Goal: Task Accomplishment & Management: Manage account settings

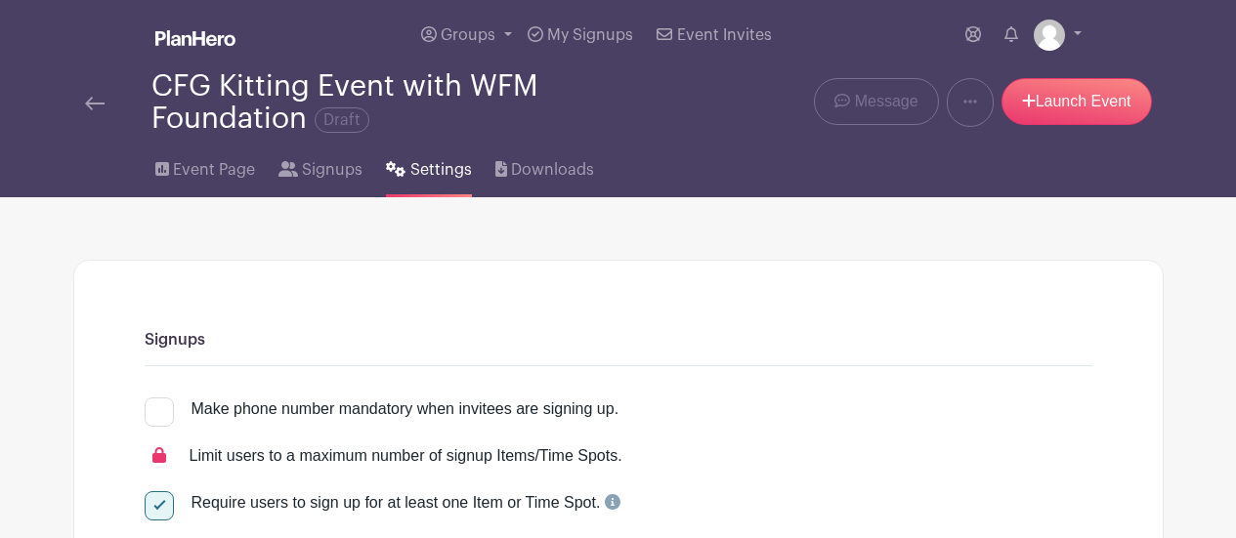
select select "24"
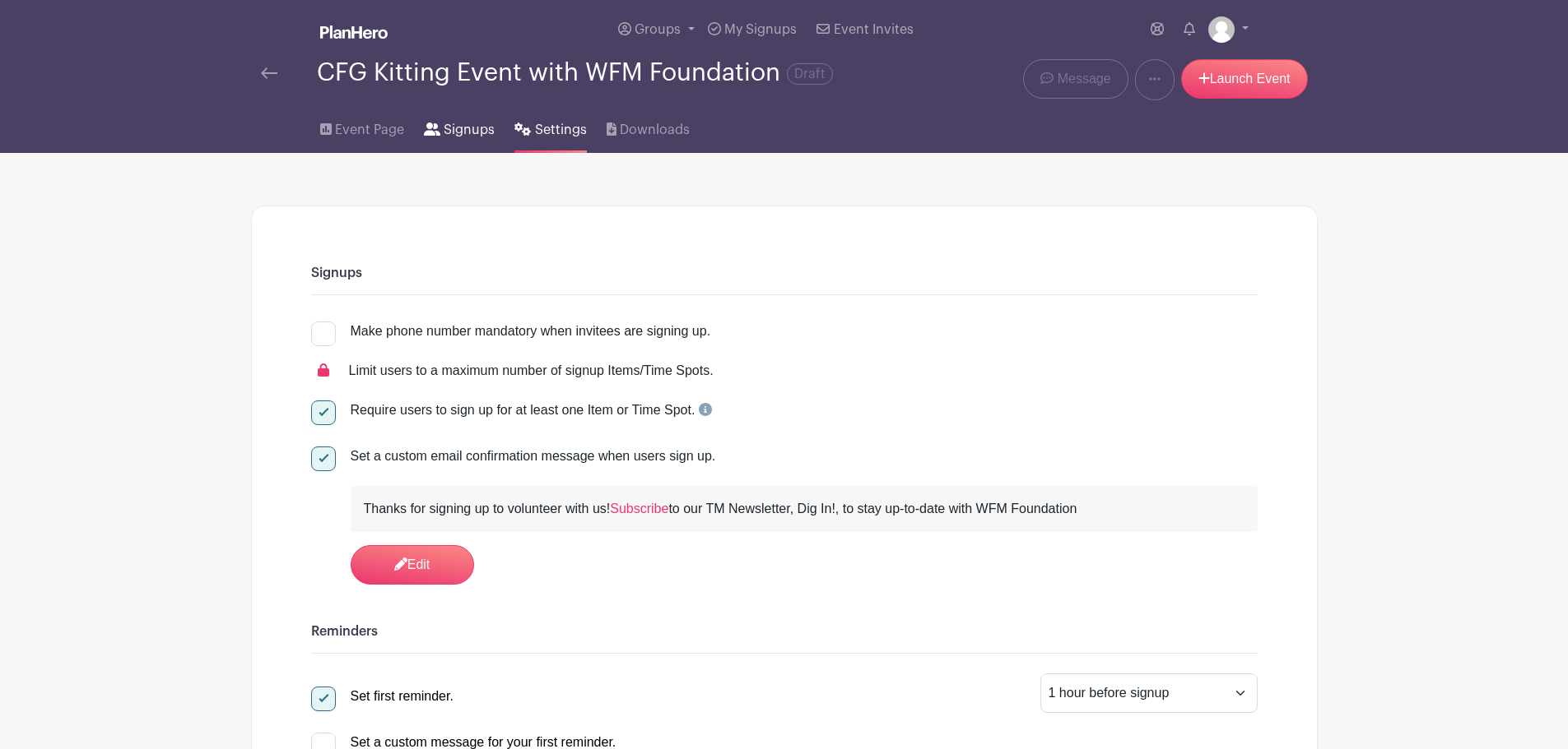
click at [475, 131] on span "Signups" at bounding box center [469, 130] width 51 height 19
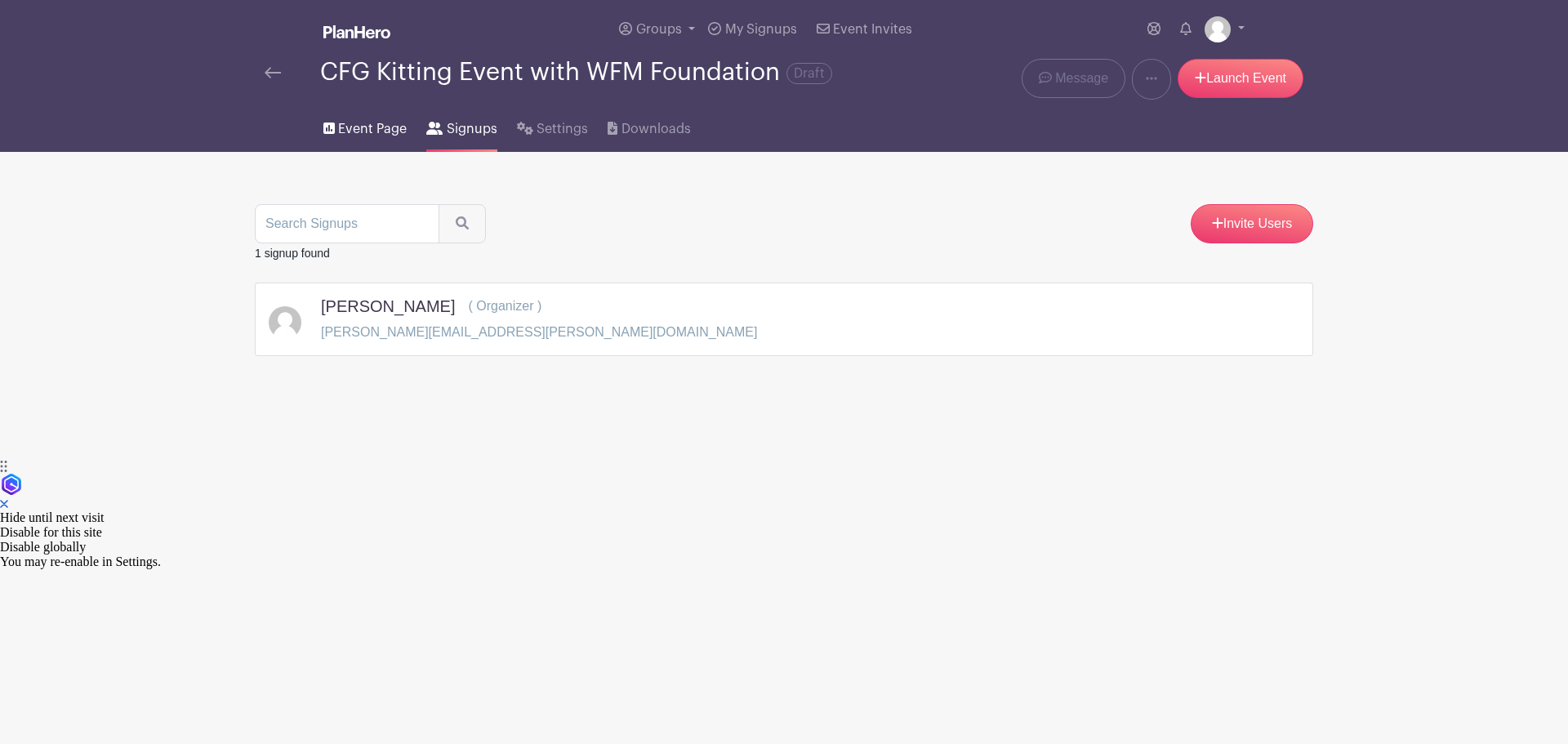
click at [389, 124] on span "Event Page" at bounding box center [373, 129] width 69 height 19
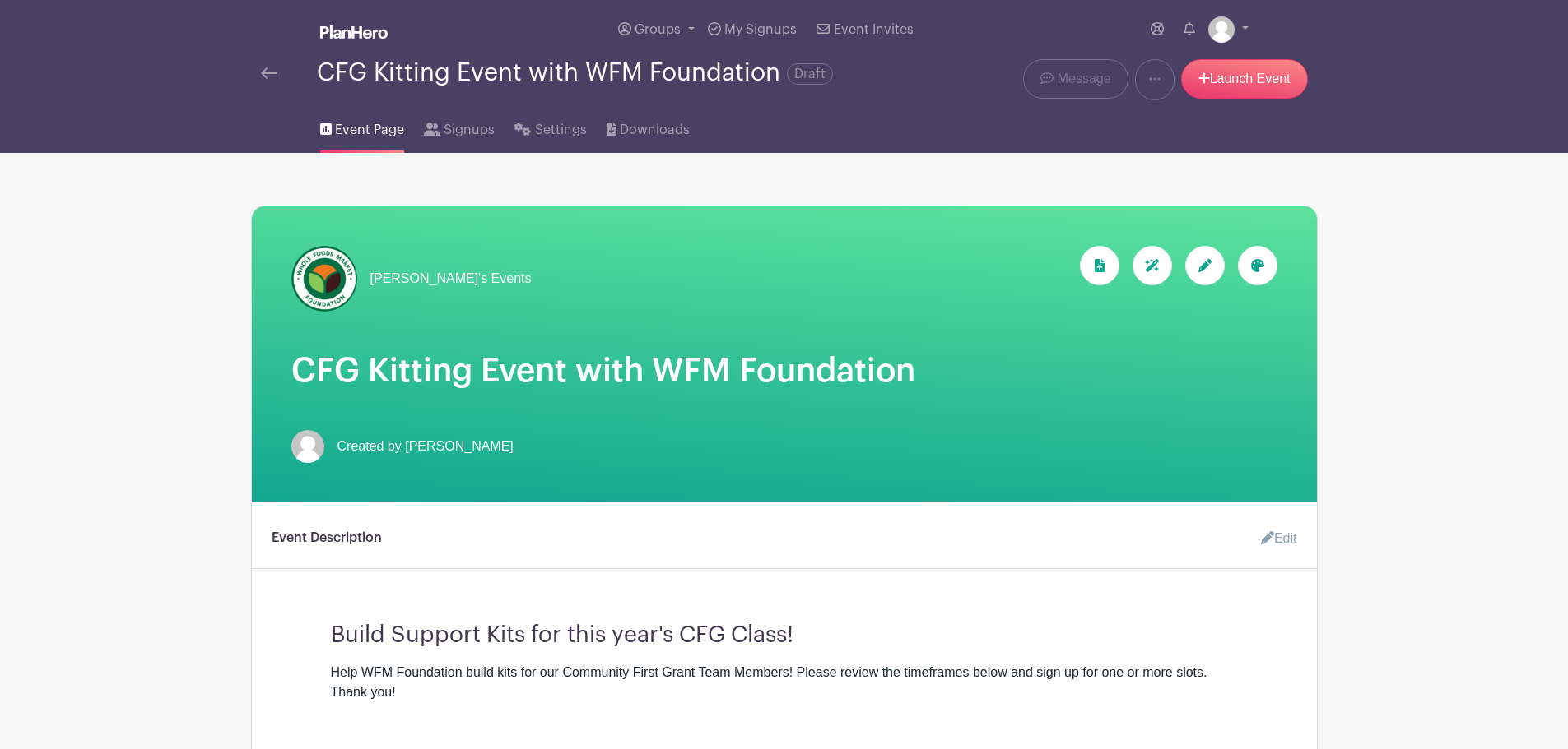
click at [823, 71] on span "Draft" at bounding box center [809, 73] width 46 height 21
click at [1040, 262] on div at bounding box center [1204, 265] width 40 height 40
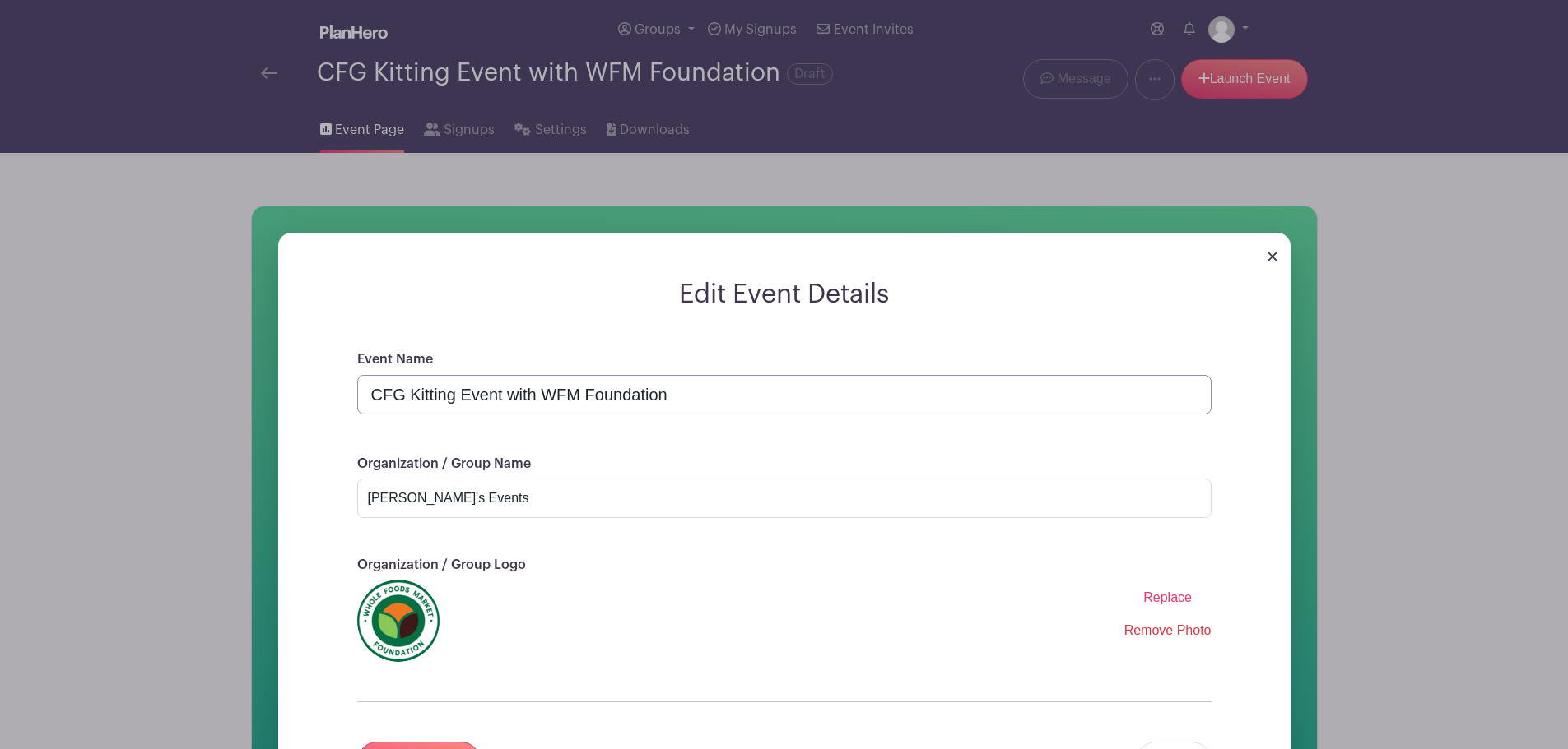
click at [367, 406] on input "CFG Kitting Event with WFM Foundation" at bounding box center [784, 395] width 854 height 40
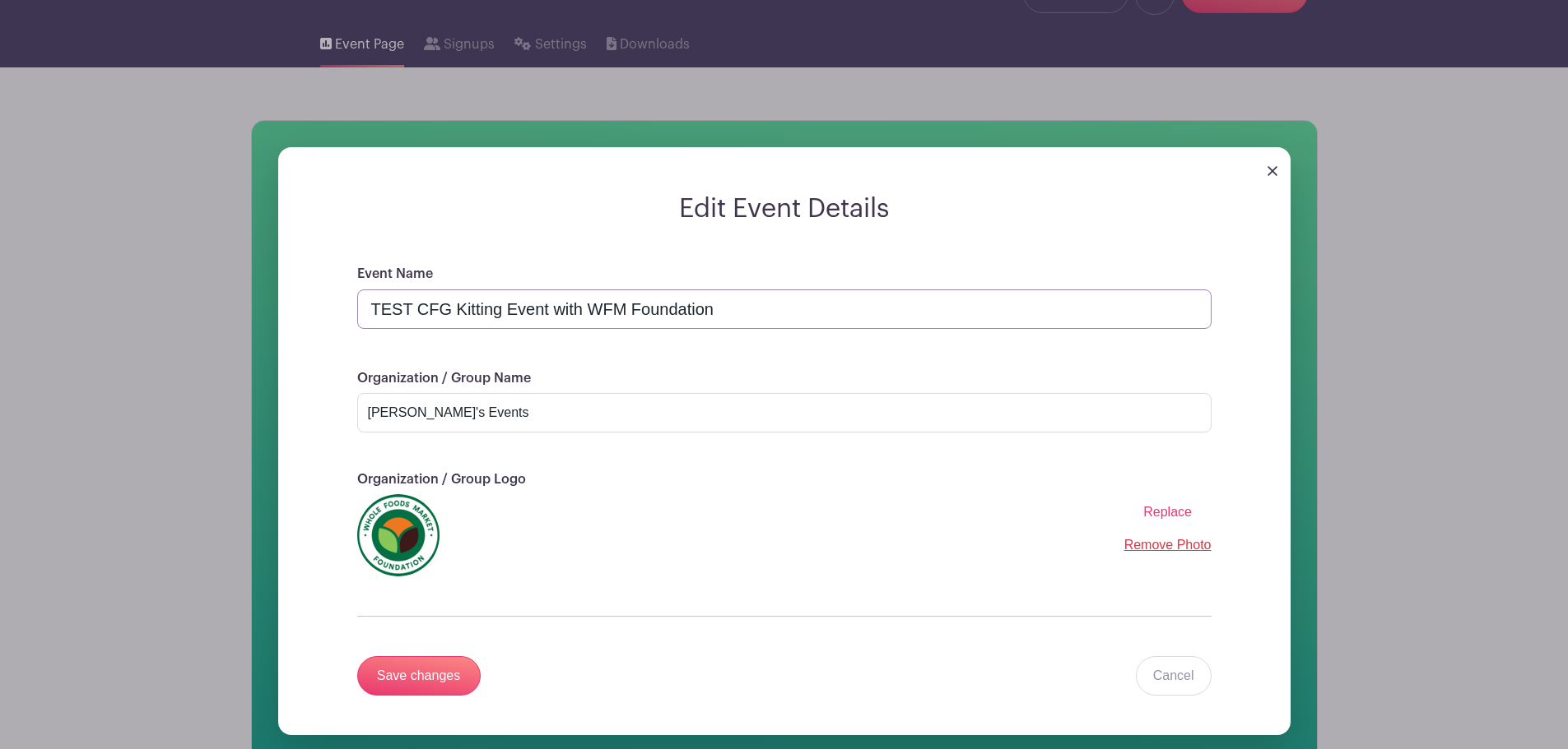
scroll to position [164, 0]
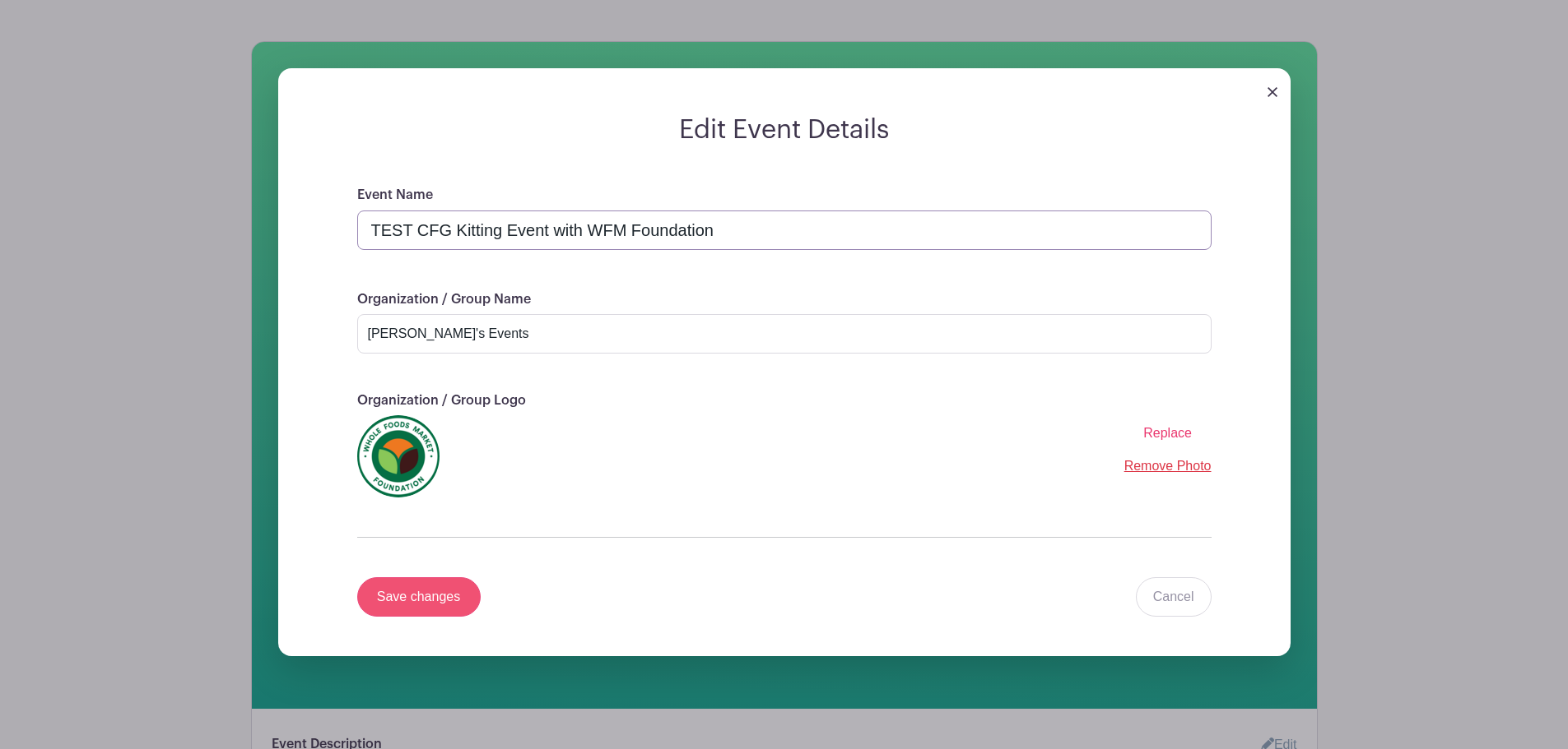
type input "TEST CFG Kitting Event with WFM Foundation"
click at [408, 453] on input "Save changes" at bounding box center [419, 597] width 124 height 40
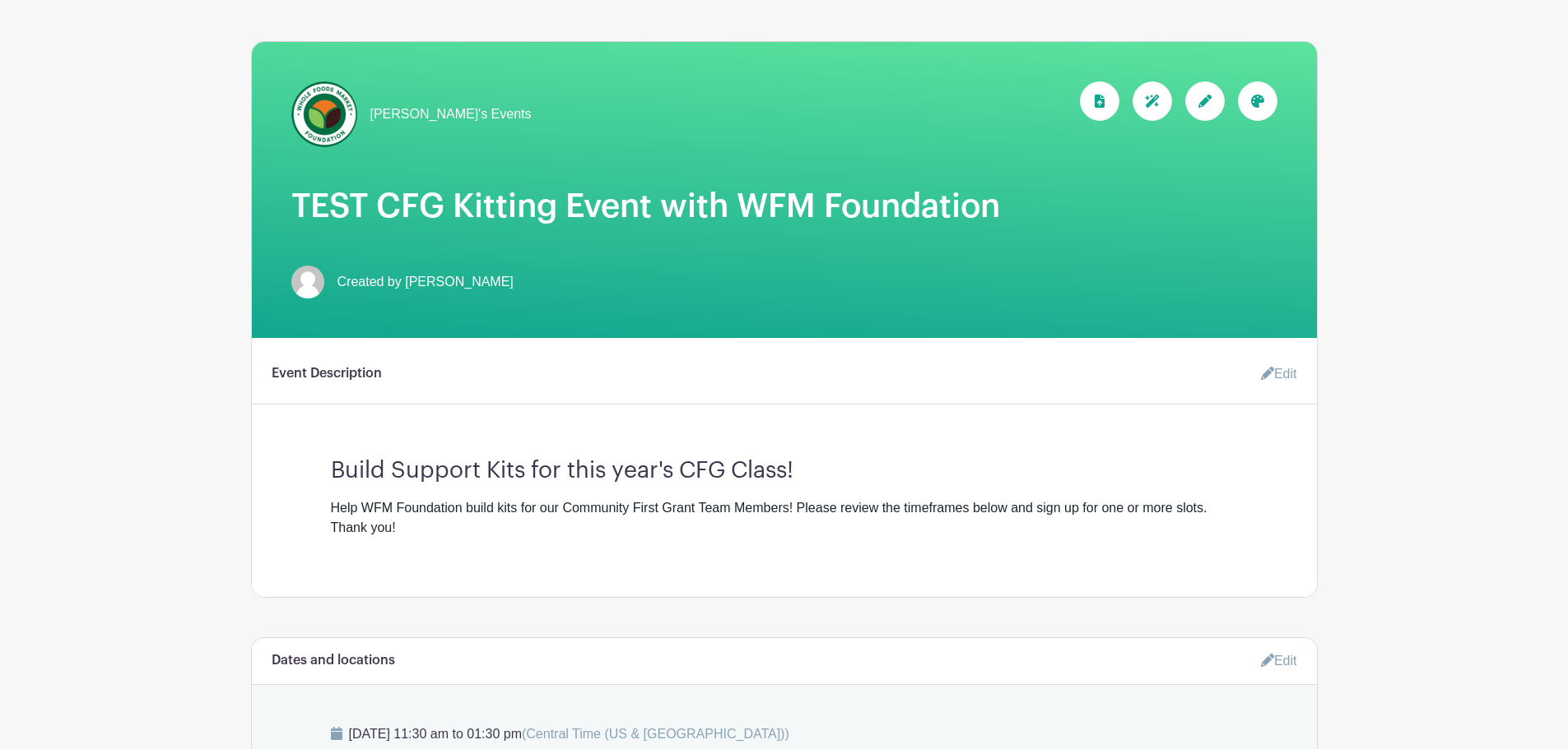
scroll to position [0, 0]
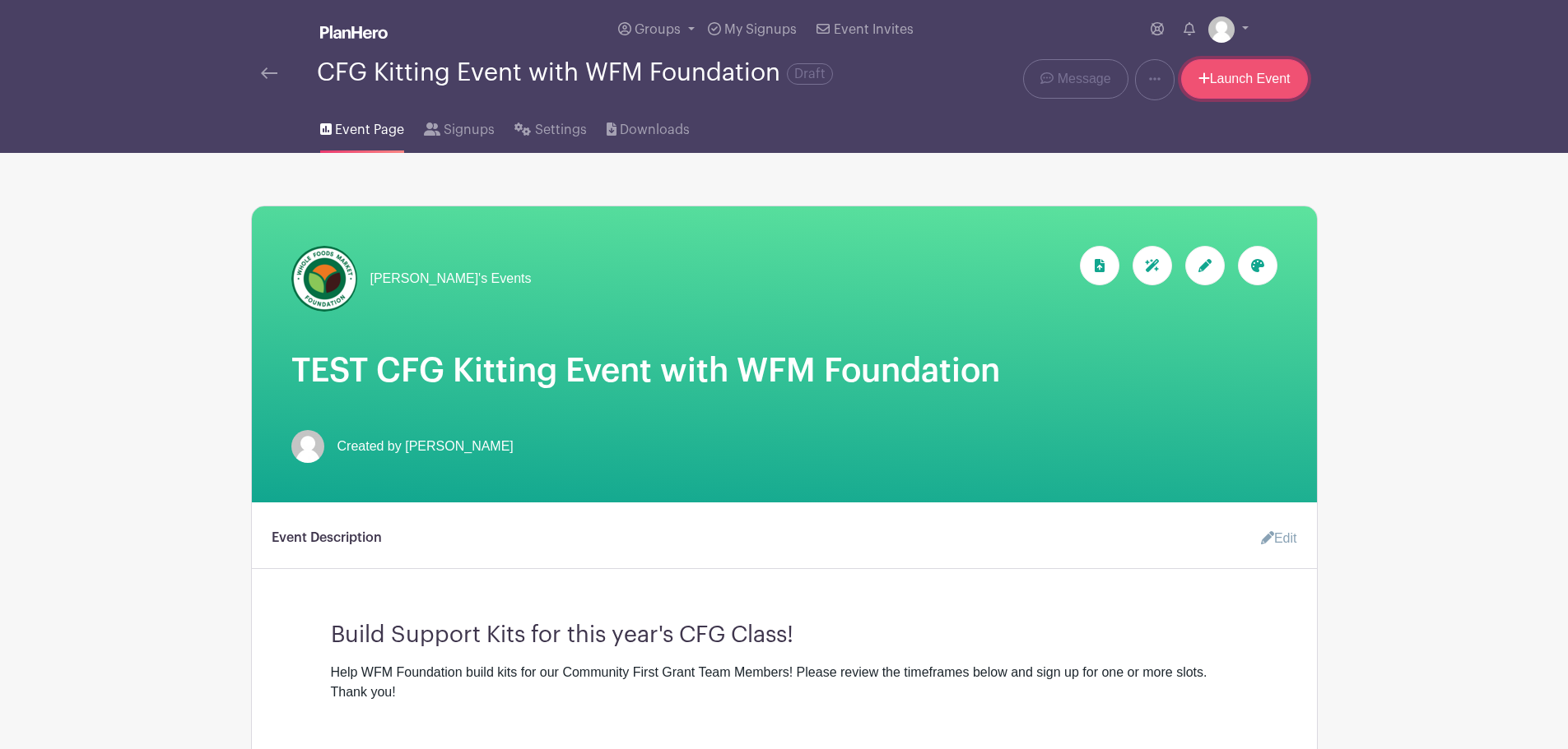
click at [1040, 86] on link "Launch Event" at bounding box center [1244, 78] width 127 height 40
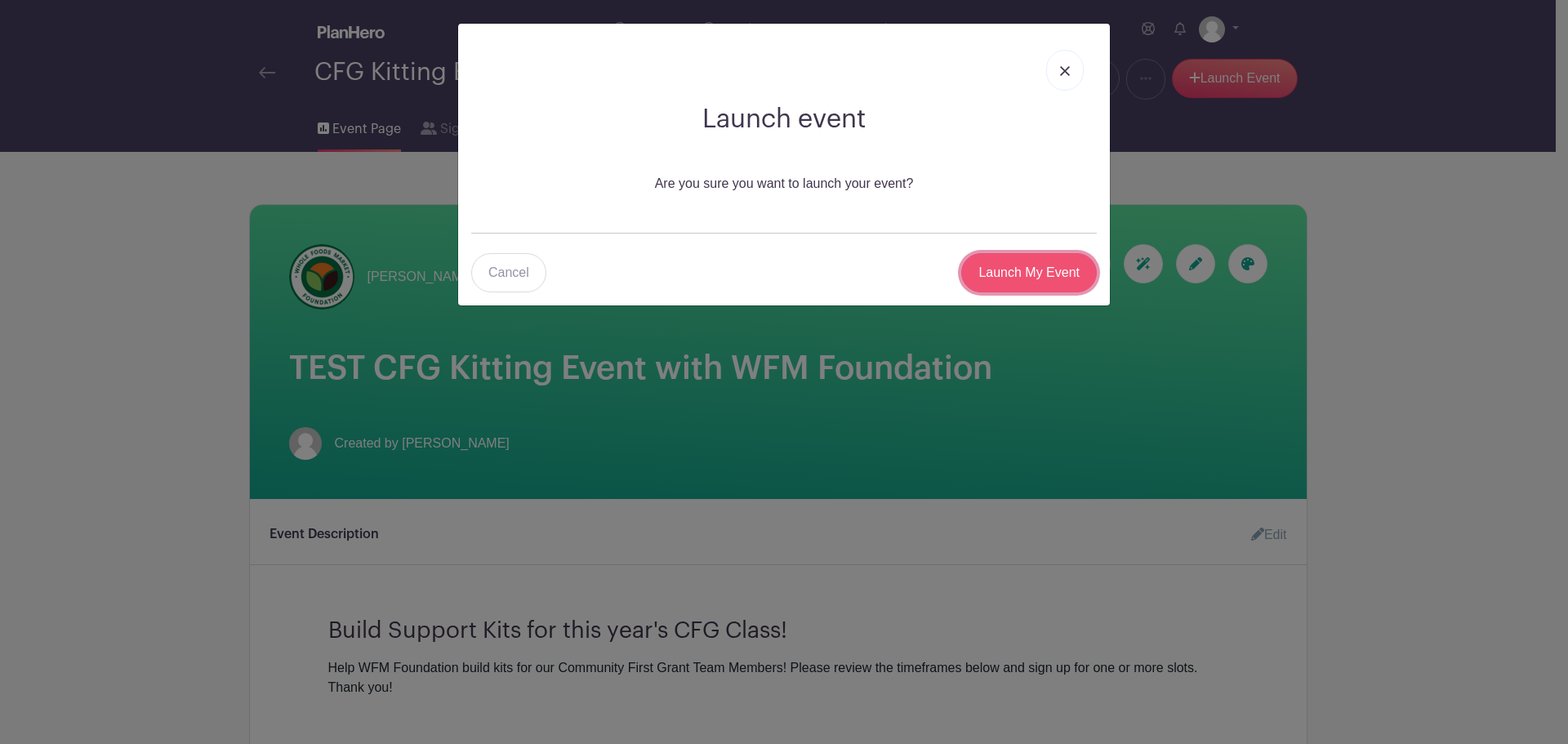
click at [1015, 282] on input "Launch My Event" at bounding box center [1029, 273] width 135 height 39
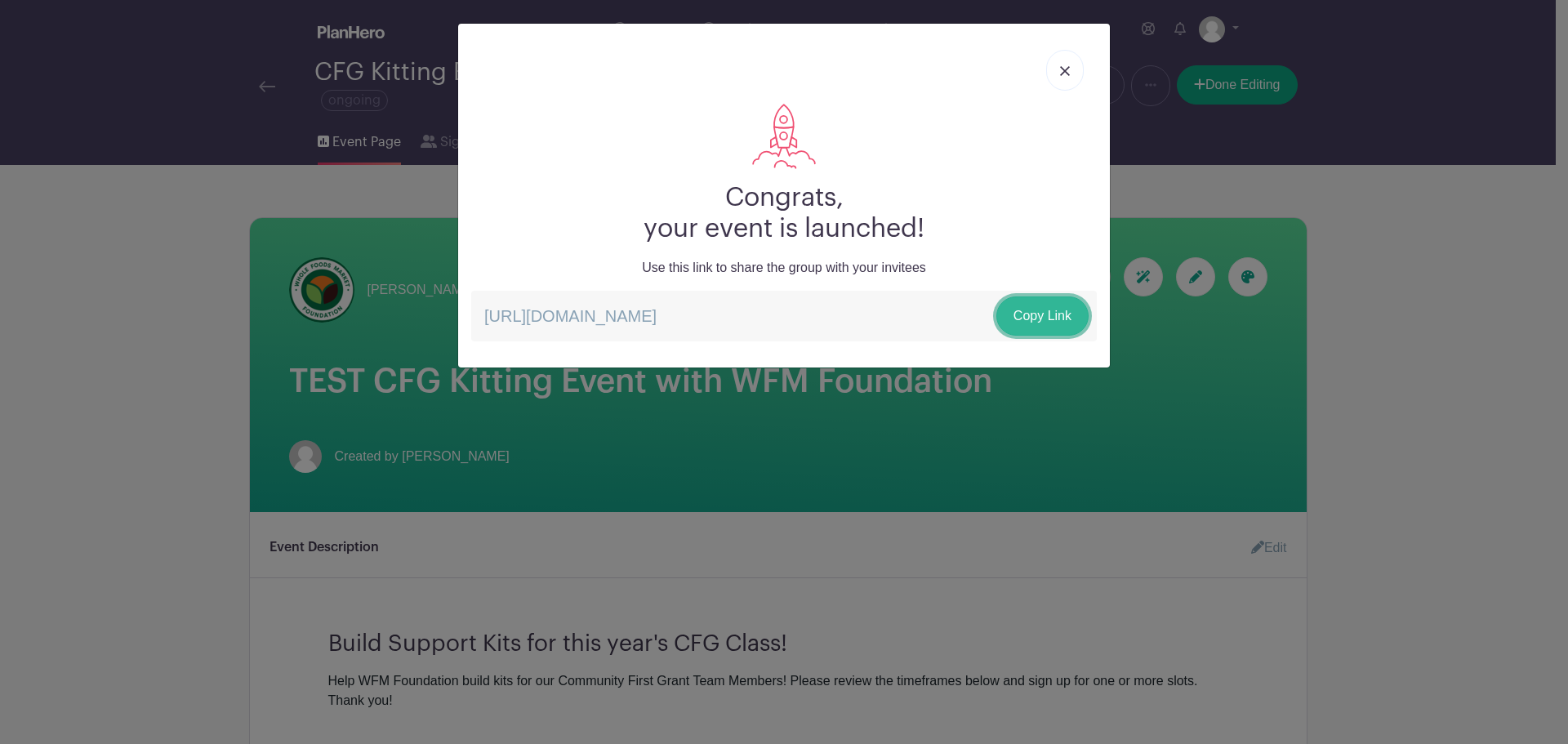
click at [1000, 311] on link "Copy Link" at bounding box center [1042, 316] width 92 height 39
click at [1032, 73] on link at bounding box center [1065, 70] width 38 height 41
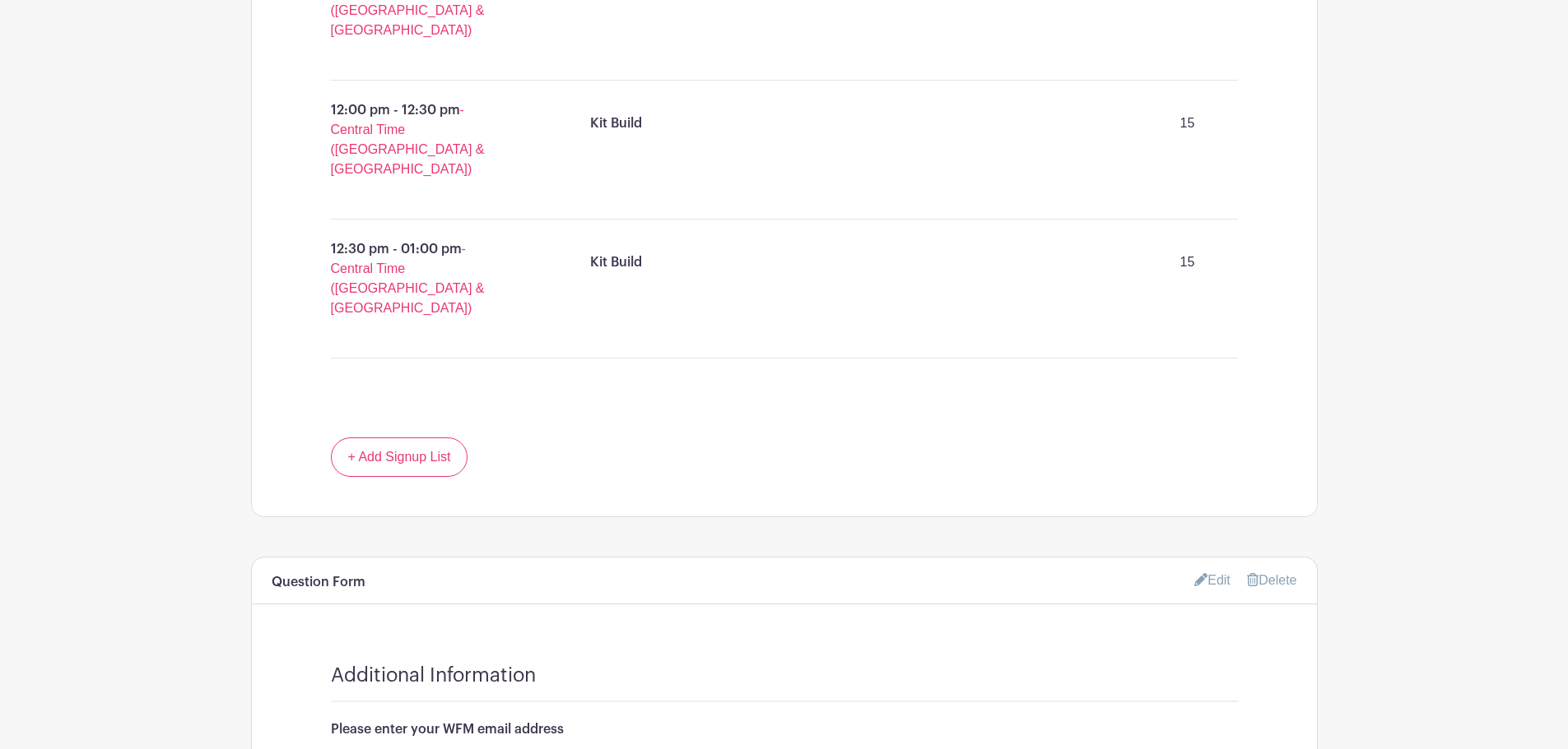
scroll to position [1341, 0]
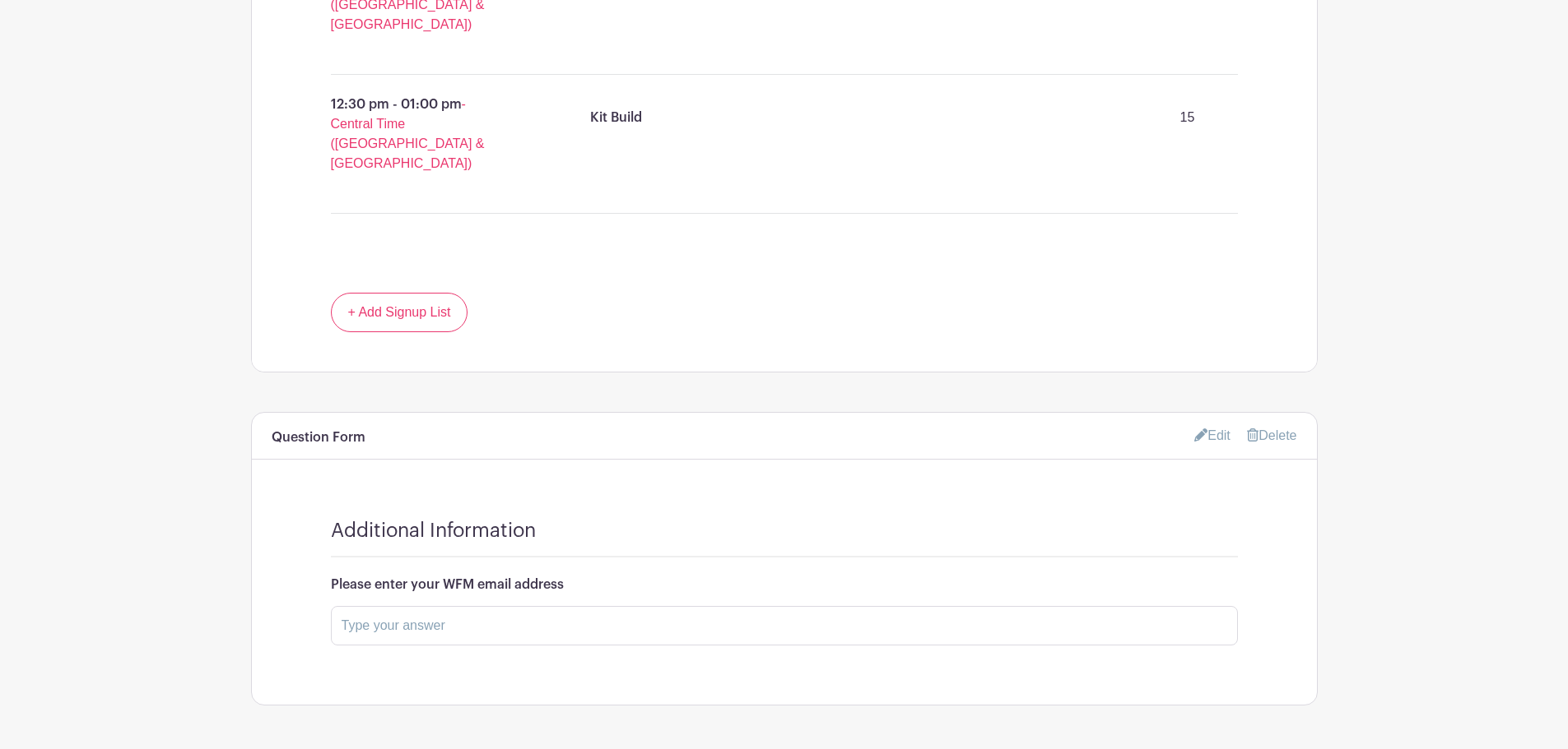
drag, startPoint x: 1261, startPoint y: 374, endPoint x: 871, endPoint y: 58, distance: 502.0
click at [1040, 428] on link "Delete" at bounding box center [1272, 435] width 50 height 14
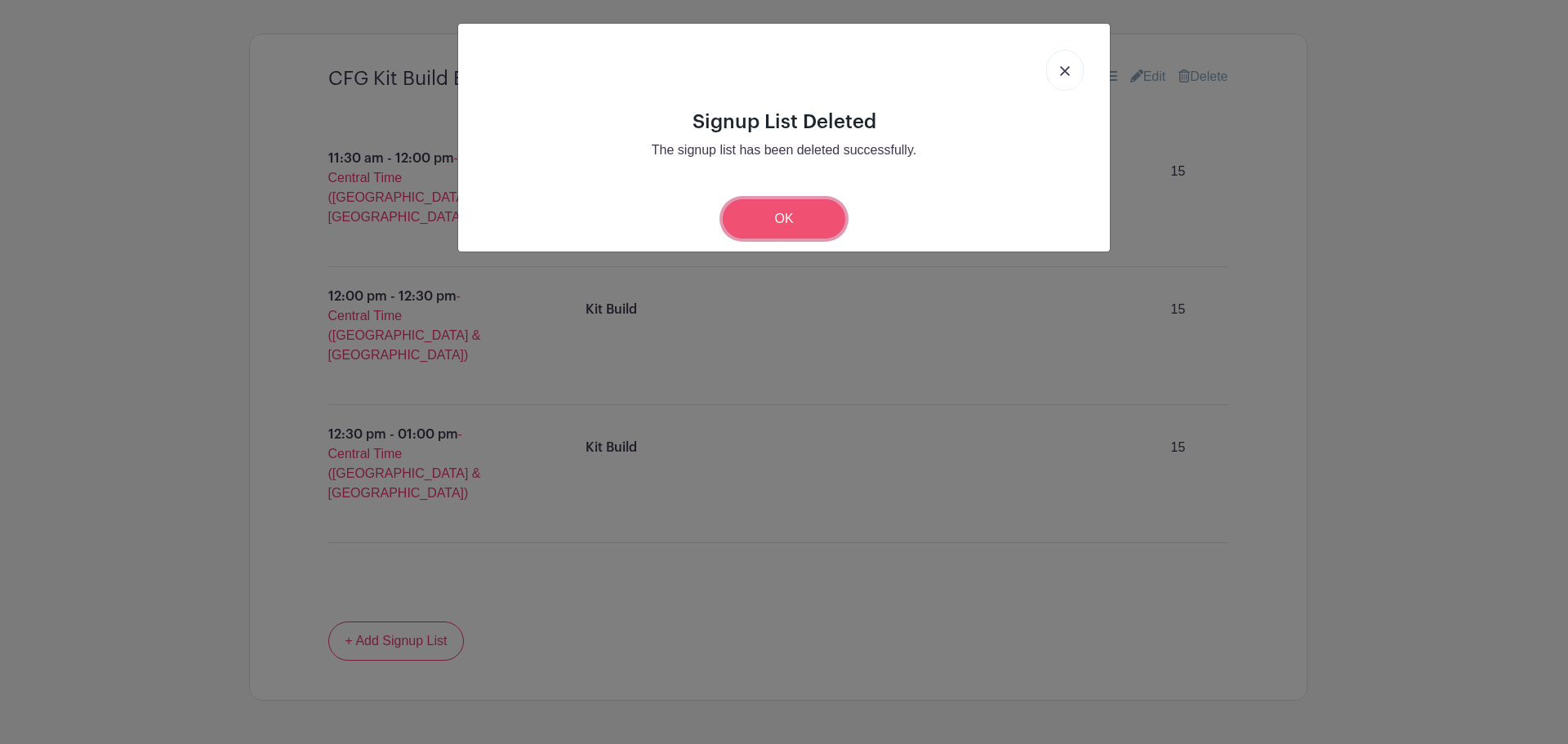
click at [787, 220] on link "OK" at bounding box center [784, 218] width 123 height 39
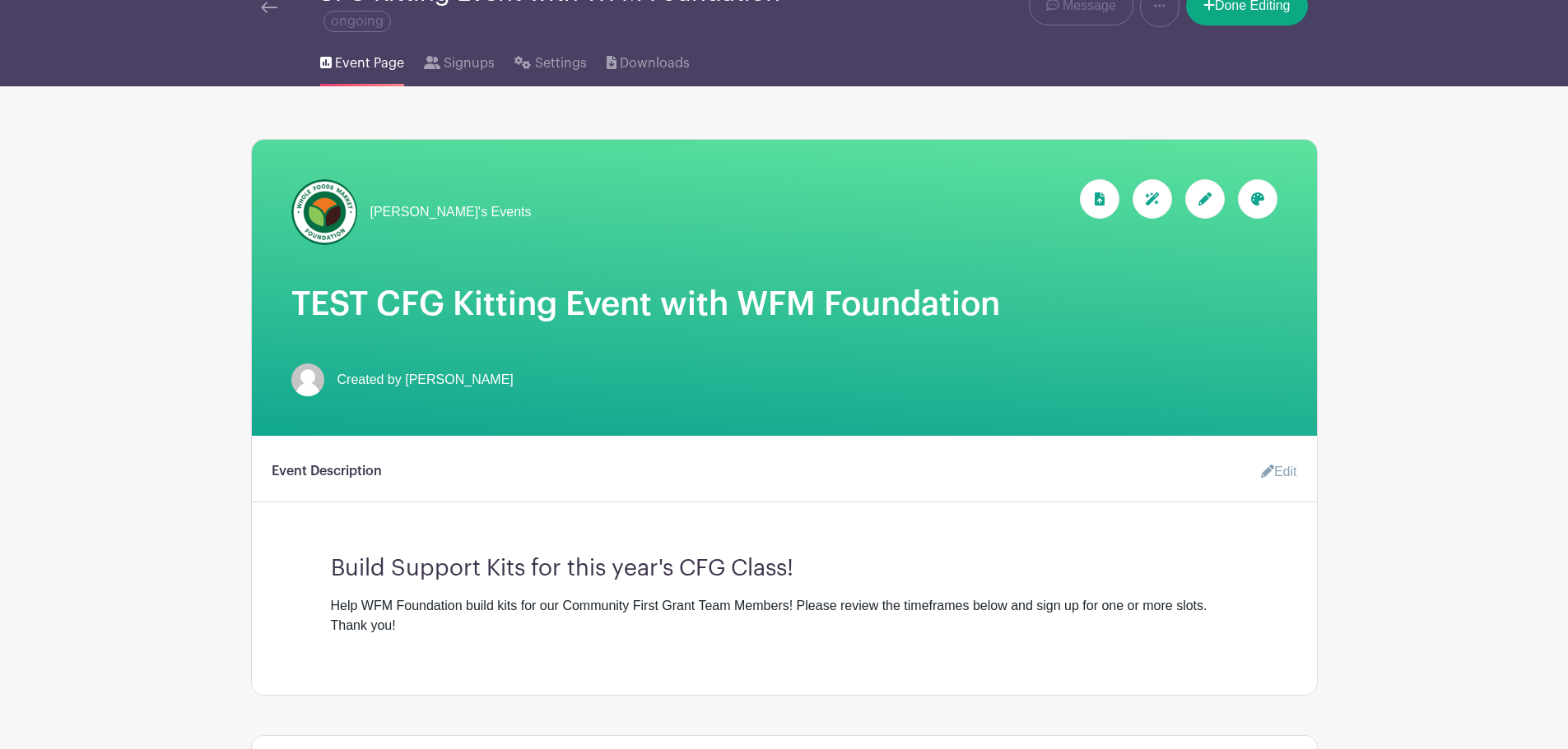
scroll to position [0, 0]
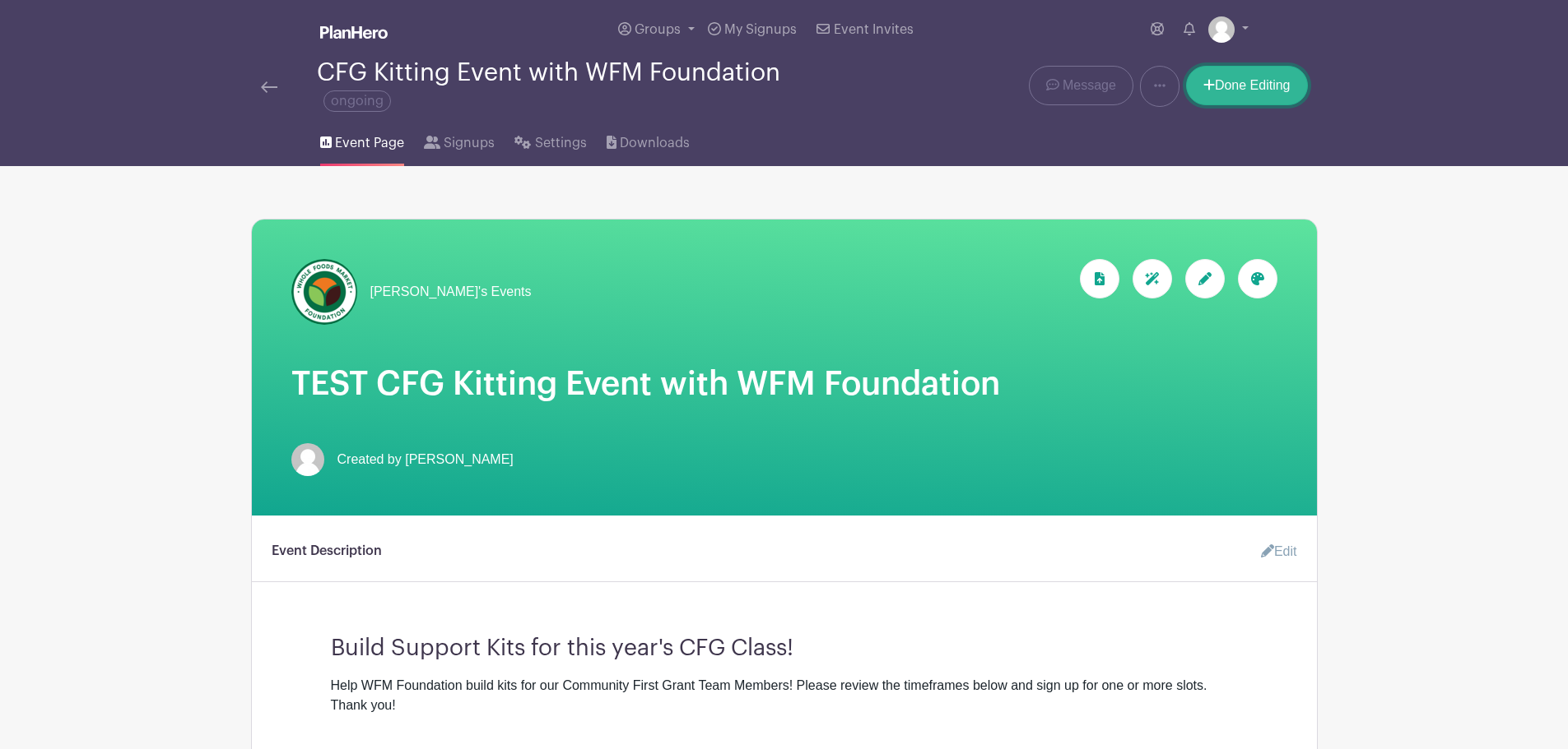
click at [1040, 81] on link "Done Editing" at bounding box center [1246, 85] width 122 height 40
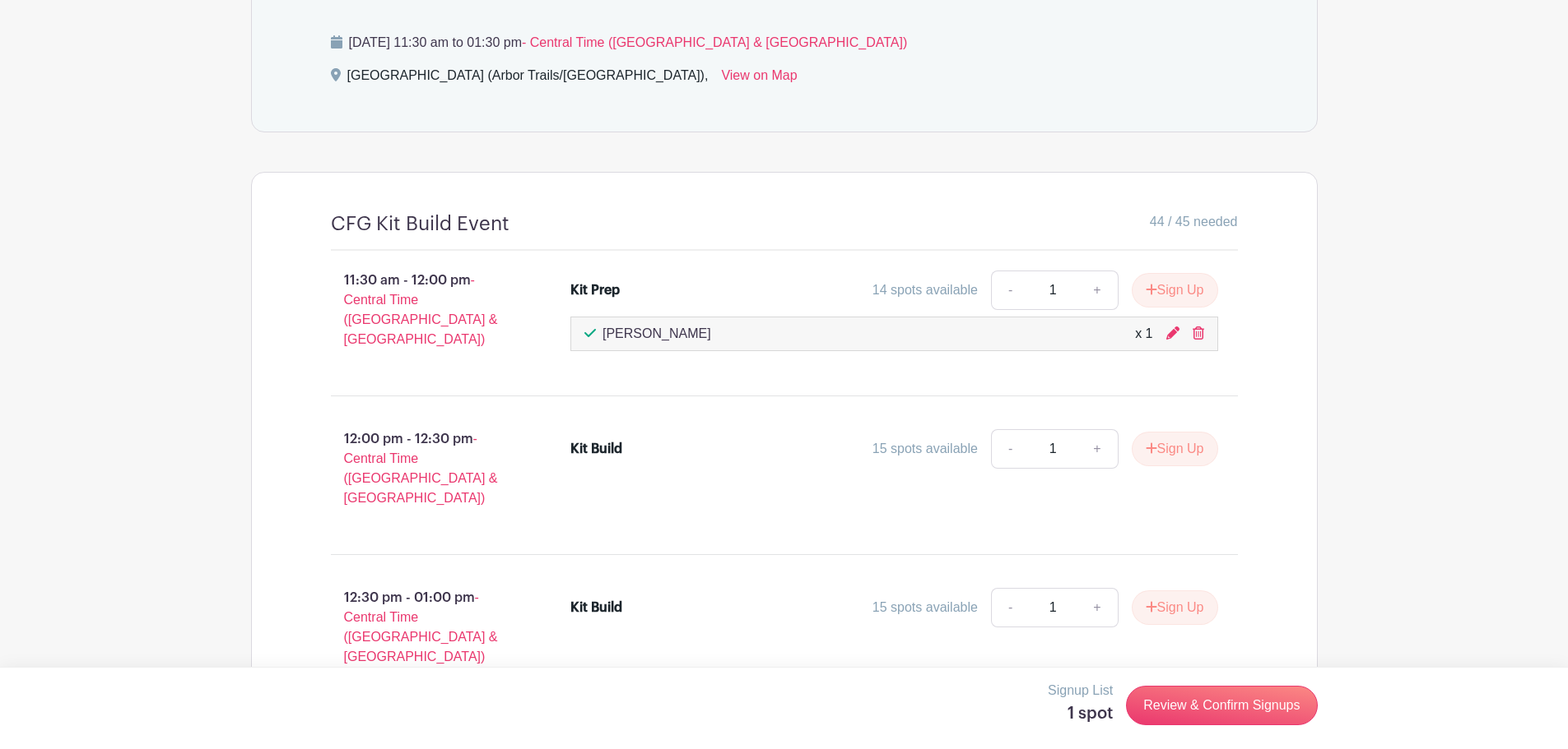
scroll to position [733, 0]
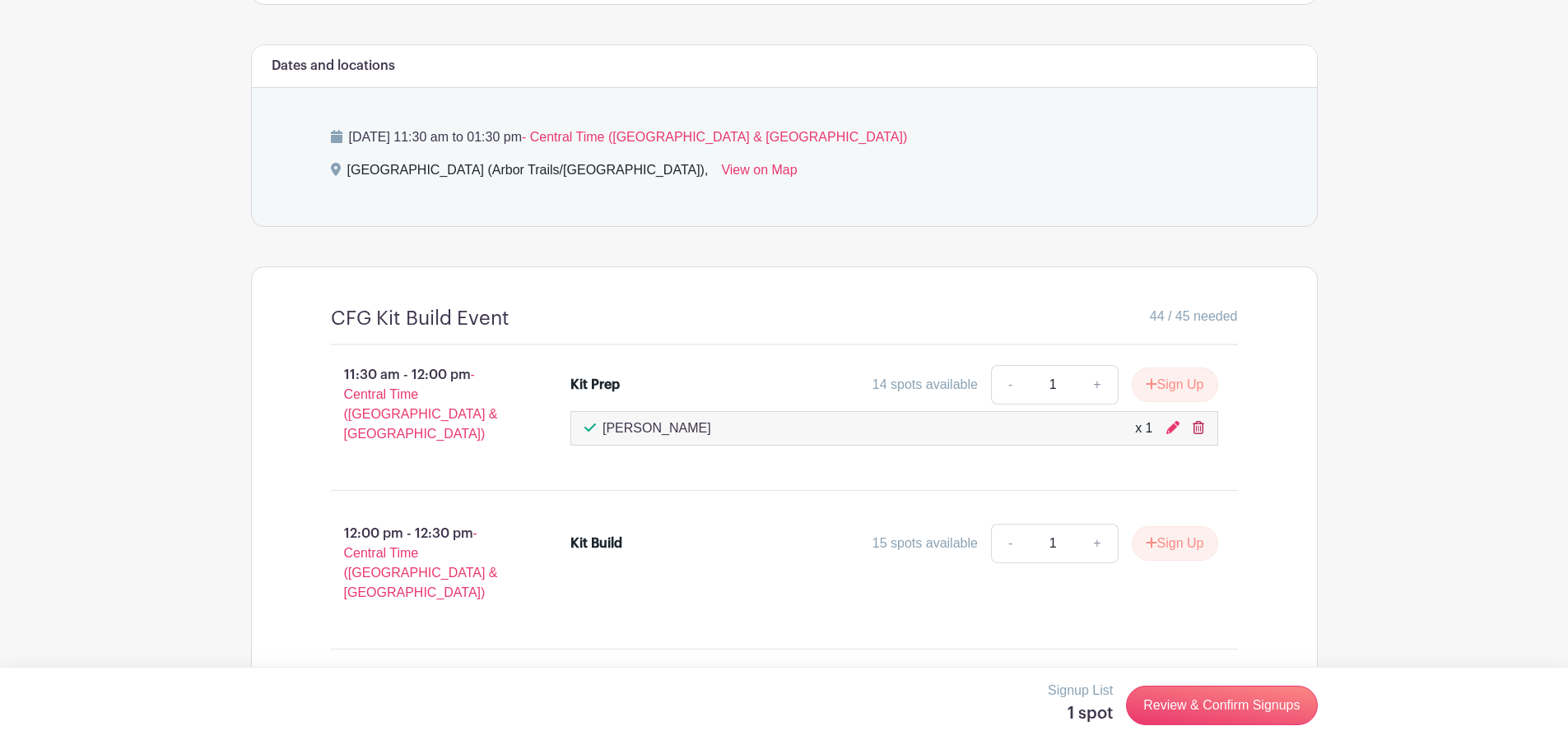
click at [1040, 428] on icon at bounding box center [1198, 428] width 12 height 13
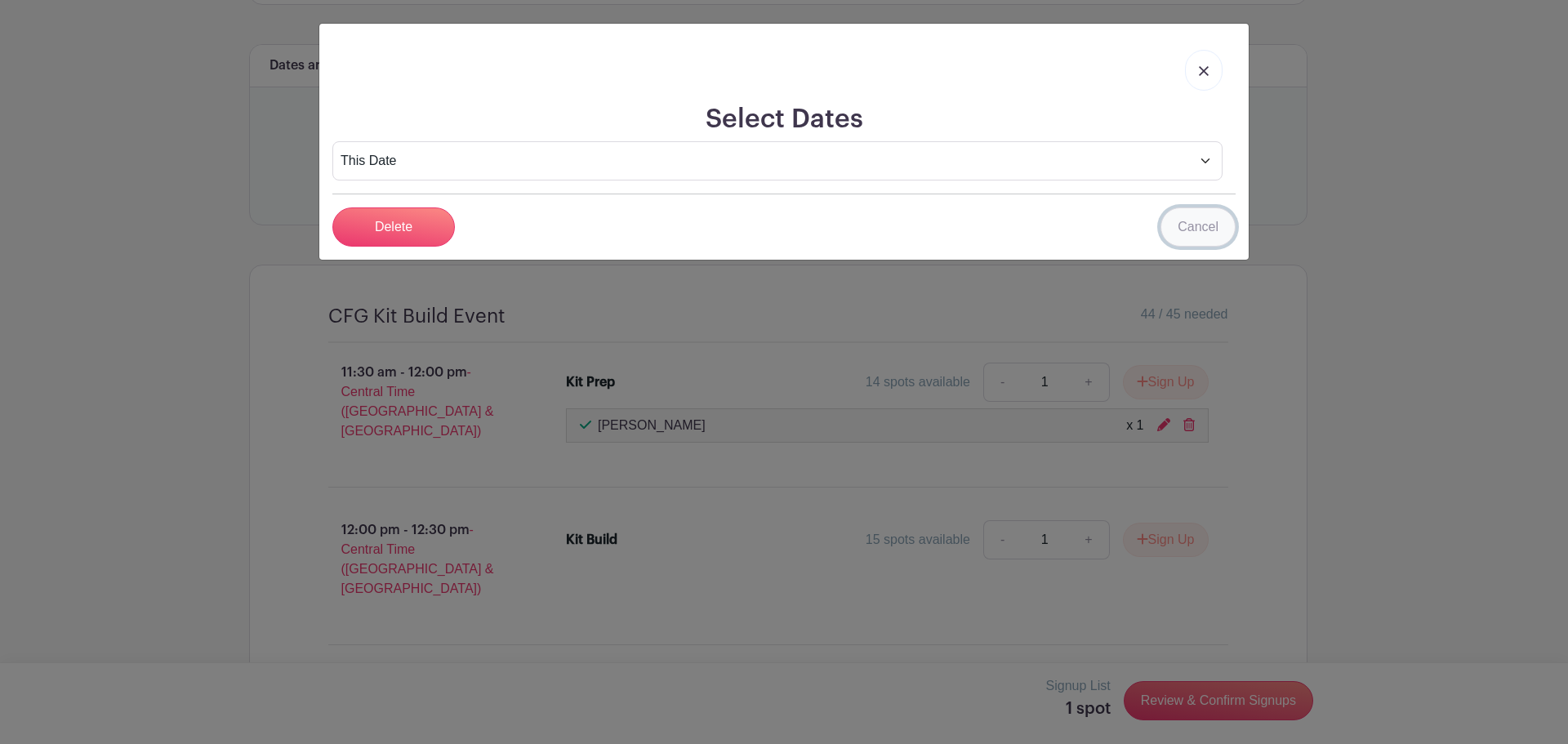
click at [1032, 231] on link "Cancel" at bounding box center [1199, 227] width 75 height 39
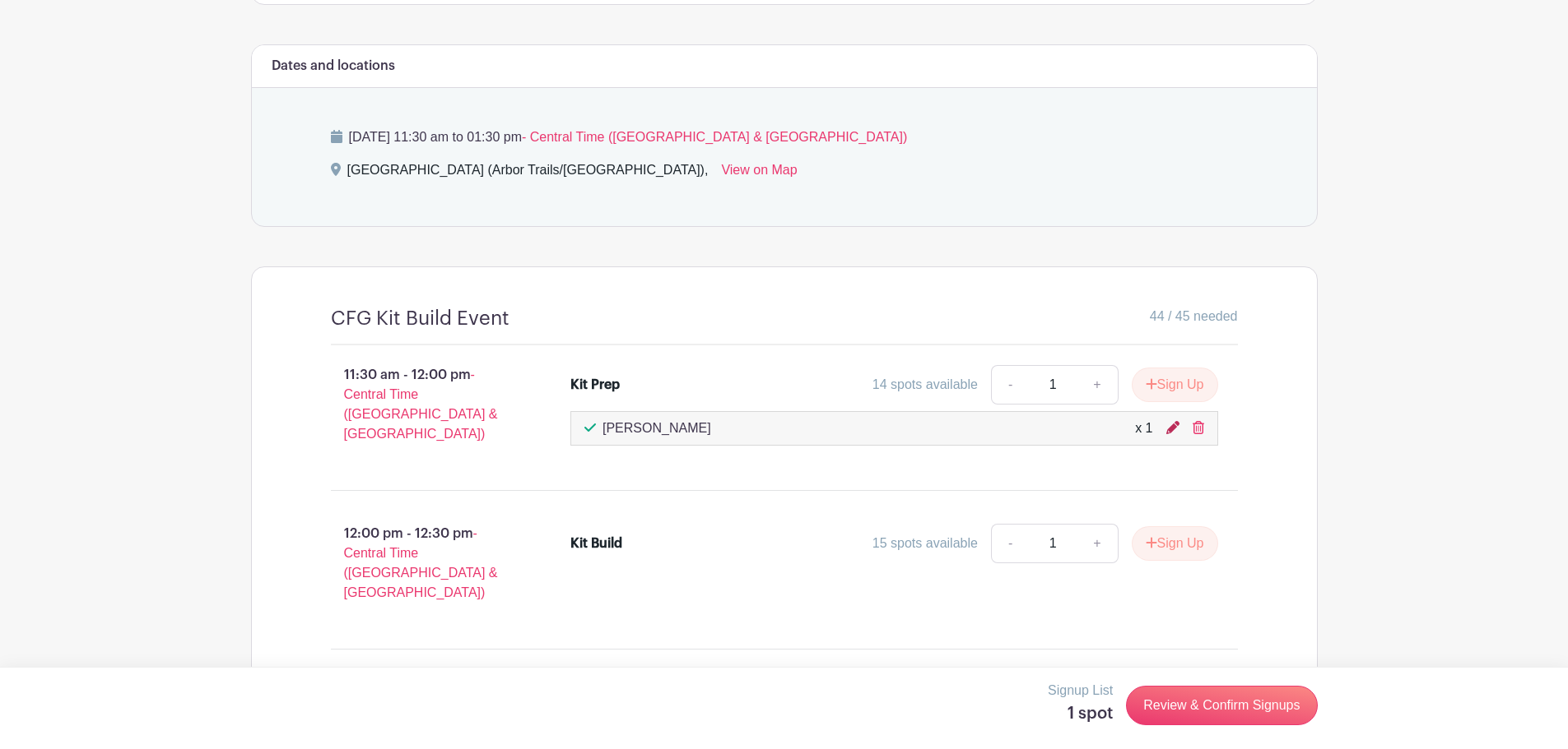
click at [1040, 428] on icon at bounding box center [1173, 428] width 13 height 13
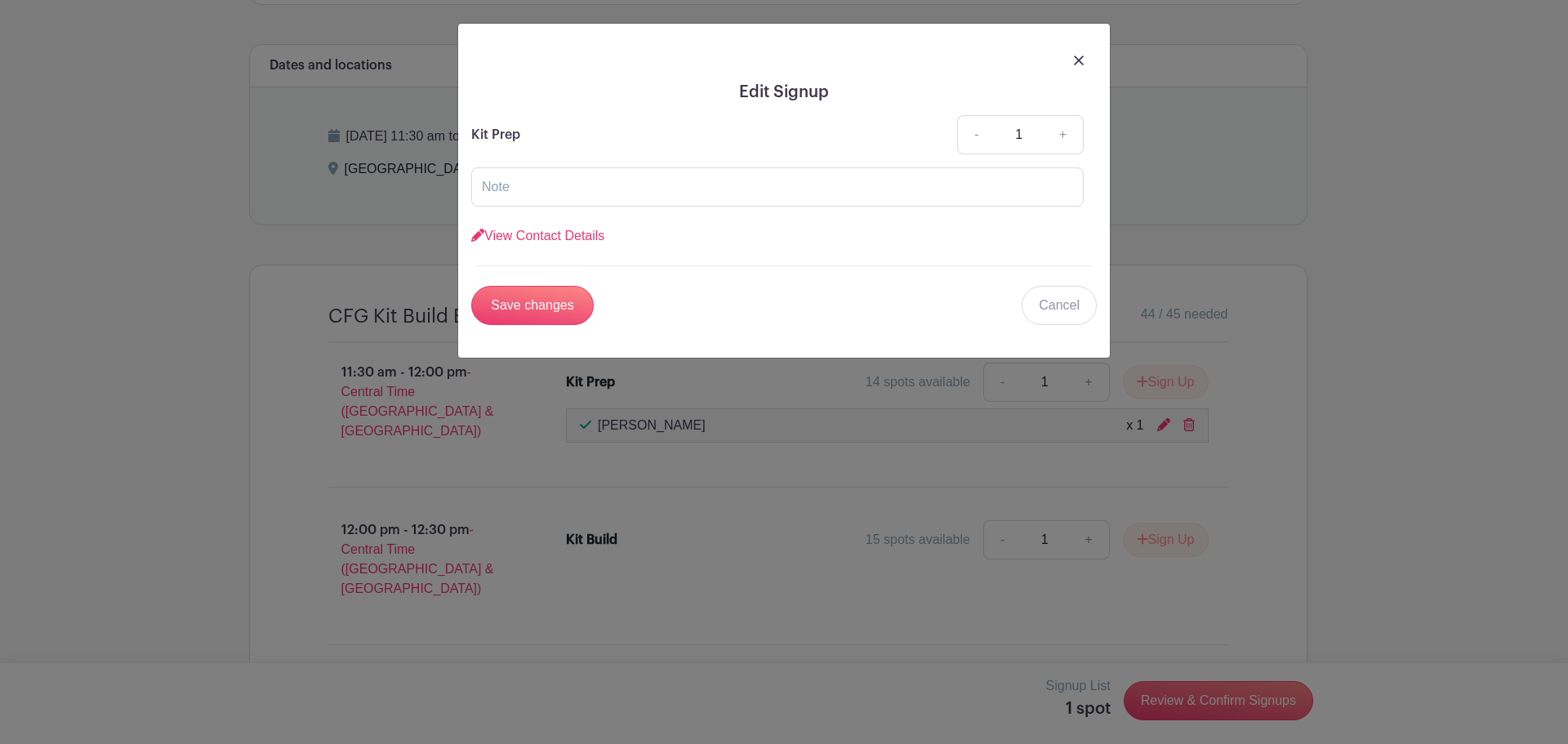
click at [1032, 58] on div at bounding box center [784, 59] width 626 height 46
click at [1032, 289] on link "Cancel" at bounding box center [1060, 305] width 75 height 39
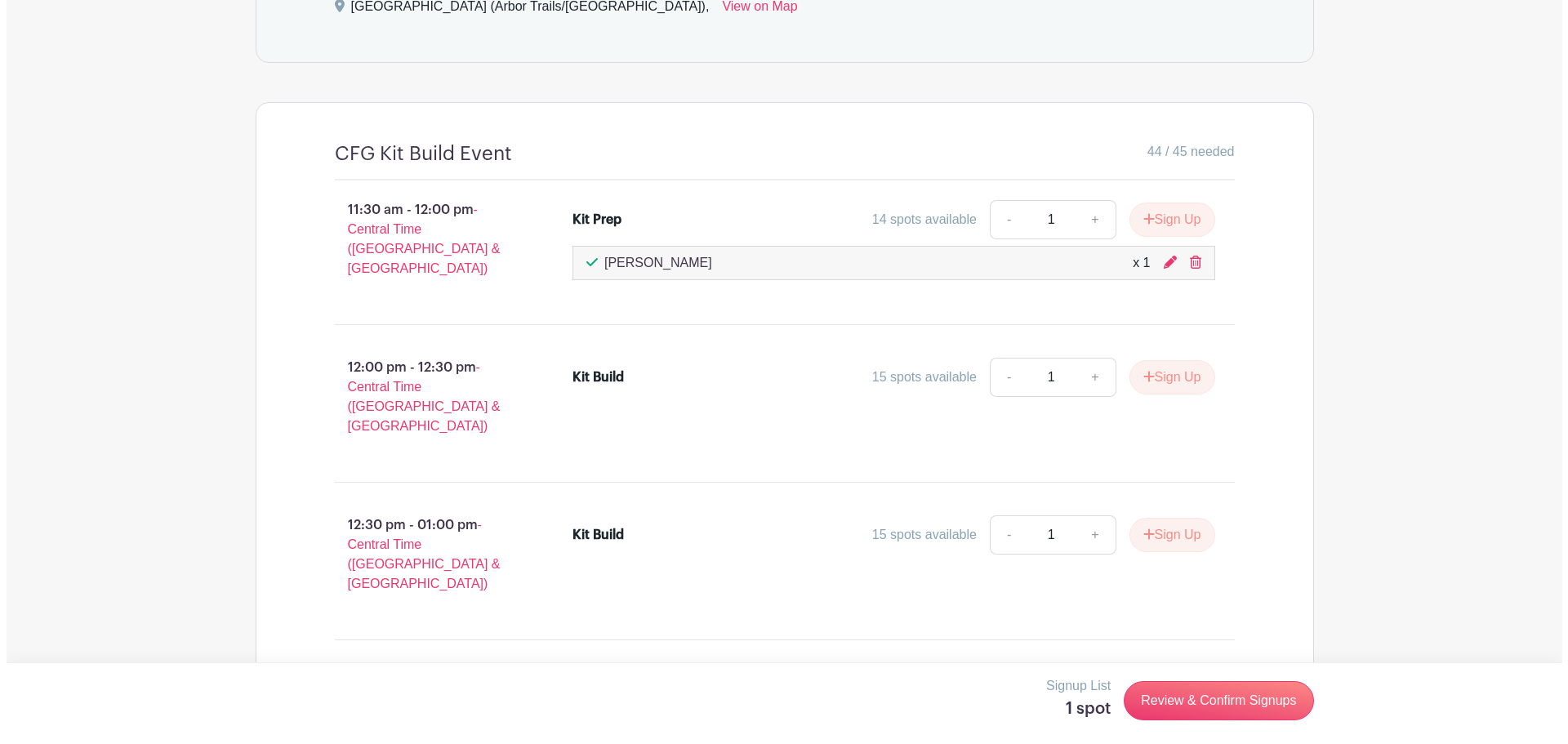
scroll to position [891, 0]
click at [1032, 450] on link "Review & Confirm Signups" at bounding box center [1212, 701] width 190 height 39
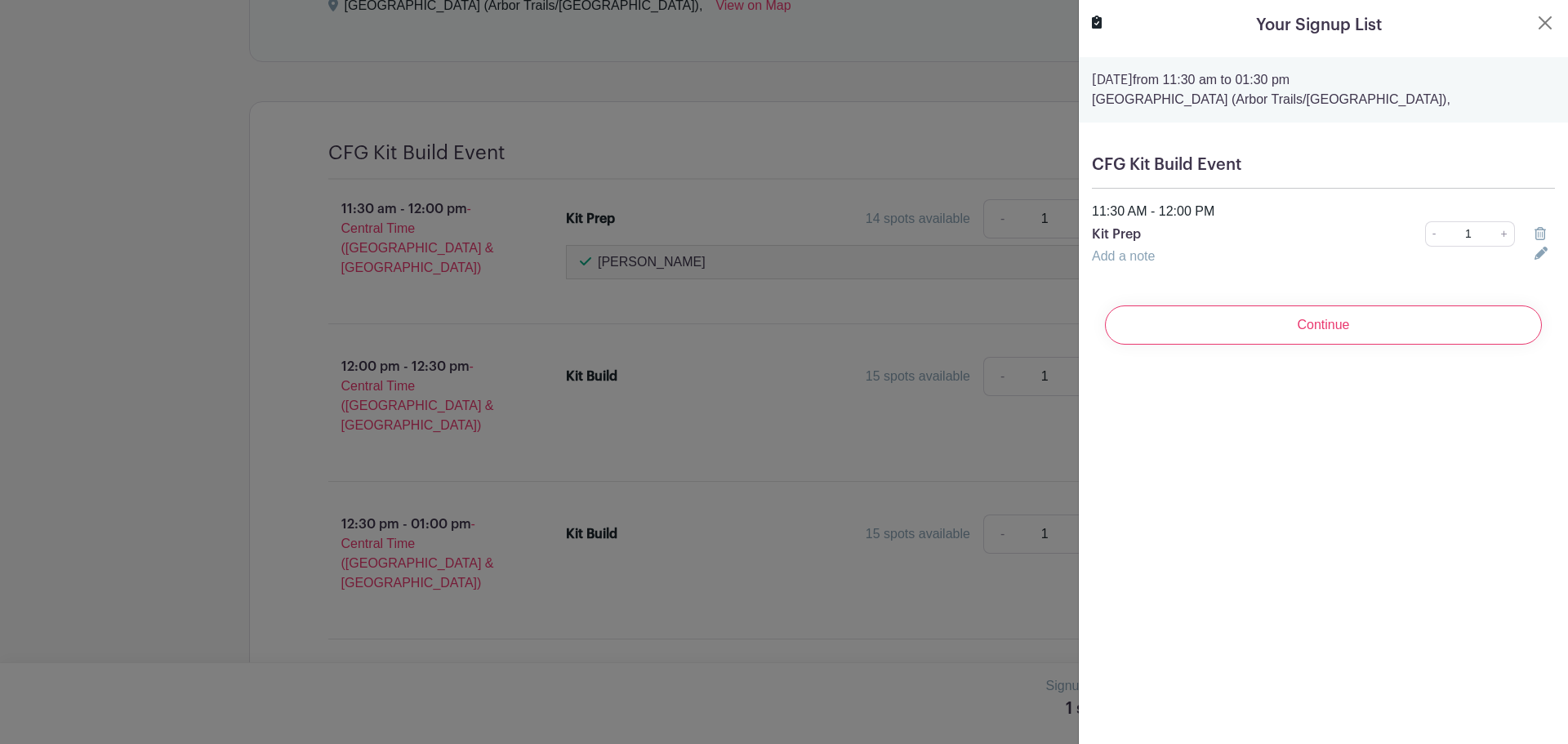
click at [1032, 230] on icon at bounding box center [1540, 234] width 12 height 13
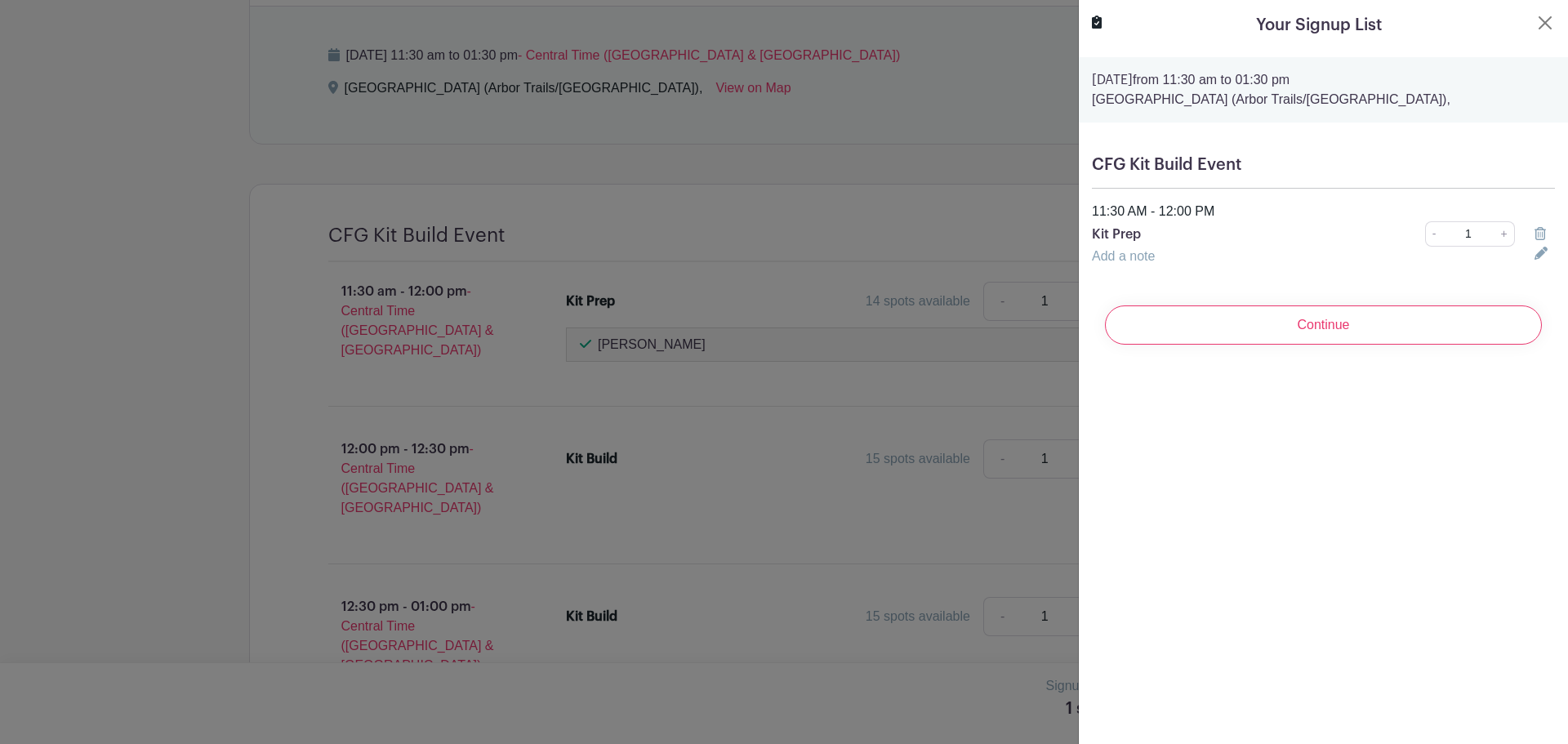
scroll to position [561, 0]
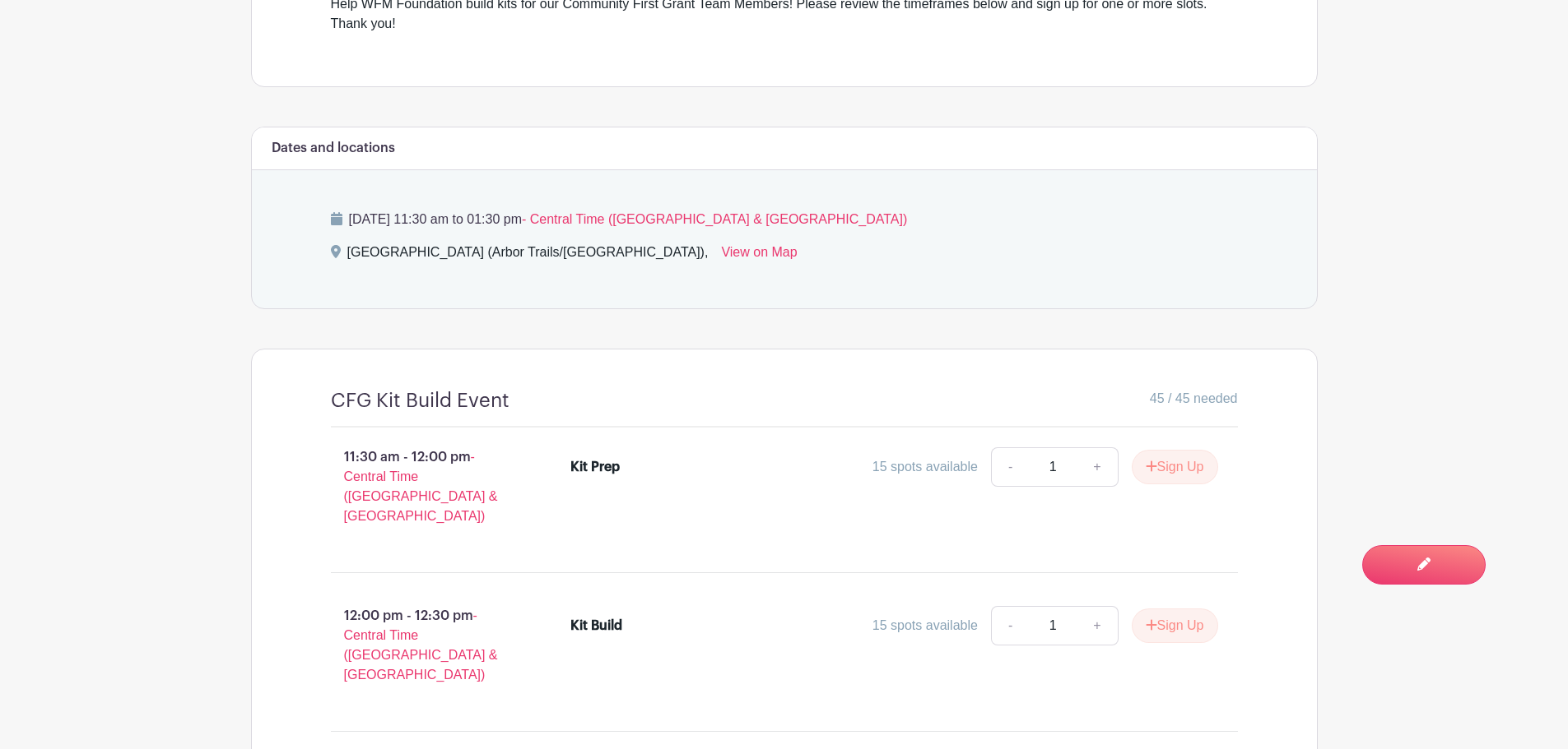
scroll to position [658, 0]
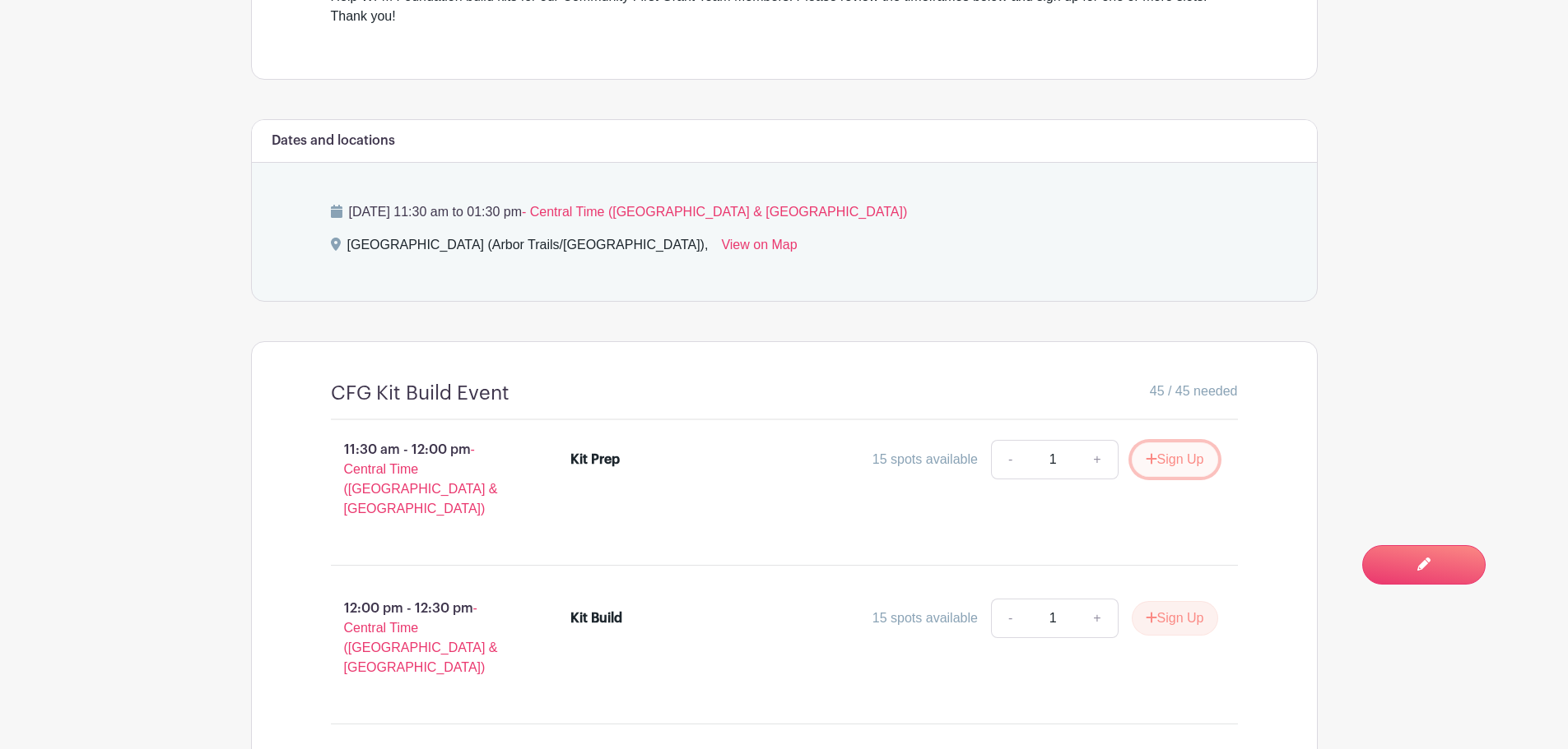
click at [1183, 455] on button "Sign Up" at bounding box center [1175, 459] width 87 height 35
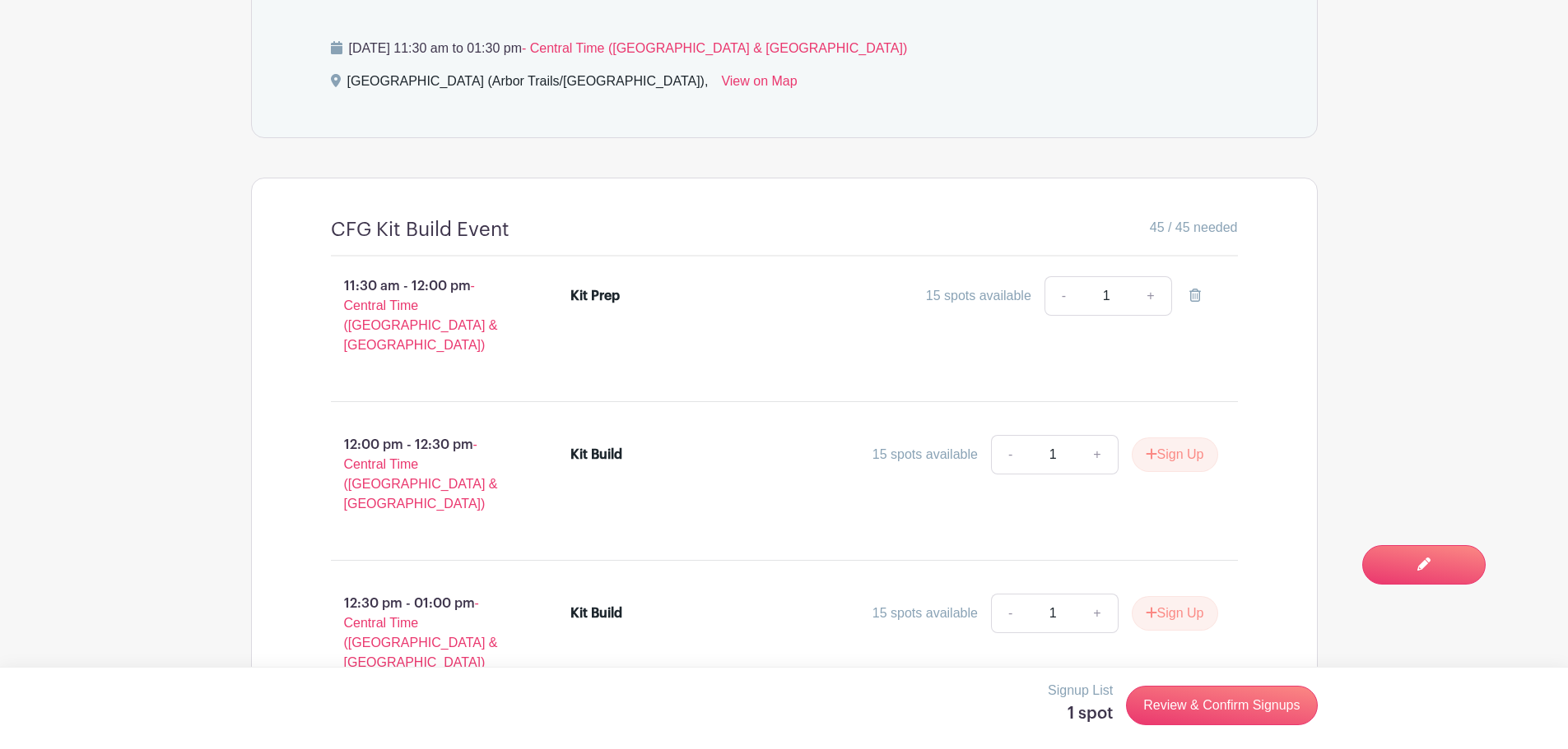
scroll to position [822, 0]
click at [1203, 693] on link "Review & Confirm Signups" at bounding box center [1221, 705] width 191 height 40
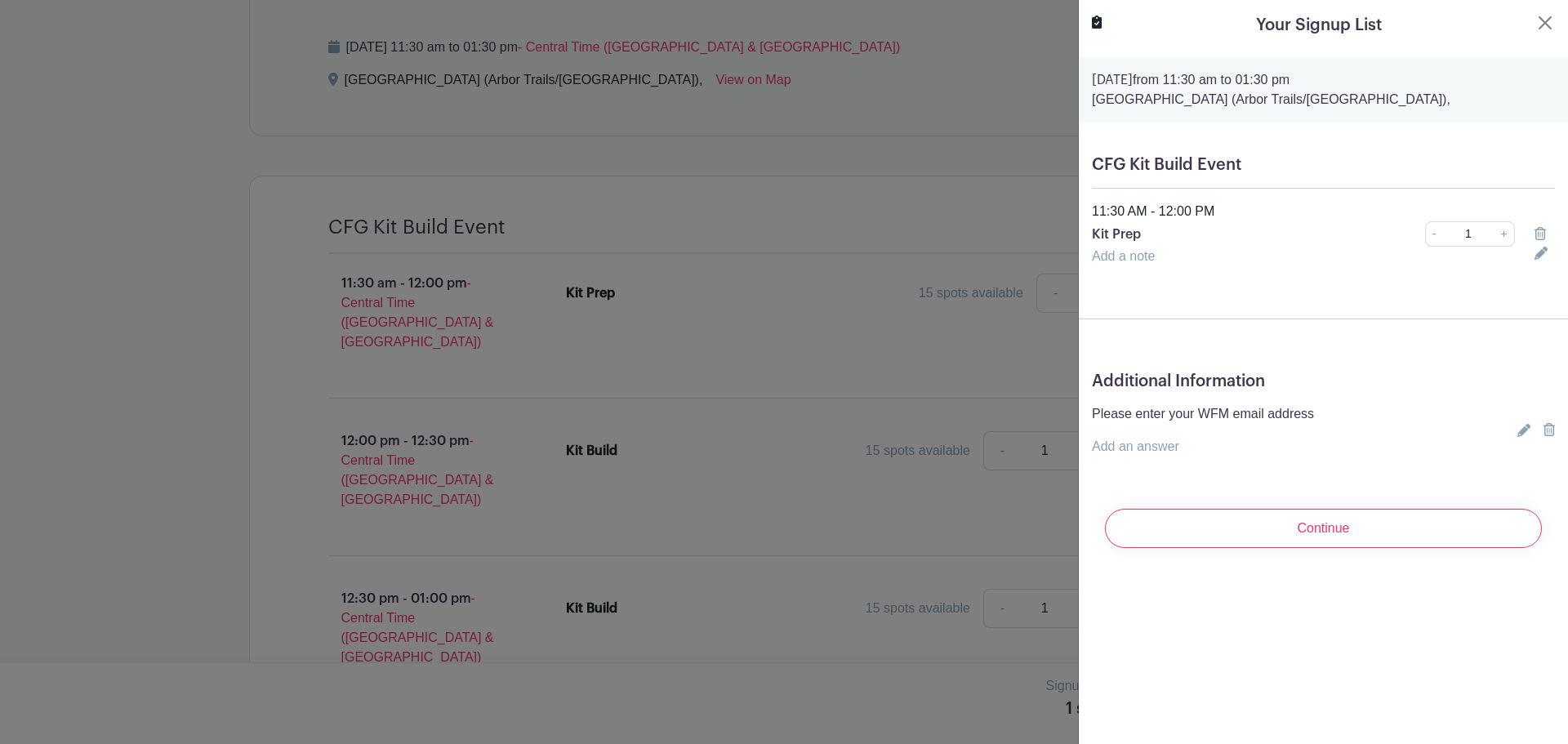
click at [1179, 446] on link "Add an answer" at bounding box center [1136, 446] width 88 height 14
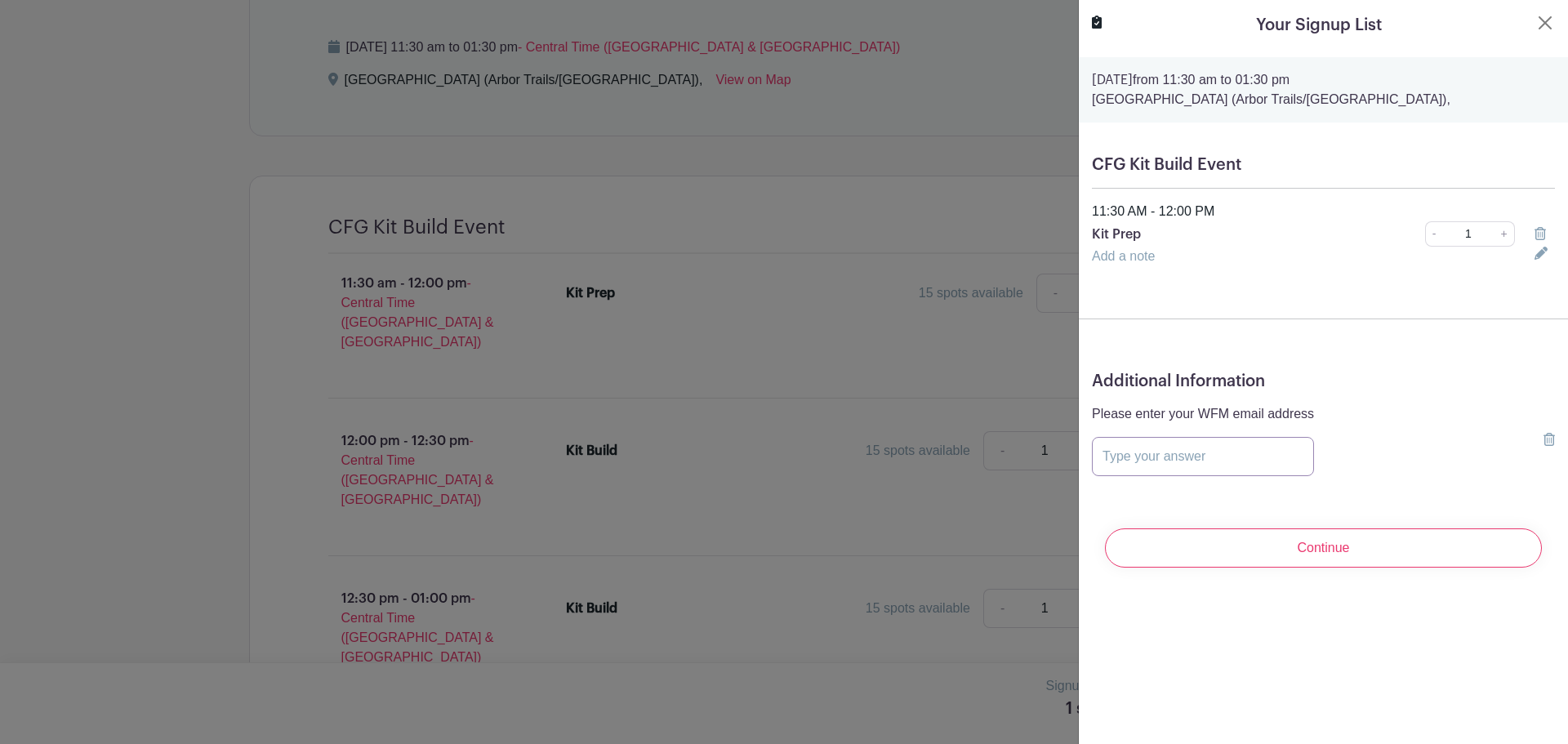
click at [1185, 454] on input "text" at bounding box center [1204, 456] width 222 height 39
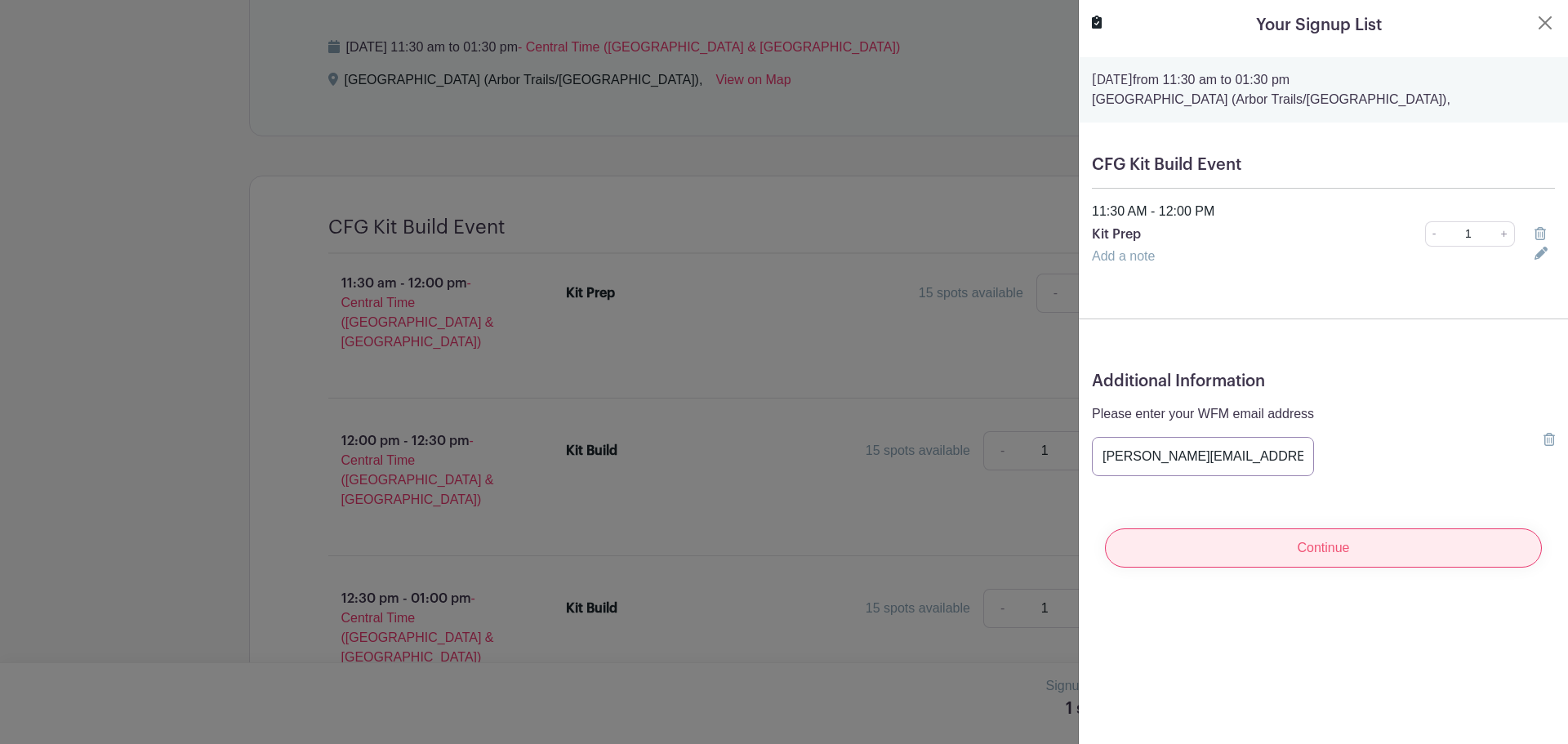
type input "[PERSON_NAME][EMAIL_ADDRESS][PERSON_NAME][DOMAIN_NAME]"
click at [1270, 551] on input "Continue" at bounding box center [1323, 548] width 437 height 39
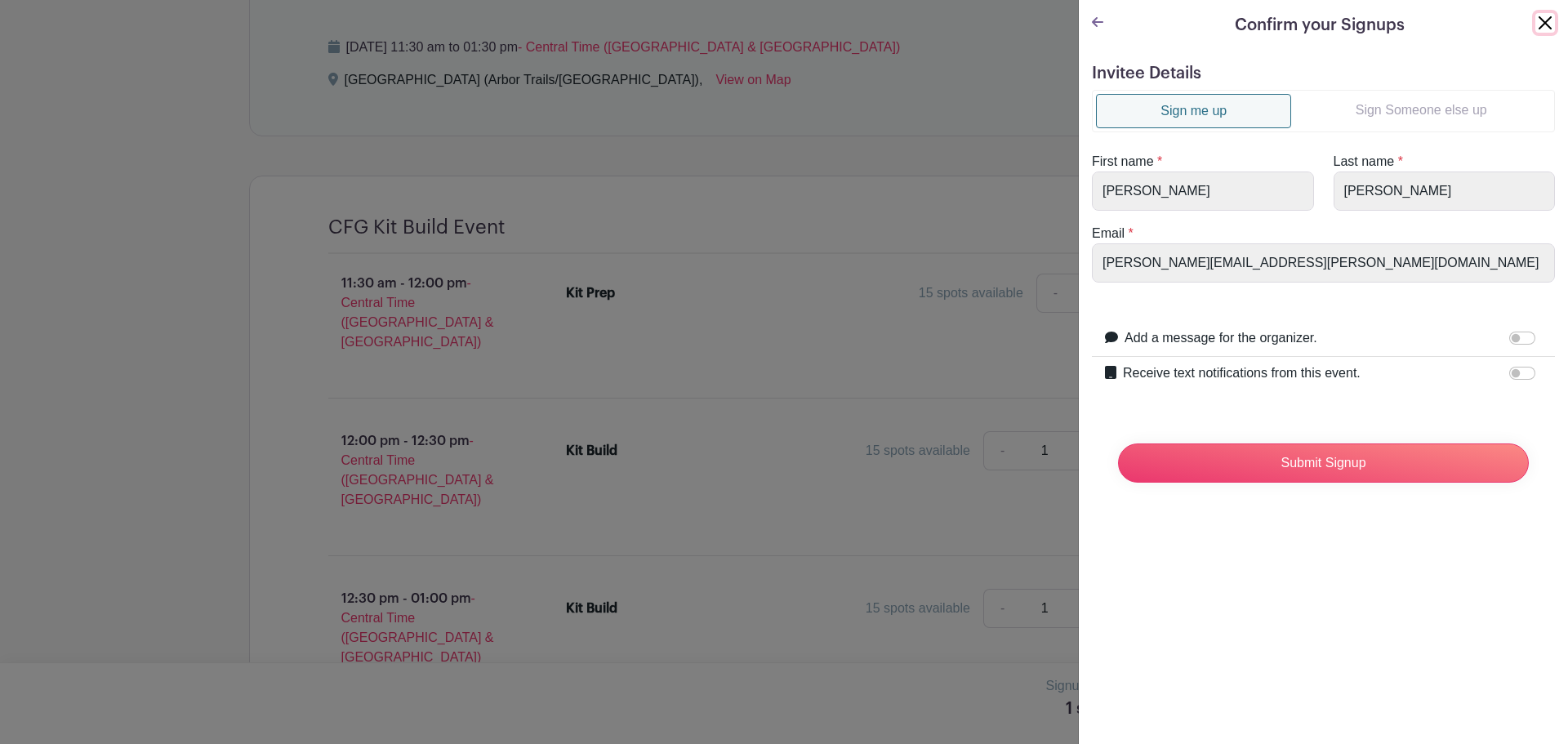
click at [1535, 28] on button "Close" at bounding box center [1545, 23] width 19 height 19
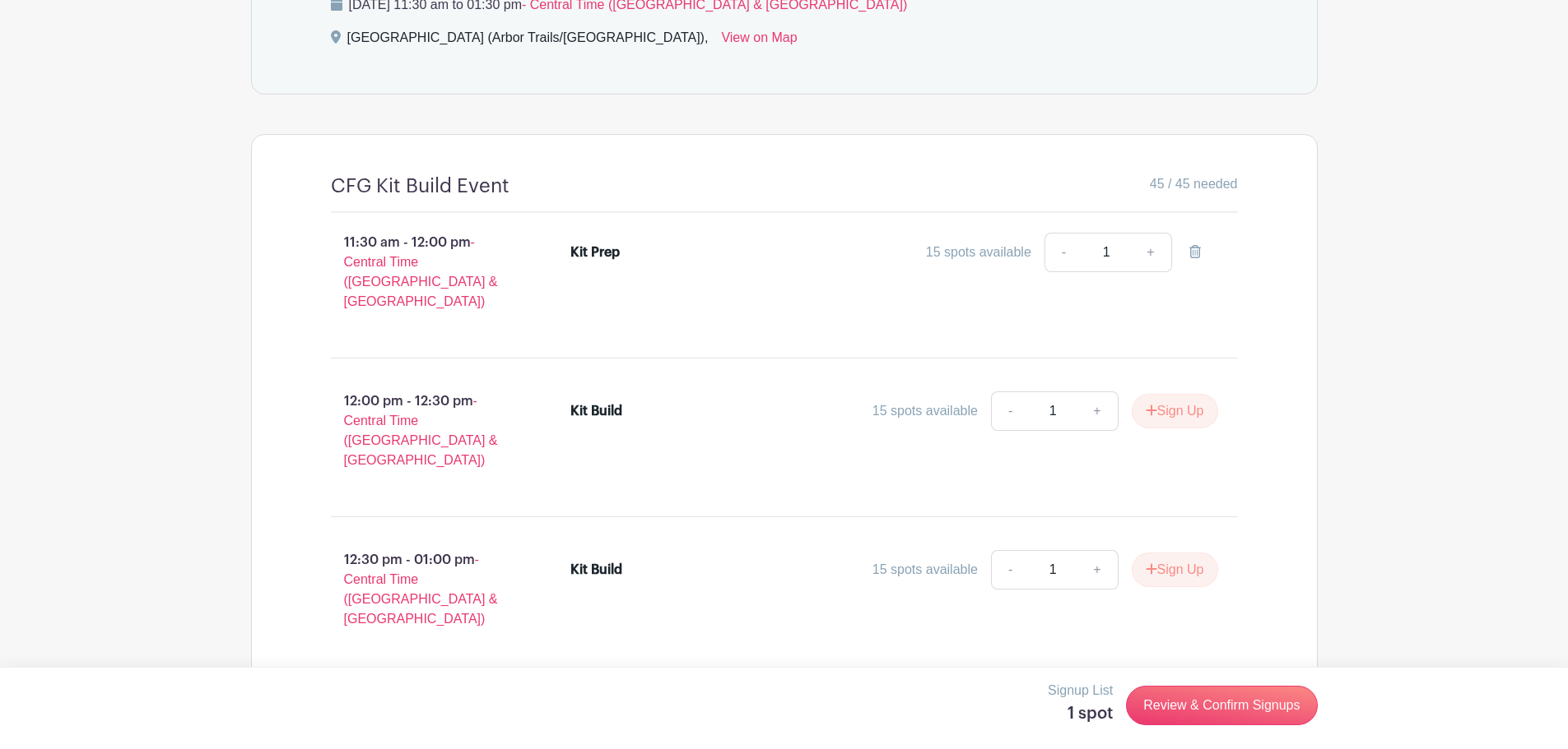
scroll to position [889, 0]
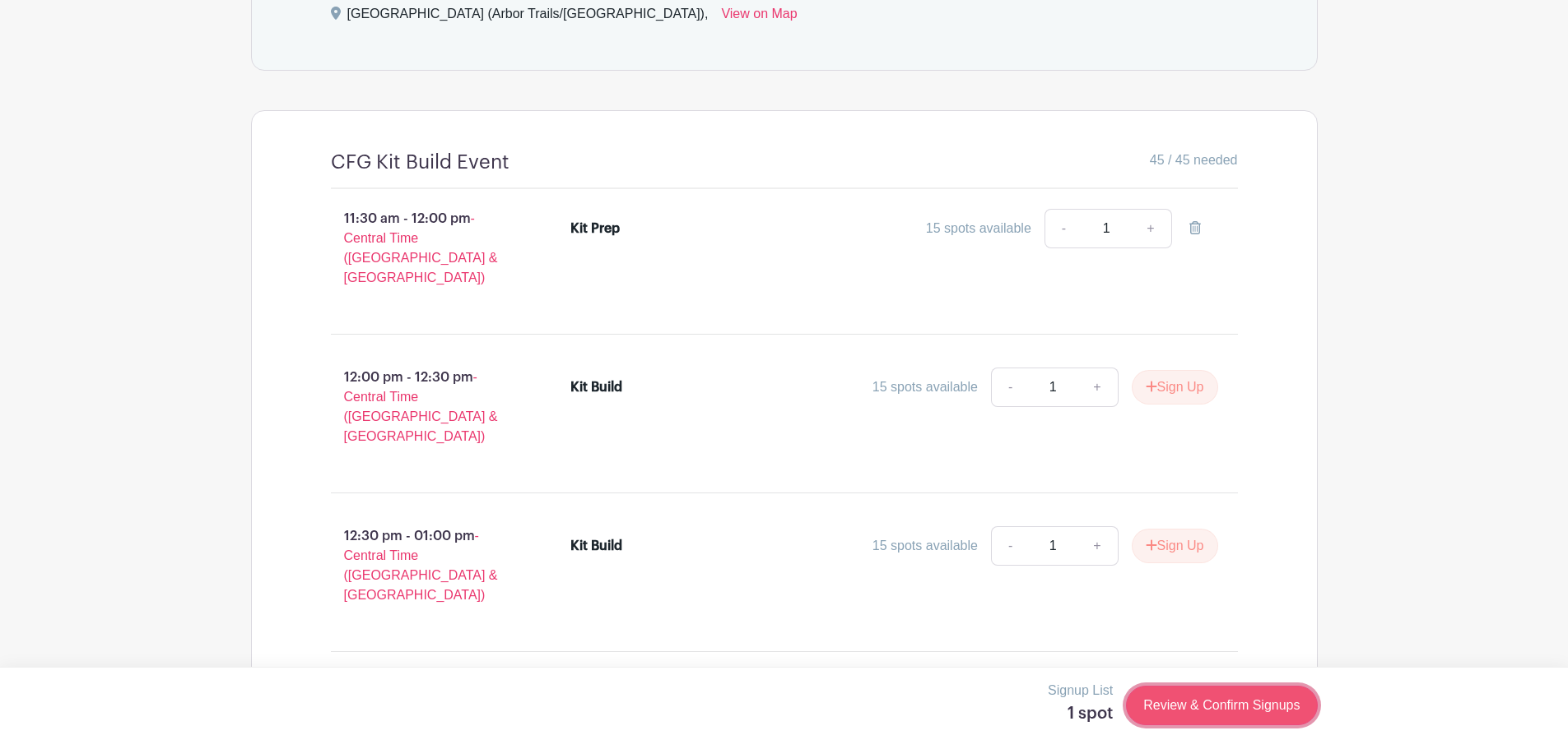
click at [1204, 702] on link "Review & Confirm Signups" at bounding box center [1221, 705] width 191 height 40
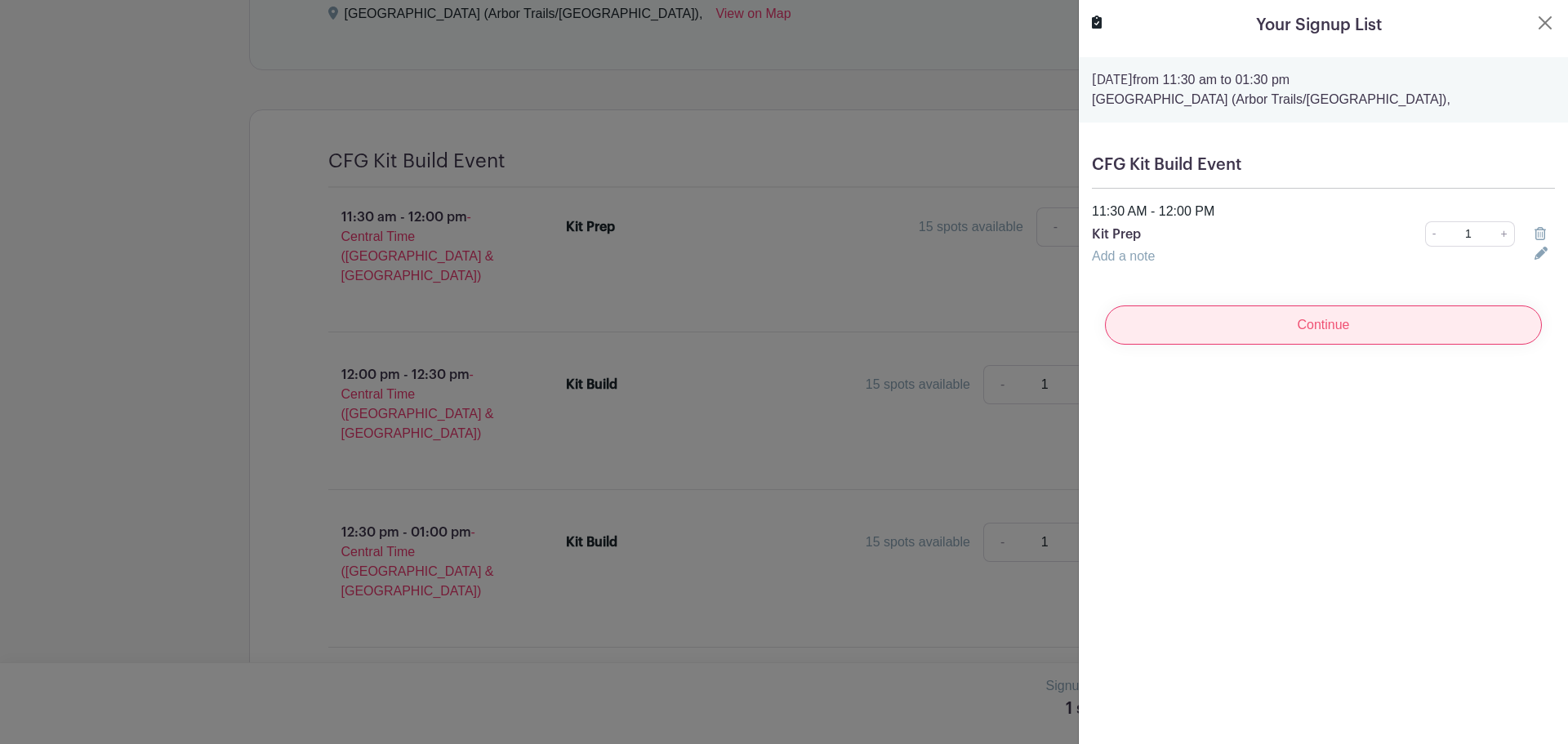
click at [1333, 313] on input "Continue" at bounding box center [1323, 325] width 437 height 39
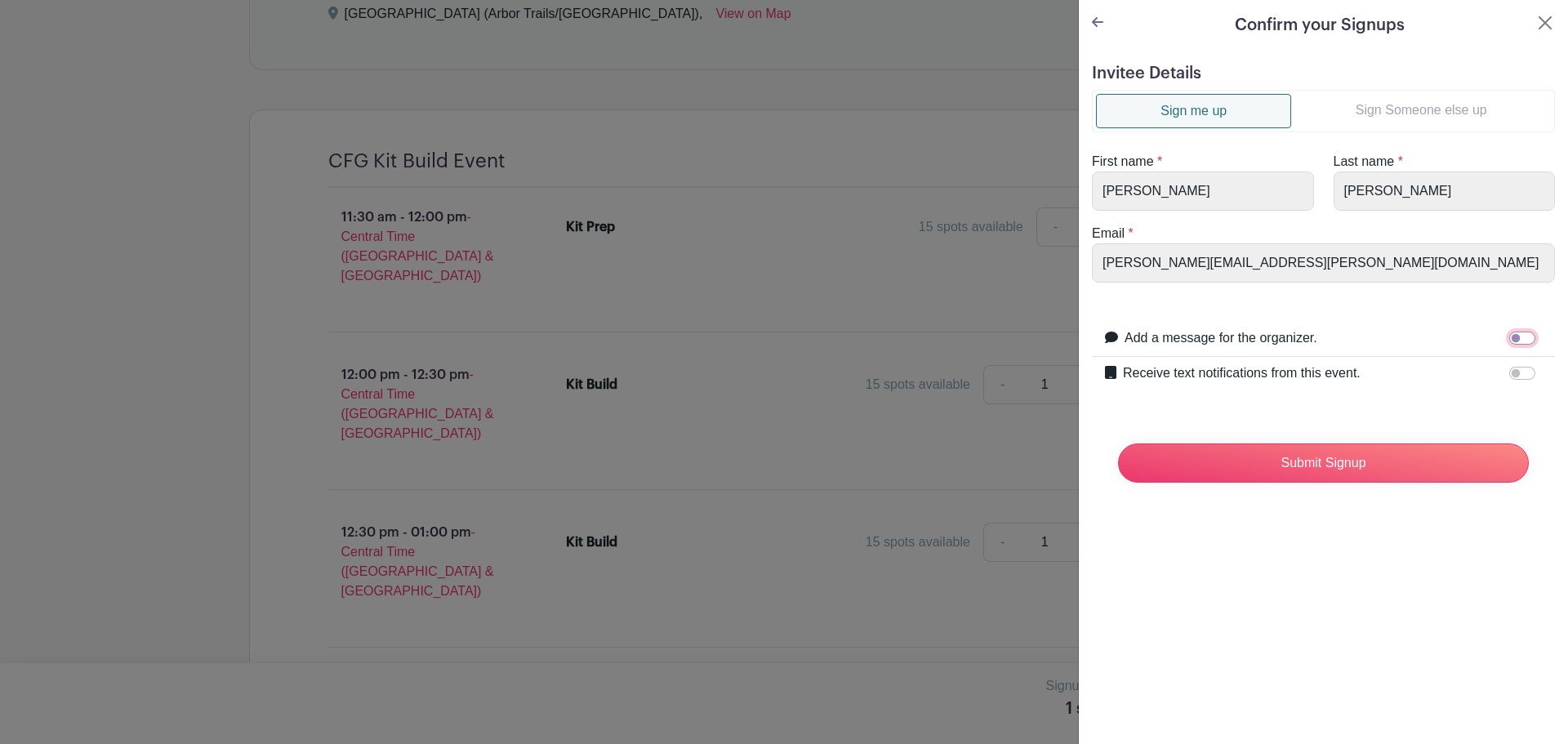
click at [1517, 338] on input "Add a message for the organizer." at bounding box center [1522, 339] width 26 height 13
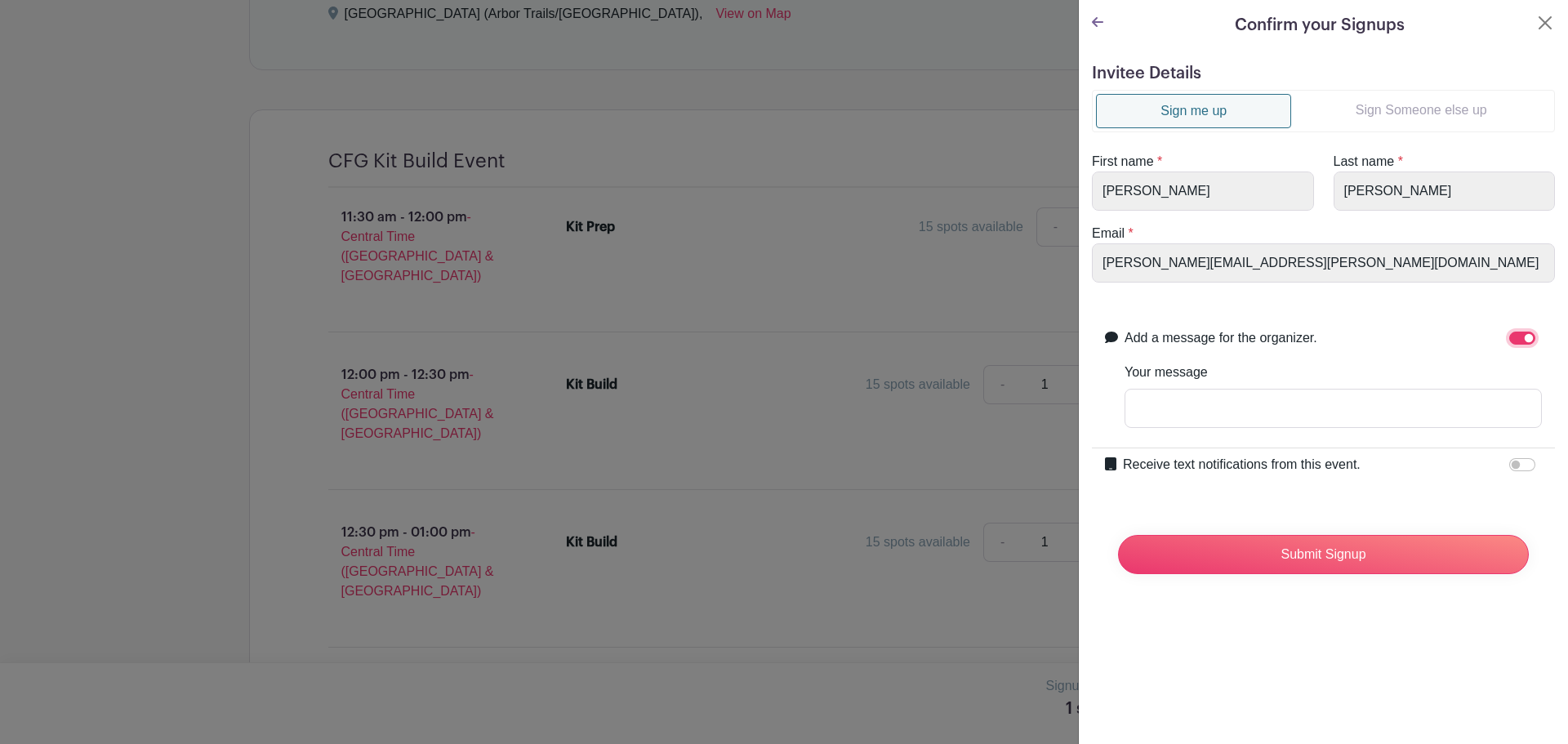
click at [1509, 339] on input "Add a message for the organizer." at bounding box center [1522, 339] width 26 height 13
checkbox input "false"
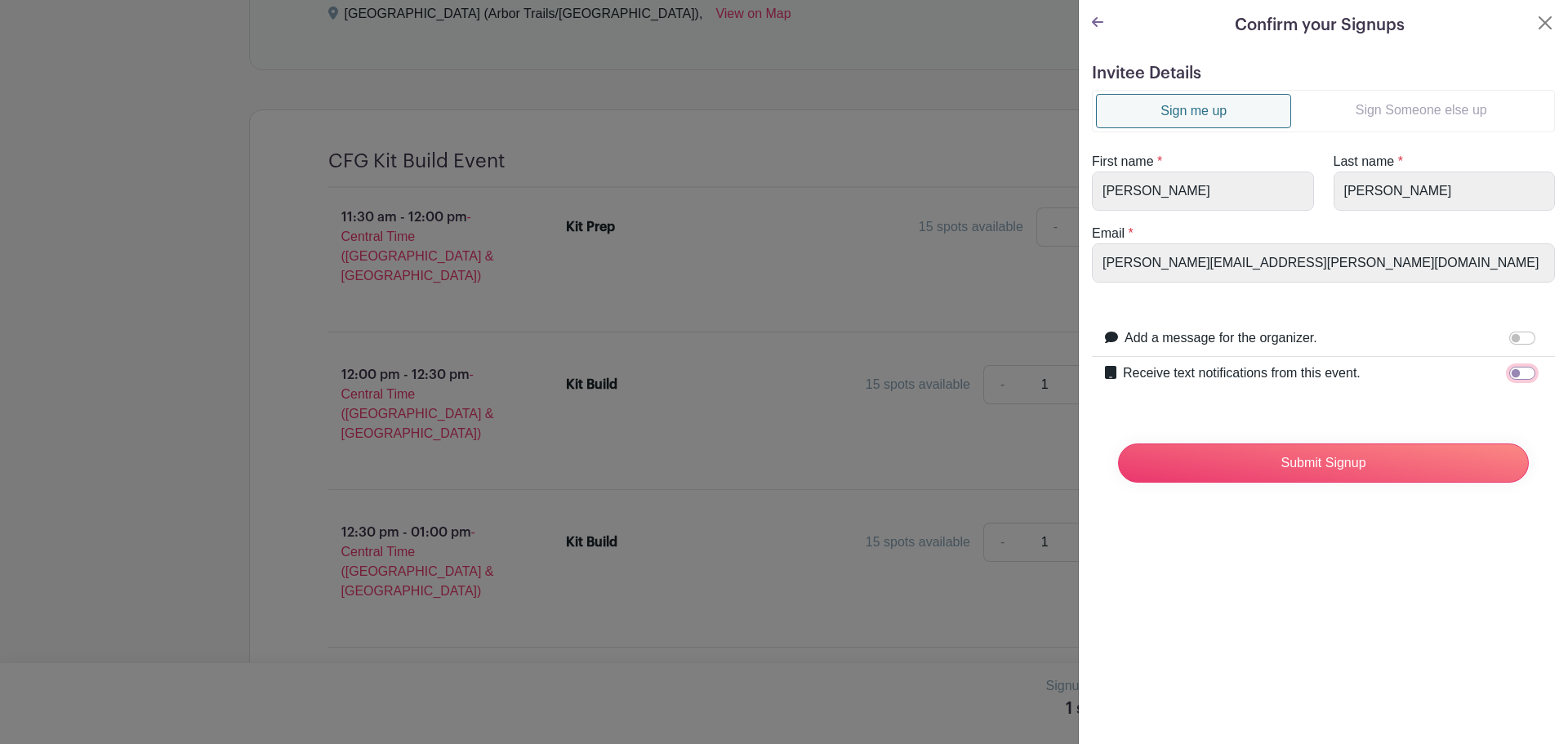
click at [1516, 370] on input "Receive text notifications from this event." at bounding box center [1522, 374] width 26 height 13
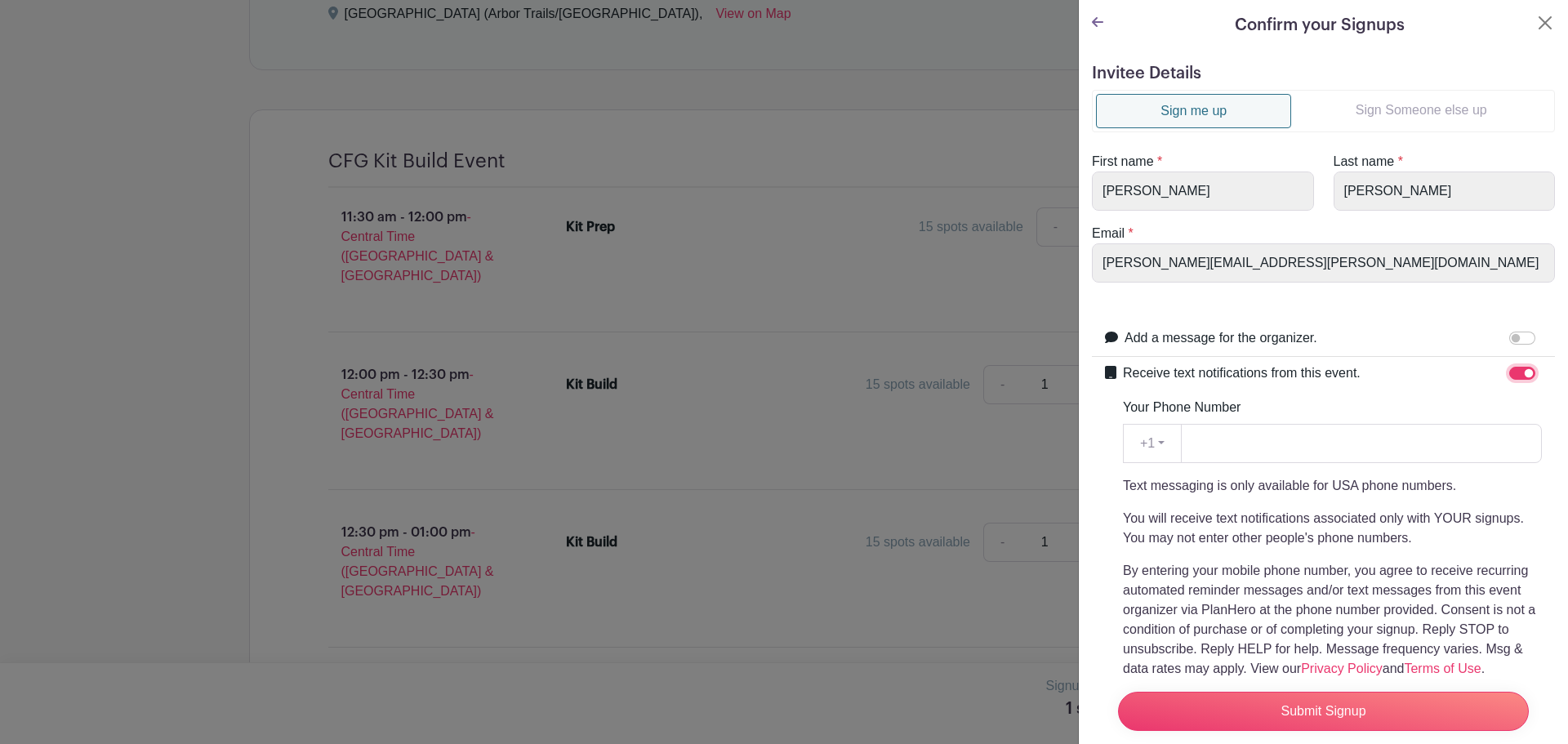
click at [1516, 370] on input "Receive text notifications from this event." at bounding box center [1522, 374] width 26 height 13
checkbox input "false"
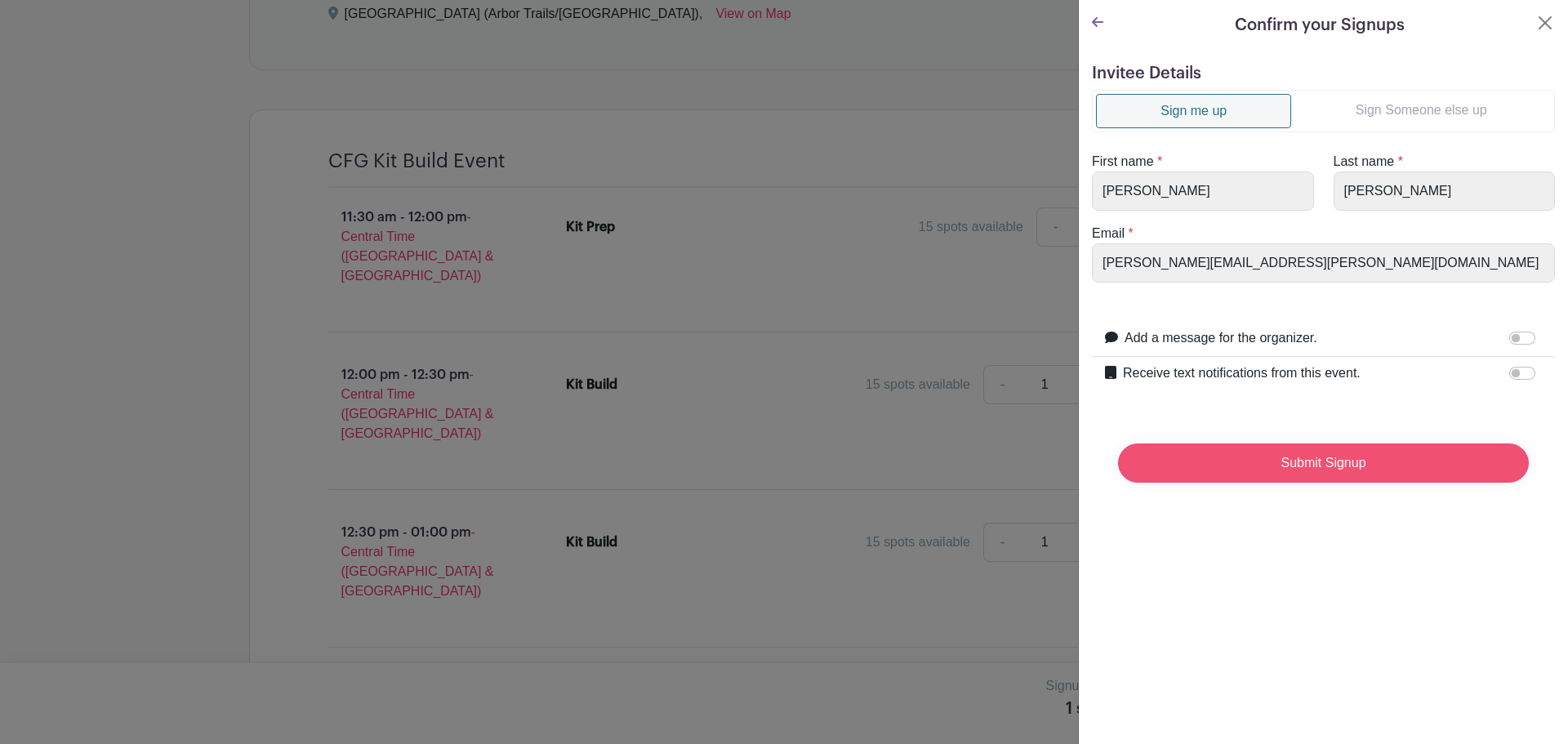
click at [1377, 461] on input "Submit Signup" at bounding box center [1324, 463] width 411 height 39
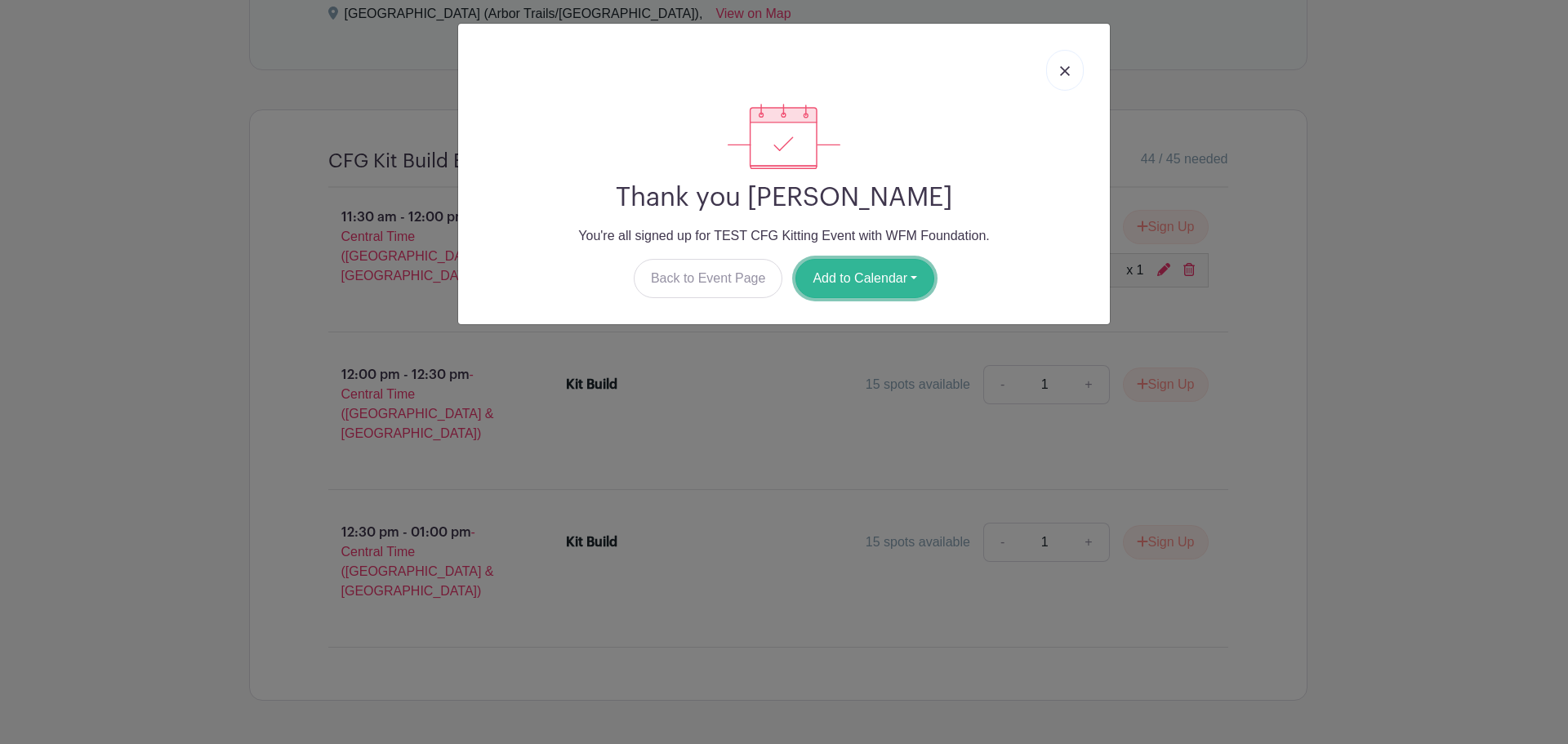
click at [902, 278] on button "Add to Calendar" at bounding box center [865, 278] width 139 height 39
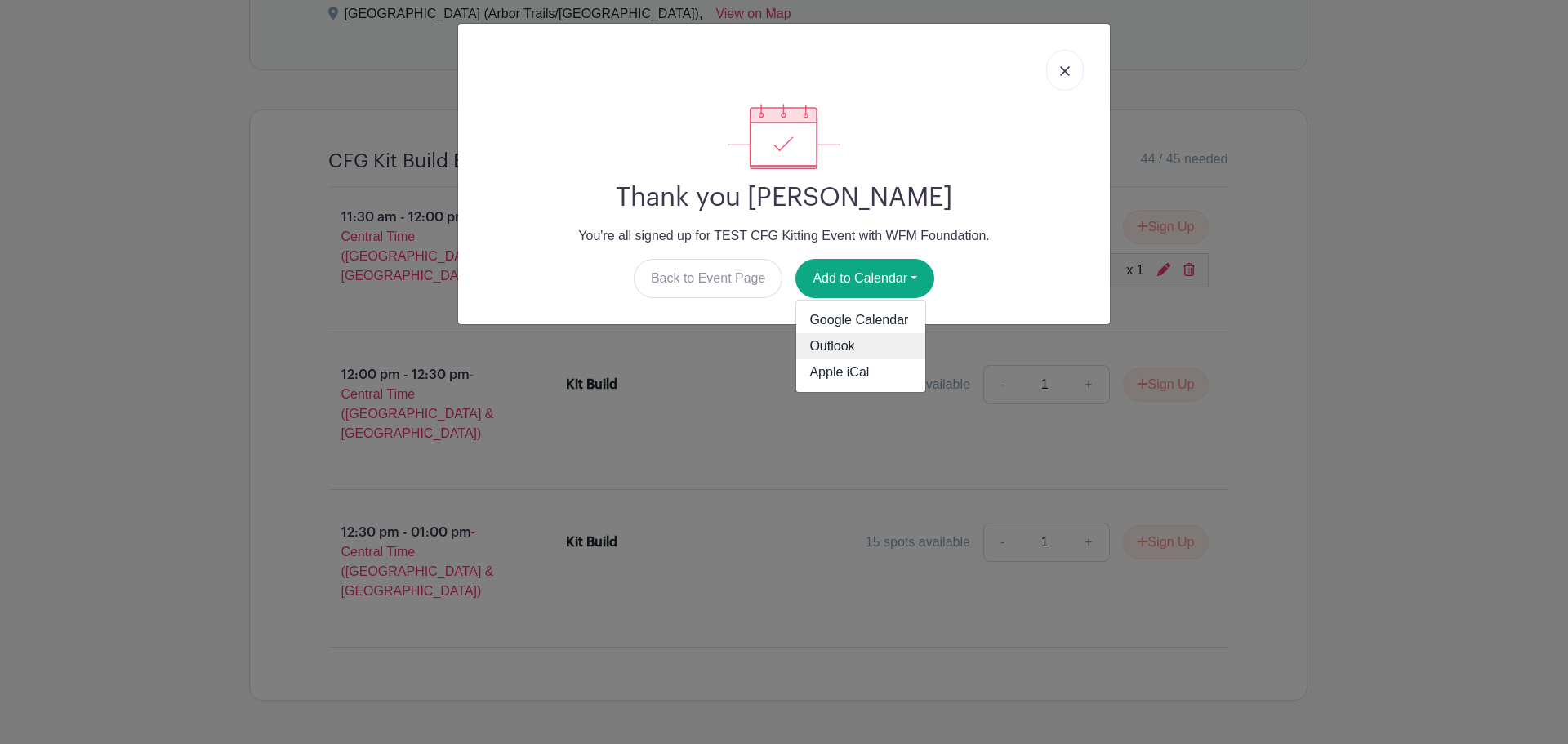
click at [853, 347] on link "Outlook" at bounding box center [861, 346] width 129 height 26
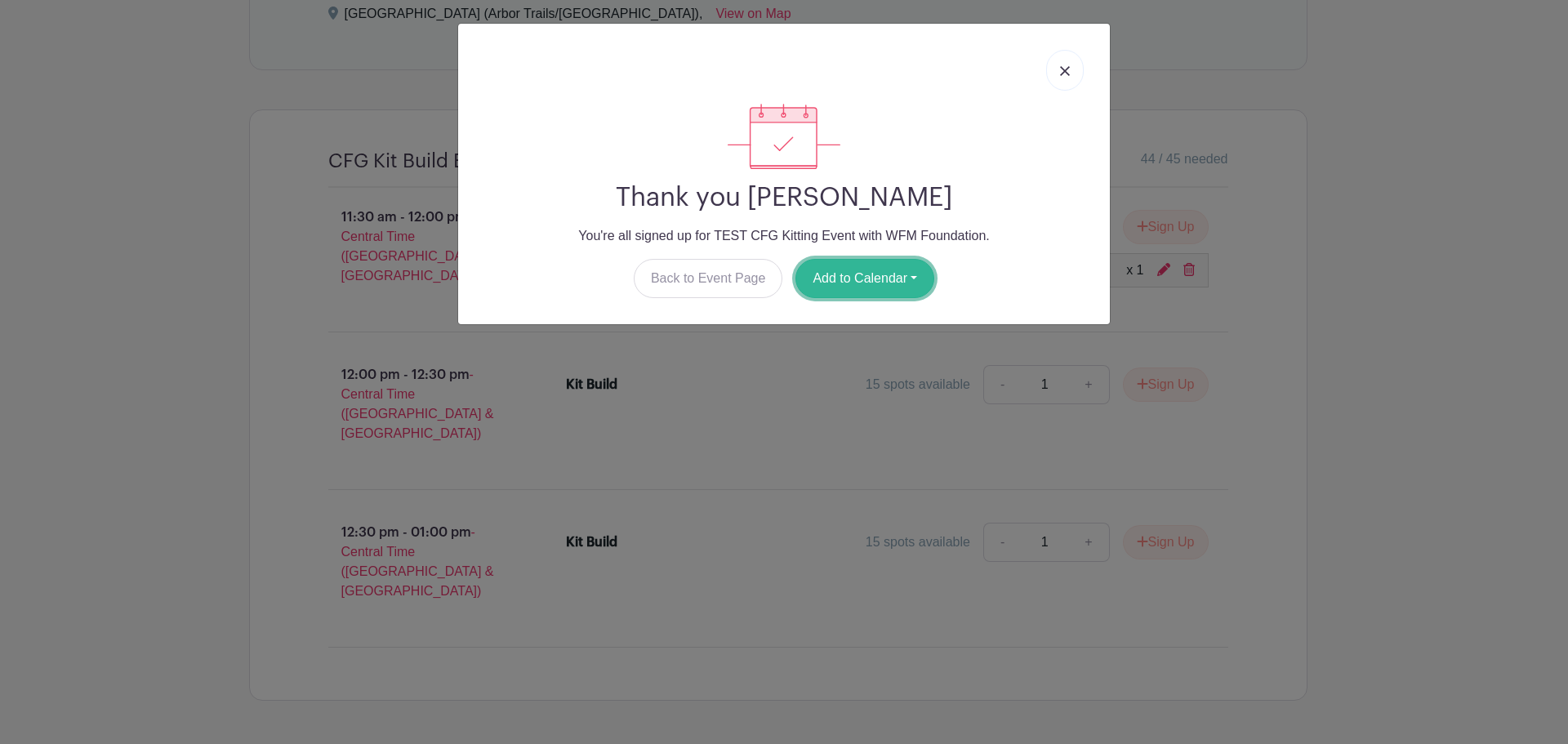
click at [887, 280] on button "Add to Calendar" at bounding box center [865, 278] width 139 height 39
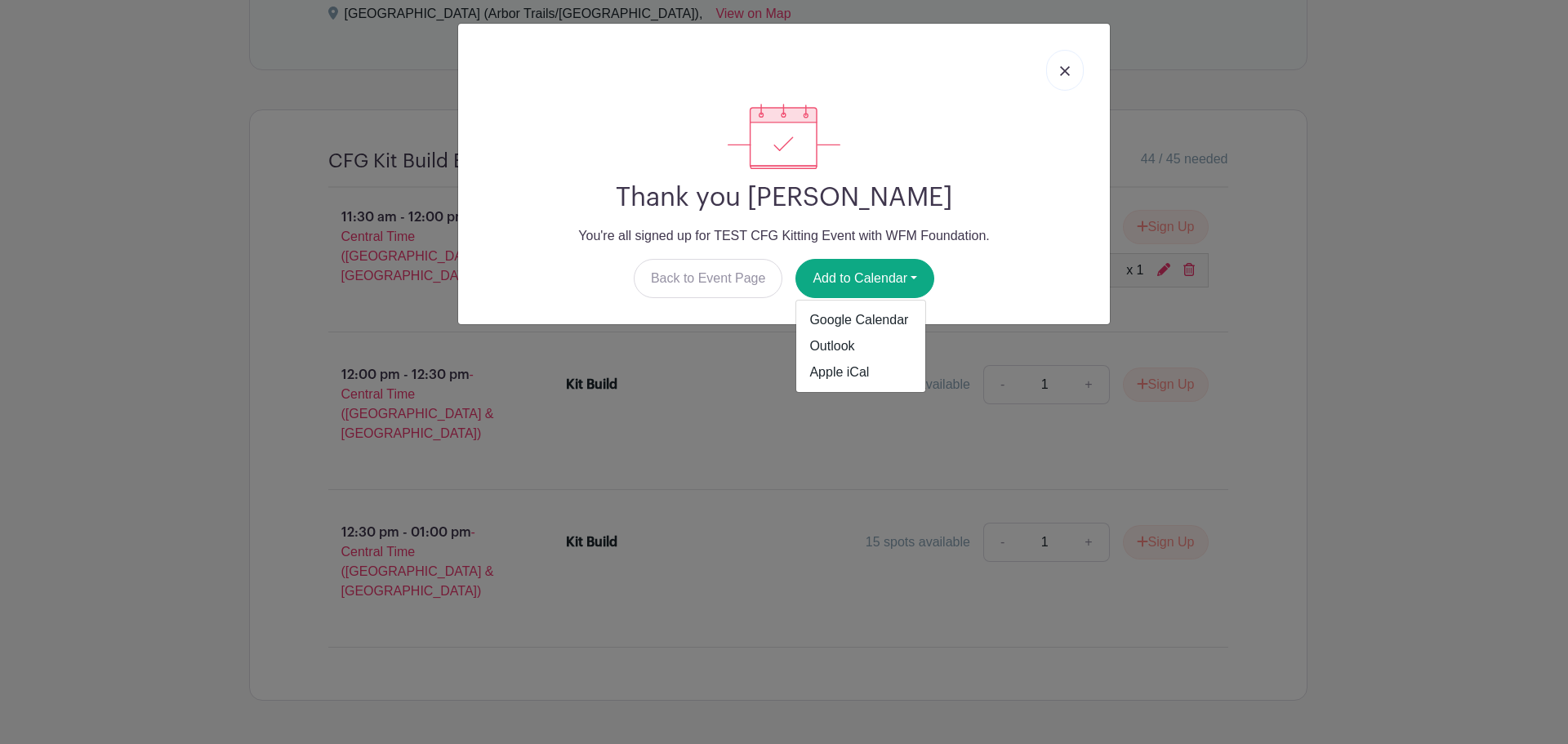
click at [995, 268] on div "Back to Event Page Add to Calendar Google Calendar Outlook Apple iCal" at bounding box center [784, 278] width 626 height 39
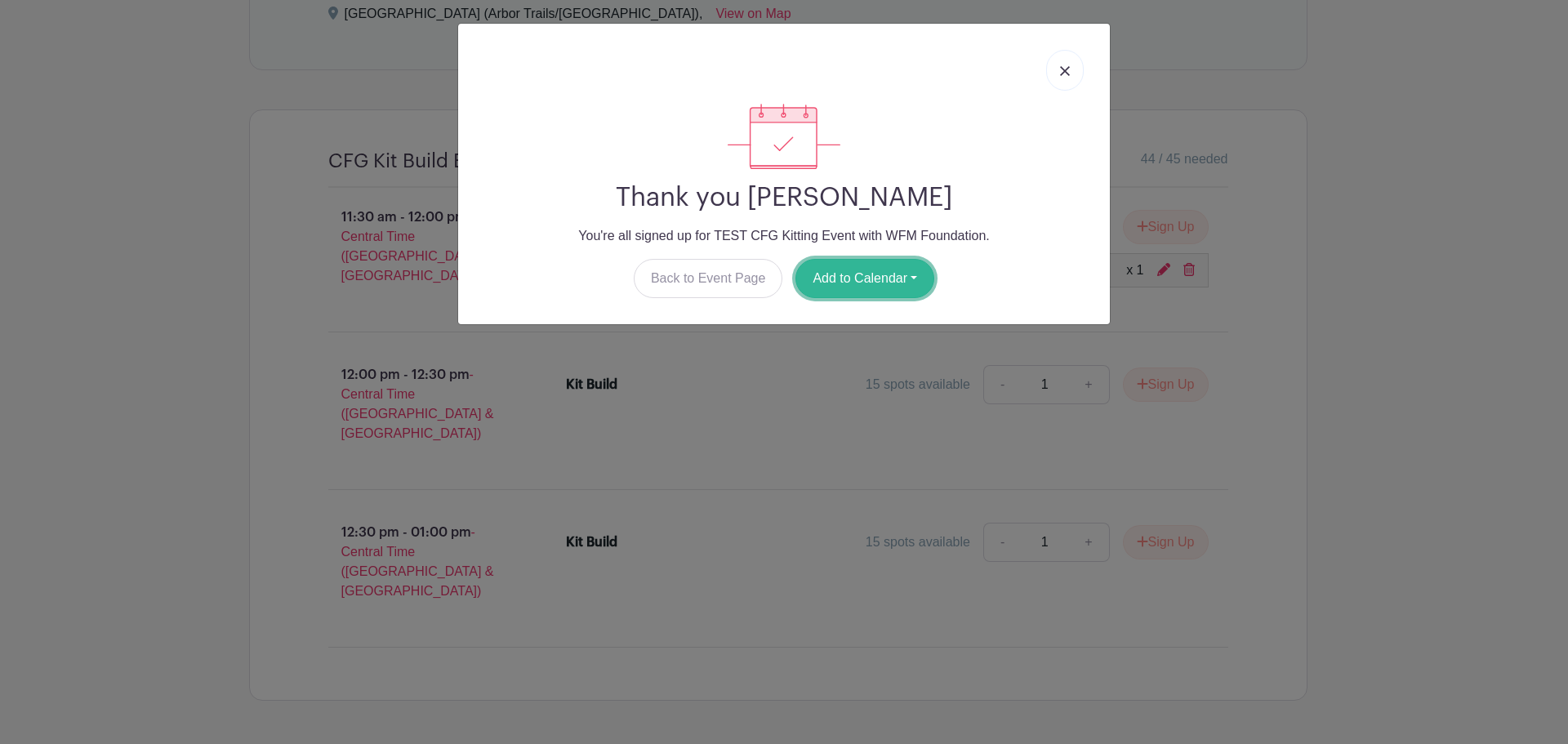
click at [853, 283] on button "Add to Calendar" at bounding box center [865, 278] width 139 height 39
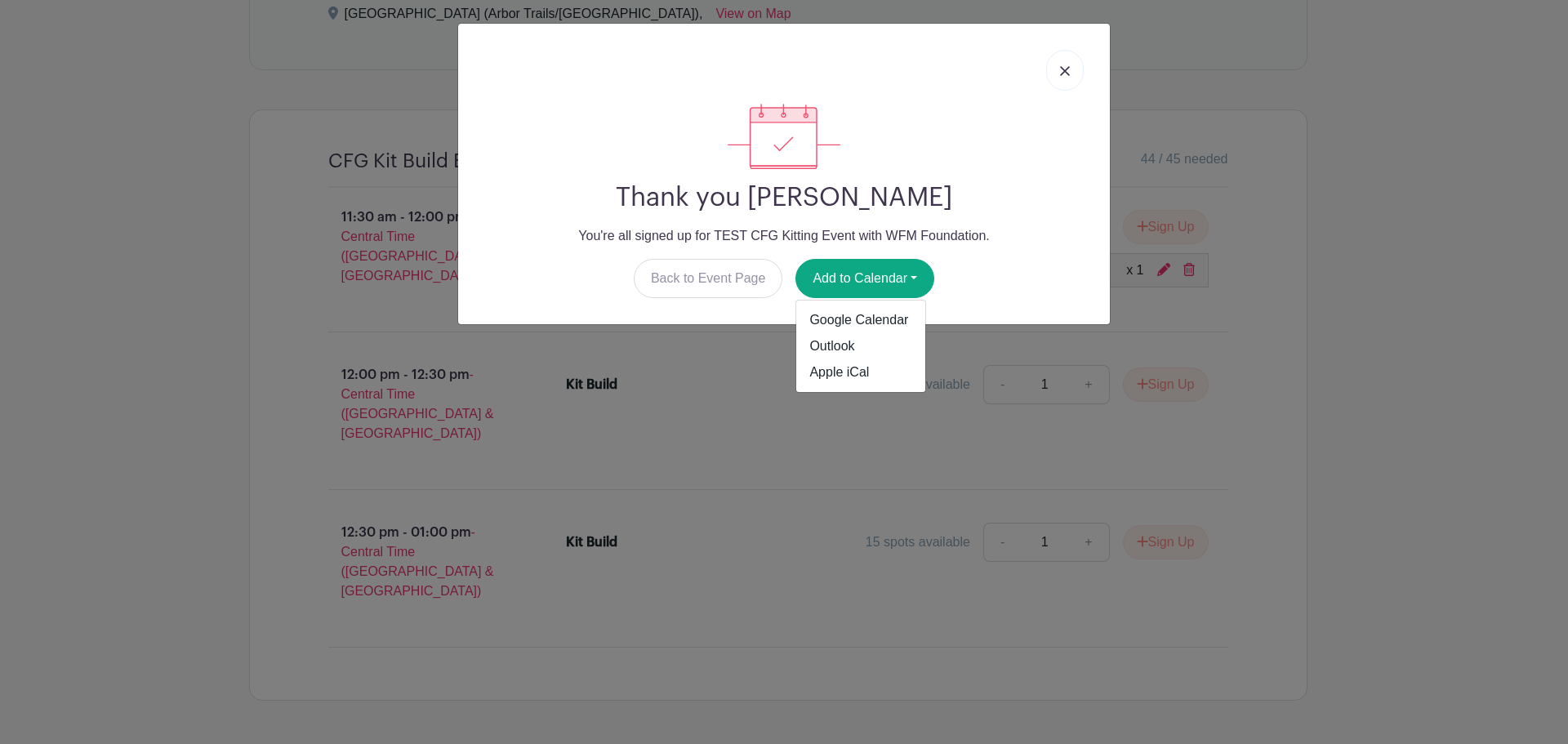
click at [947, 140] on div at bounding box center [784, 136] width 626 height 65
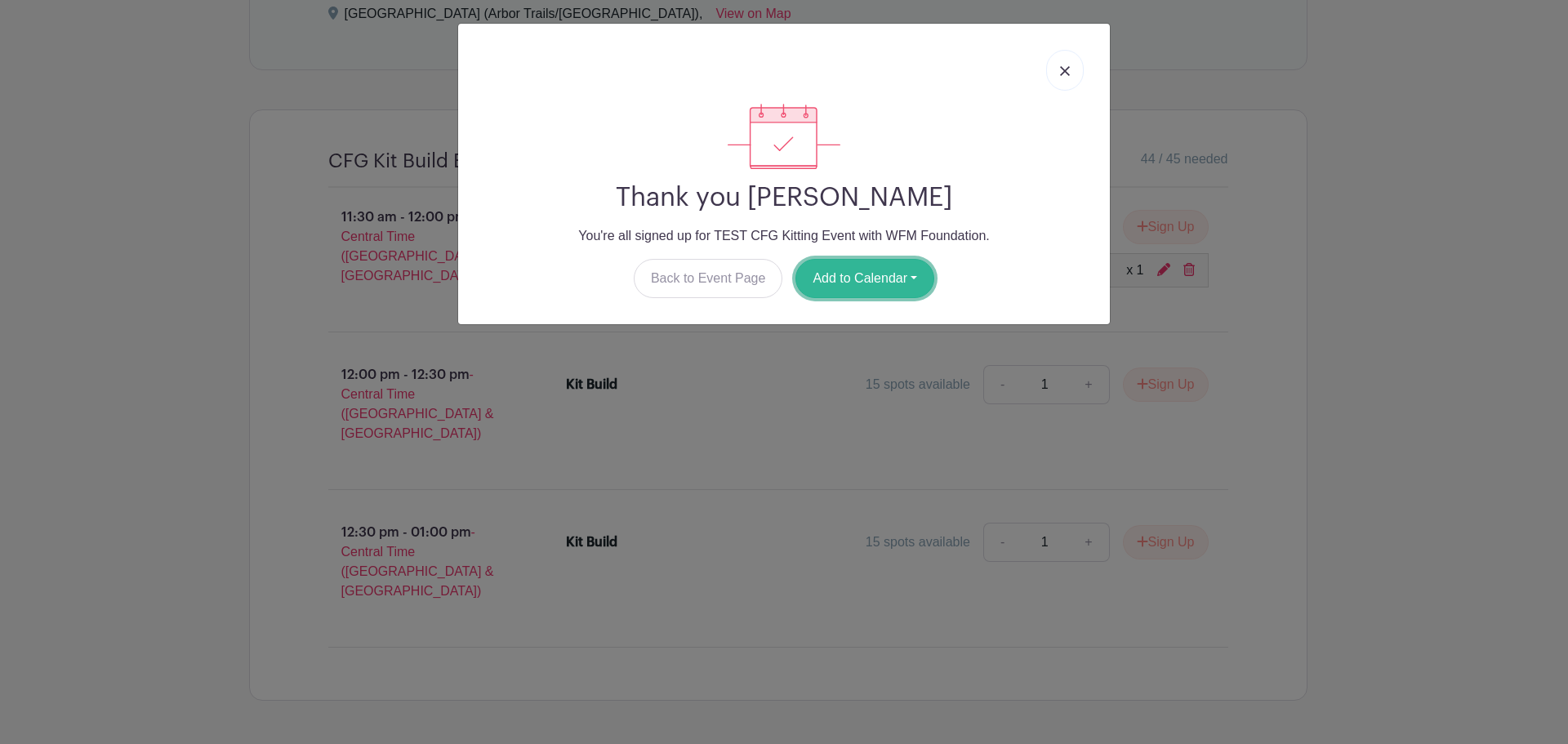
click at [821, 266] on button "Add to Calendar" at bounding box center [865, 278] width 139 height 39
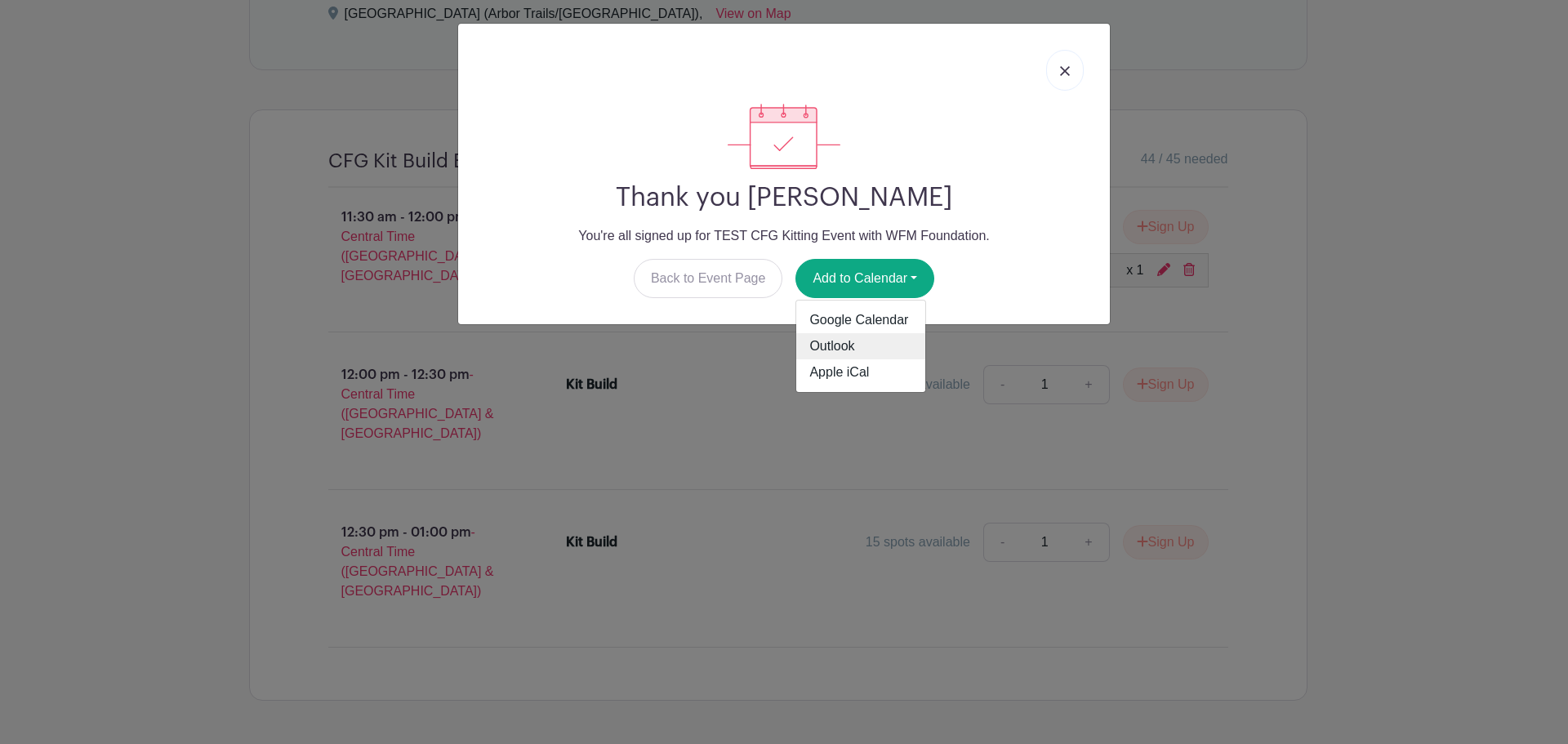
click at [842, 349] on link "Outlook" at bounding box center [861, 346] width 129 height 26
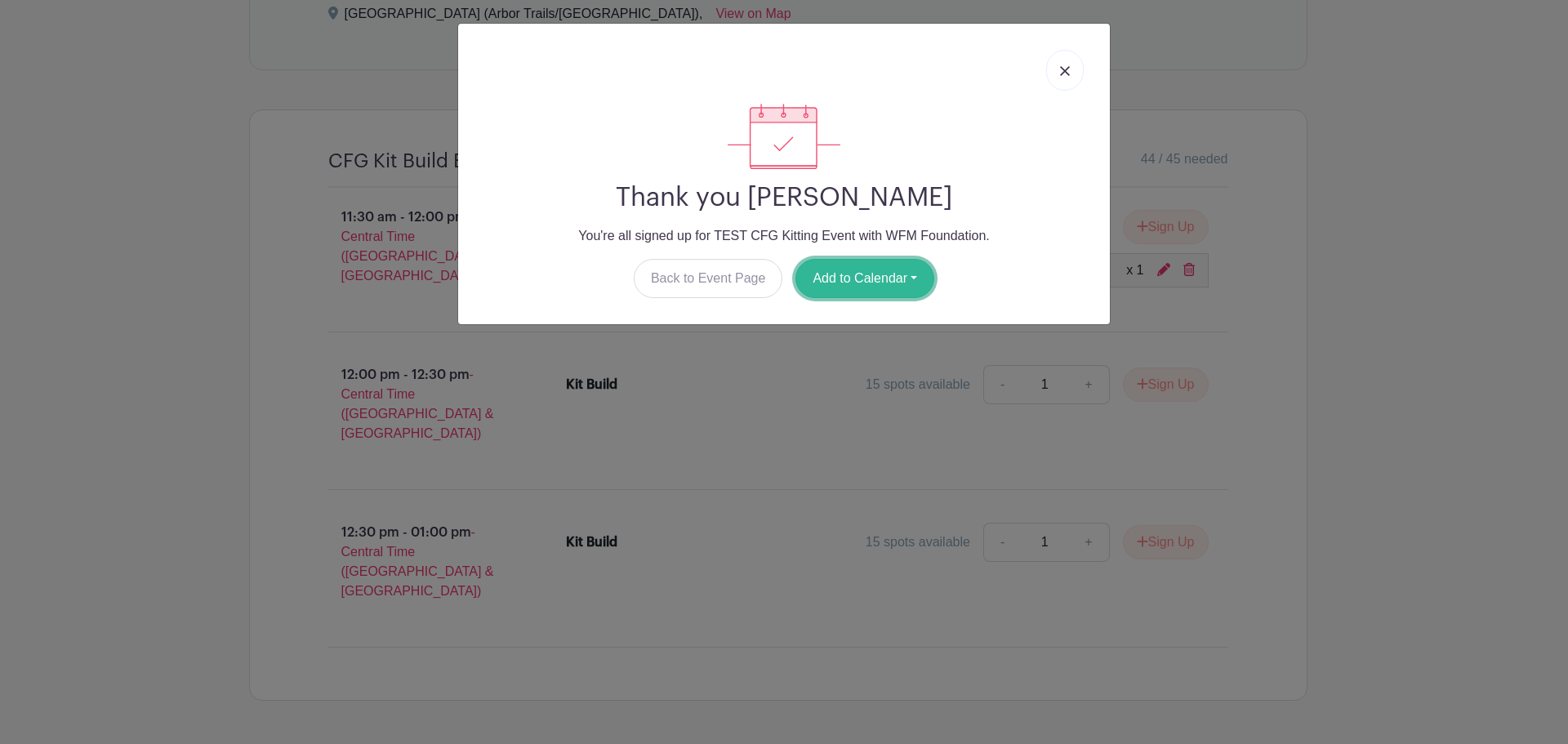
click at [849, 269] on button "Add to Calendar" at bounding box center [865, 278] width 139 height 39
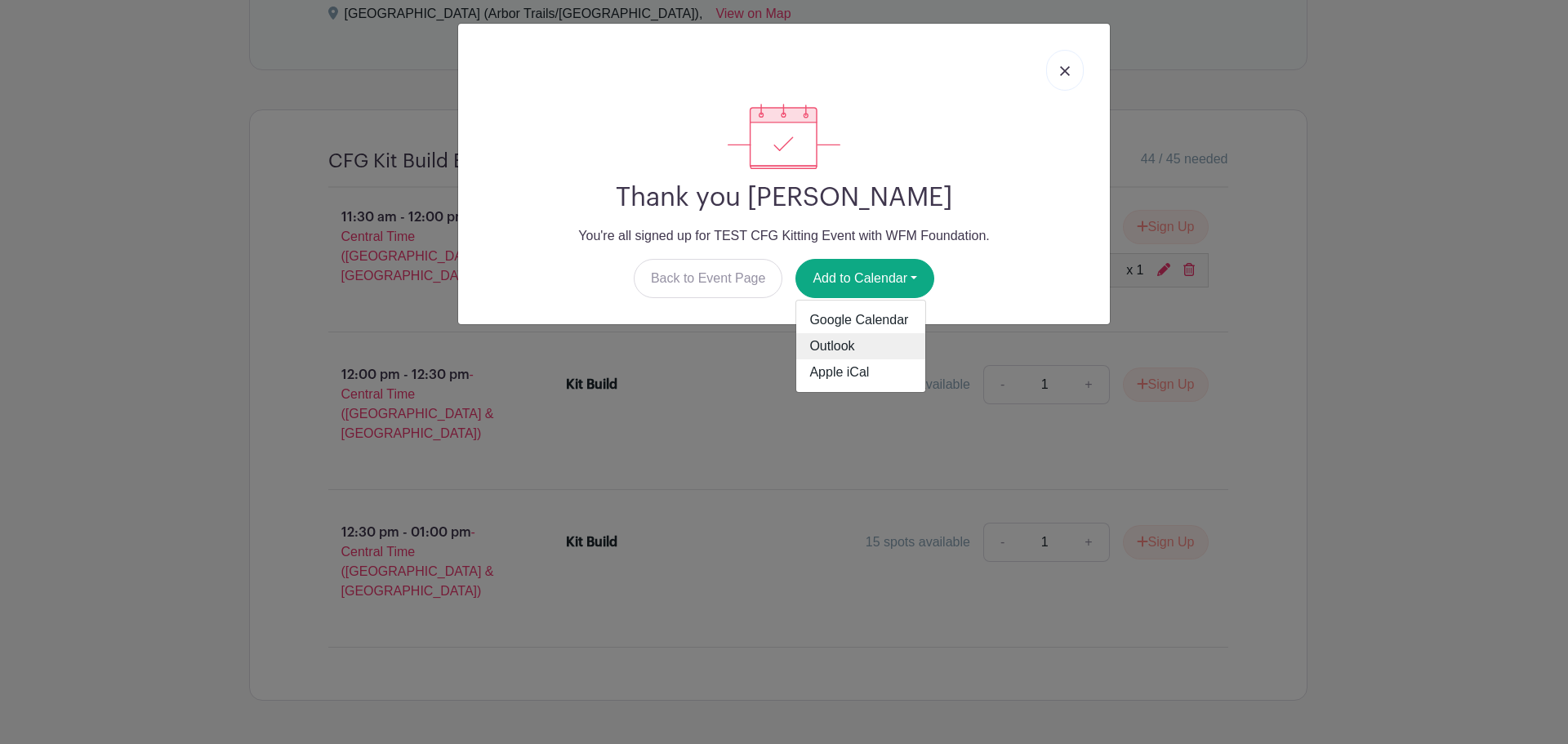
click at [869, 340] on link "Outlook" at bounding box center [861, 346] width 129 height 26
click at [1067, 58] on link at bounding box center [1065, 70] width 38 height 41
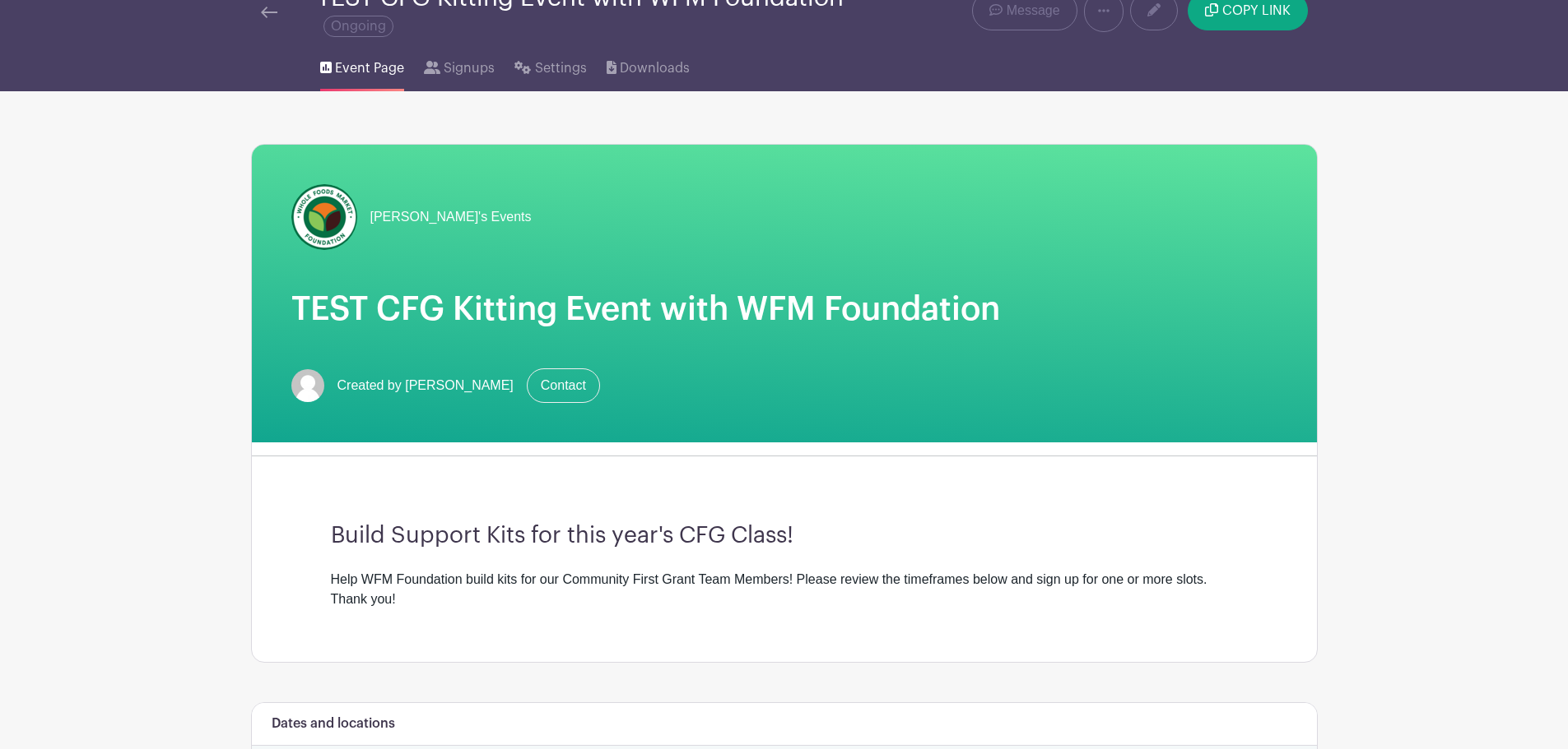
scroll to position [0, 0]
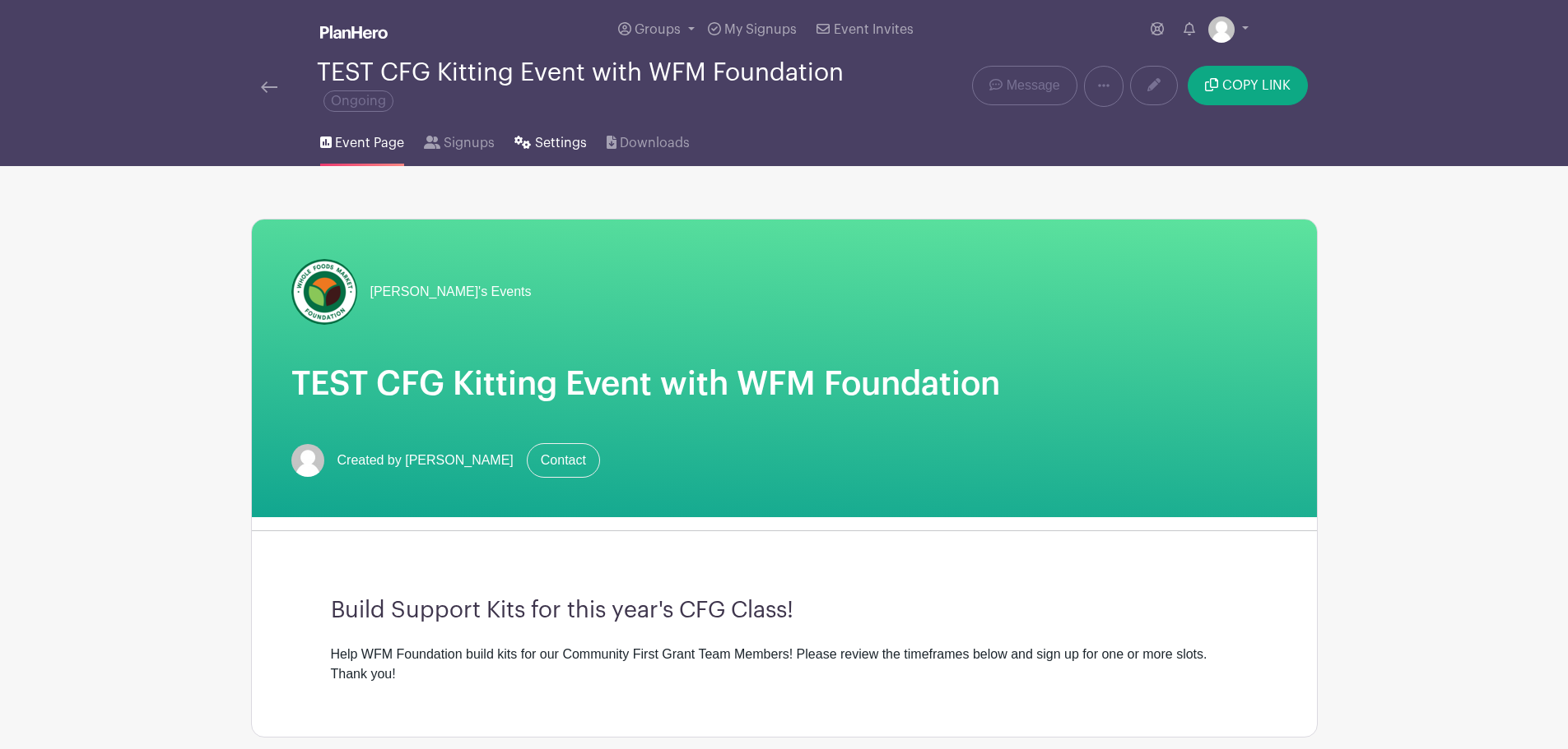
click at [536, 146] on span "Settings" at bounding box center [561, 142] width 52 height 19
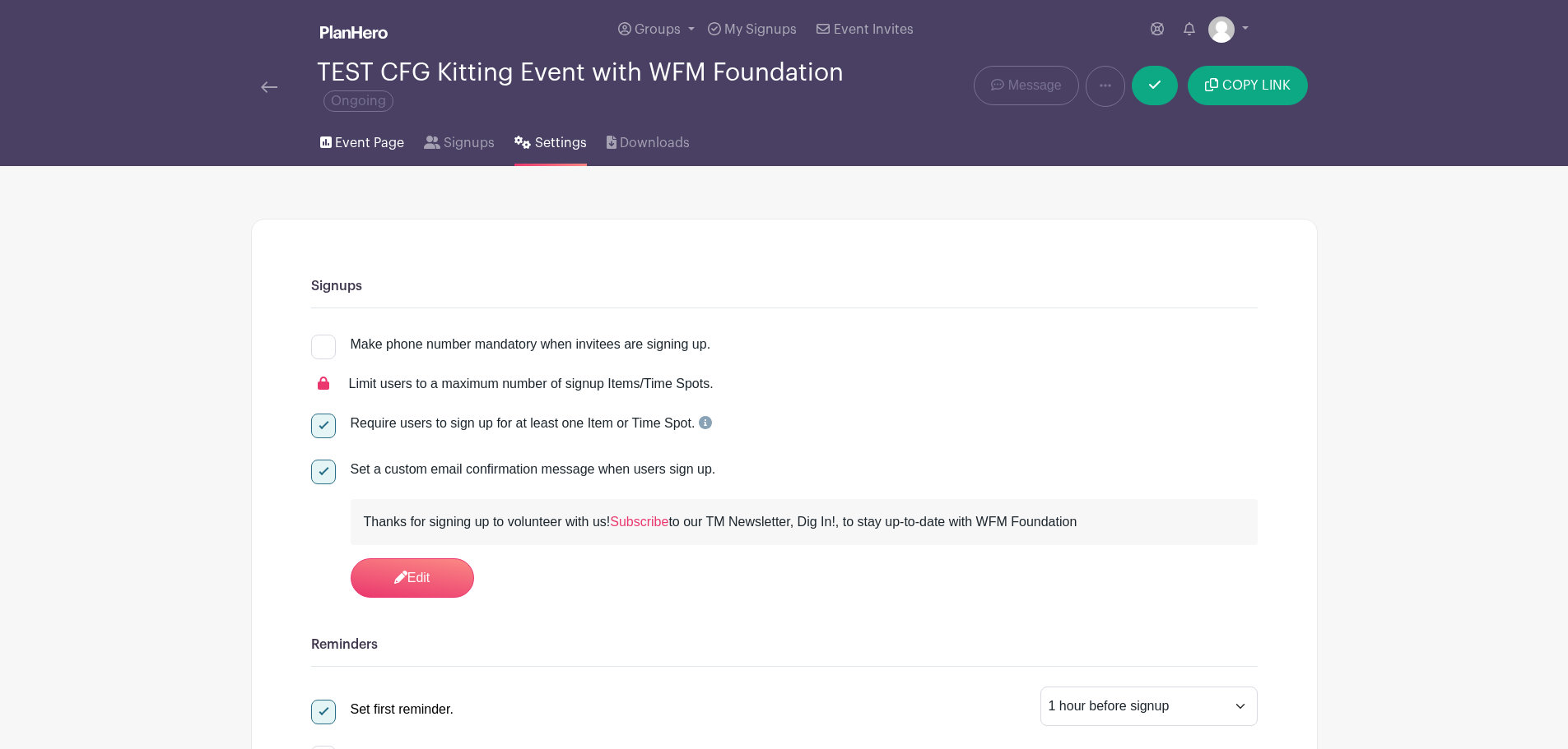
click at [323, 138] on icon at bounding box center [326, 142] width 12 height 12
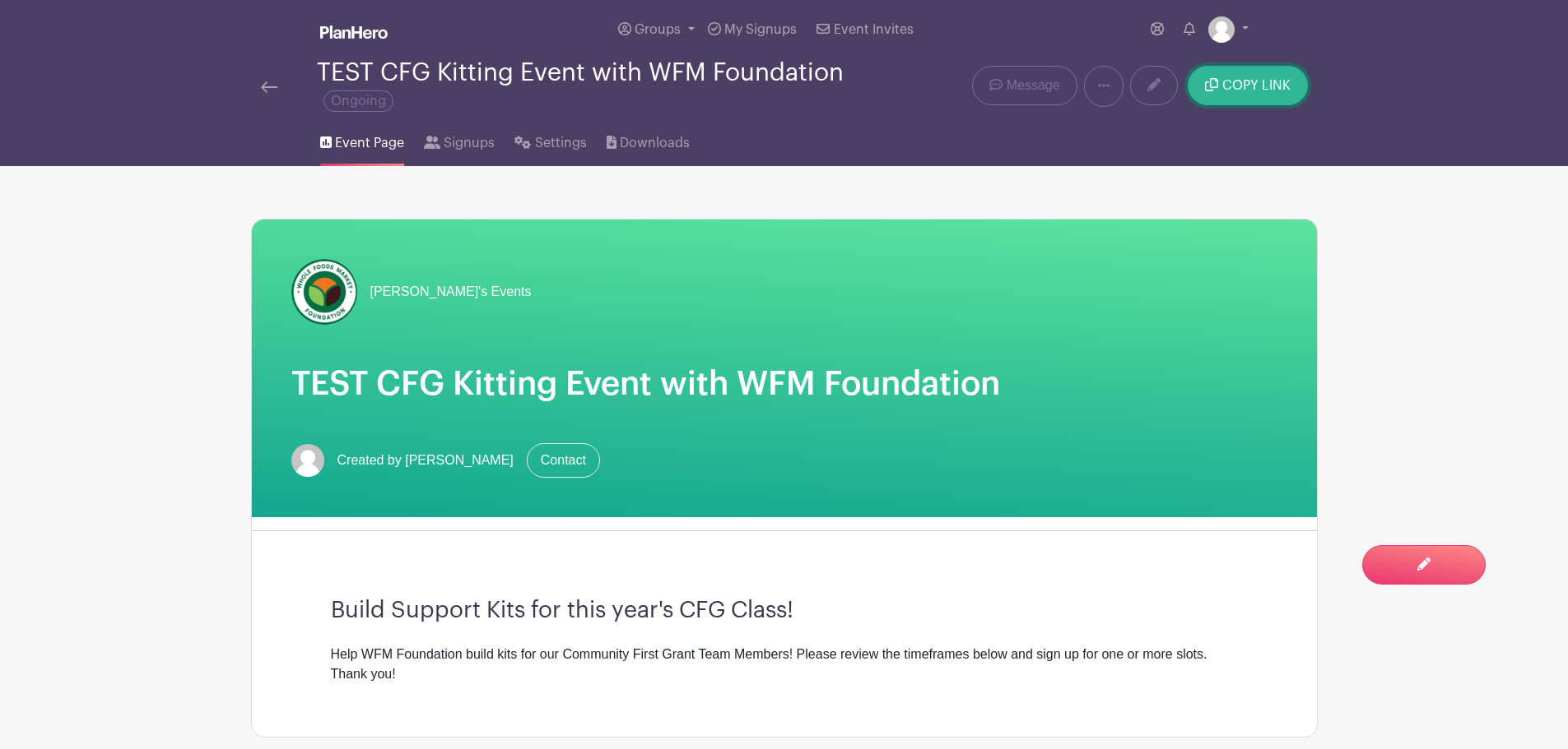
click at [1255, 89] on span "COPY LINK" at bounding box center [1256, 86] width 68 height 13
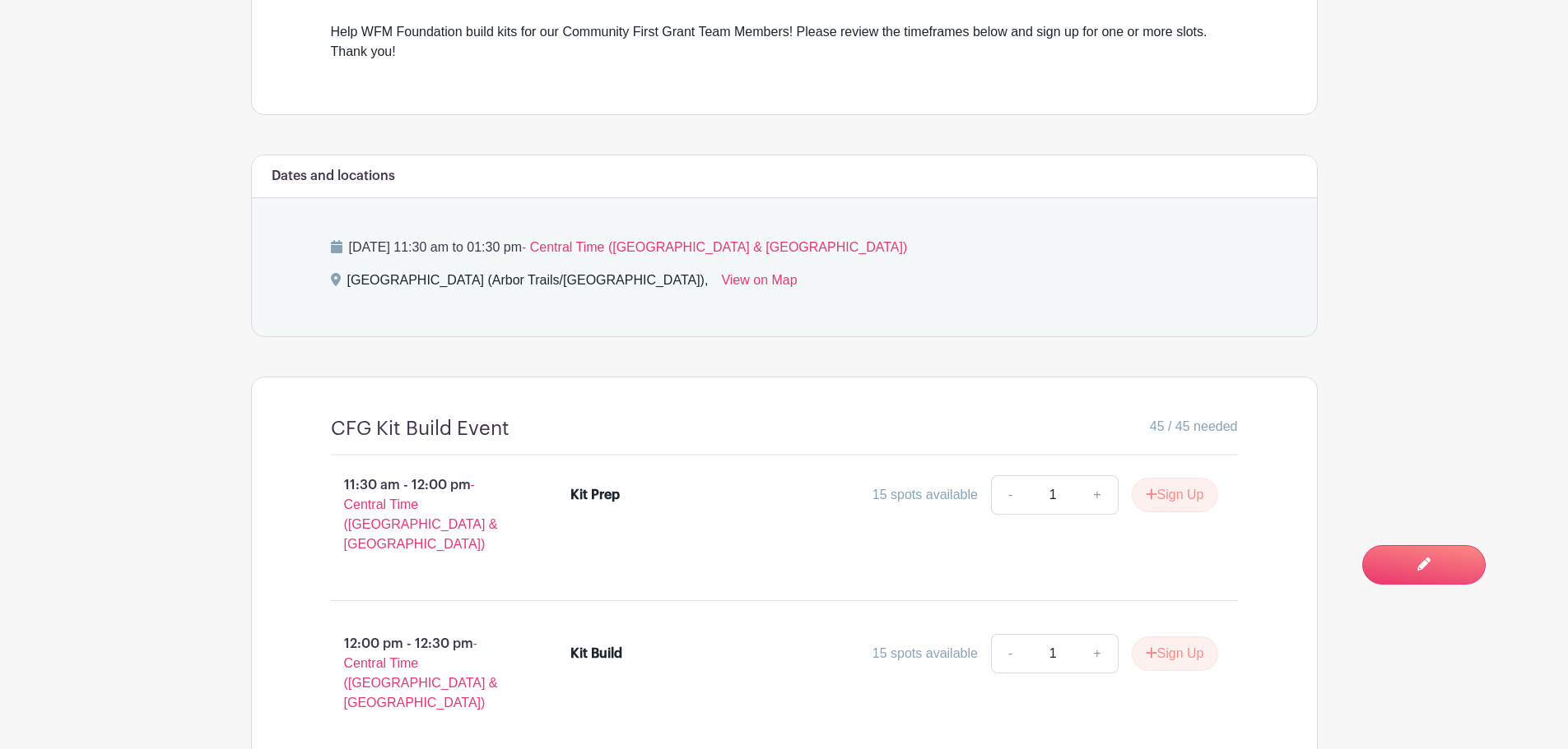
scroll to position [741, 0]
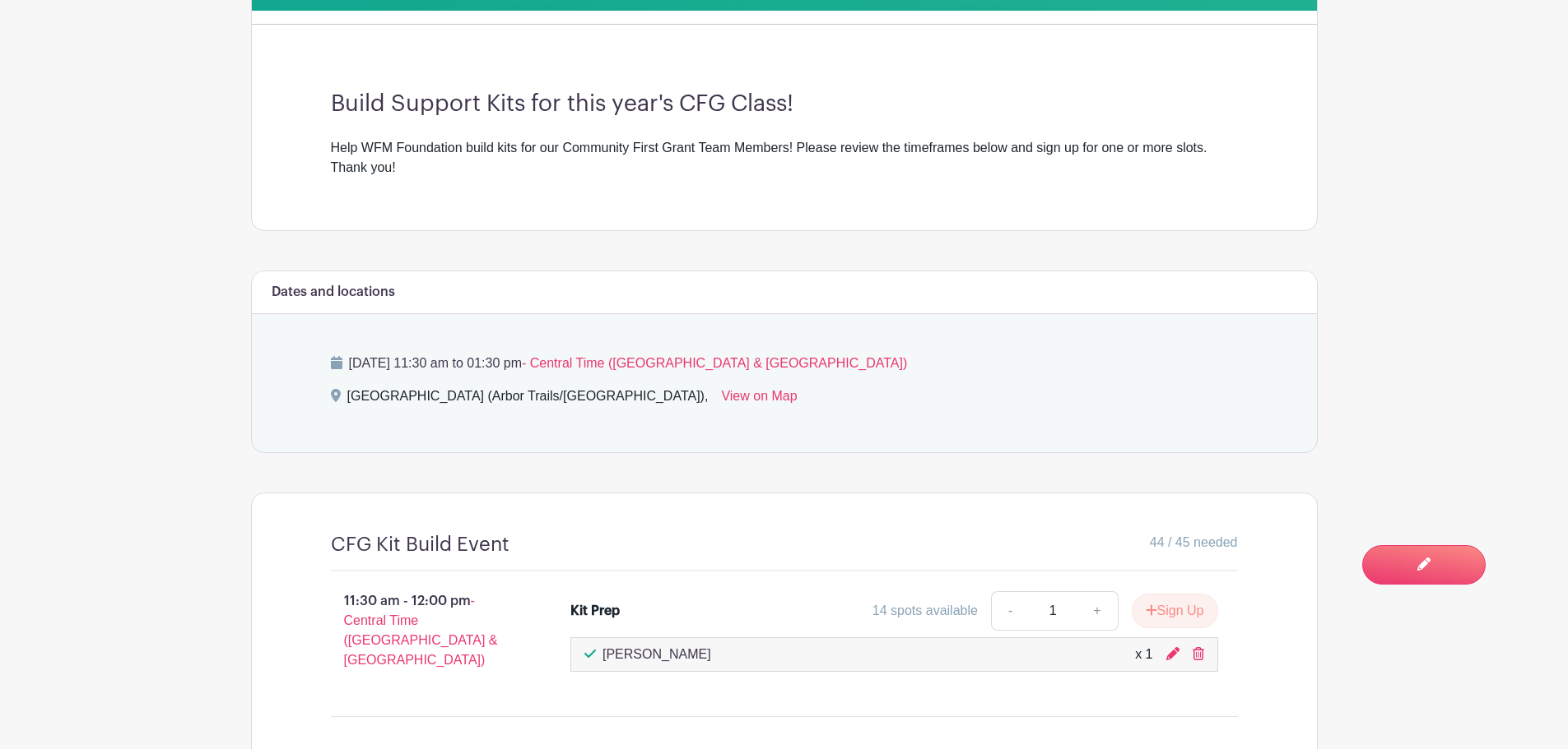
scroll to position [658, 0]
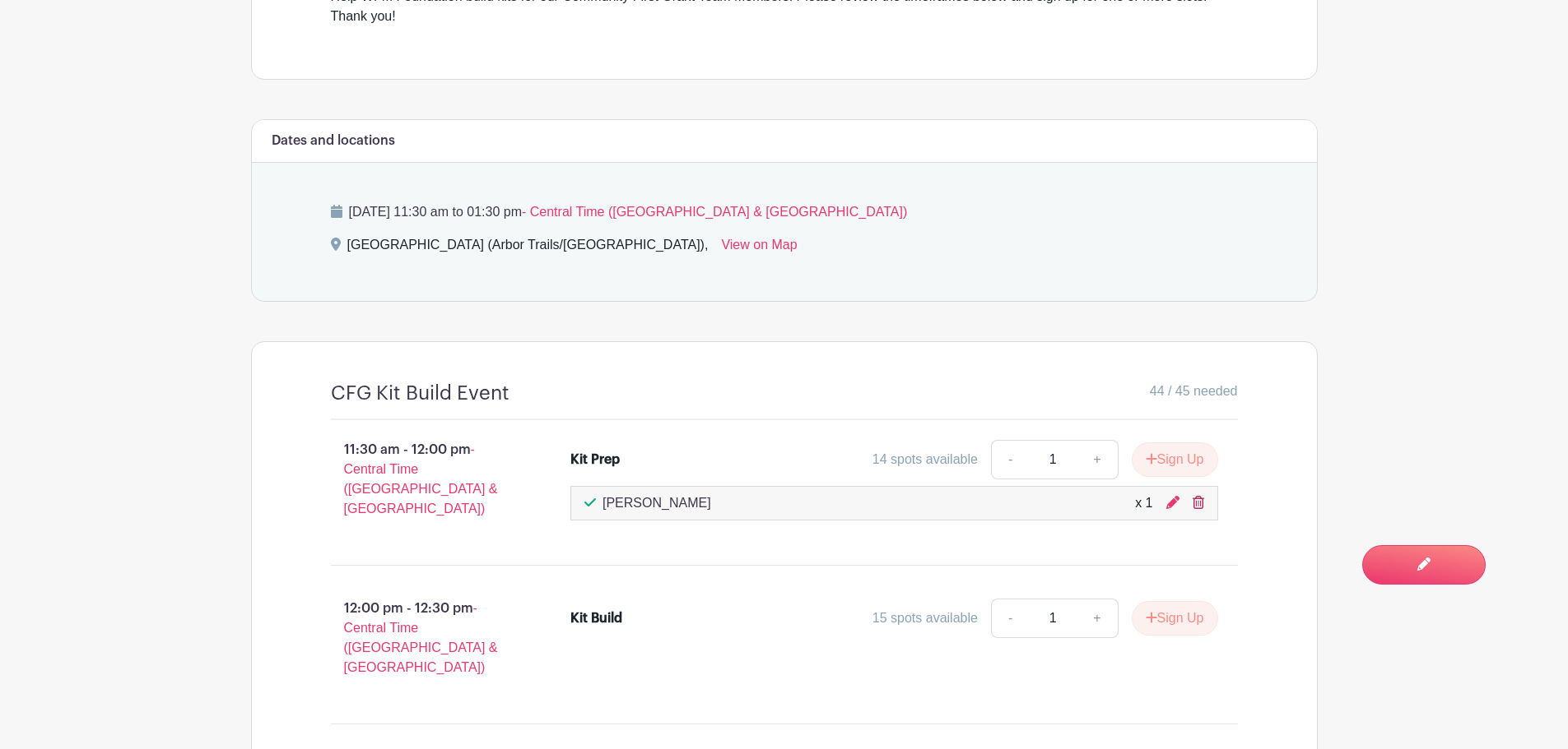
click at [1199, 506] on icon at bounding box center [1198, 502] width 12 height 13
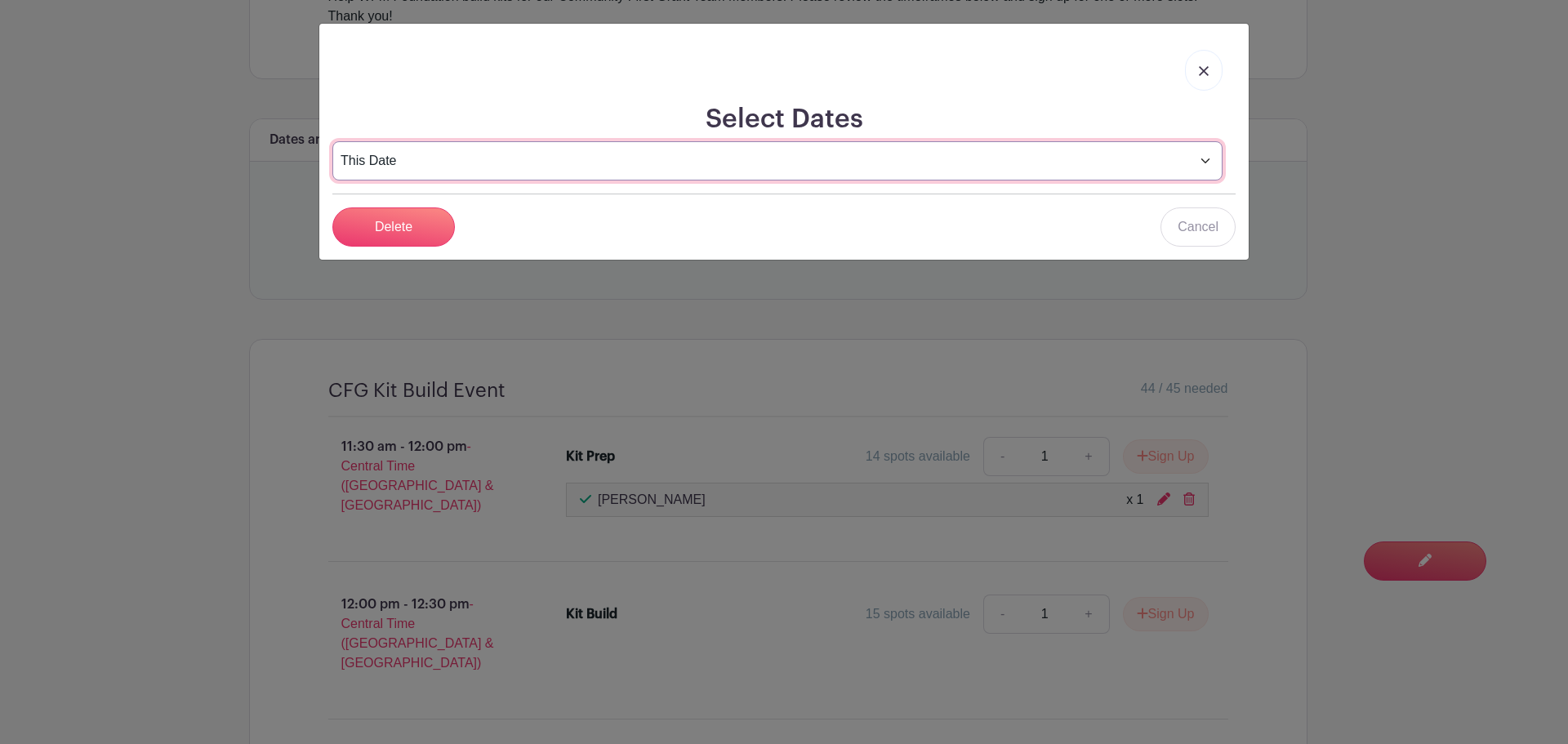
click at [543, 146] on select "This Date Select Dates" at bounding box center [777, 161] width 890 height 39
click at [546, 159] on select "This Date Select Dates" at bounding box center [777, 161] width 890 height 39
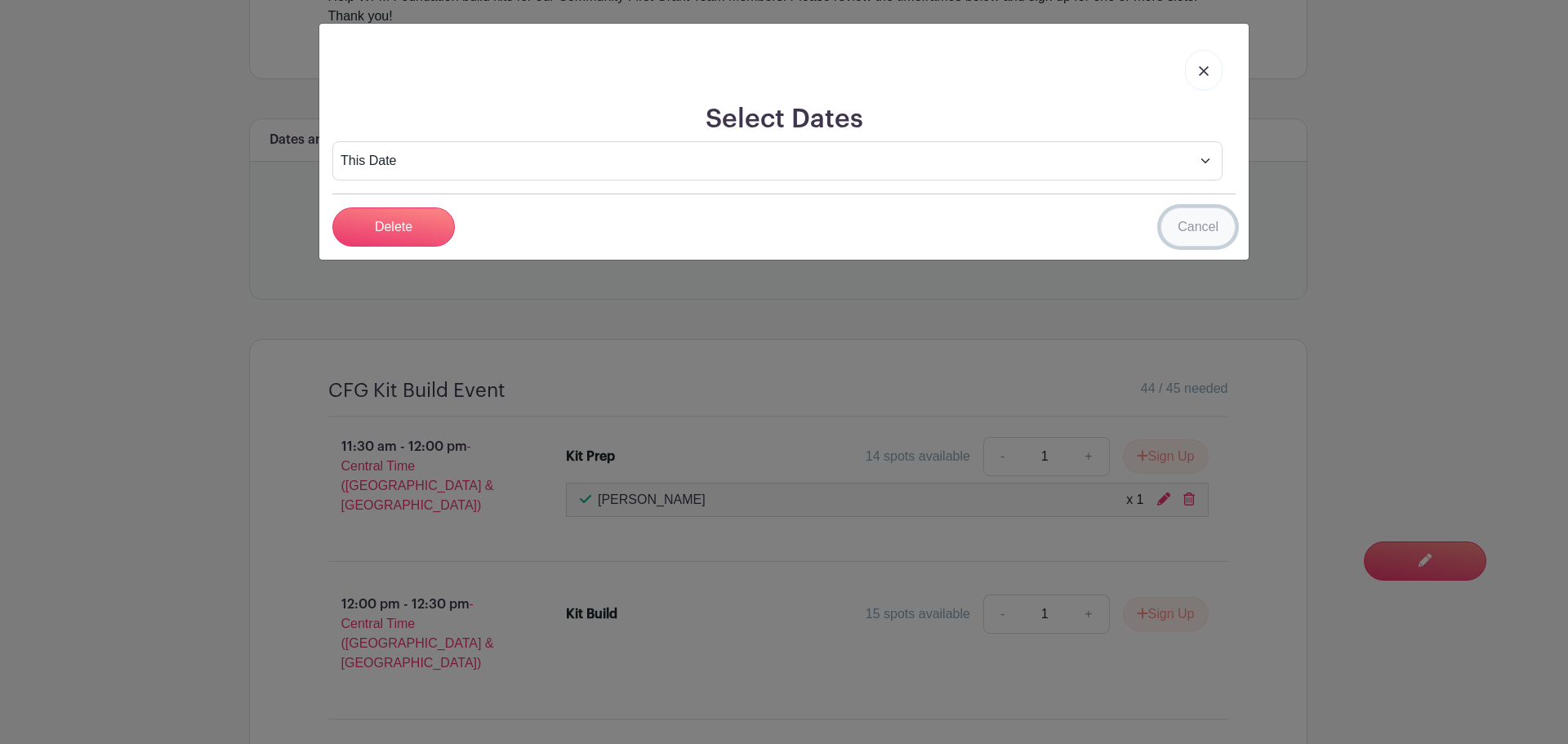
click at [1211, 227] on link "Cancel" at bounding box center [1199, 227] width 75 height 39
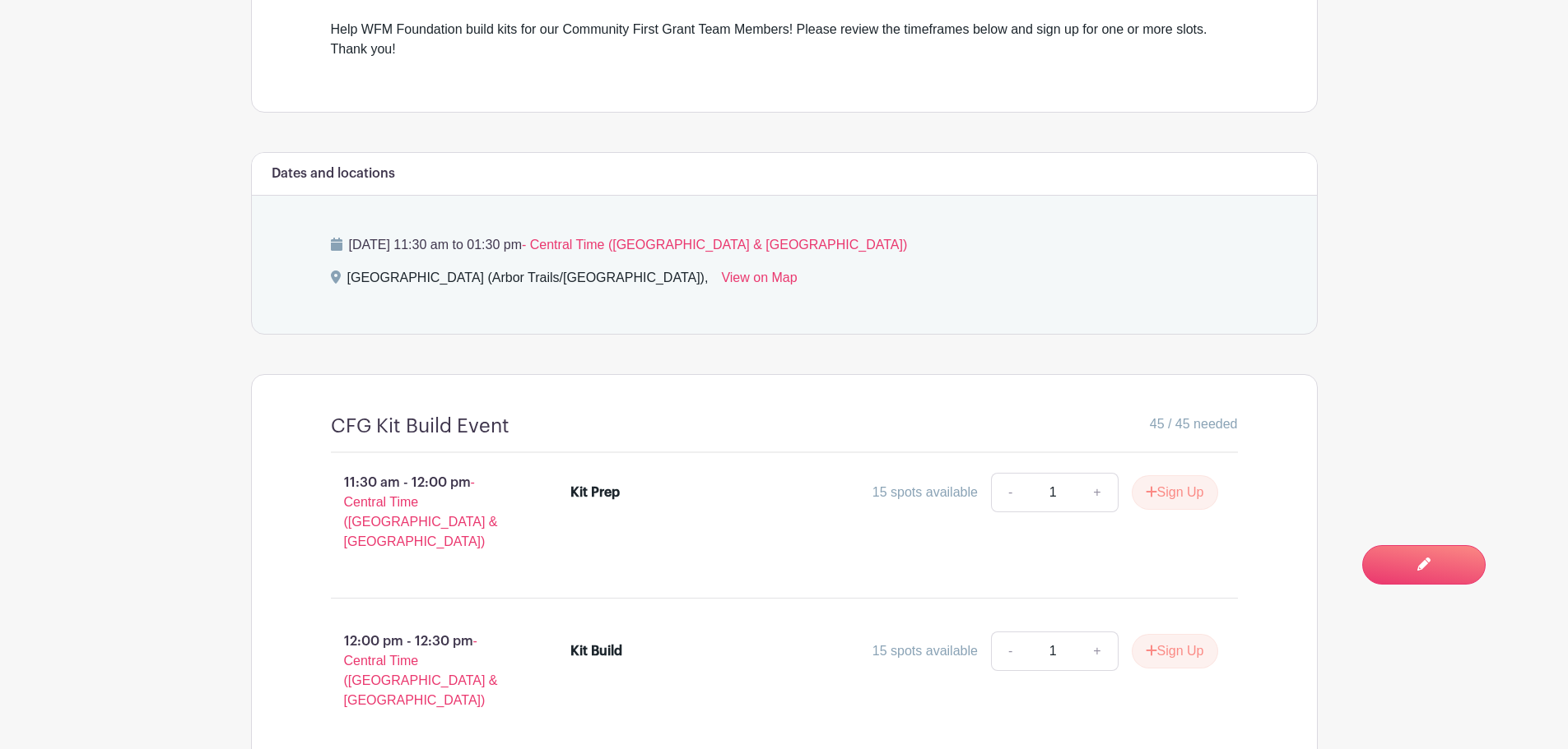
scroll to position [576, 0]
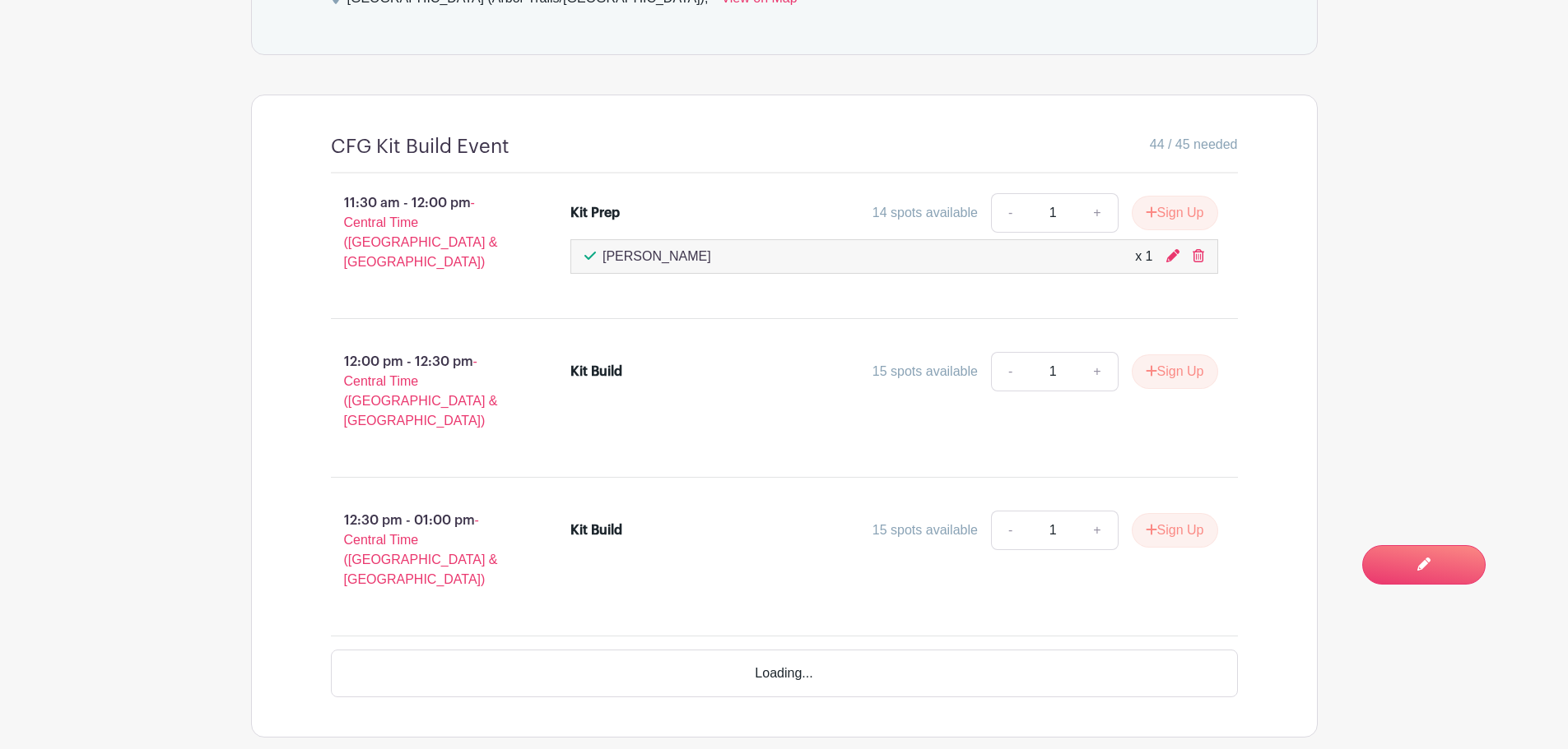
scroll to position [897, 0]
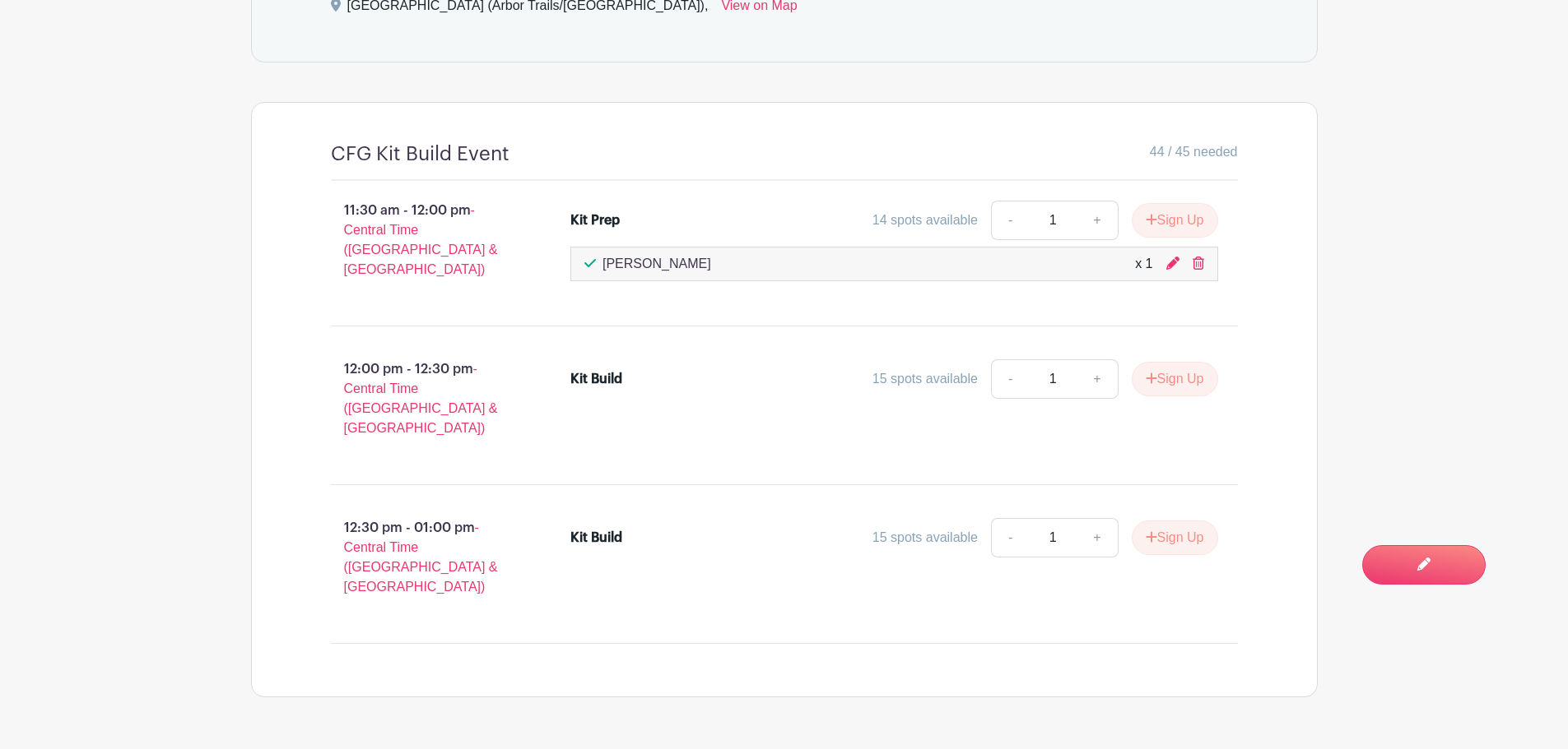
click at [595, 258] on icon at bounding box center [590, 263] width 12 height 13
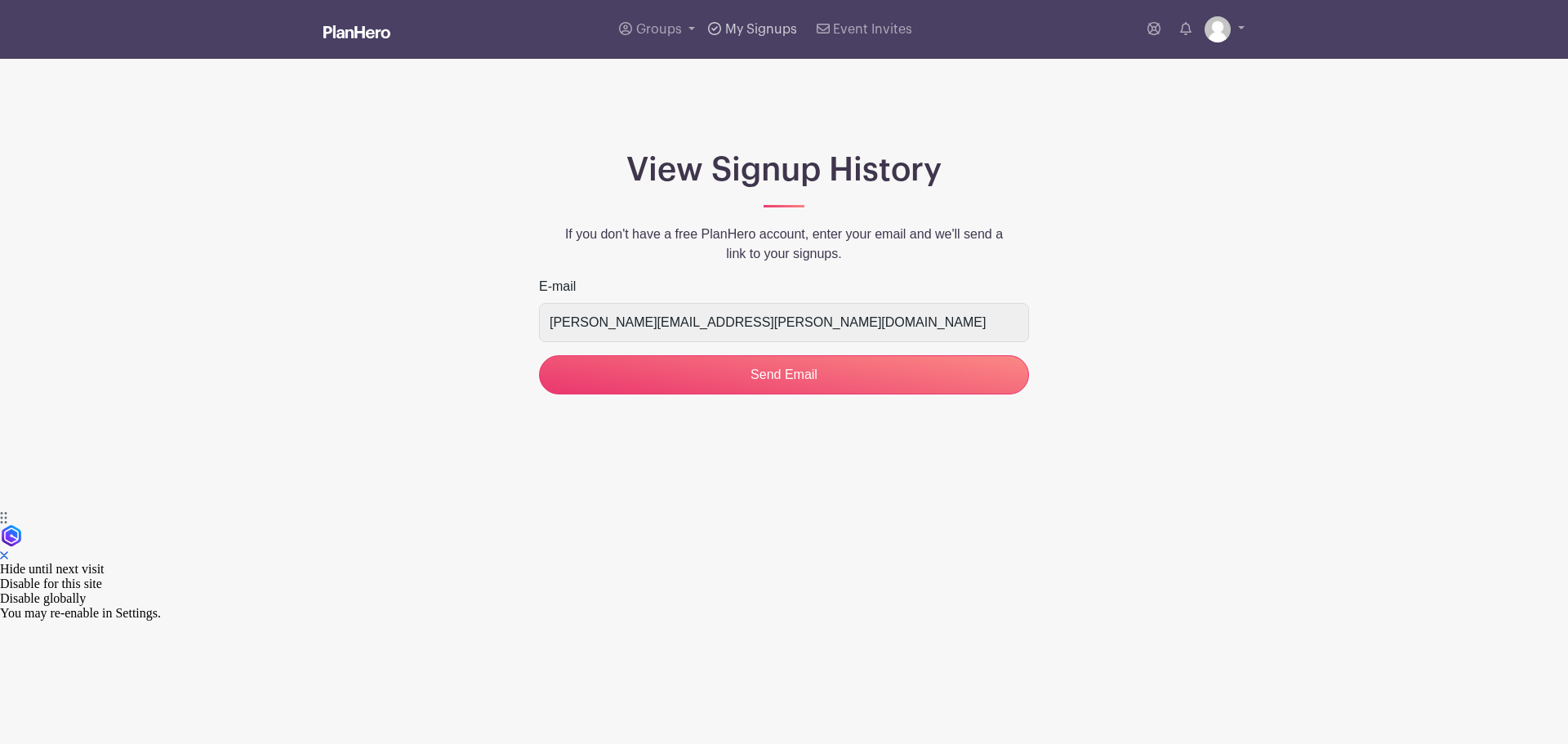
click at [753, 33] on span "My Signups" at bounding box center [761, 29] width 72 height 13
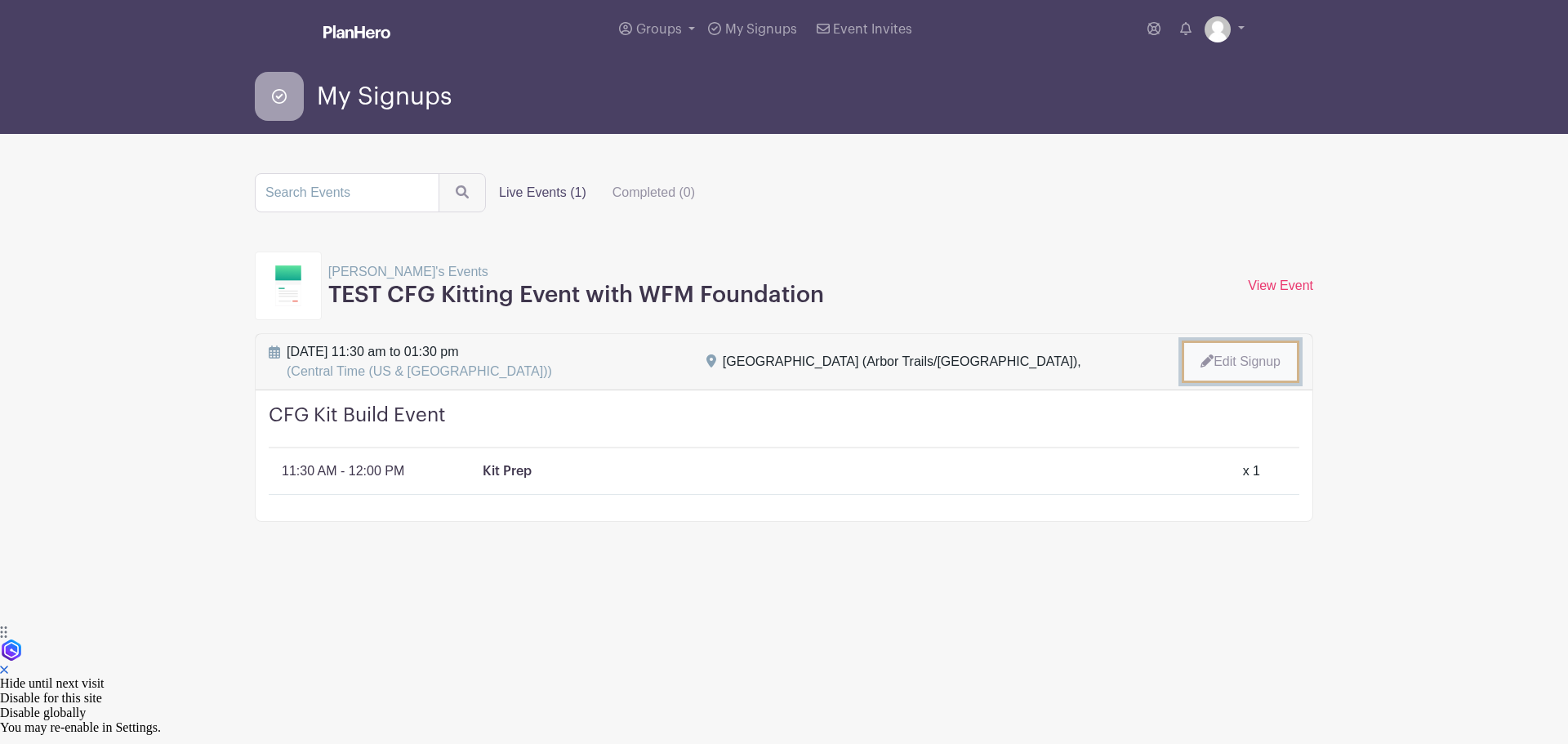
click at [1253, 354] on link "Edit Signup" at bounding box center [1240, 362] width 118 height 43
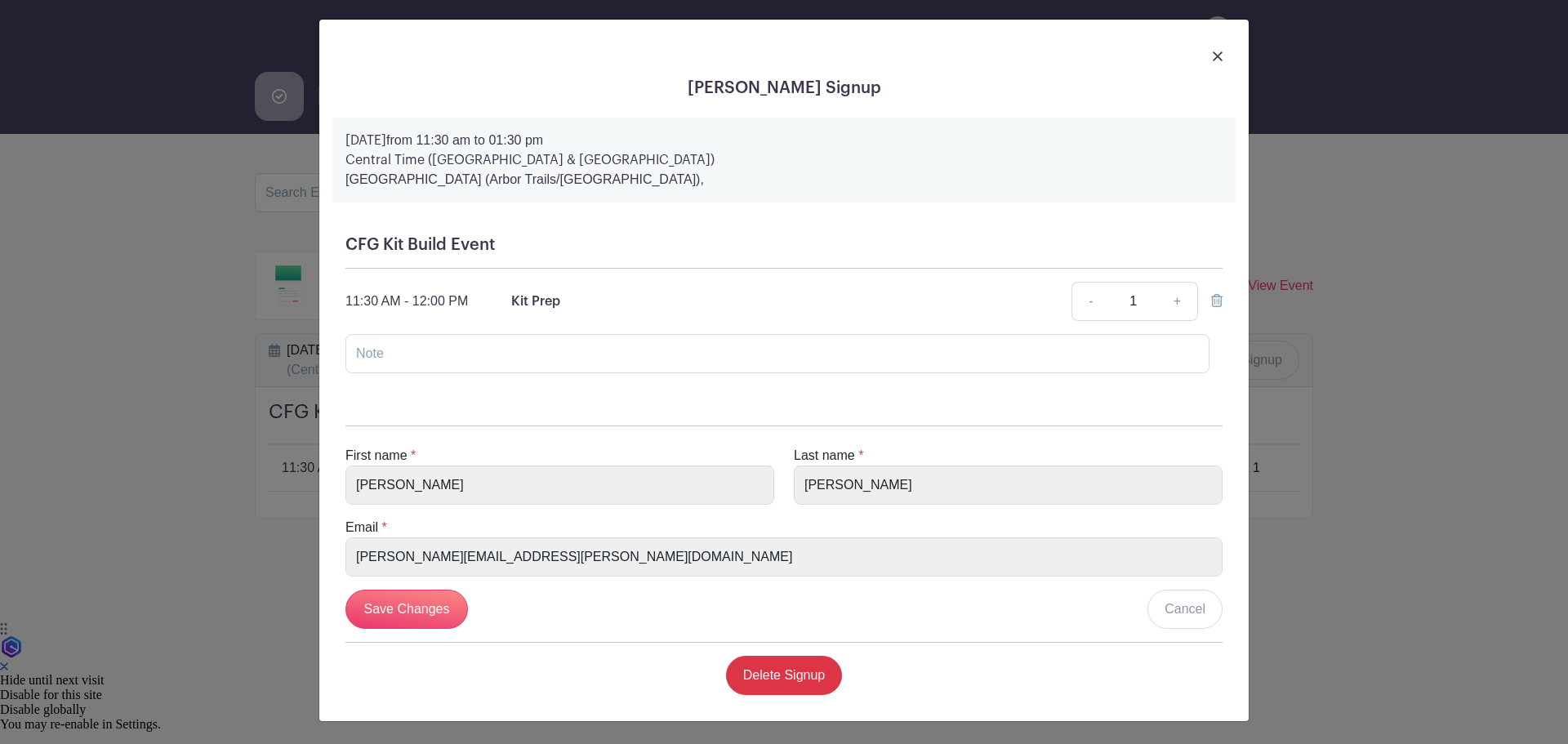
scroll to position [5, 0]
click at [812, 680] on link "Delete Signup" at bounding box center [785, 675] width 117 height 39
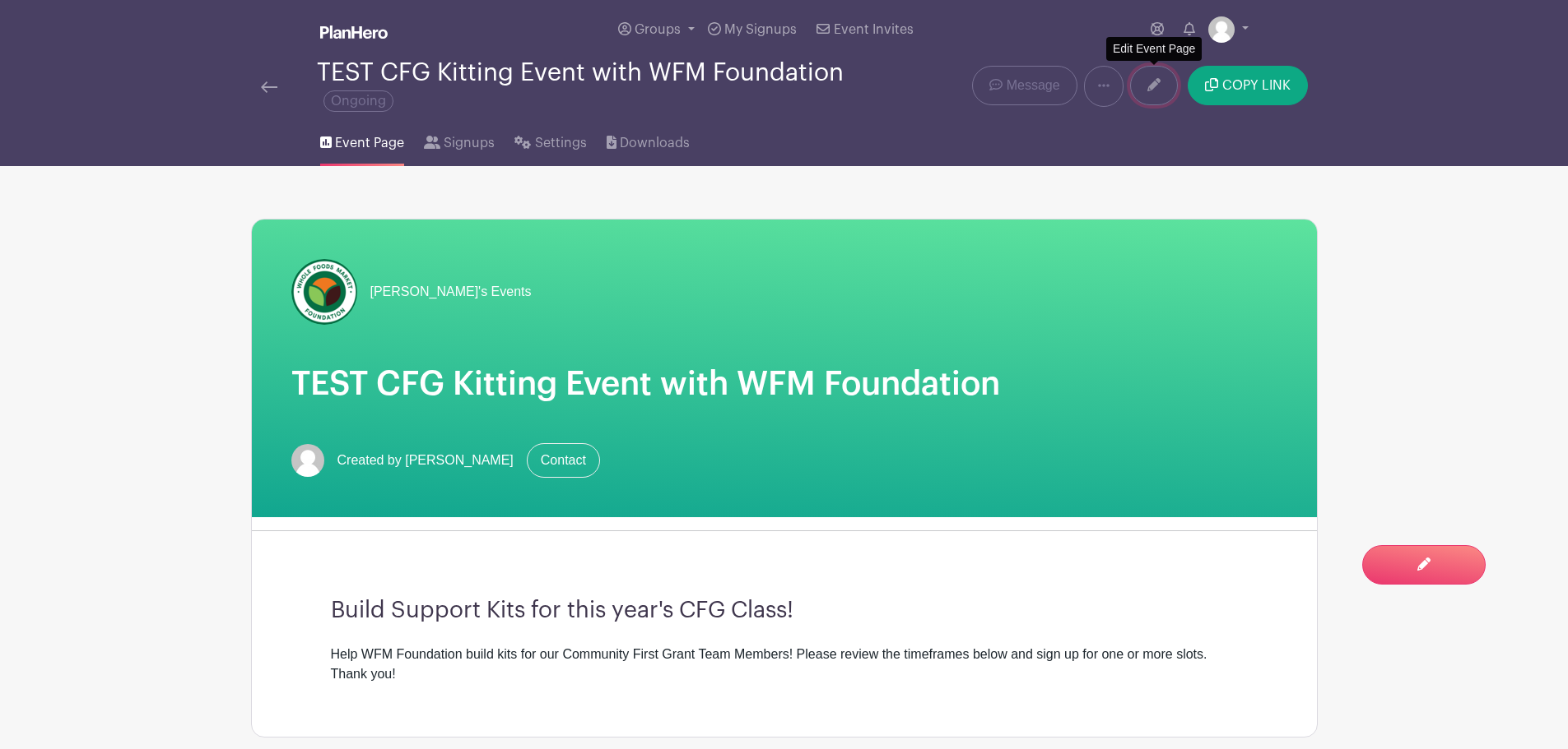
click at [1159, 78] on icon at bounding box center [1154, 85] width 13 height 13
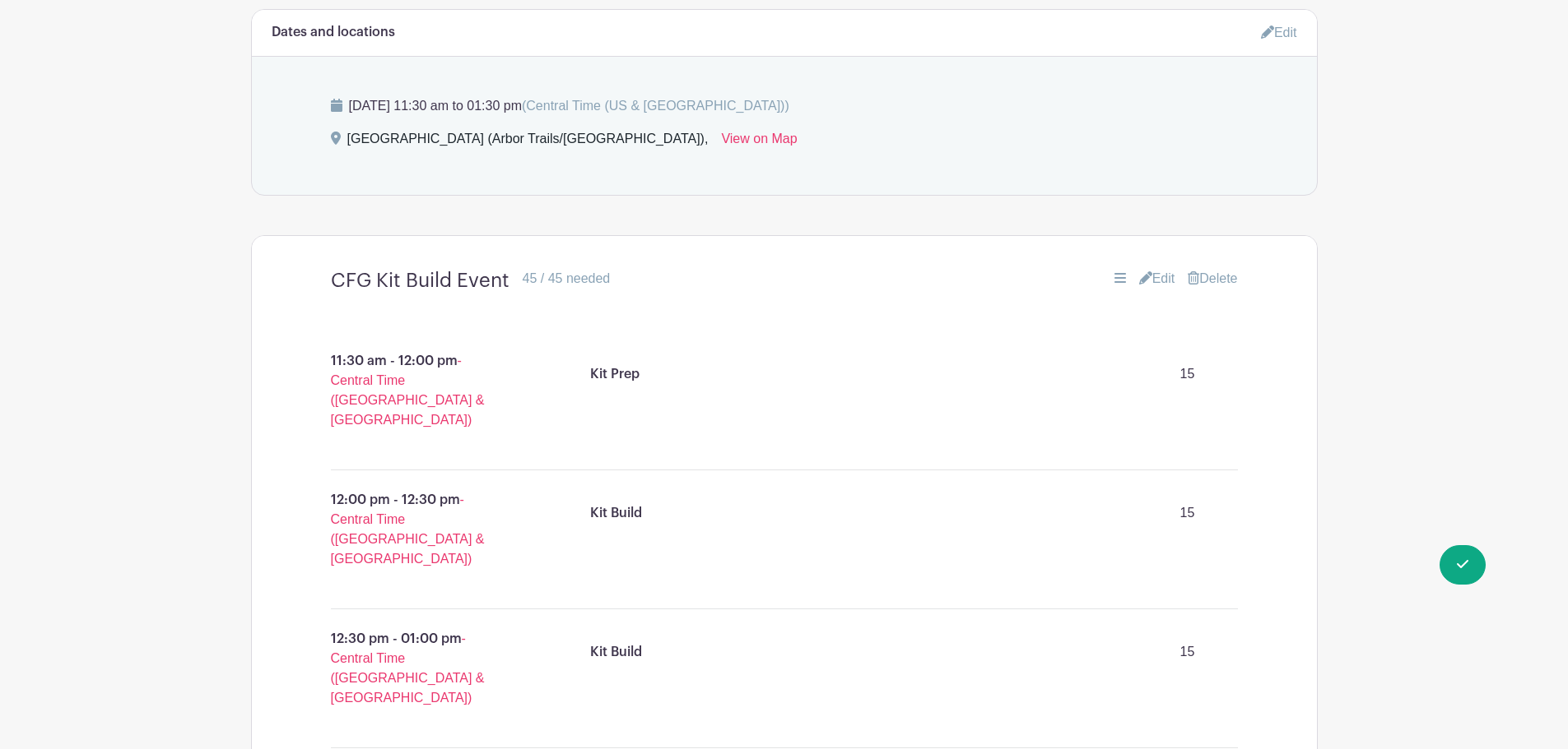
scroll to position [822, 0]
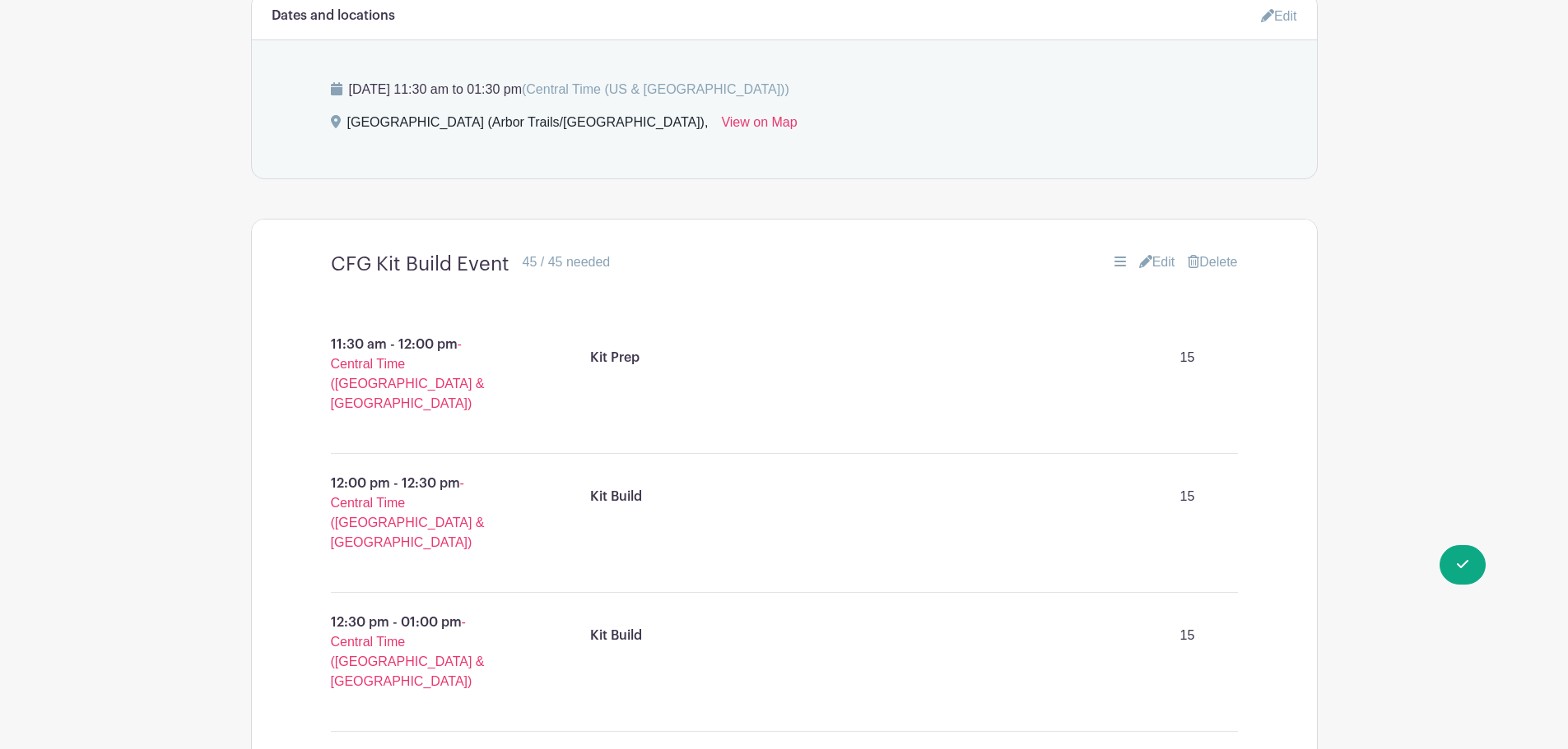
click at [486, 335] on p "11:30 am - 12:00 pm - Central Time (US & Canada)" at bounding box center [414, 374] width 247 height 92
click at [1145, 254] on link "Edit" at bounding box center [1157, 262] width 36 height 19
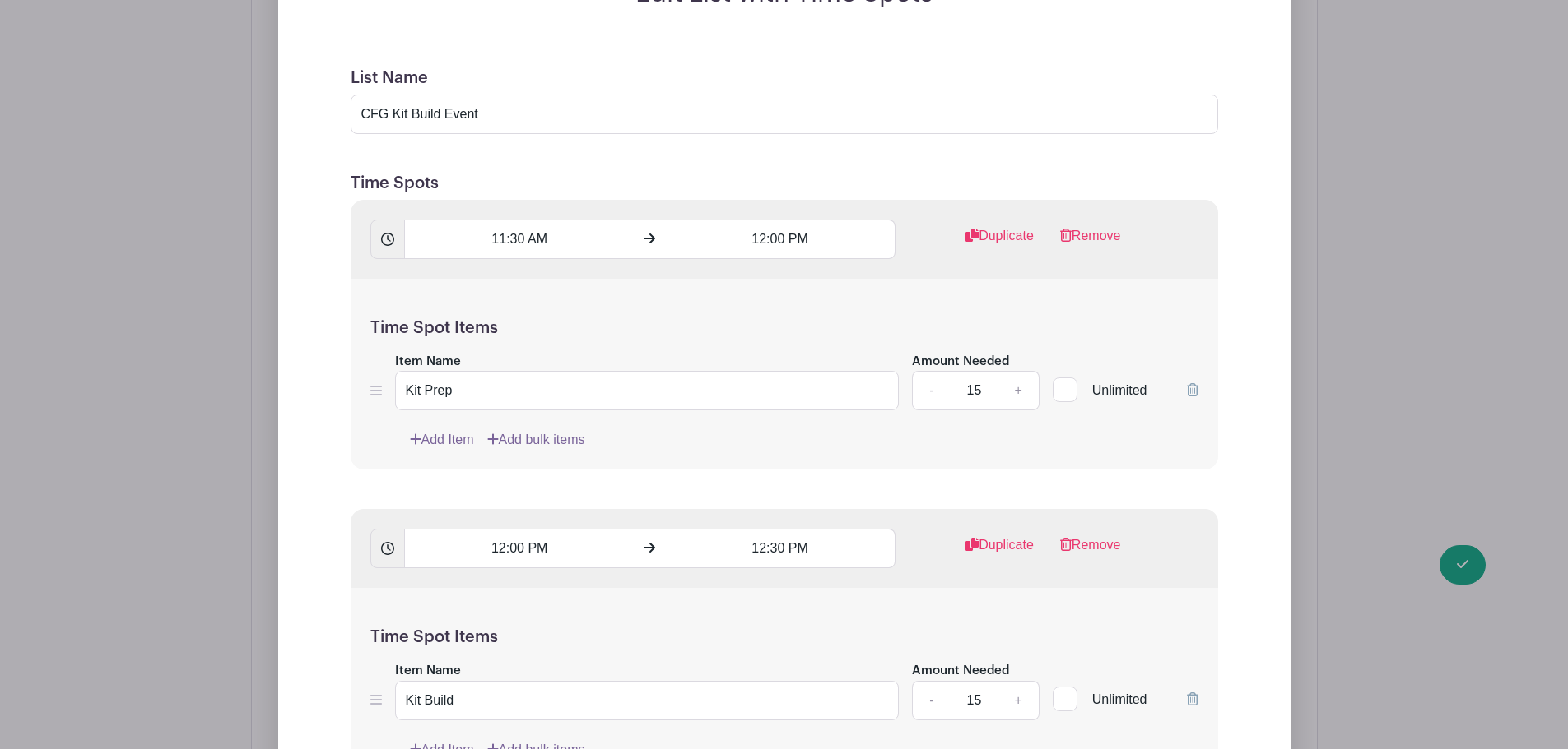
scroll to position [987, 0]
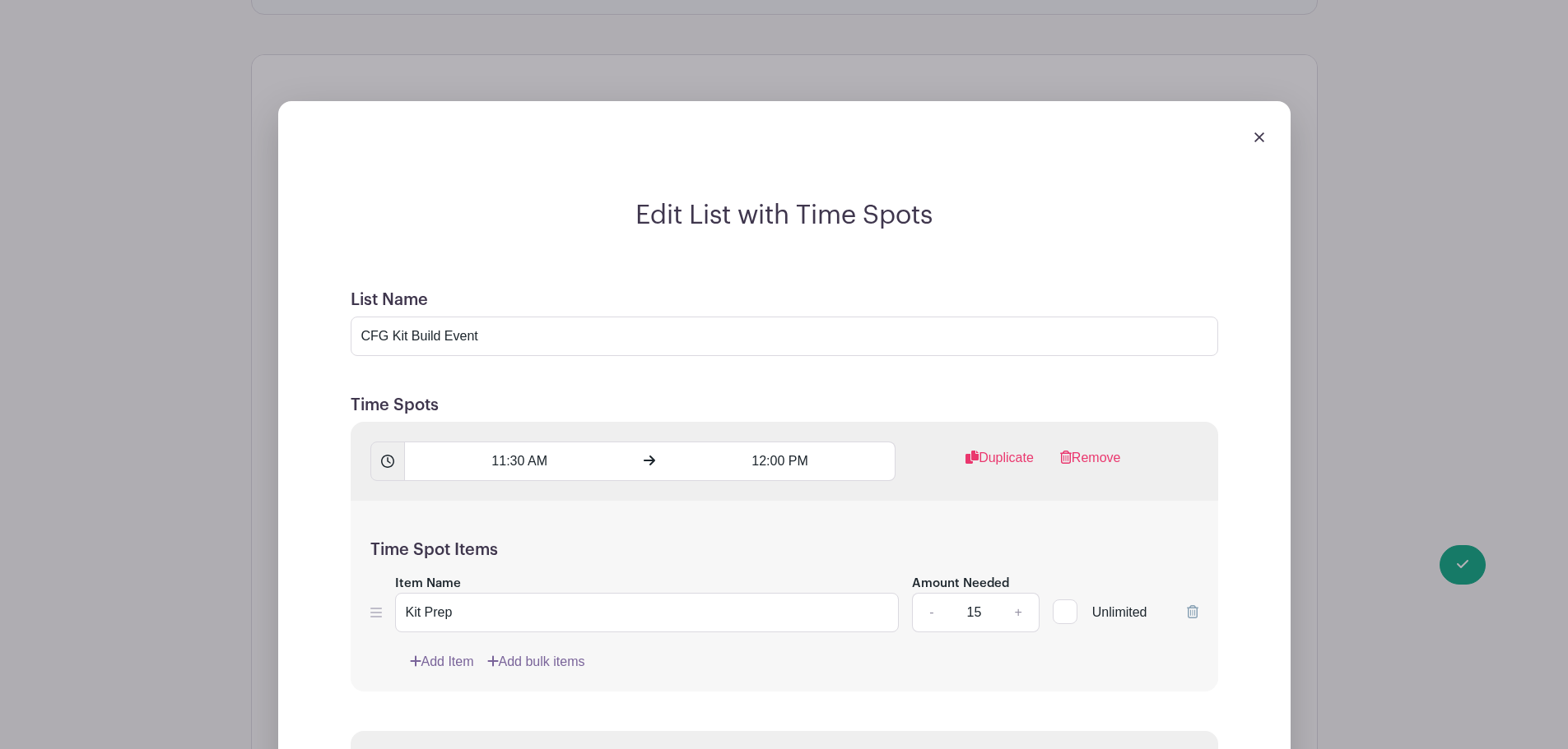
click at [1258, 133] on img at bounding box center [1259, 137] width 10 height 10
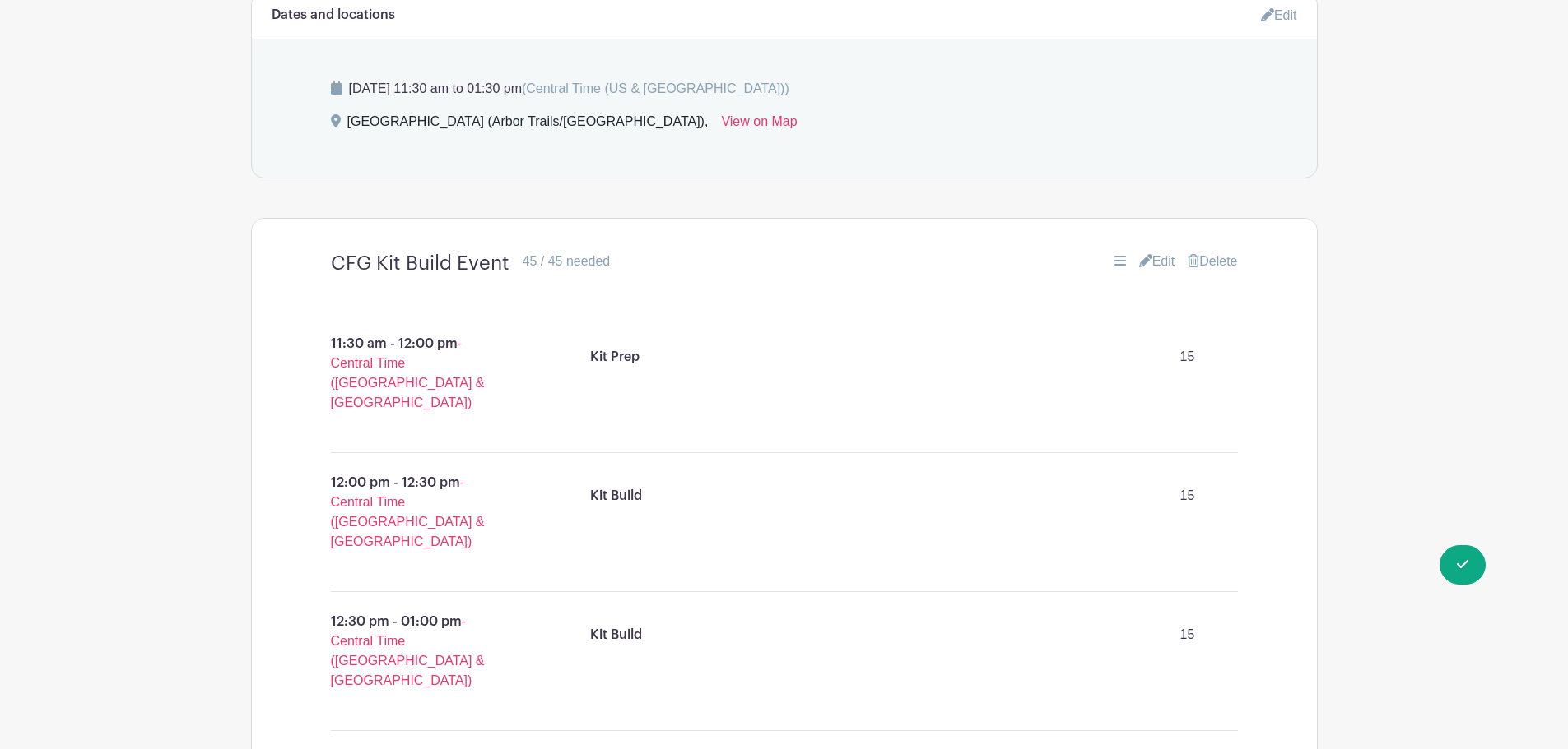
scroll to position [822, 0]
click at [1149, 258] on link "Edit" at bounding box center [1157, 262] width 36 height 19
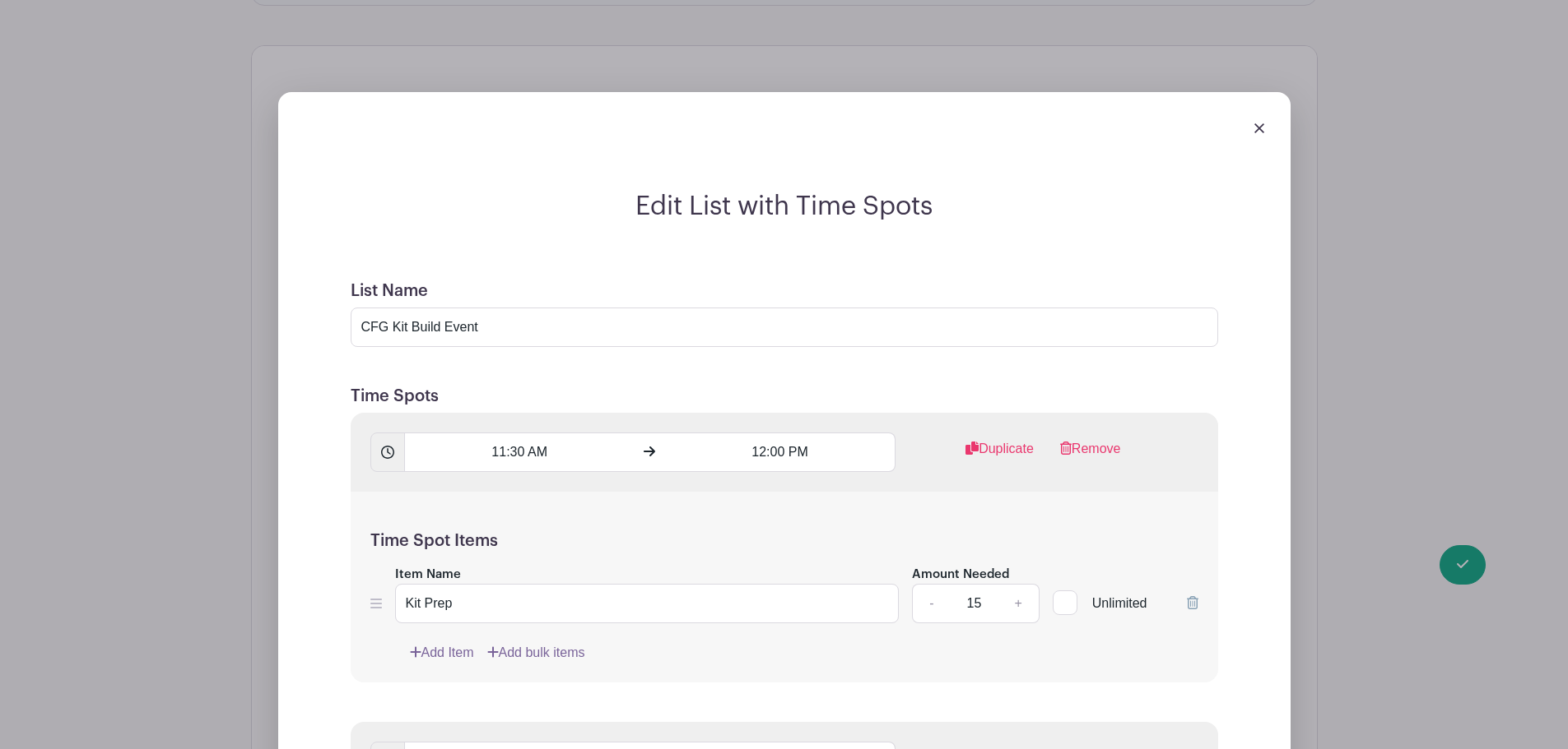
scroll to position [987, 0]
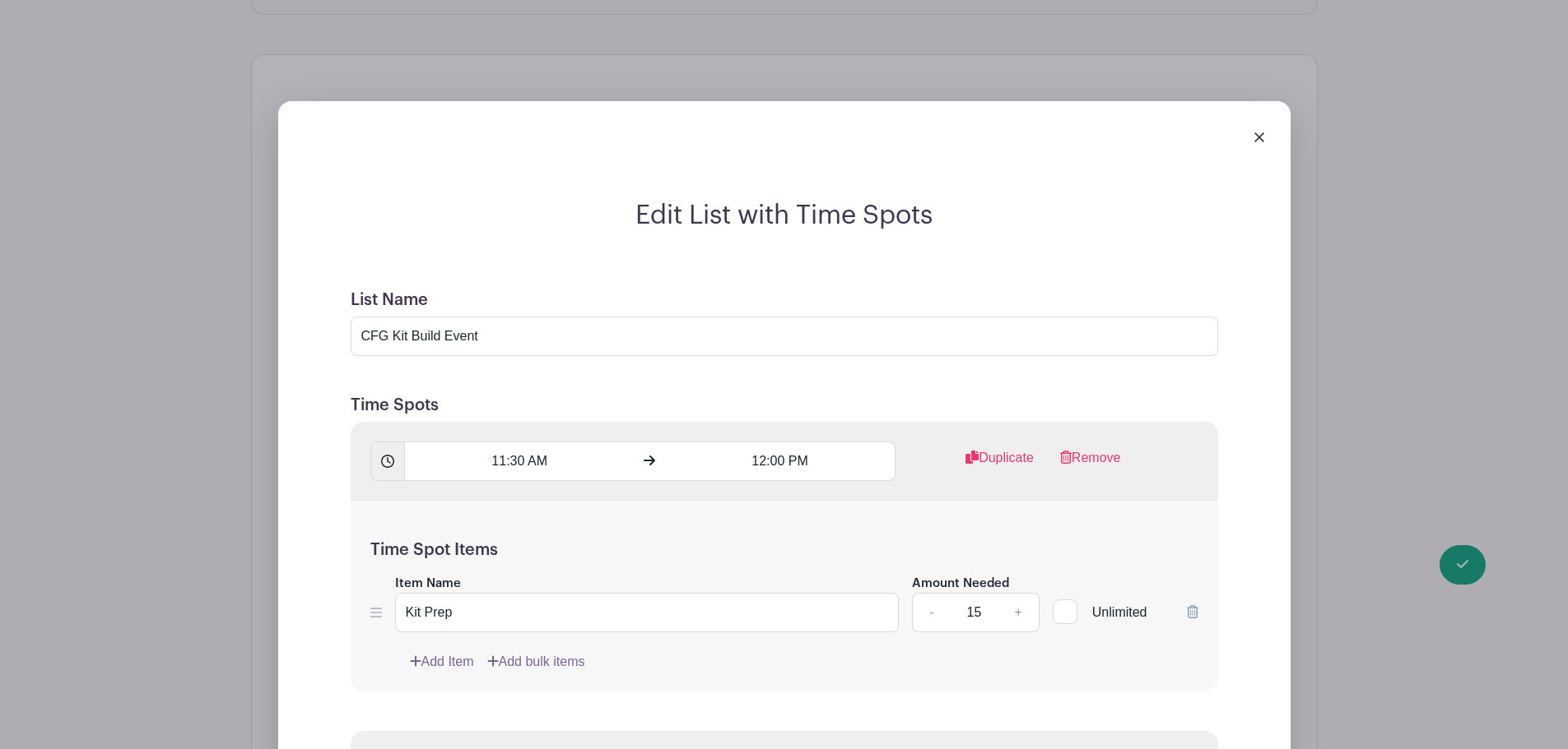
click at [1260, 130] on link at bounding box center [1259, 136] width 10 height 14
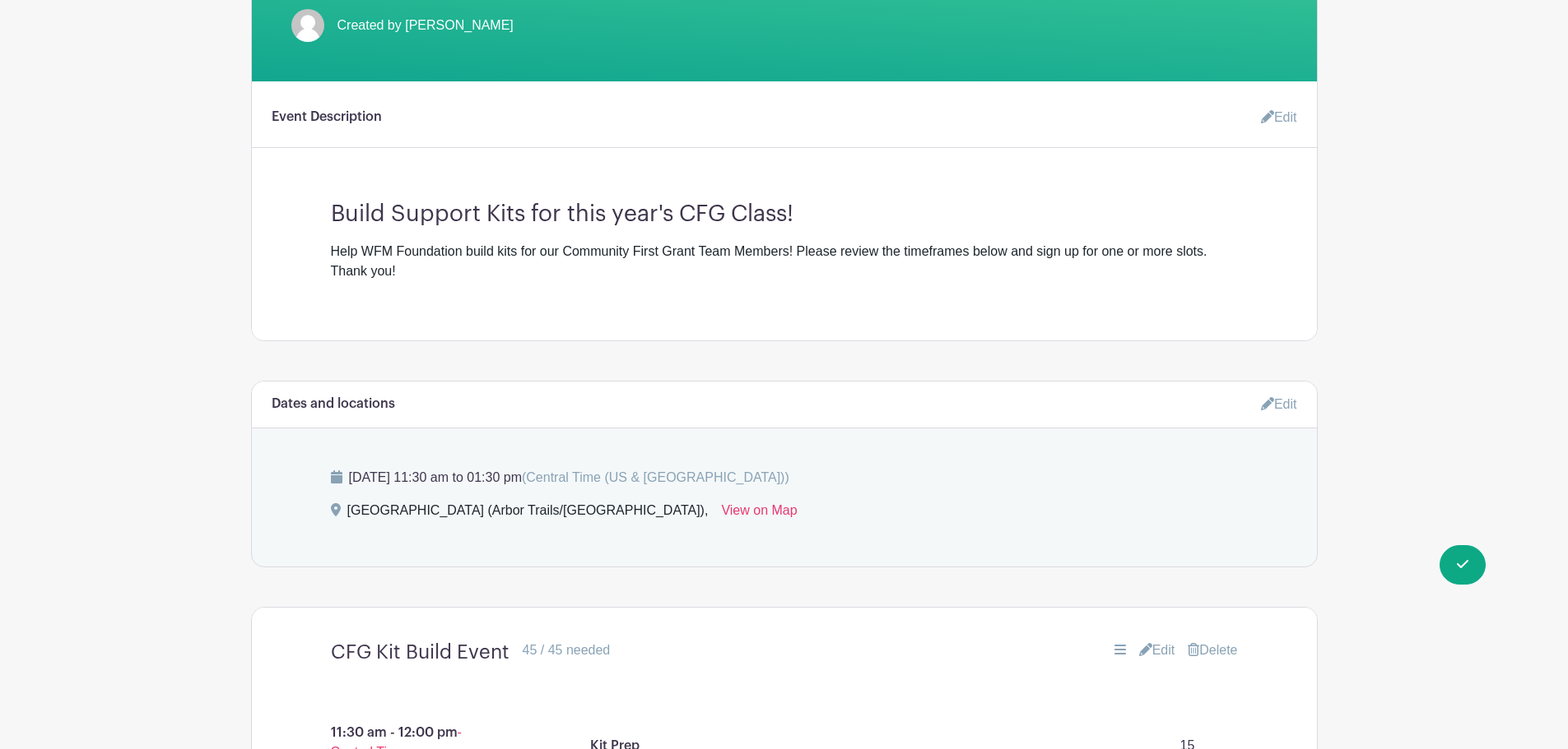
scroll to position [576, 0]
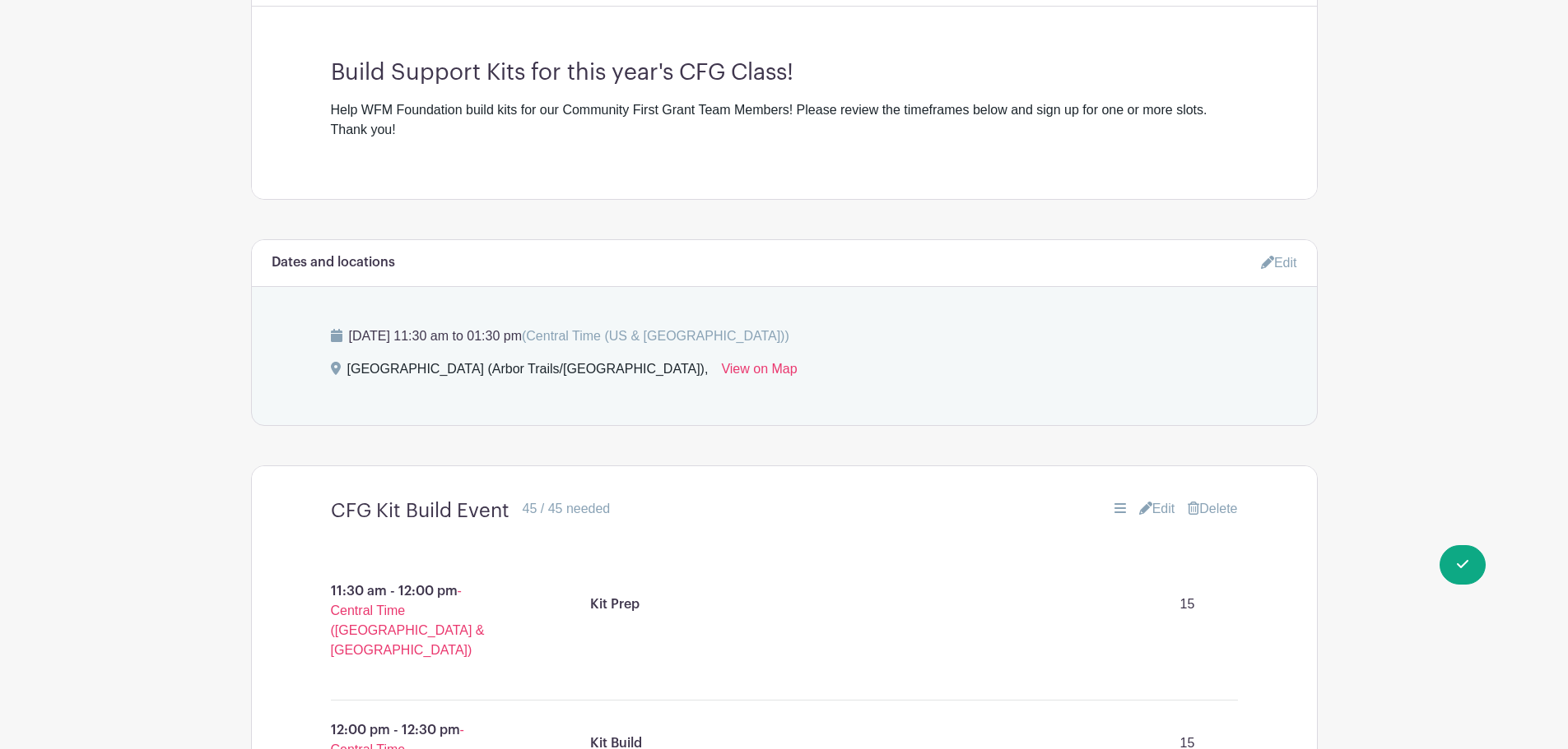
click at [1284, 260] on link "Edit" at bounding box center [1278, 263] width 36 height 27
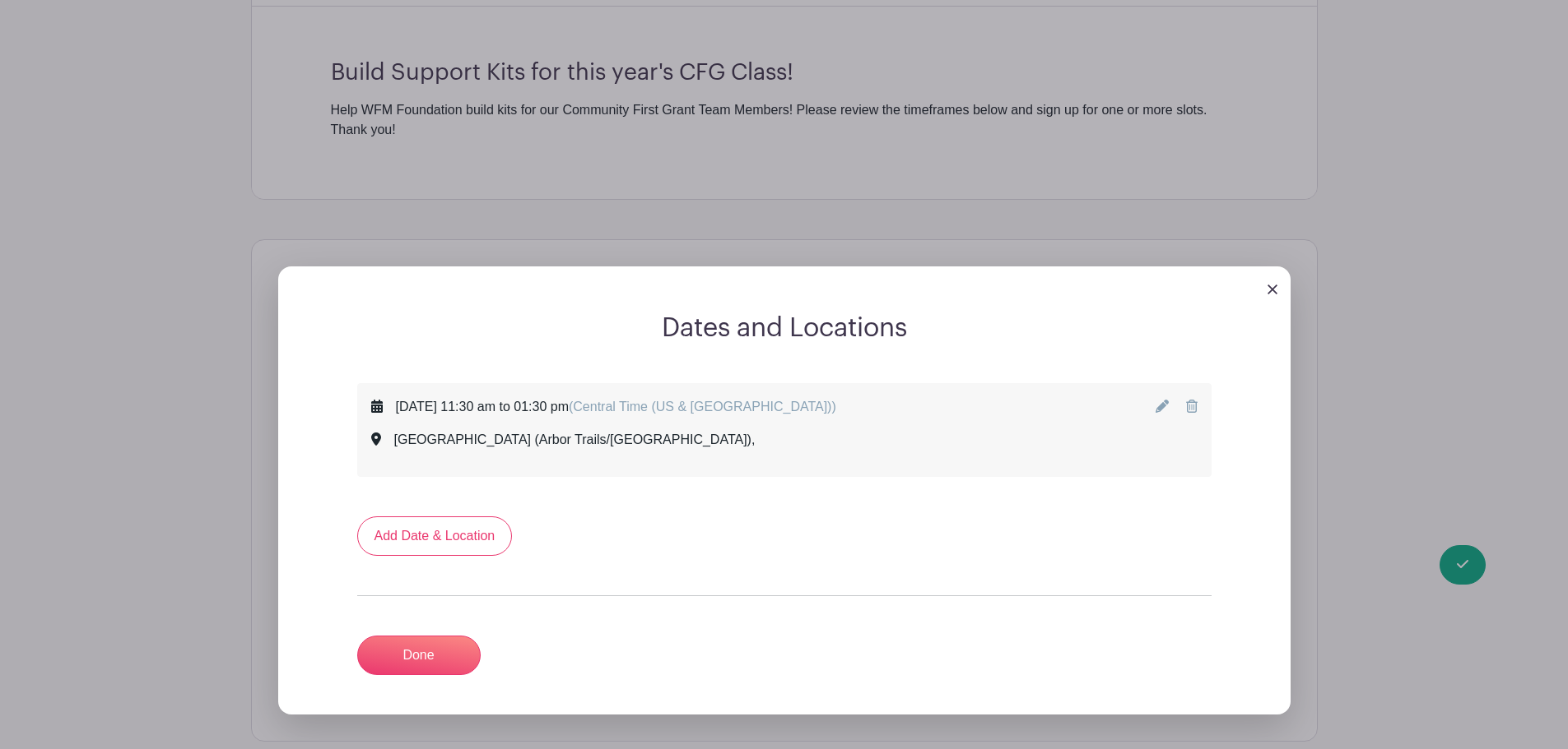
click at [1155, 406] on div "Tuesday, October 21, 2025 at 11:30 am to 01:30 pm (Central Time (US & Canada)) …" at bounding box center [784, 430] width 826 height 66
click at [1161, 406] on icon at bounding box center [1162, 406] width 13 height 13
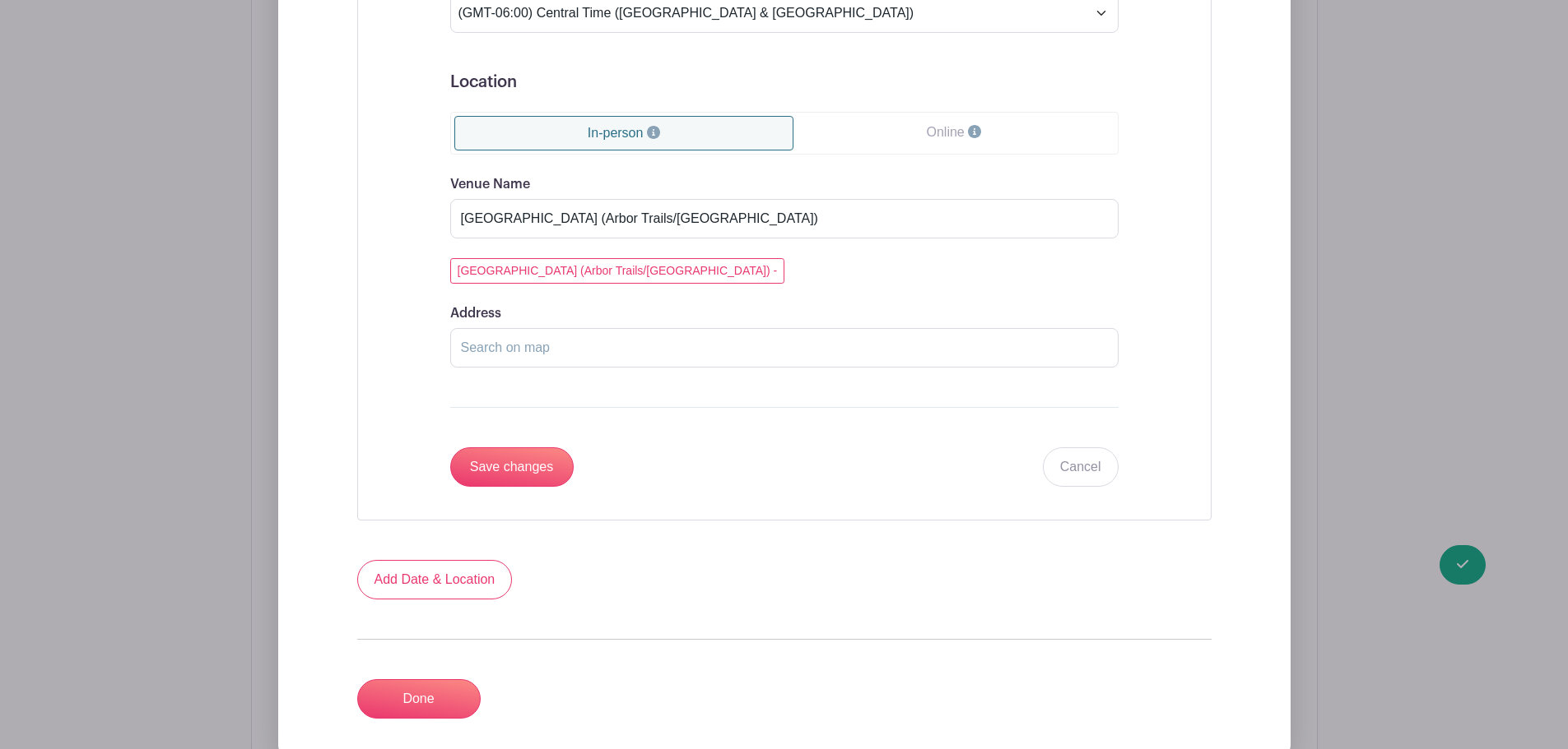
scroll to position [1398, 0]
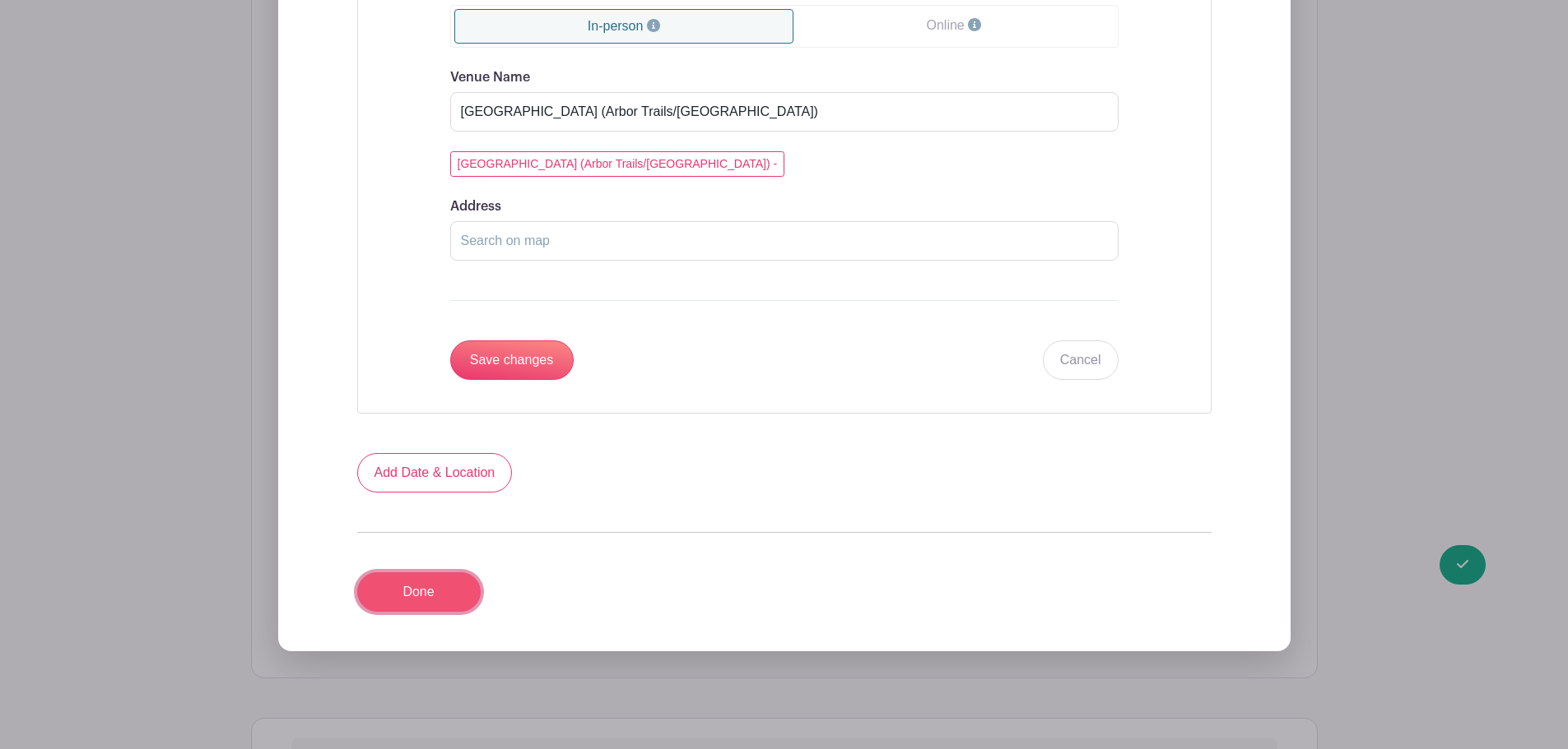
click at [472, 602] on link "Done" at bounding box center [419, 592] width 124 height 40
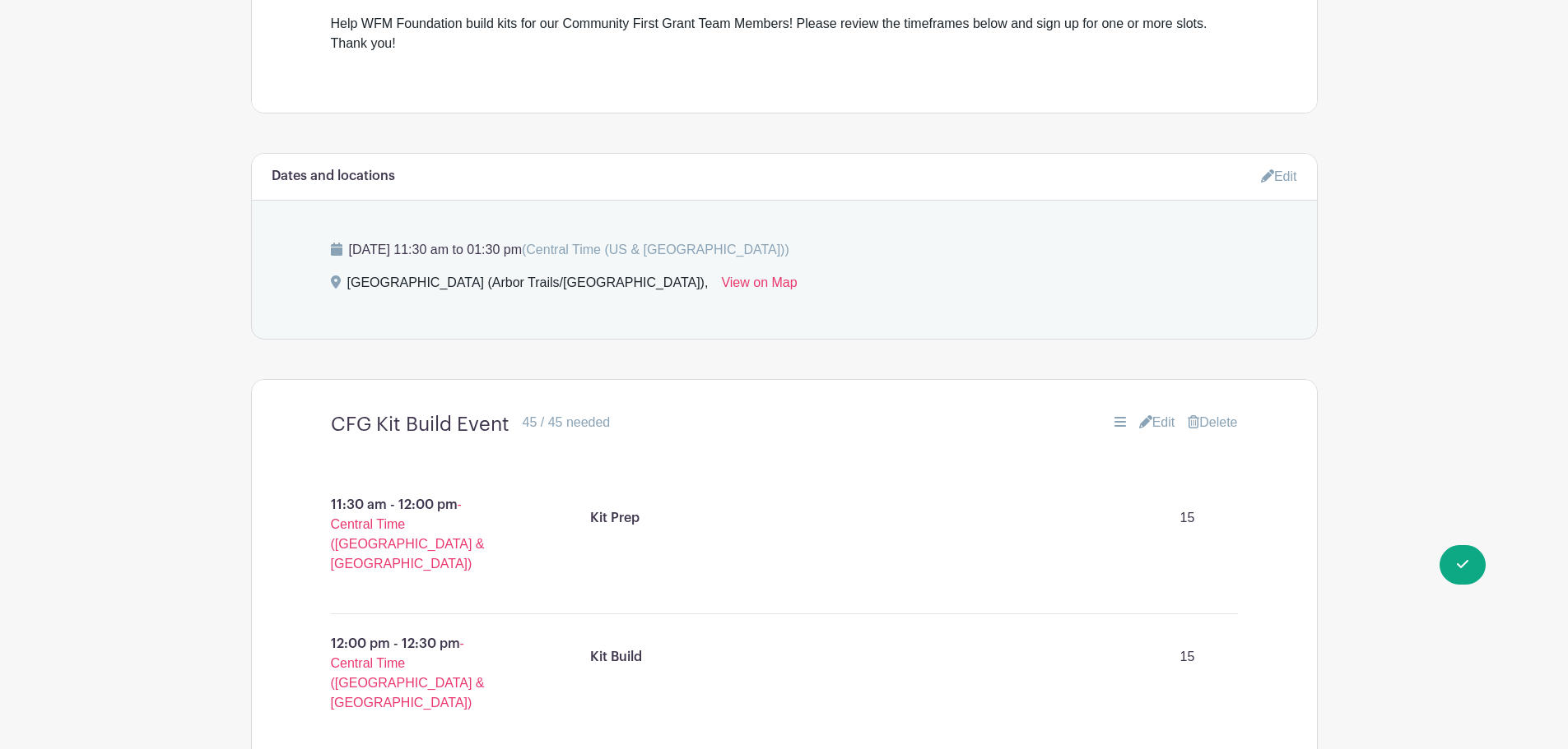
scroll to position [482, 0]
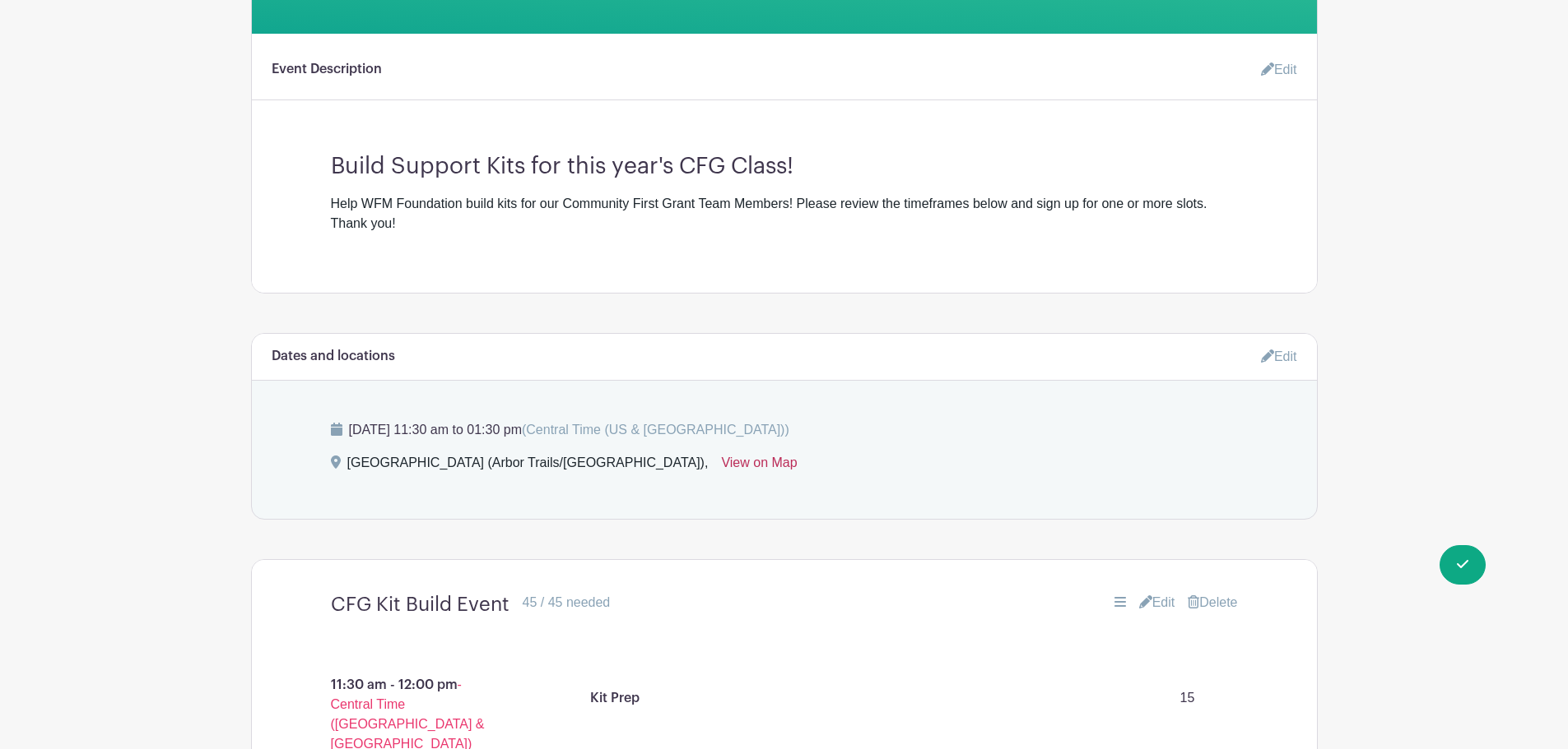
click at [721, 462] on link "View on Map" at bounding box center [759, 465] width 76 height 26
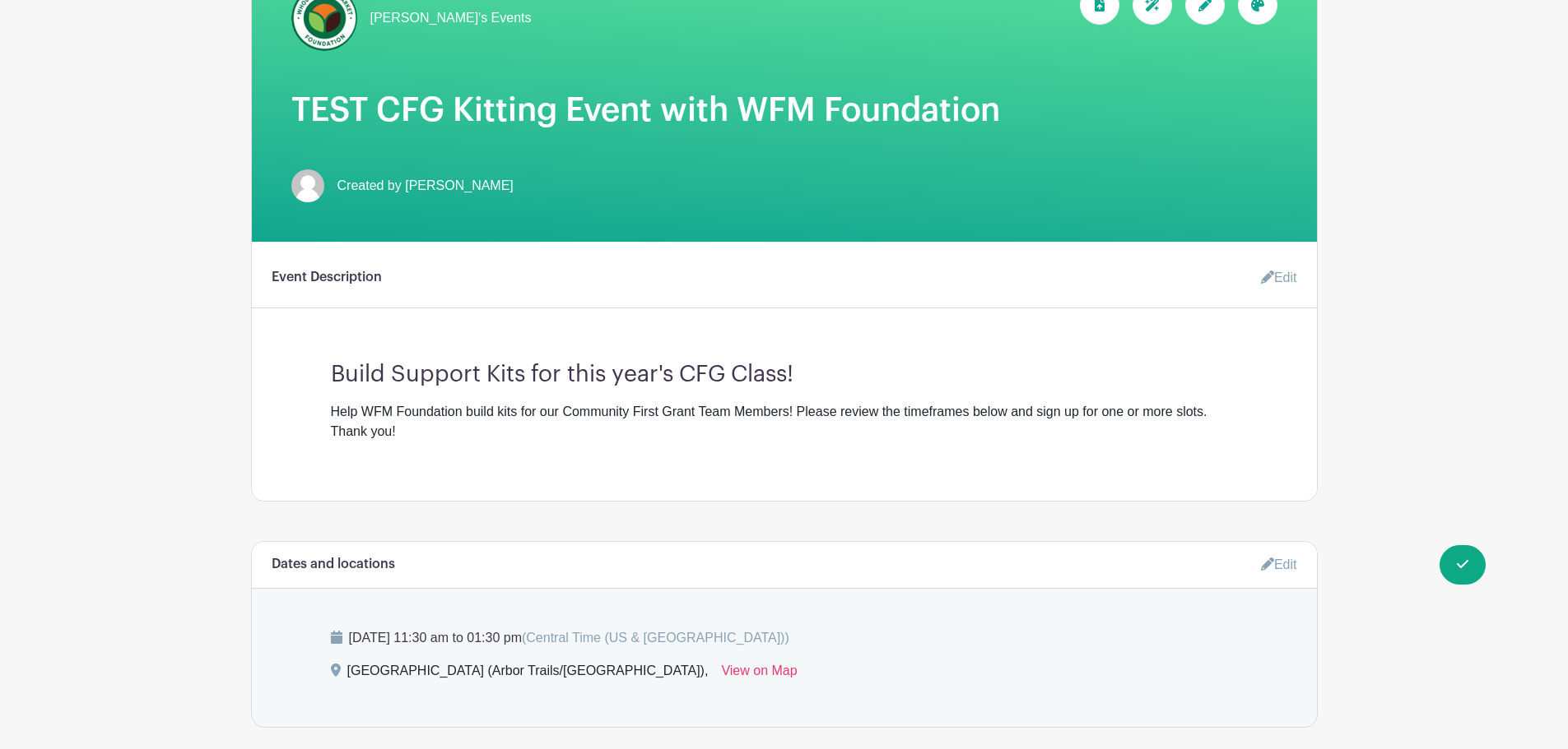
scroll to position [0, 0]
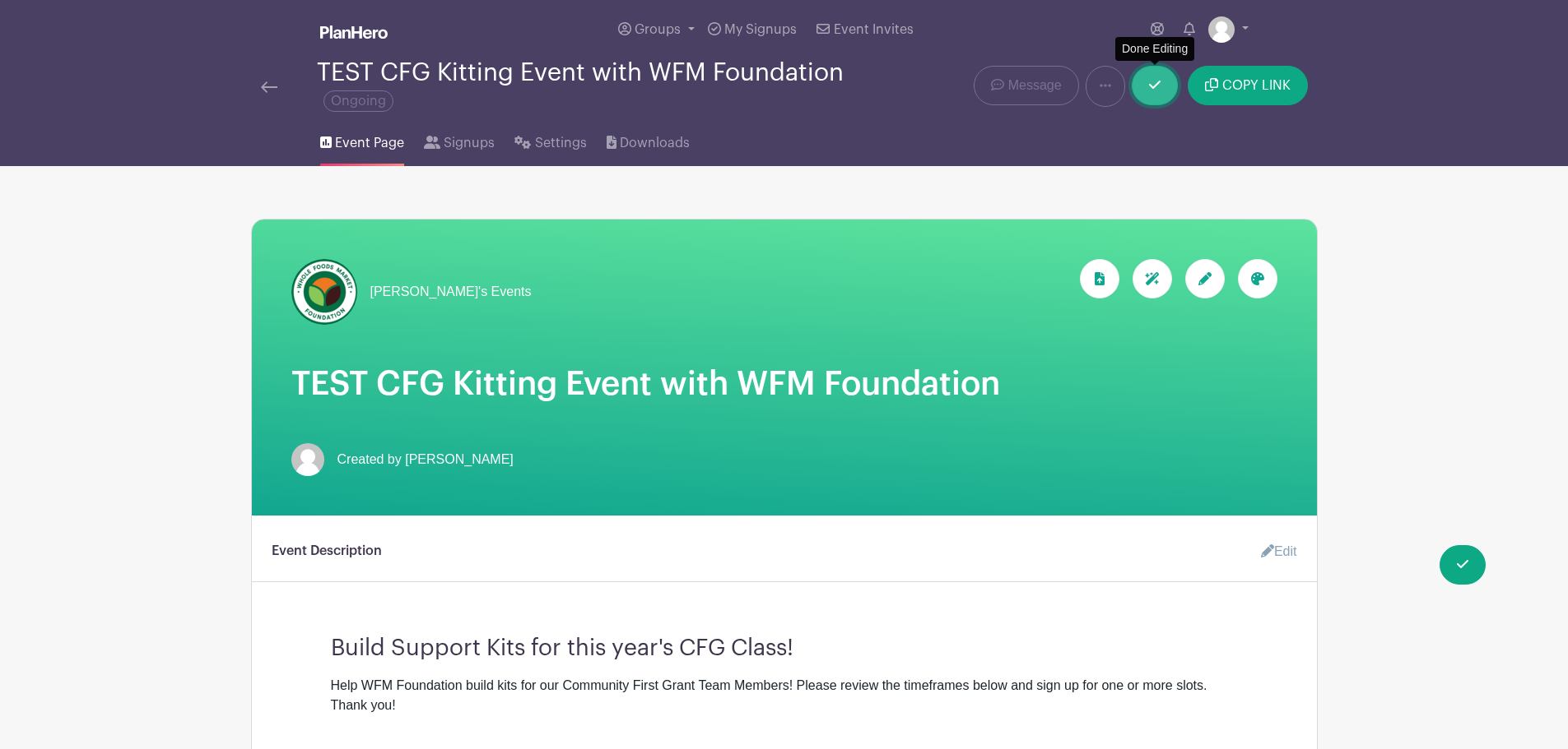
click at [1155, 73] on link at bounding box center [1155, 85] width 46 height 40
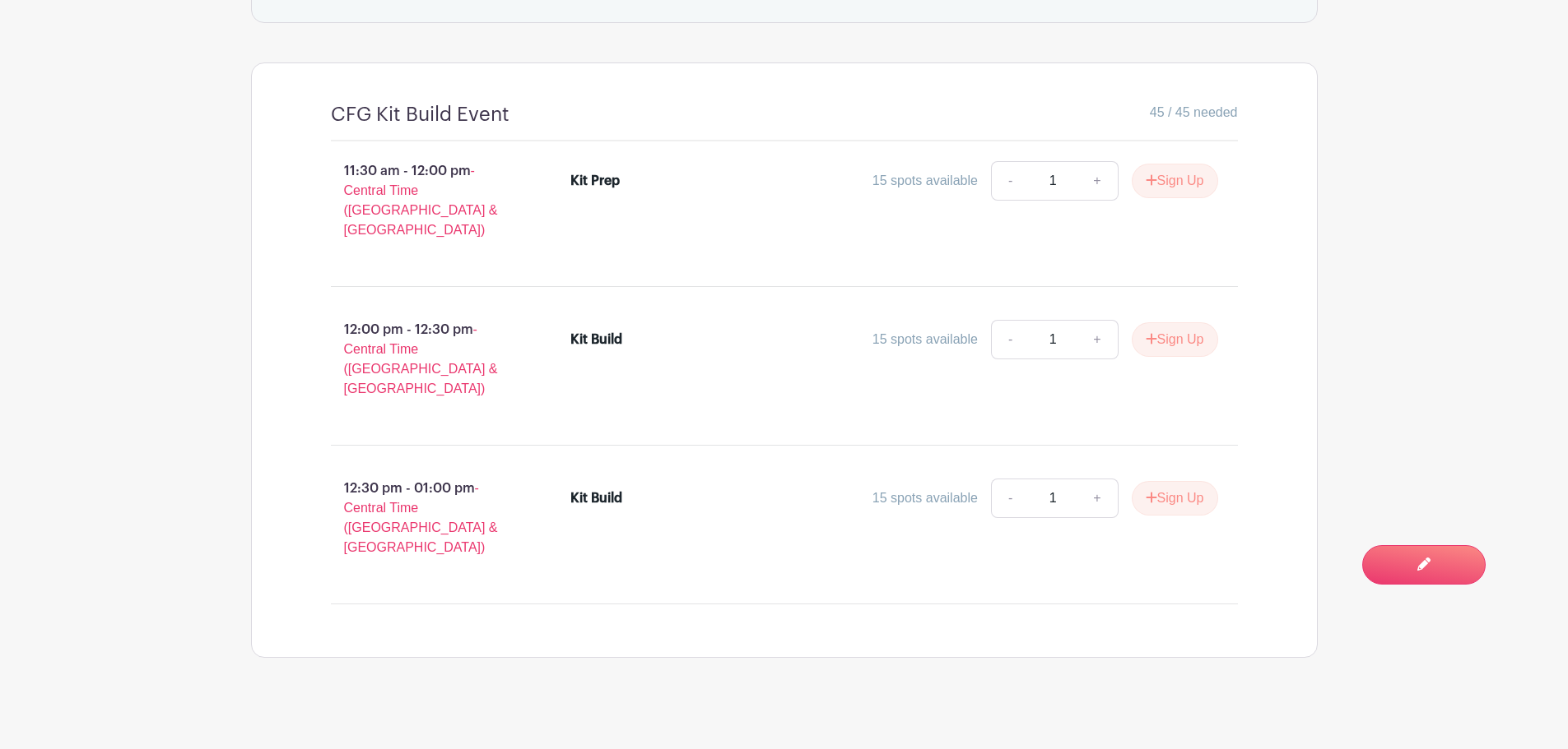
scroll to position [889, 0]
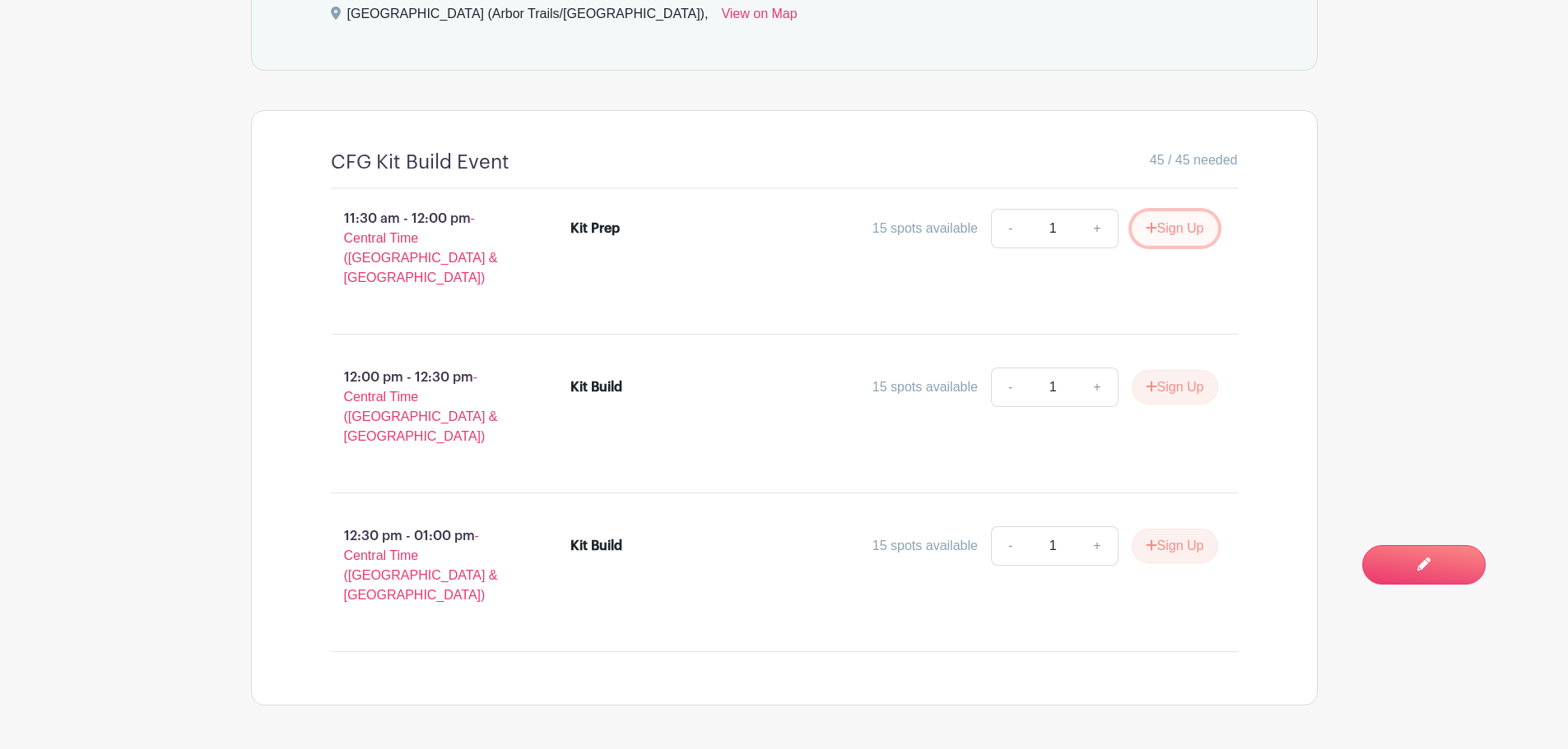
click at [1163, 235] on button "Sign Up" at bounding box center [1175, 228] width 87 height 35
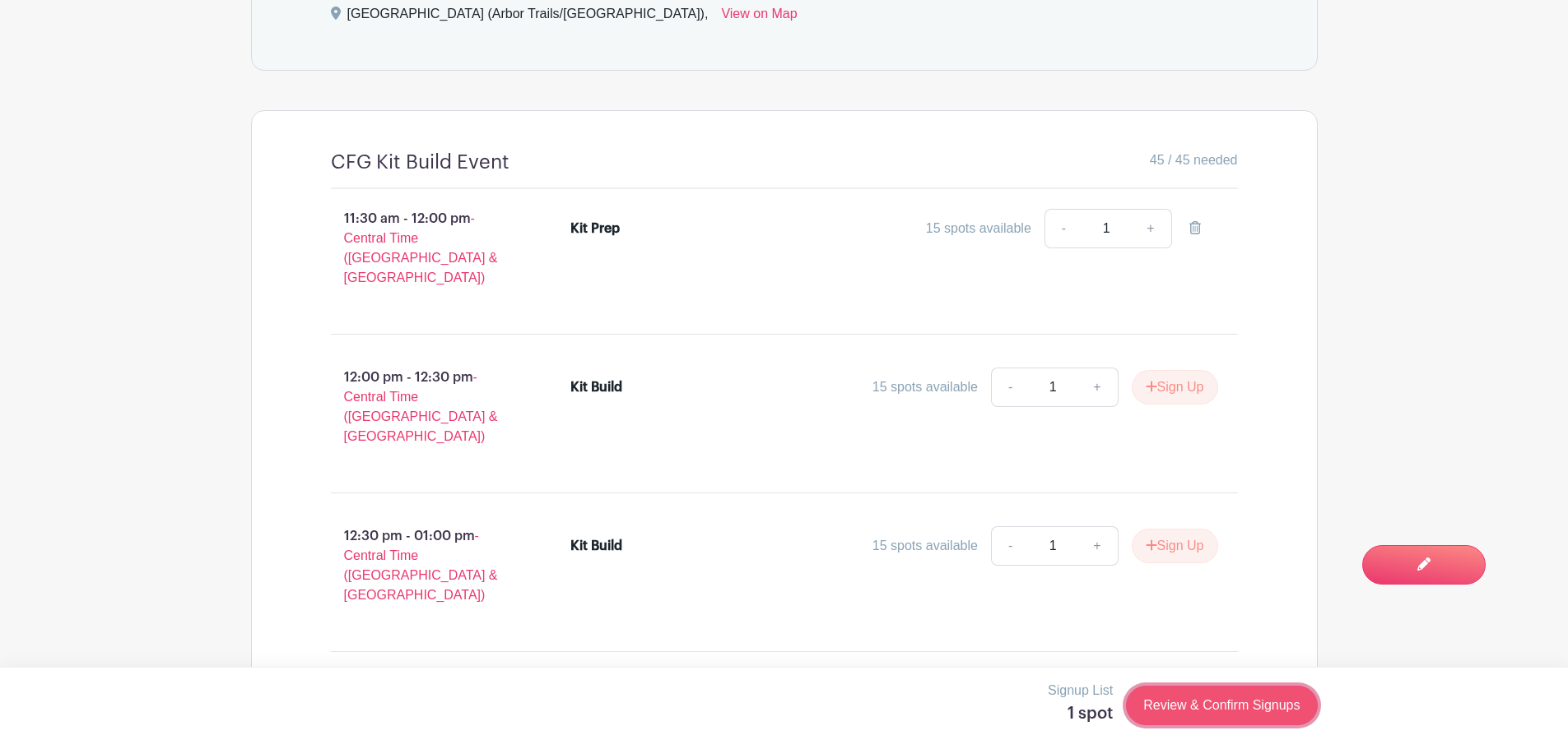
click at [1197, 705] on link "Review & Confirm Signups" at bounding box center [1221, 705] width 191 height 40
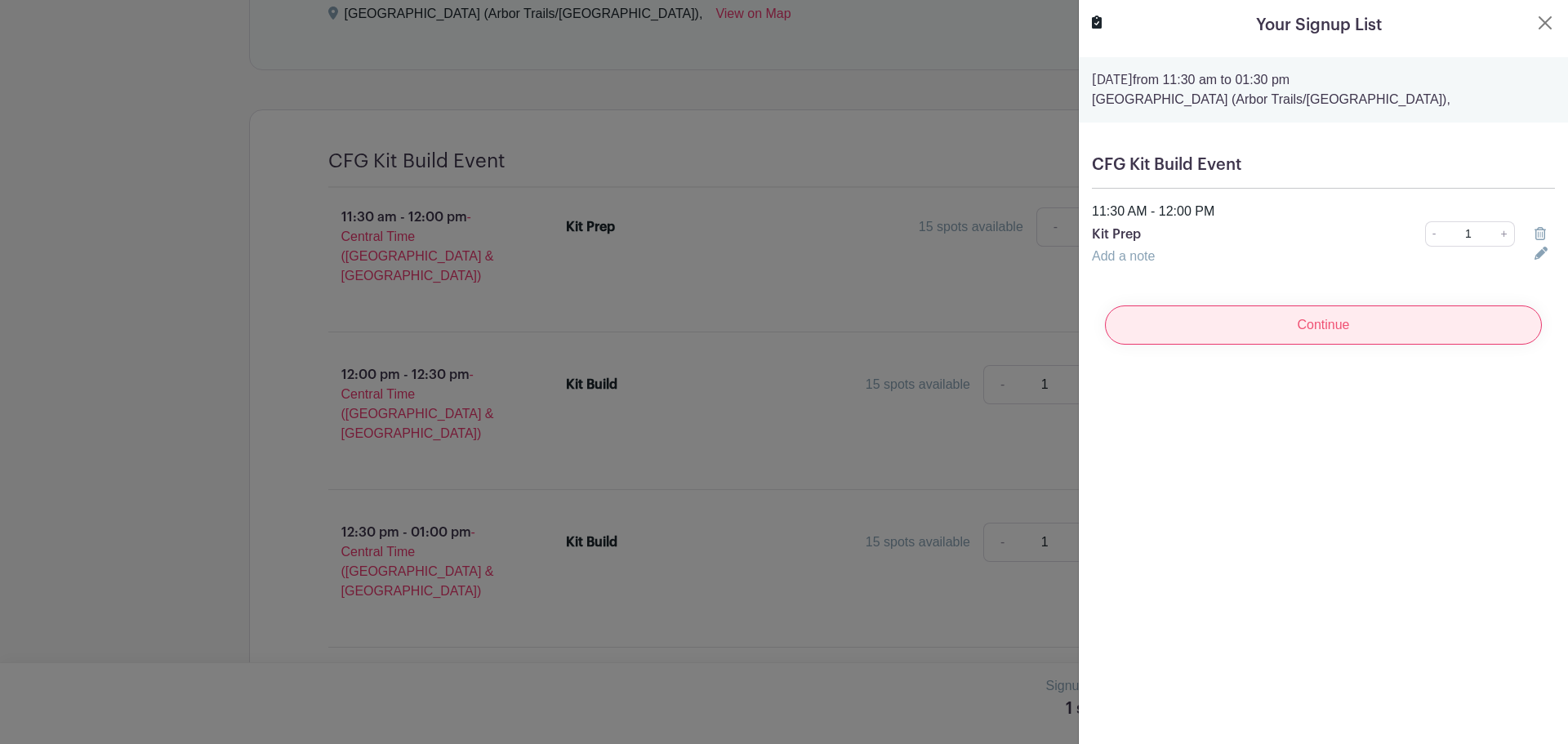
click at [1247, 315] on input "Continue" at bounding box center [1323, 325] width 437 height 39
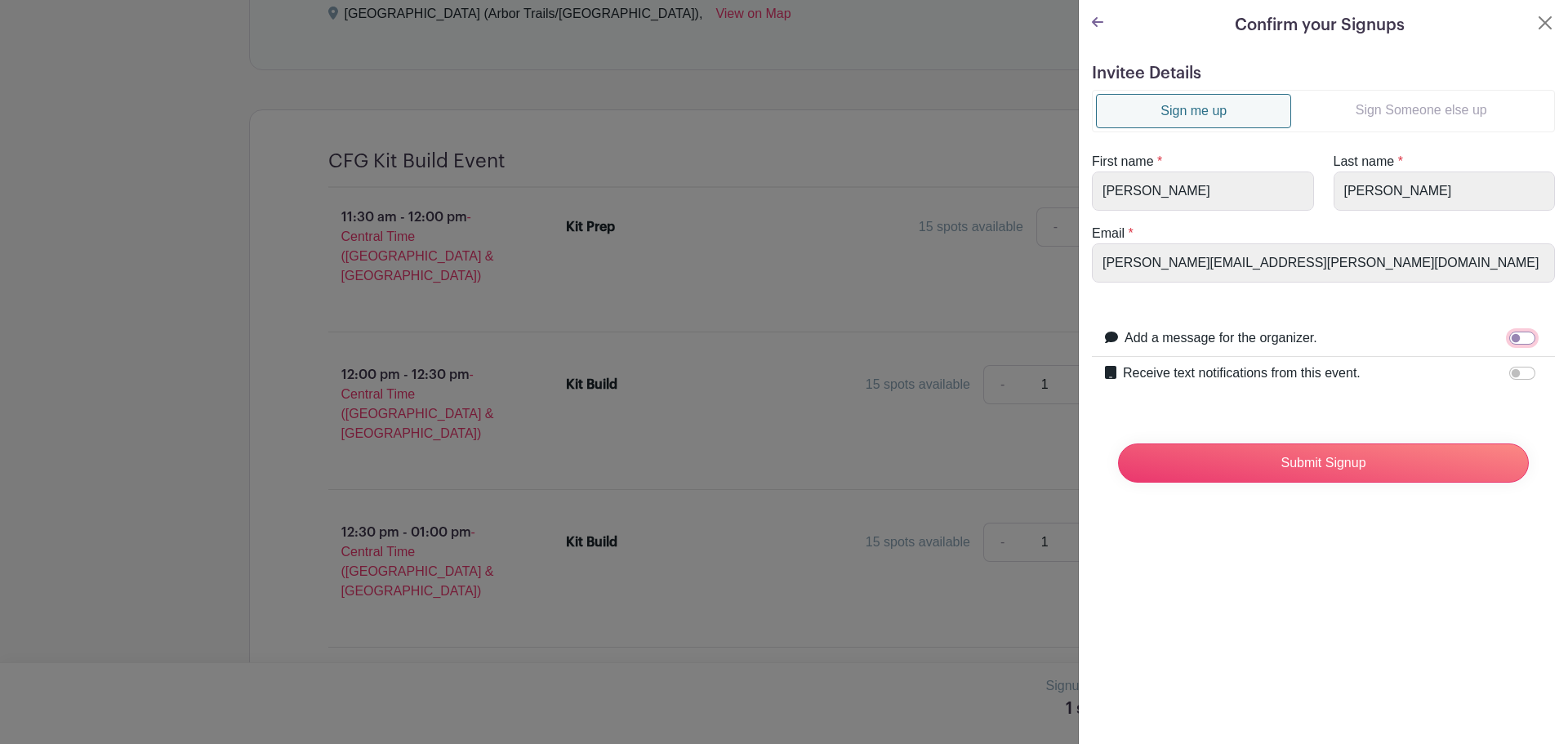
click at [1510, 341] on input "Add a message for the organizer." at bounding box center [1522, 339] width 26 height 13
checkbox input "true"
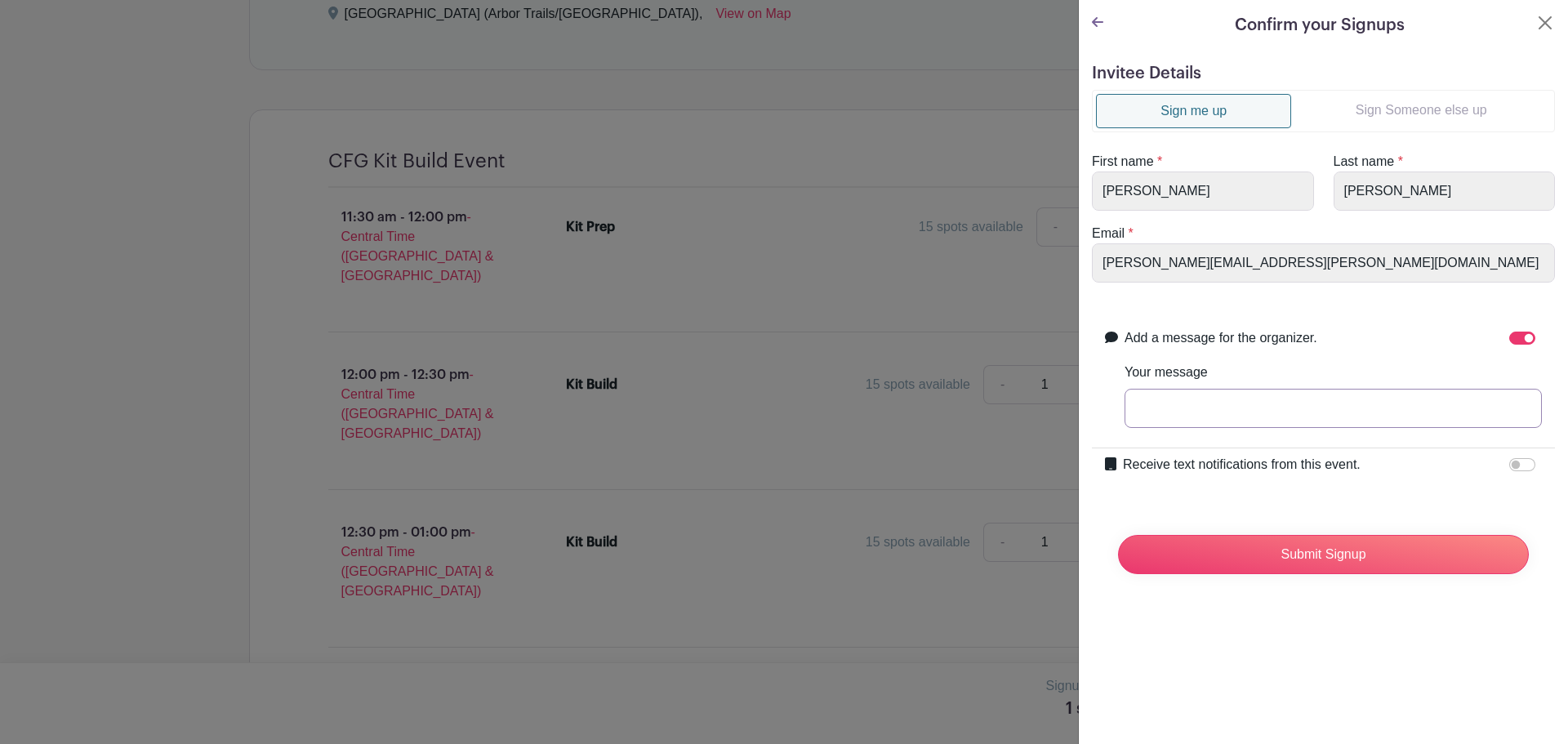
click at [1352, 409] on input "Your message" at bounding box center [1333, 408] width 417 height 39
type input "test"
click at [1289, 540] on input "Submit Signup" at bounding box center [1324, 554] width 411 height 39
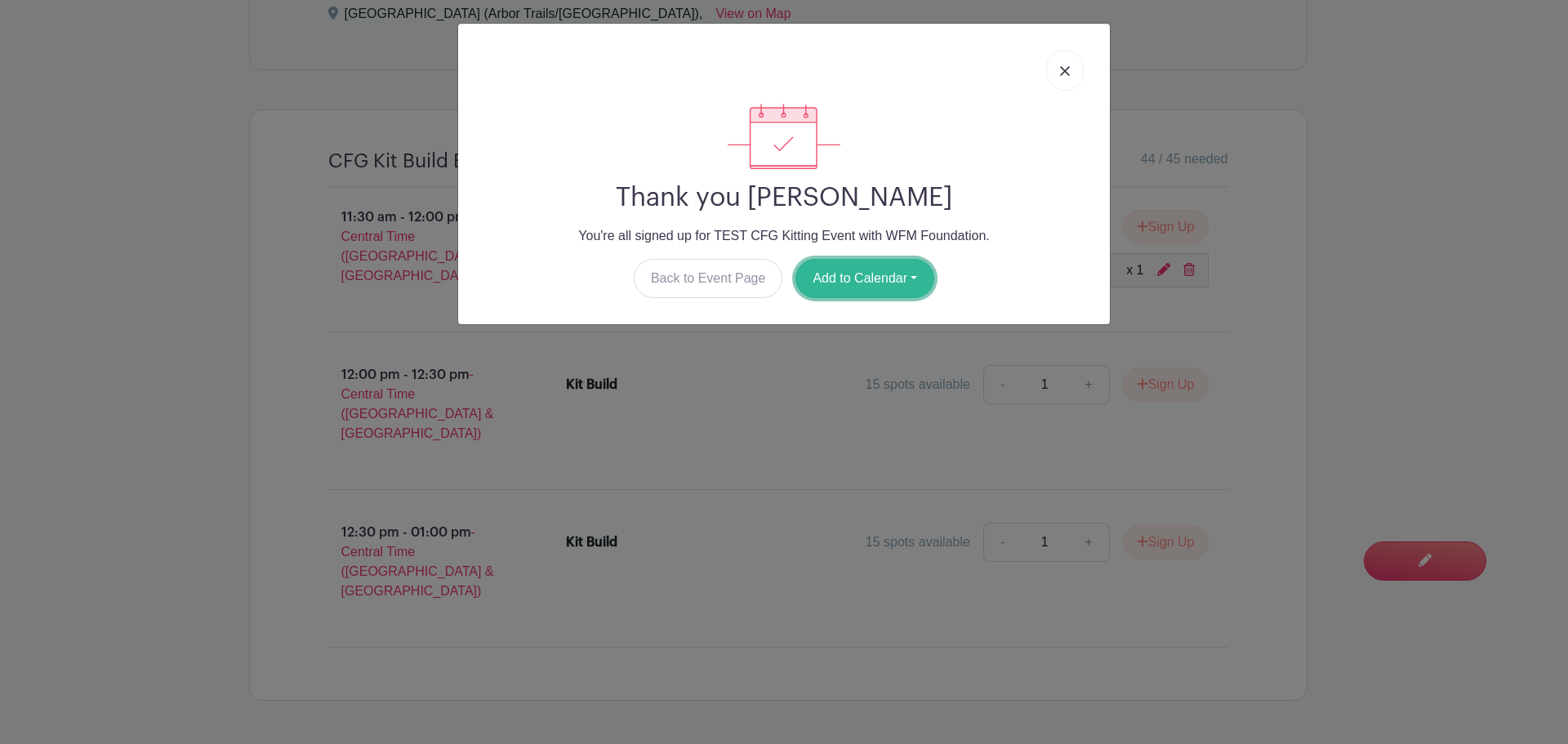
click at [896, 295] on button "Add to Calendar" at bounding box center [865, 278] width 139 height 39
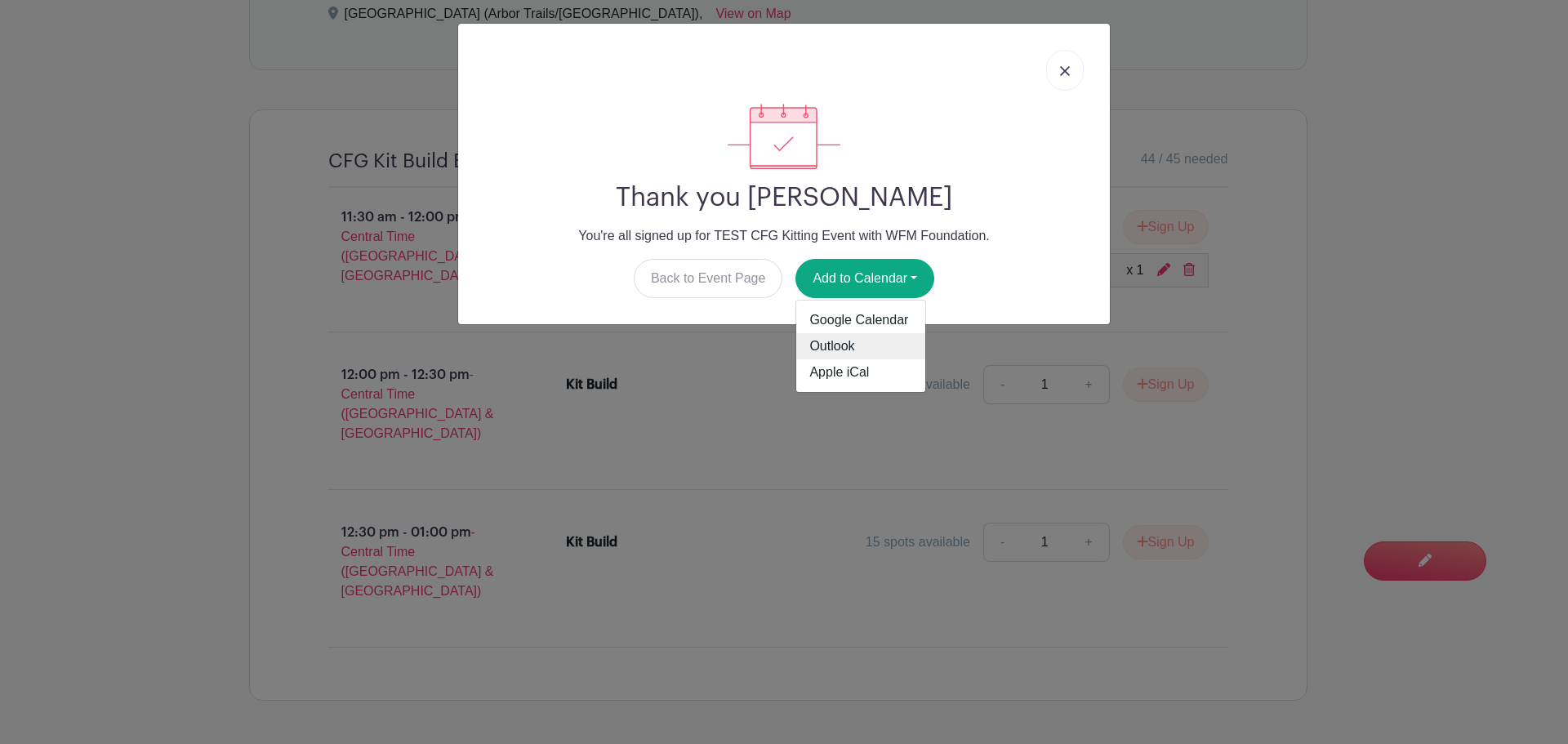
click at [868, 353] on link "Outlook" at bounding box center [861, 346] width 129 height 26
click at [677, 268] on link "Back to Event Page" at bounding box center [708, 278] width 150 height 39
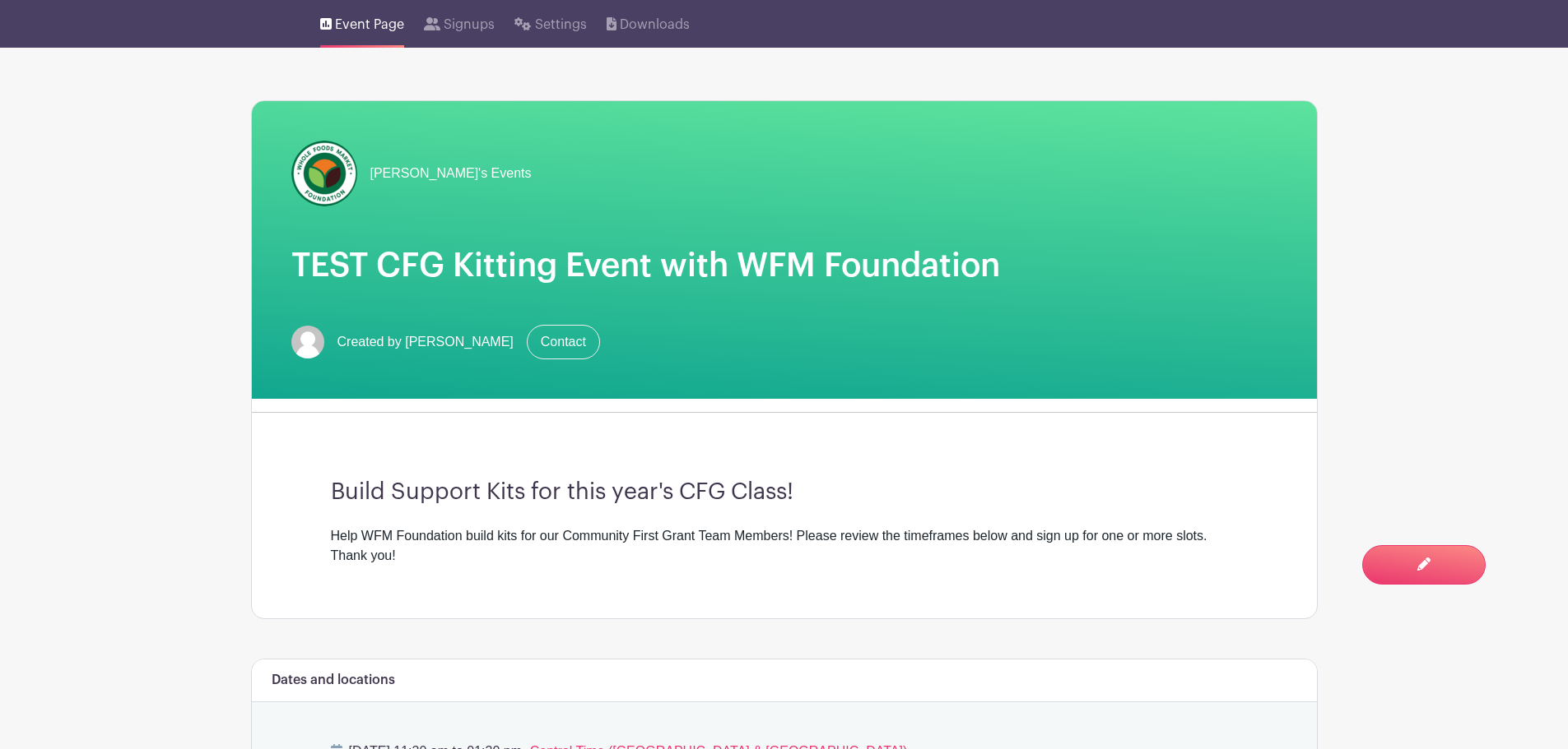
scroll to position [0, 0]
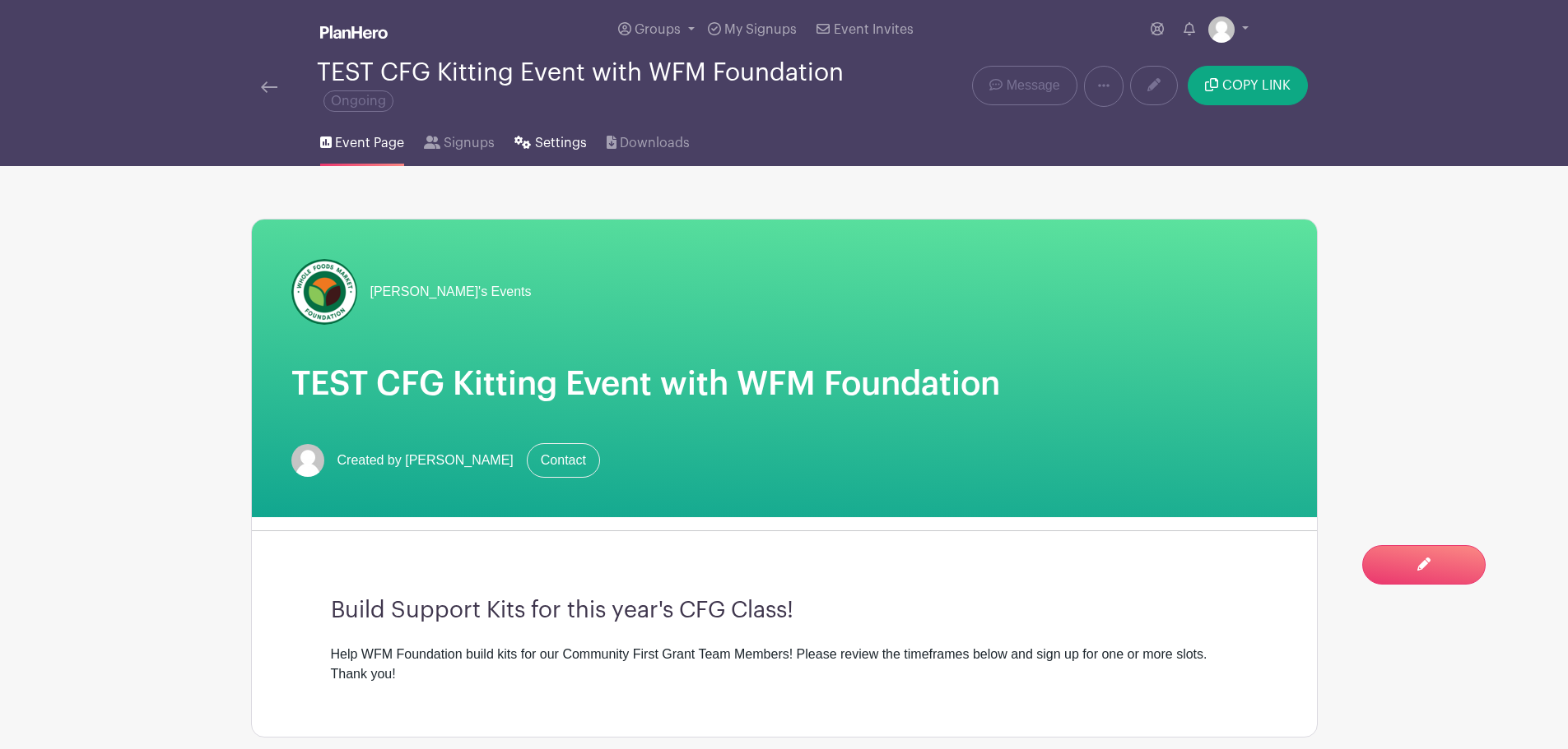
click at [546, 135] on span "Settings" at bounding box center [561, 142] width 52 height 19
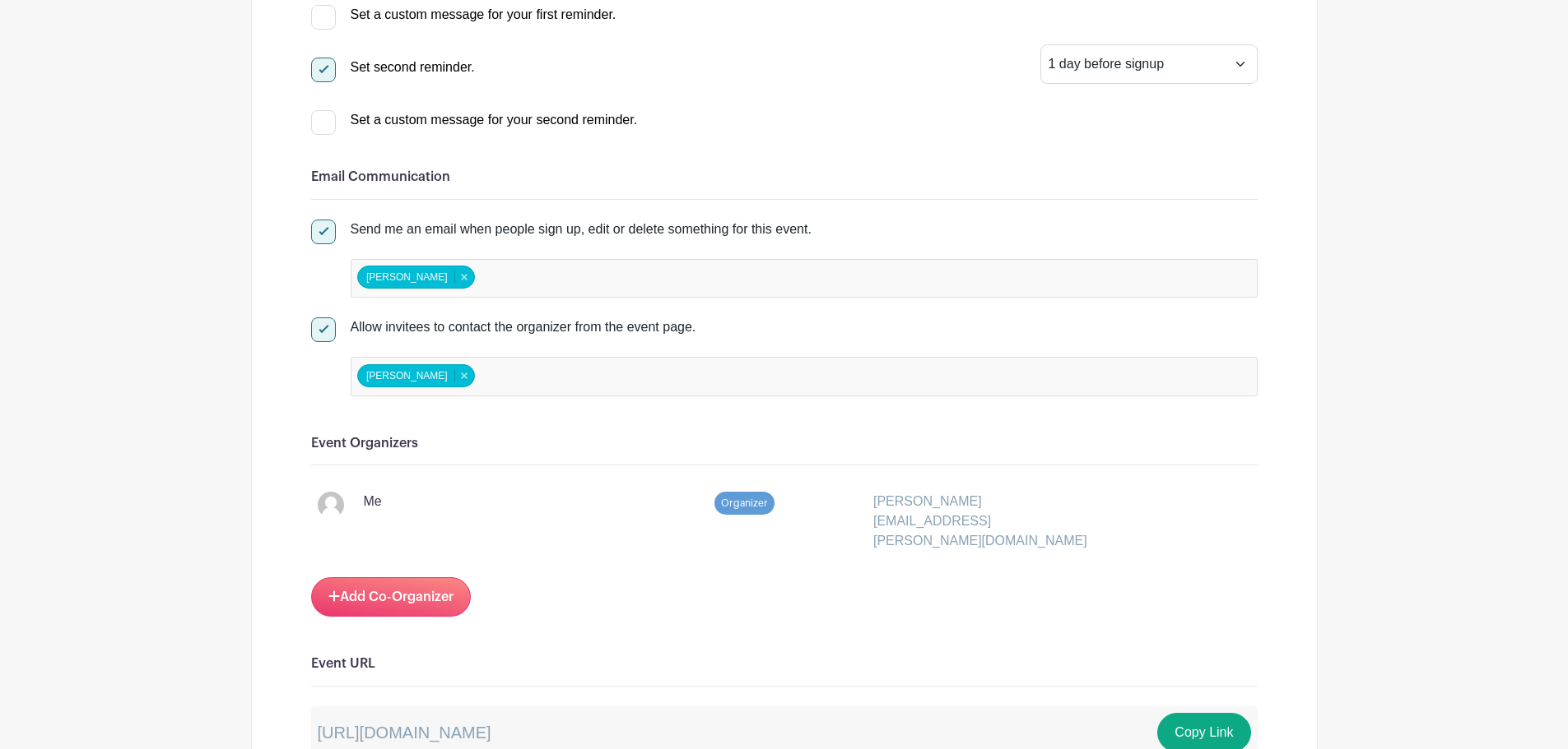
scroll to position [741, 0]
click at [317, 237] on div at bounding box center [323, 232] width 24 height 24
click at [317, 231] on input "Send me an email when people sign up, edit or delete something for this event." at bounding box center [316, 226] width 11 height 11
checkbox input "false"
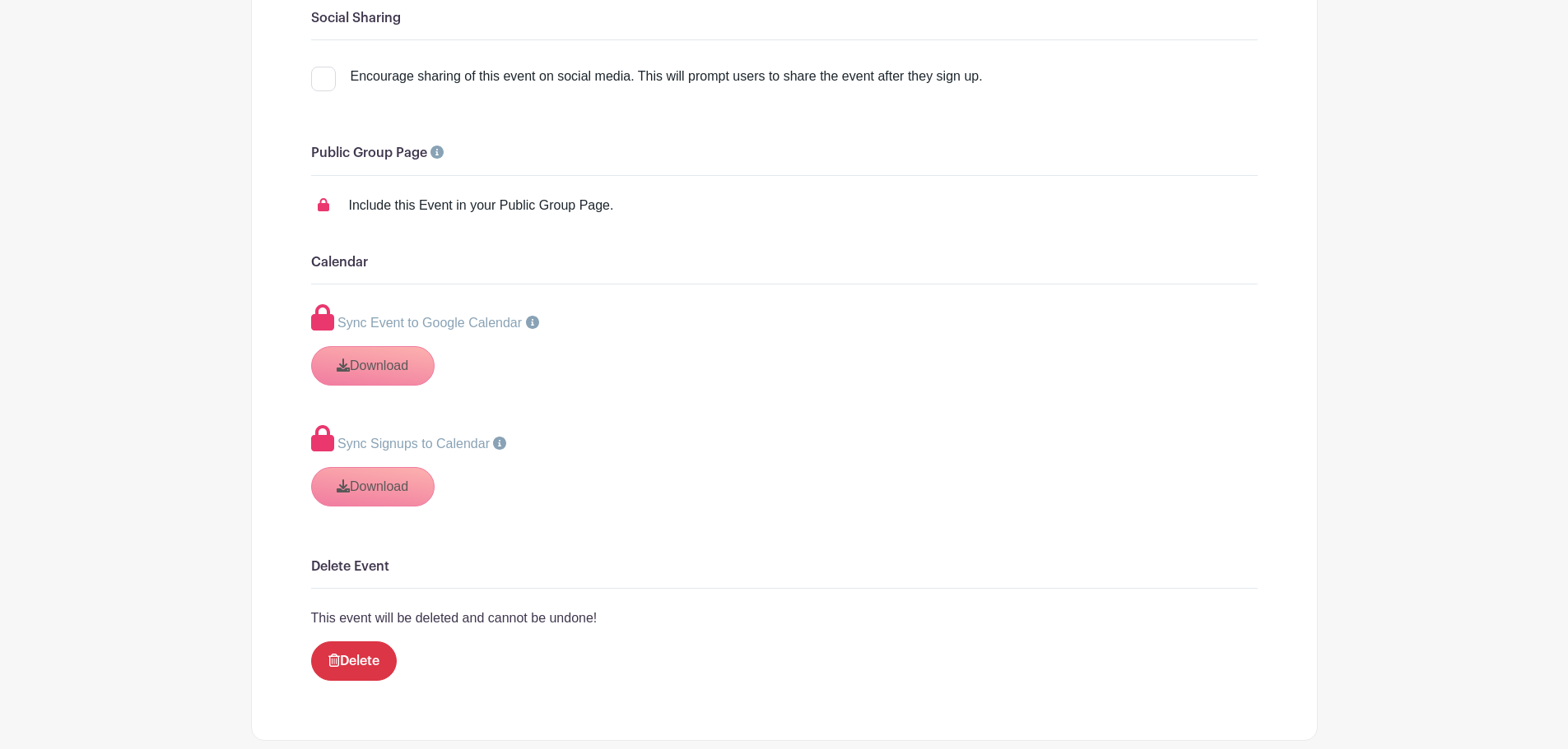
scroll to position [2186, 0]
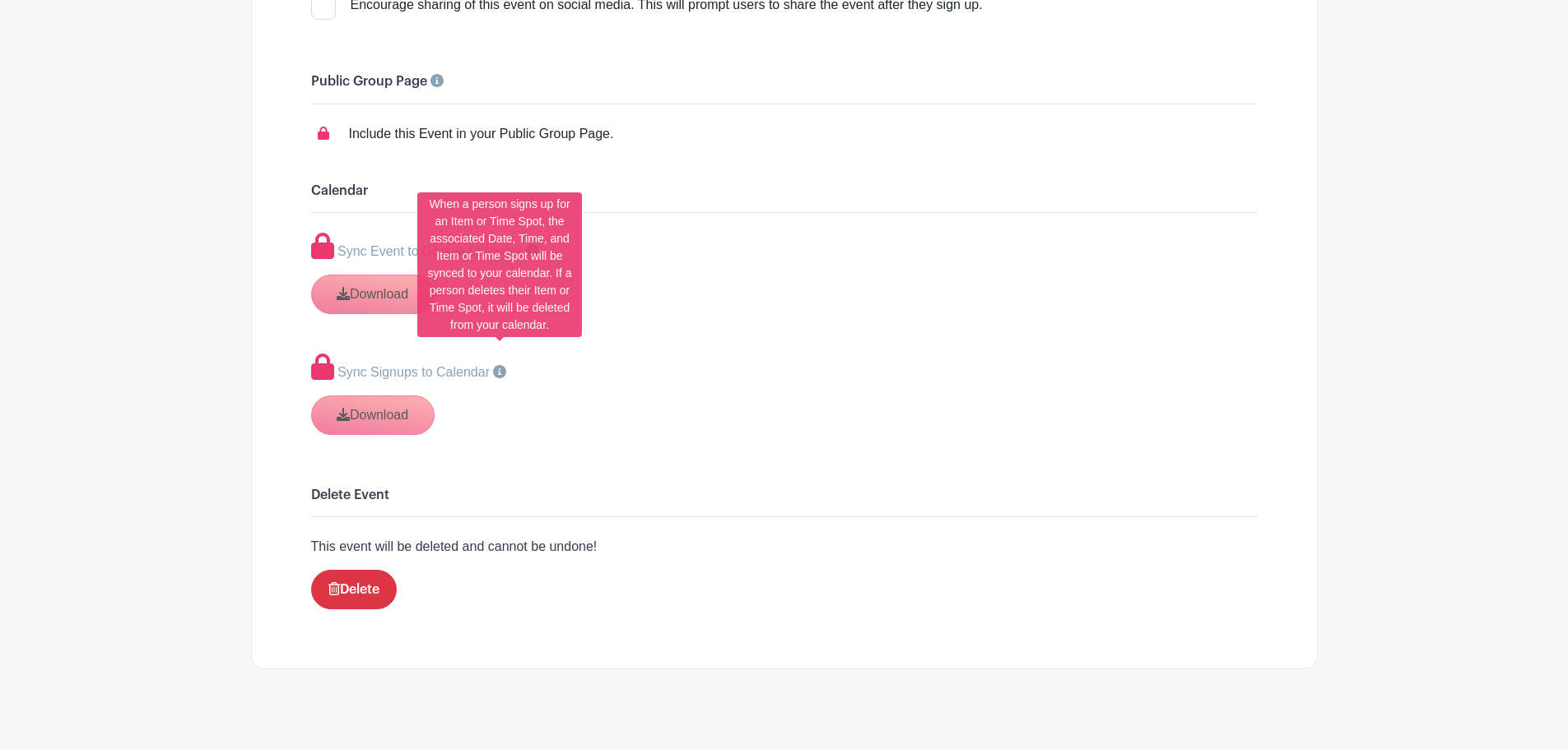
click at [499, 365] on icon at bounding box center [499, 372] width 13 height 13
click at [372, 392] on div "Sync Signups to Calendar Download" at bounding box center [784, 394] width 947 height 82
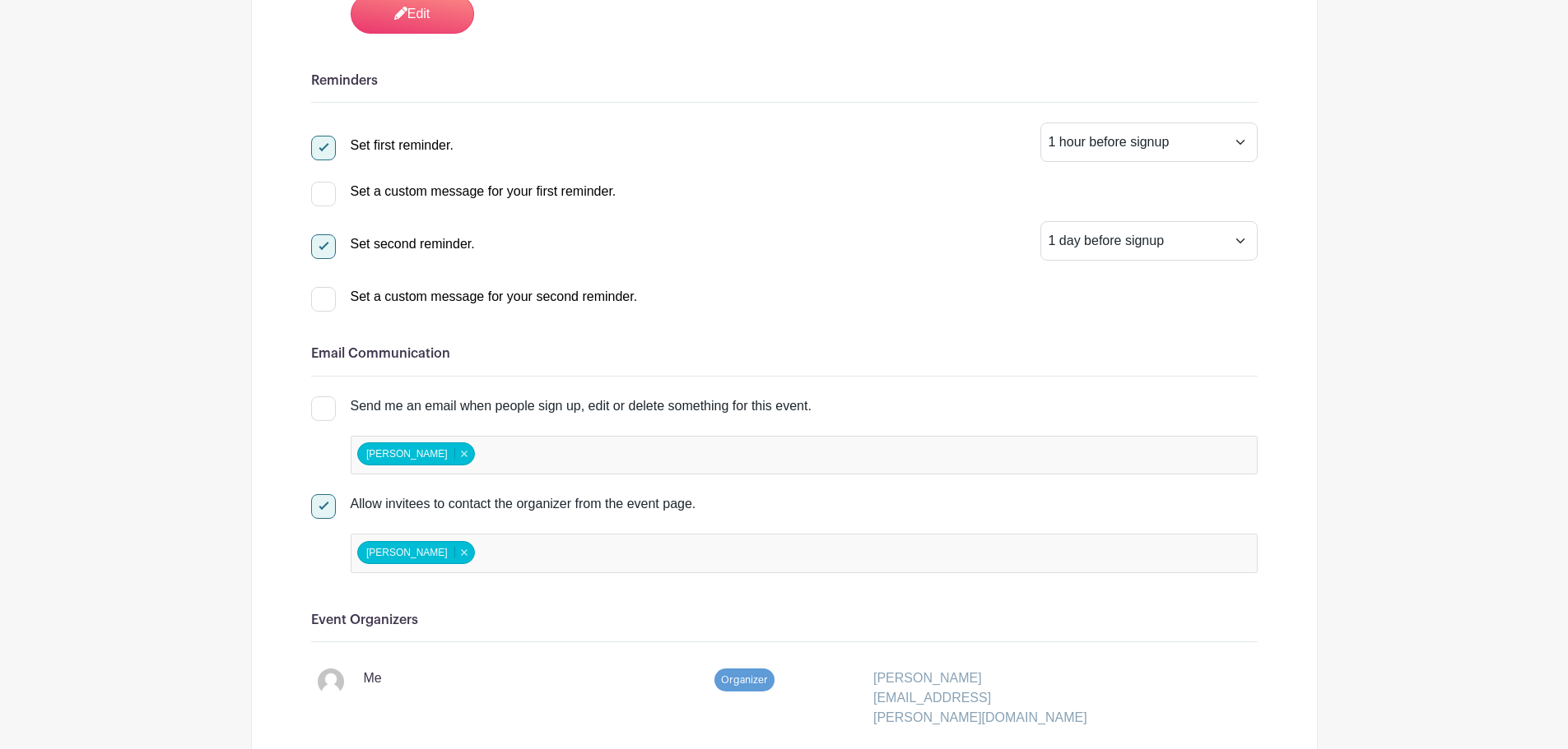
scroll to position [412, 0]
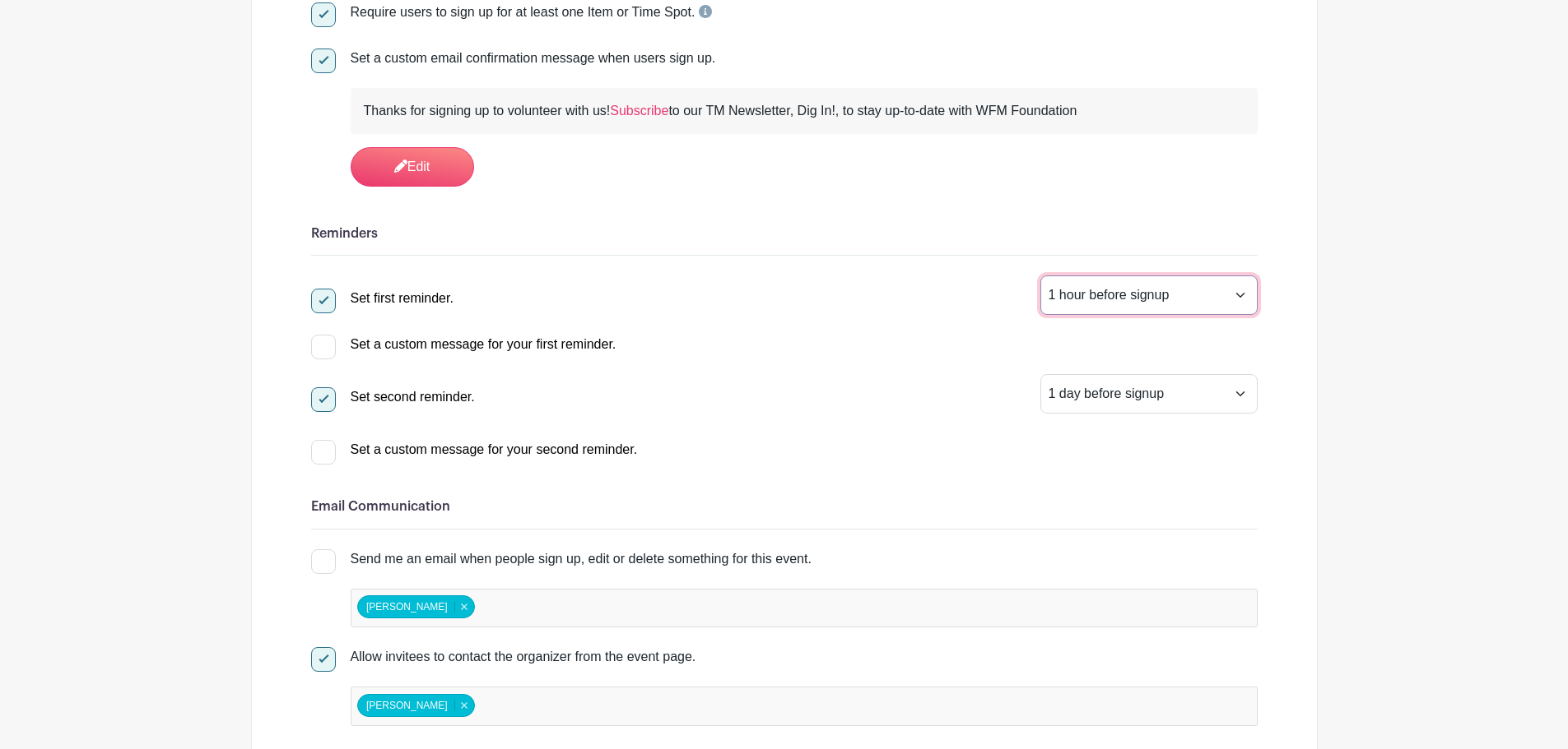
click at [1189, 299] on select "1 hour before signup 2 hours before signup 3 hours before signup 4 hours before…" at bounding box center [1149, 295] width 217 height 40
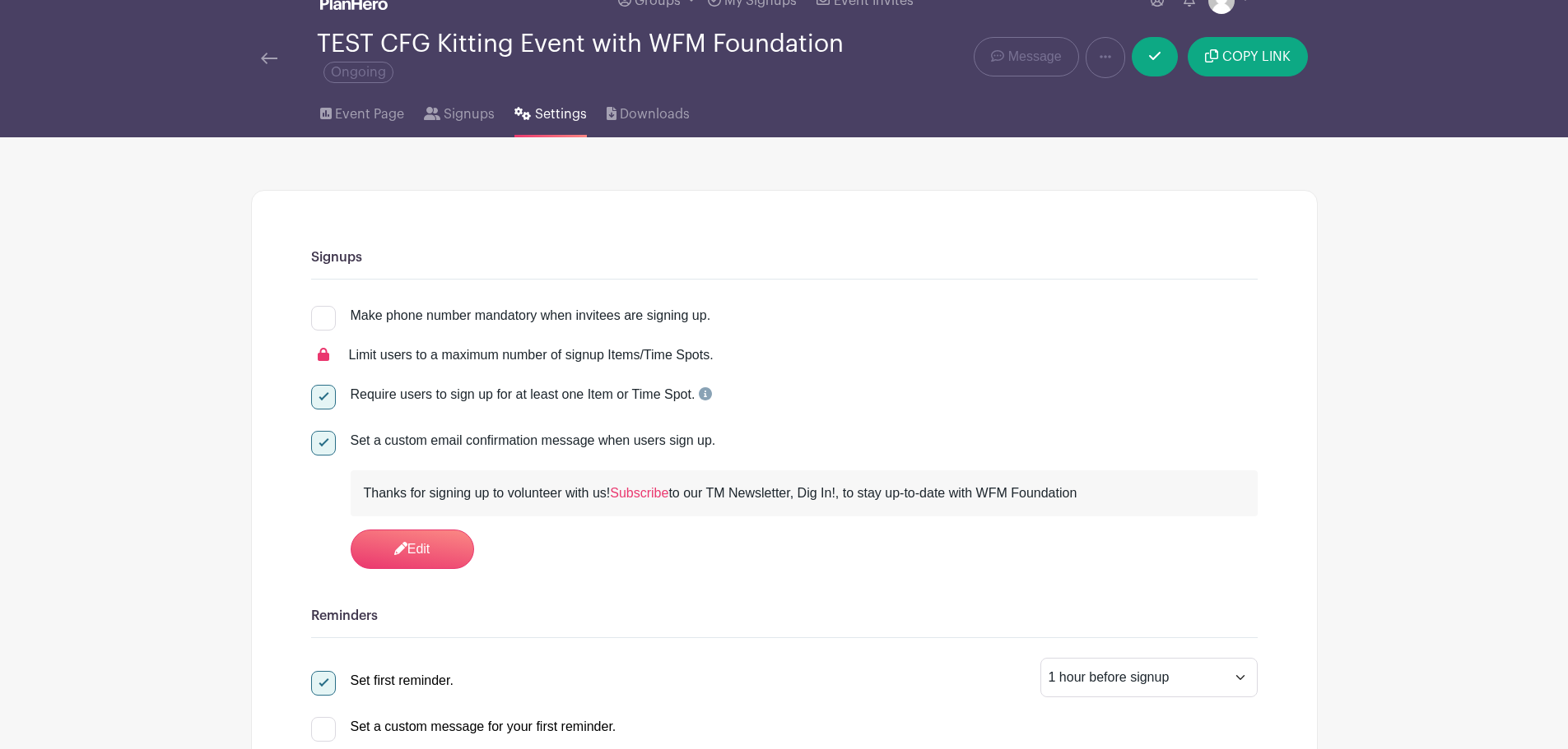
scroll to position [0, 0]
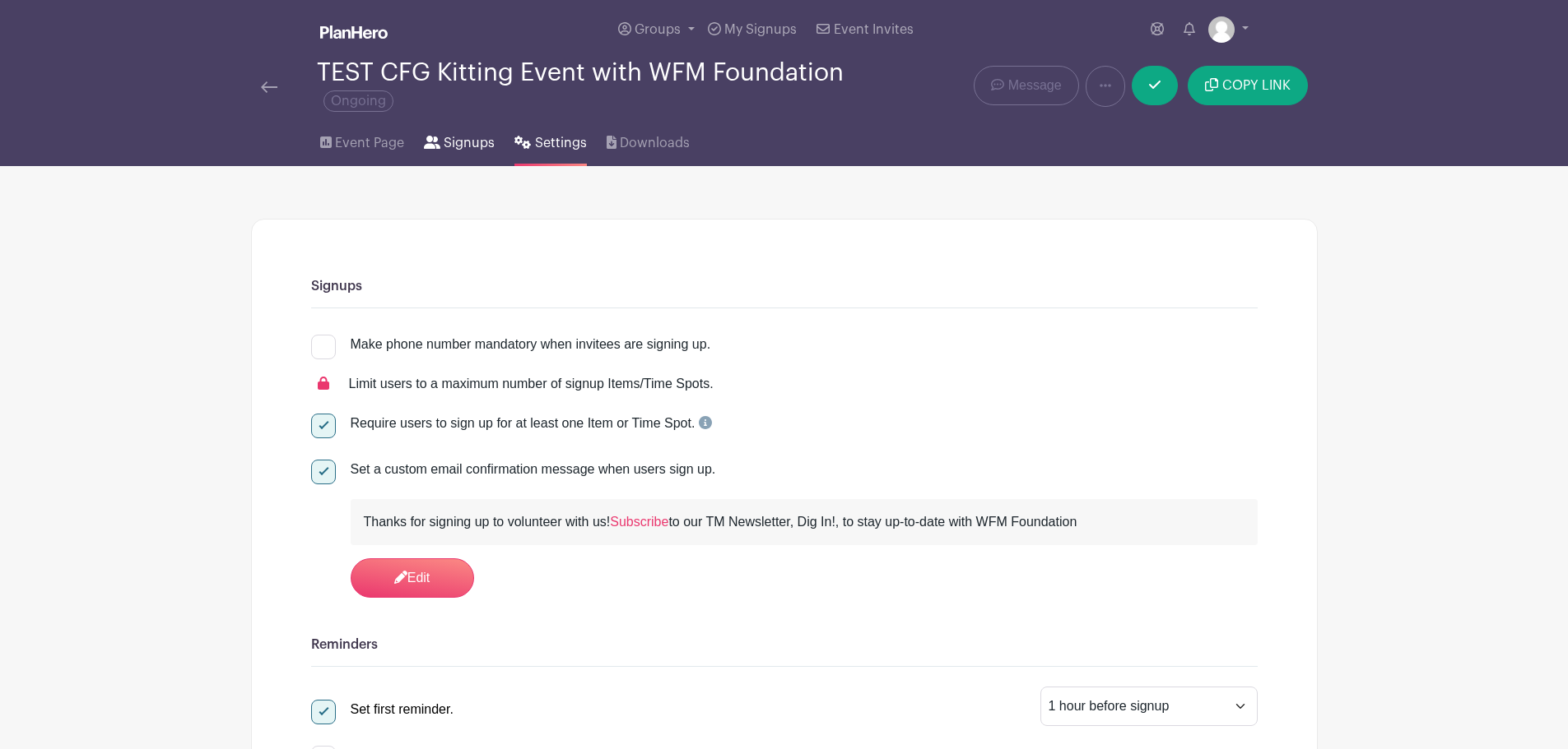
click at [474, 152] on span "Signups" at bounding box center [469, 142] width 51 height 19
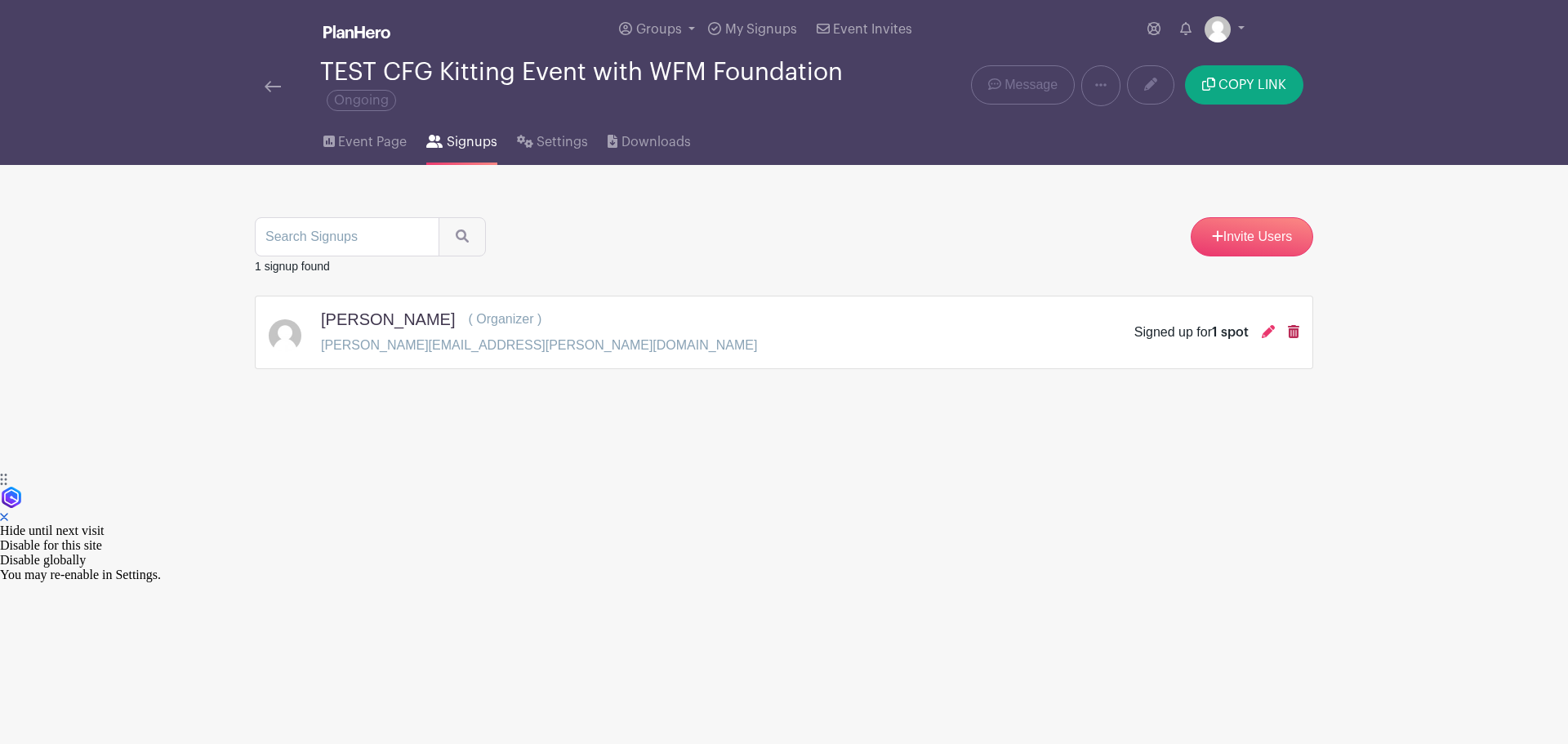
click at [1288, 330] on icon at bounding box center [1294, 332] width 12 height 13
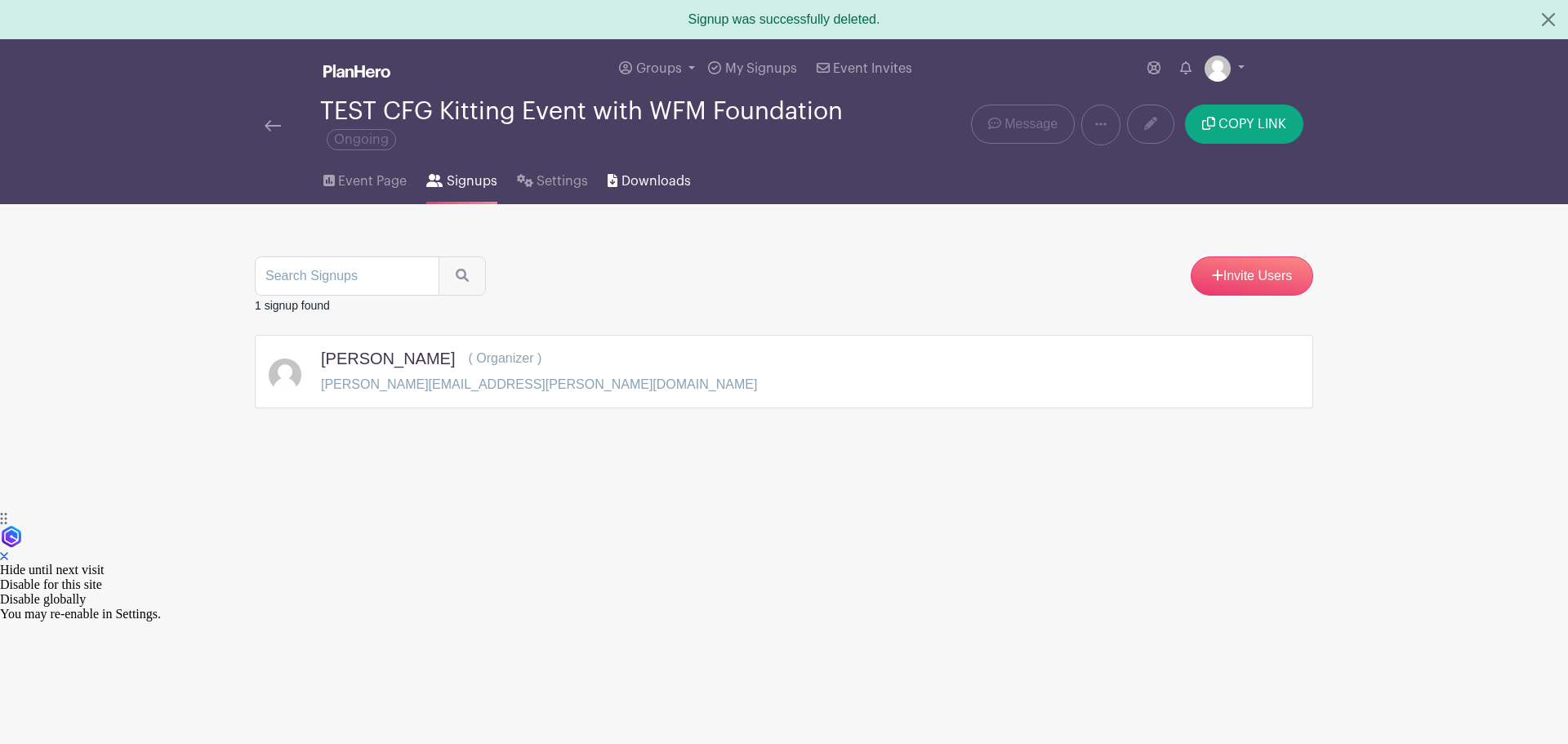
click at [637, 166] on link "Downloads" at bounding box center [649, 178] width 83 height 53
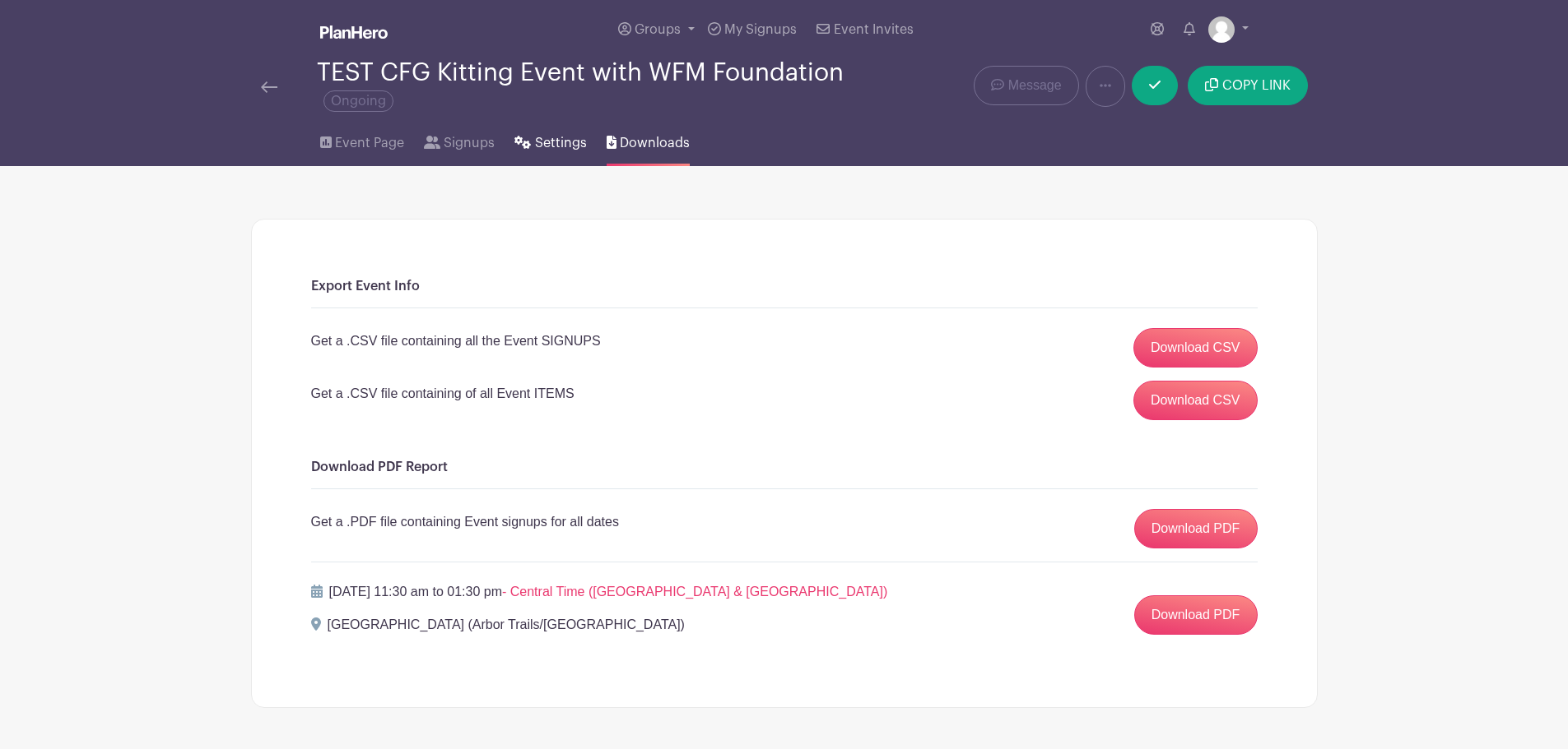
click at [550, 153] on link "Settings" at bounding box center [550, 140] width 72 height 53
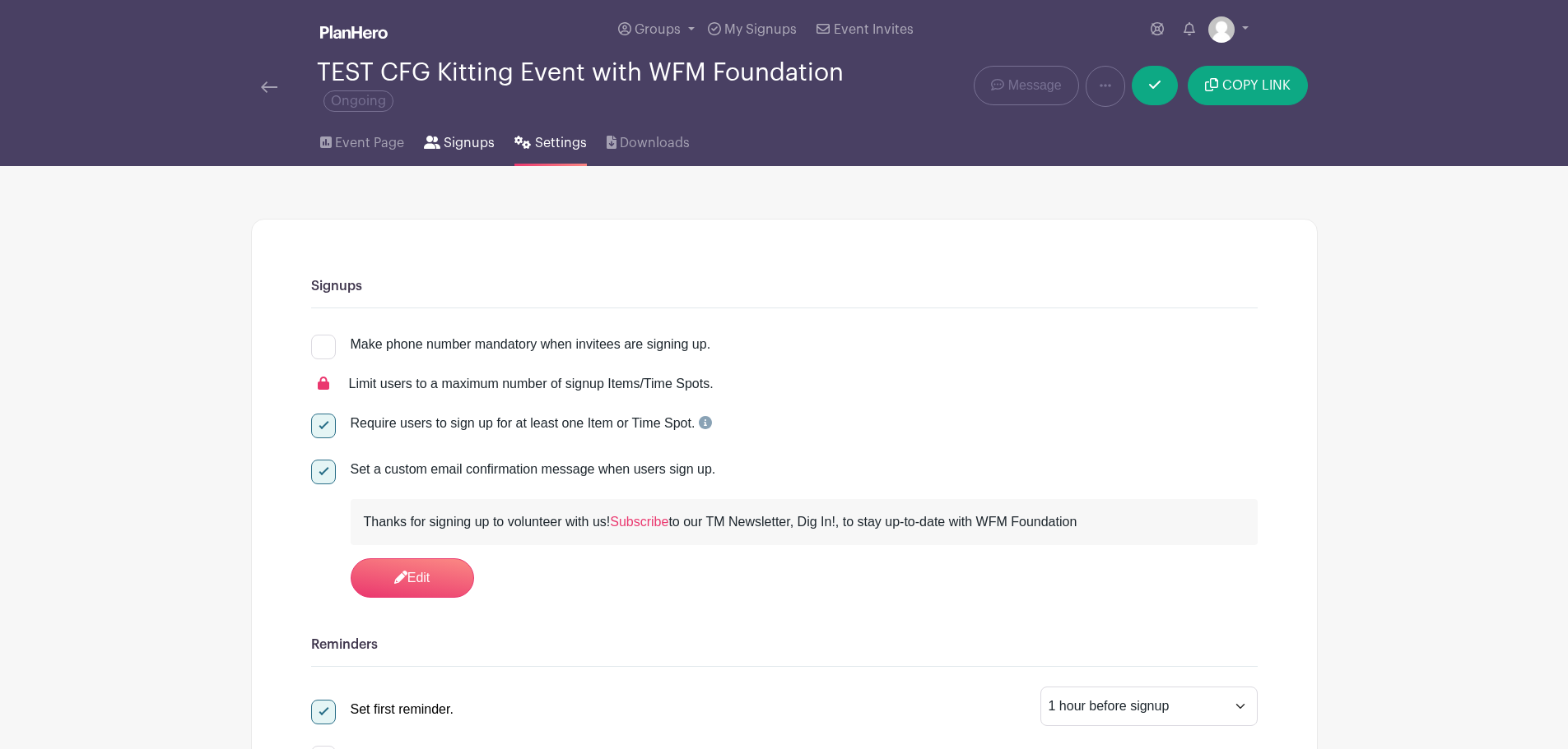
click at [469, 148] on span "Signups" at bounding box center [469, 142] width 51 height 19
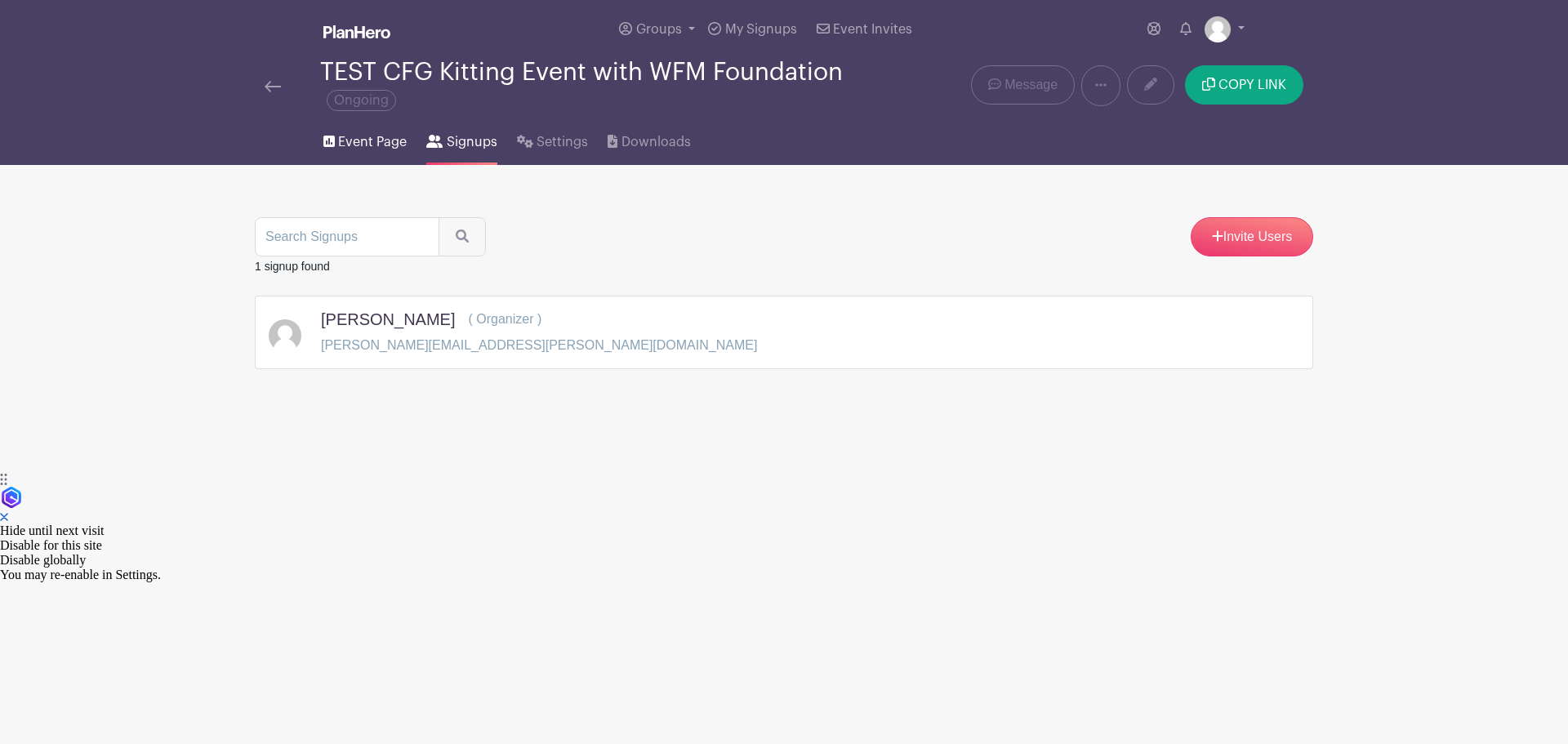
click at [361, 140] on span "Event Page" at bounding box center [373, 141] width 69 height 19
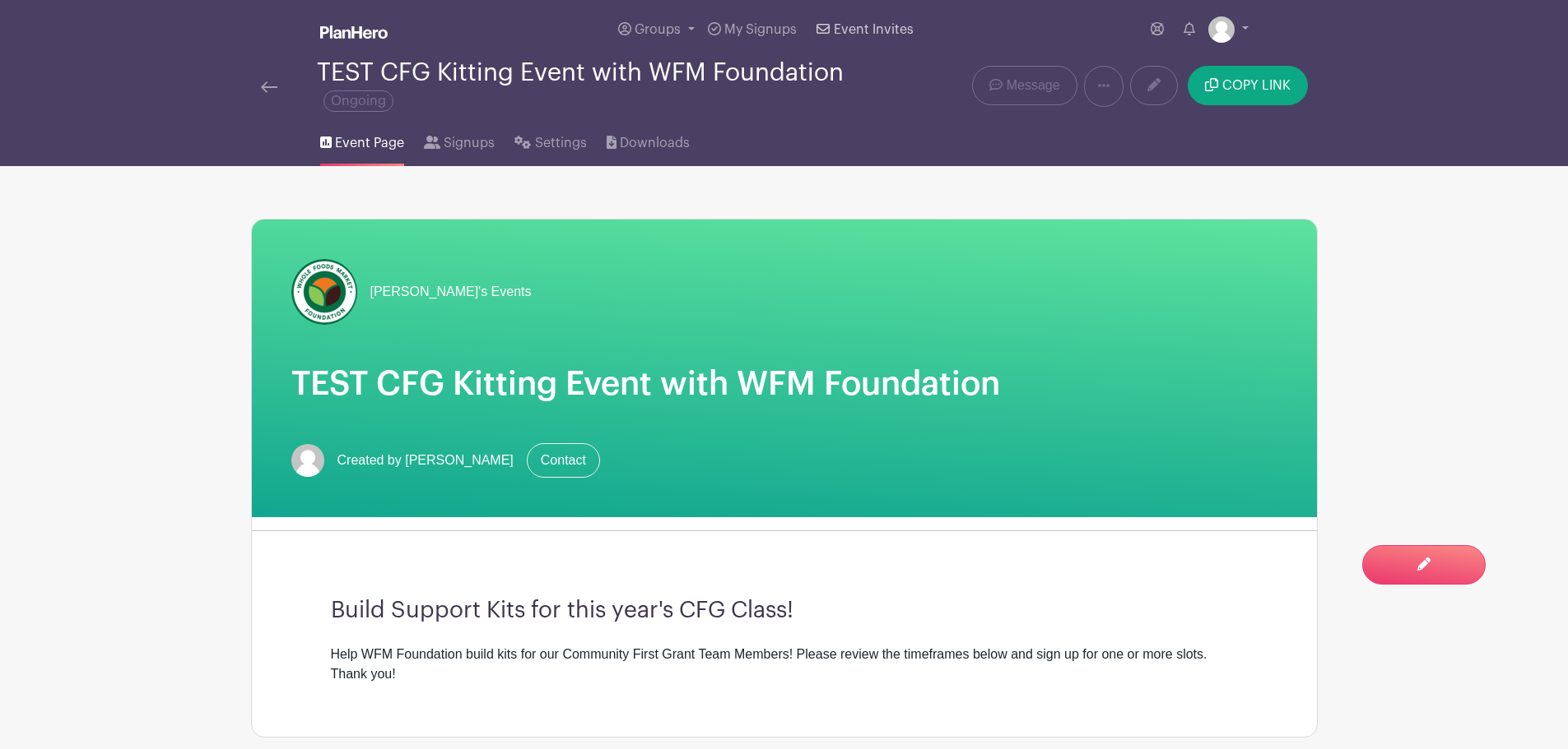
click at [883, 27] on span "Event Invites" at bounding box center [873, 29] width 80 height 13
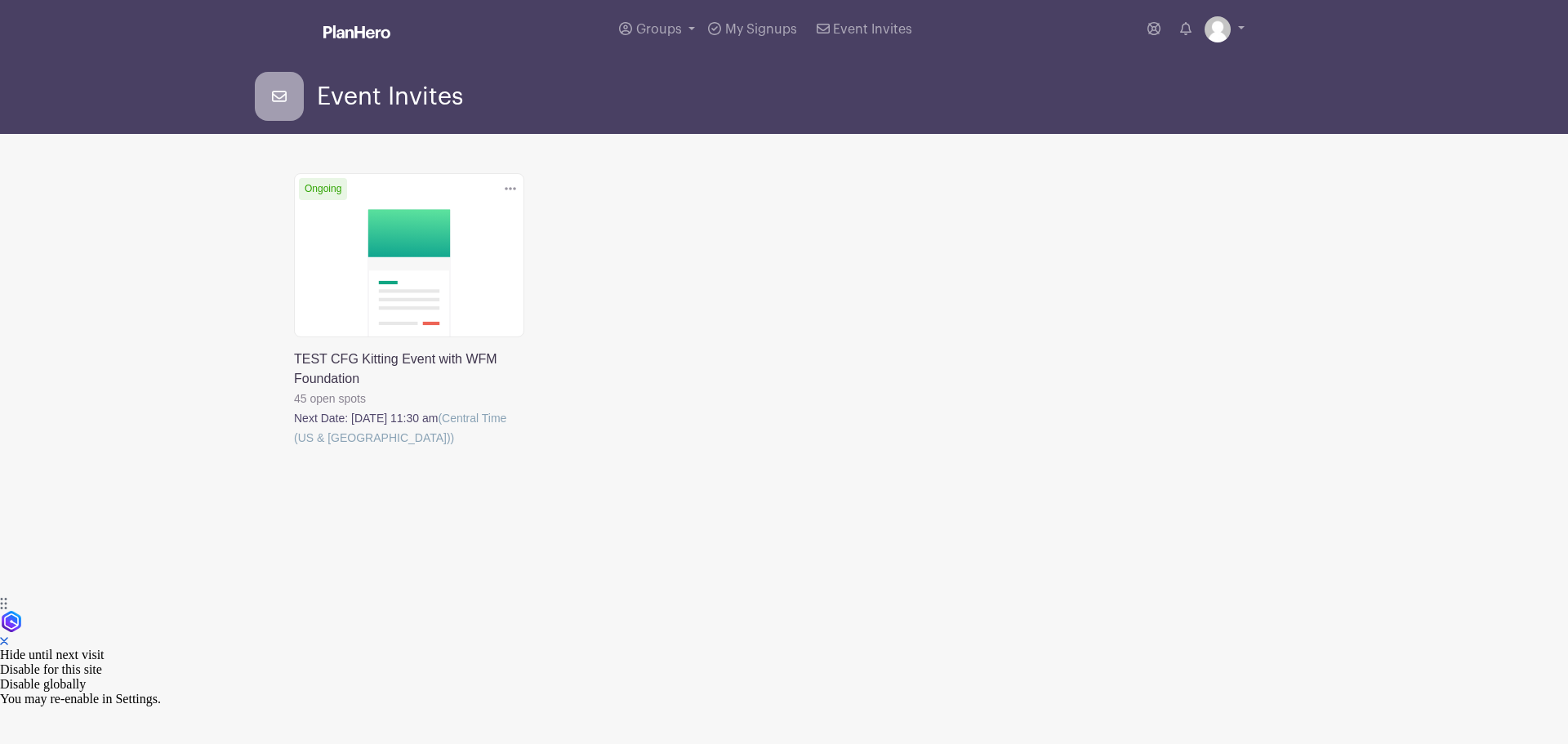
click at [294, 448] on link at bounding box center [294, 448] width 0 height 0
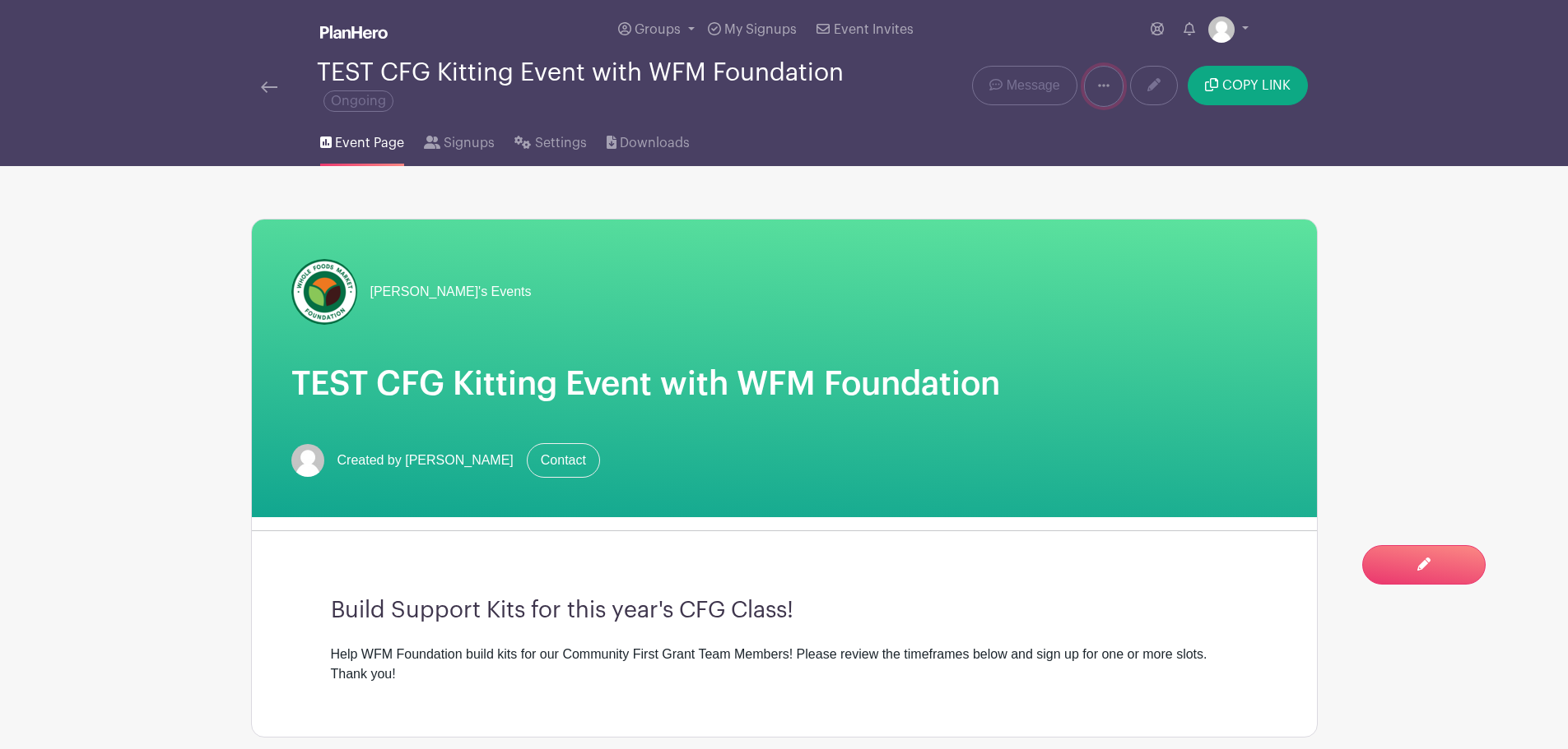
click at [1100, 82] on icon at bounding box center [1104, 86] width 12 height 13
click at [572, 147] on span "Settings" at bounding box center [561, 142] width 52 height 19
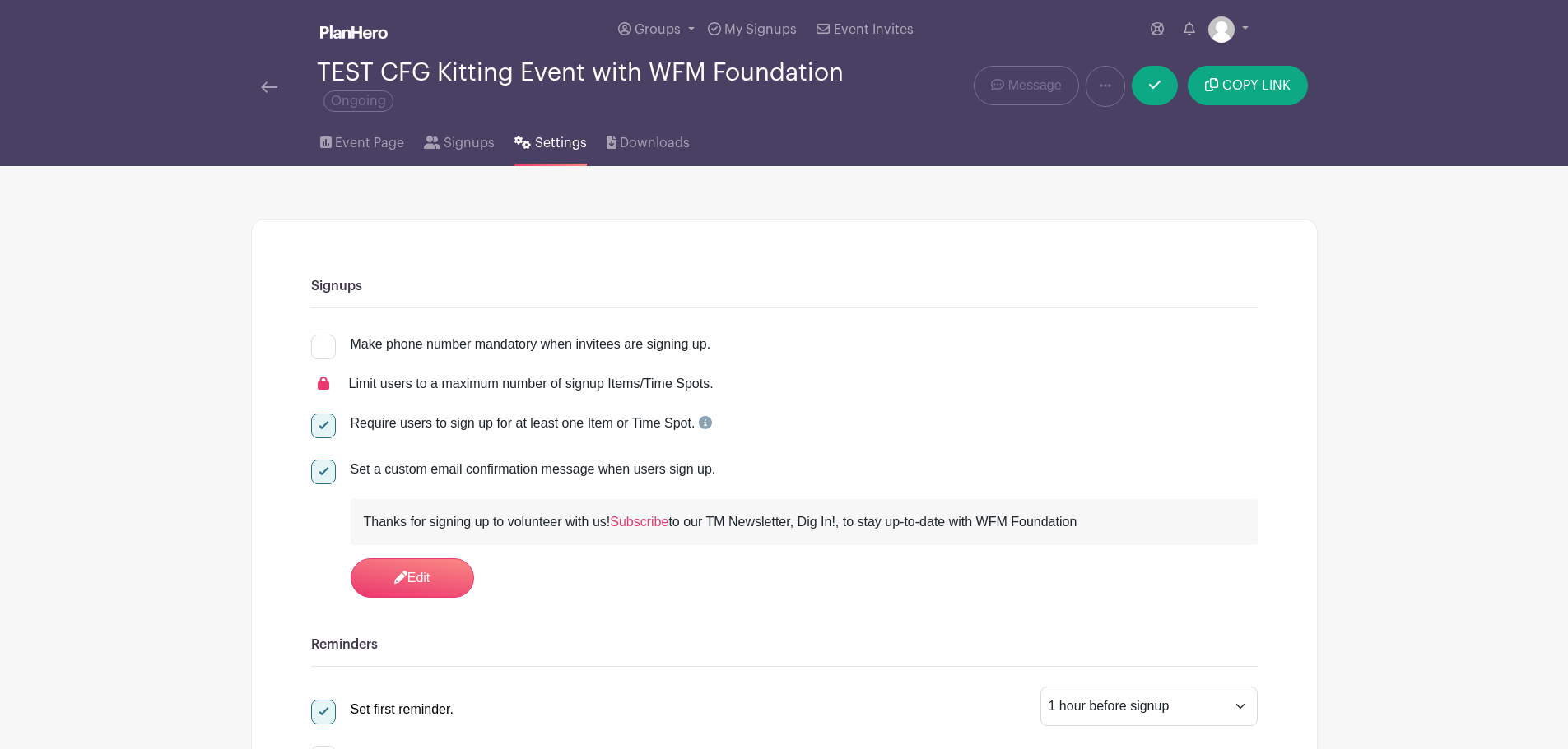
click at [280, 91] on div at bounding box center [289, 86] width 56 height 19
click at [261, 93] on link at bounding box center [269, 86] width 17 height 19
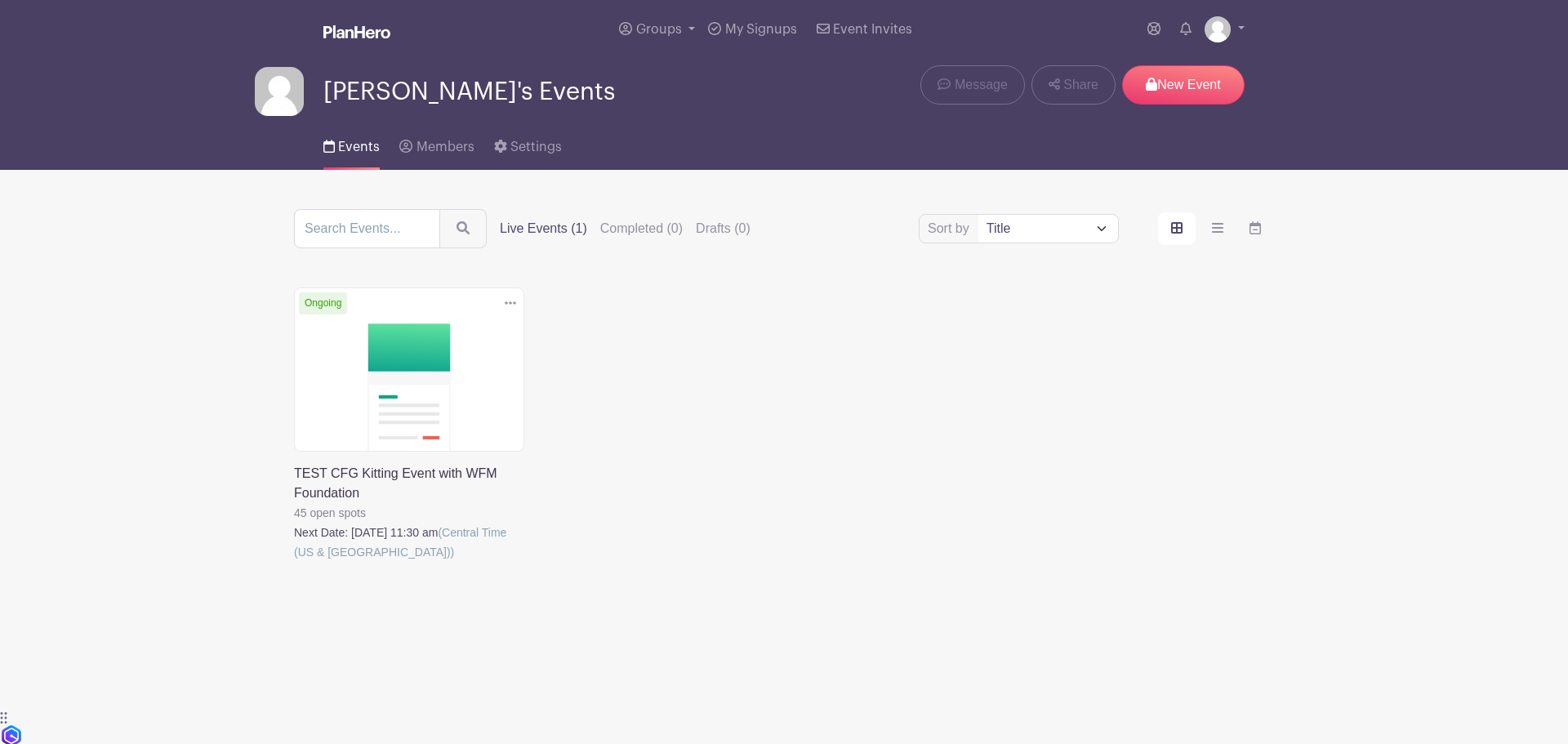
click at [357, 33] on img at bounding box center [357, 32] width 67 height 13
click at [349, 39] on link at bounding box center [357, 33] width 67 height 28
click at [560, 155] on div "Events Members Settings" at bounding box center [784, 144] width 1078 height 53
click at [549, 145] on span "Settings" at bounding box center [537, 147] width 52 height 13
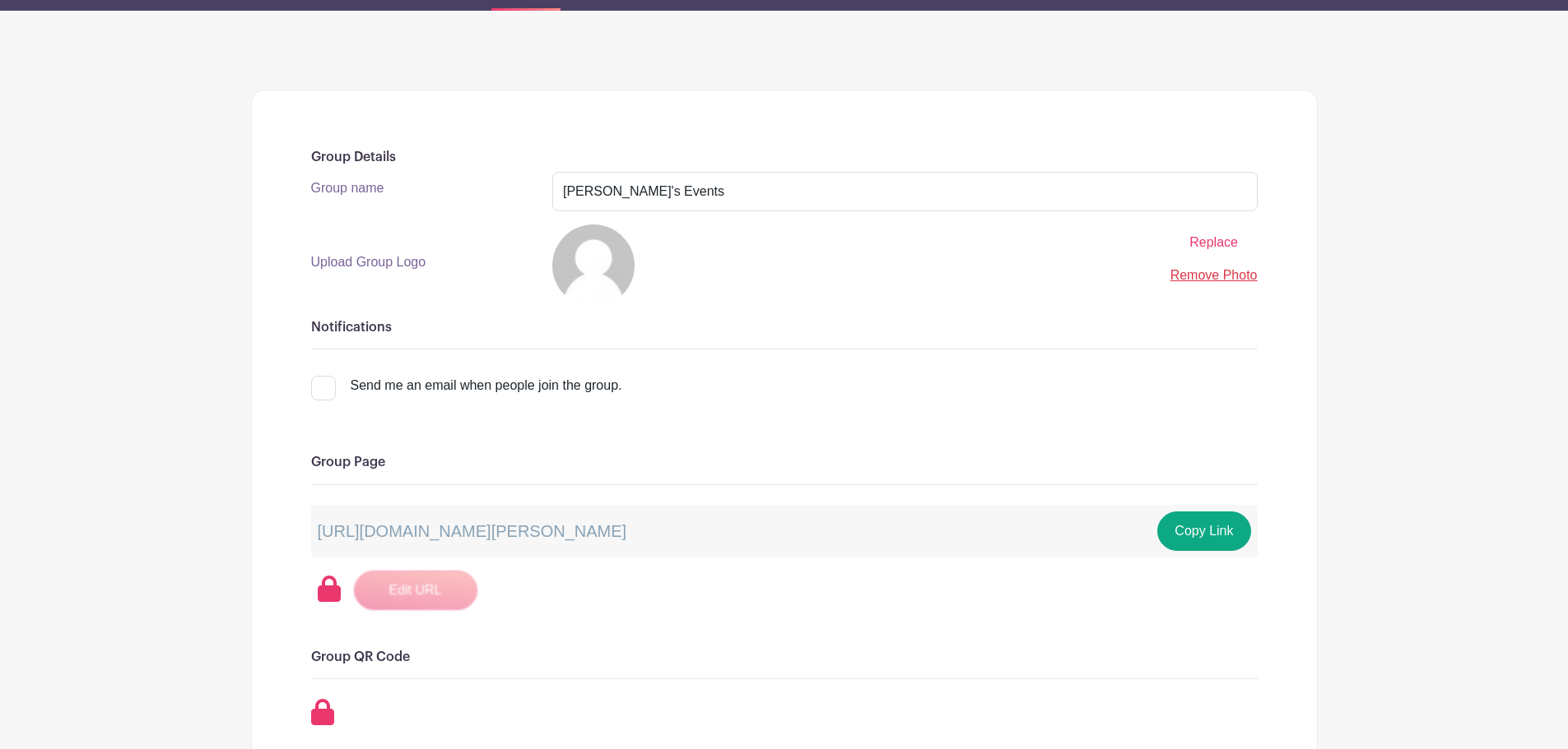
scroll to position [164, 0]
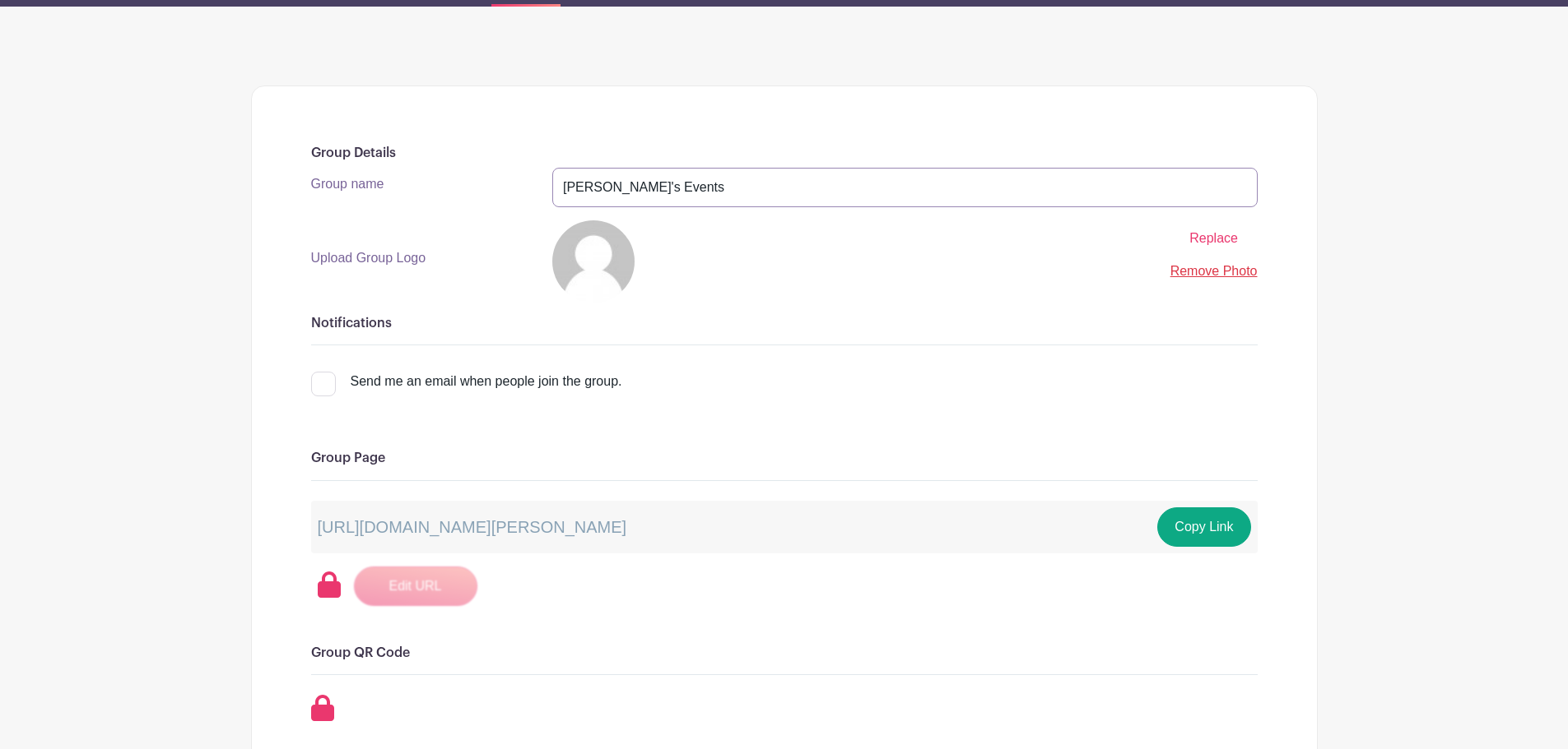
click at [644, 171] on input "[PERSON_NAME]'s Events" at bounding box center [905, 187] width 706 height 40
type input "WFM Foundation Events"
click at [1201, 238] on span "Replace" at bounding box center [1213, 238] width 49 height 14
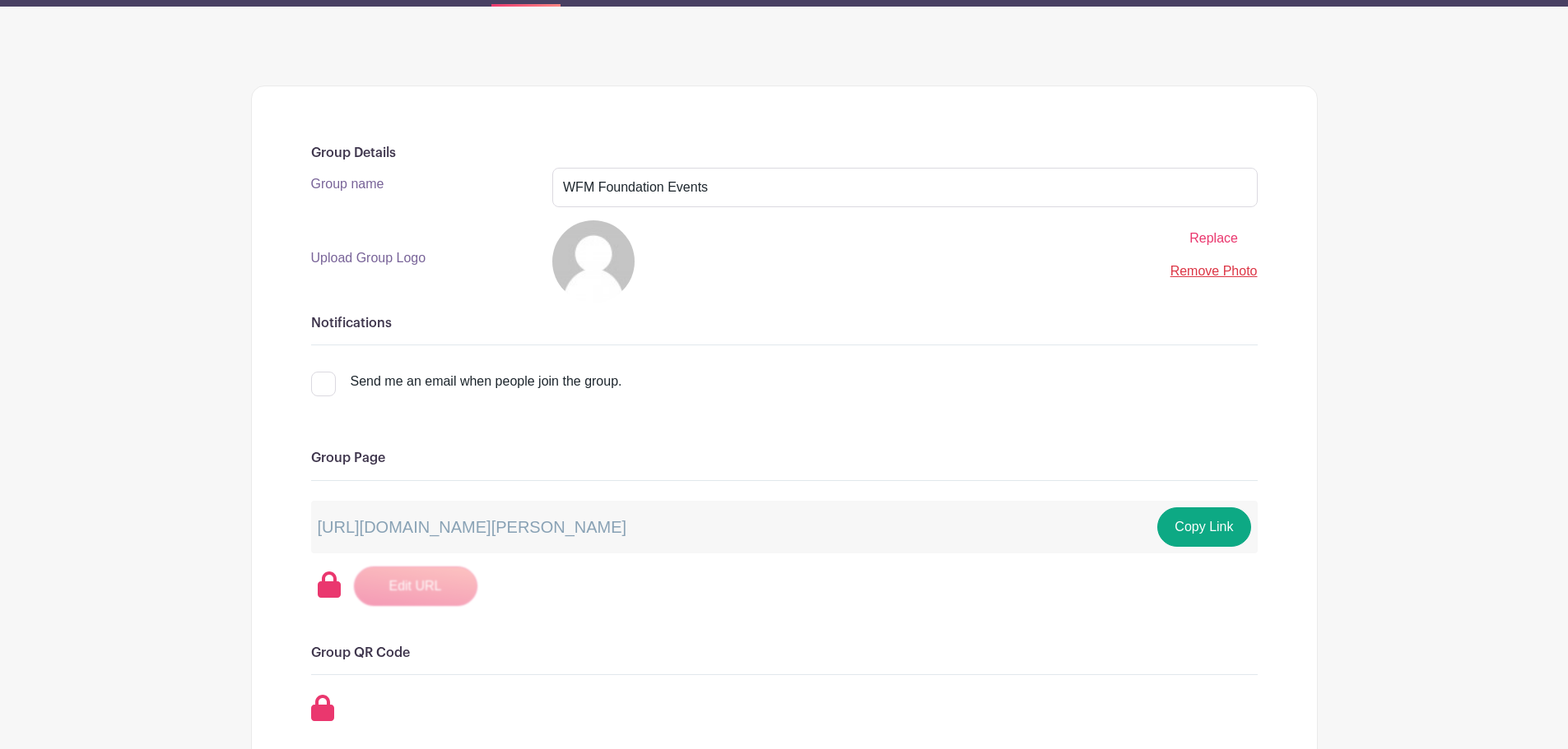
click at [0, 0] on input "Replace" at bounding box center [0, 0] width 0 height 0
click at [379, 257] on label "Upload Group Logo" at bounding box center [368, 258] width 115 height 19
click at [0, 0] on input "Replace" at bounding box center [0, 0] width 0 height 0
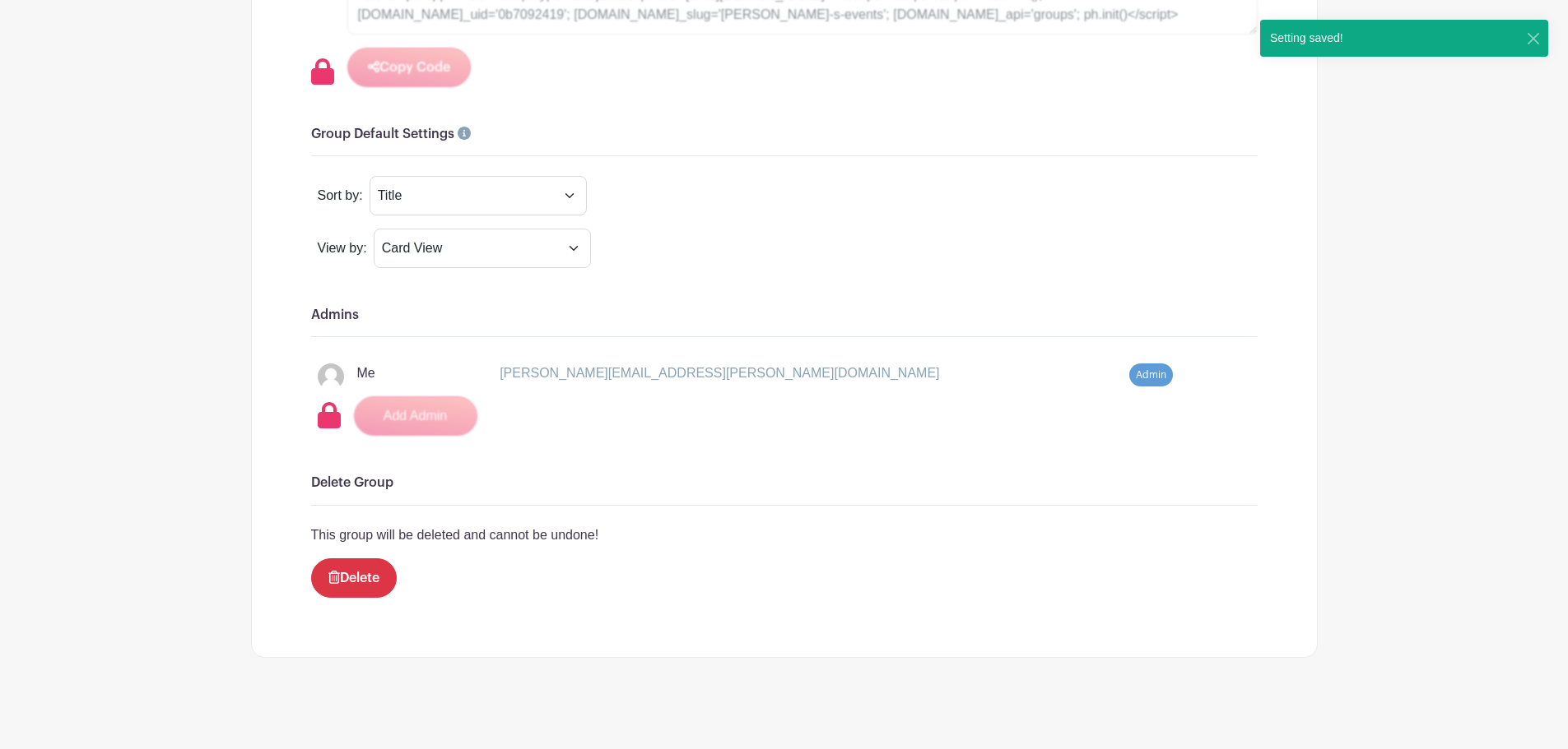
scroll to position [1046, 0]
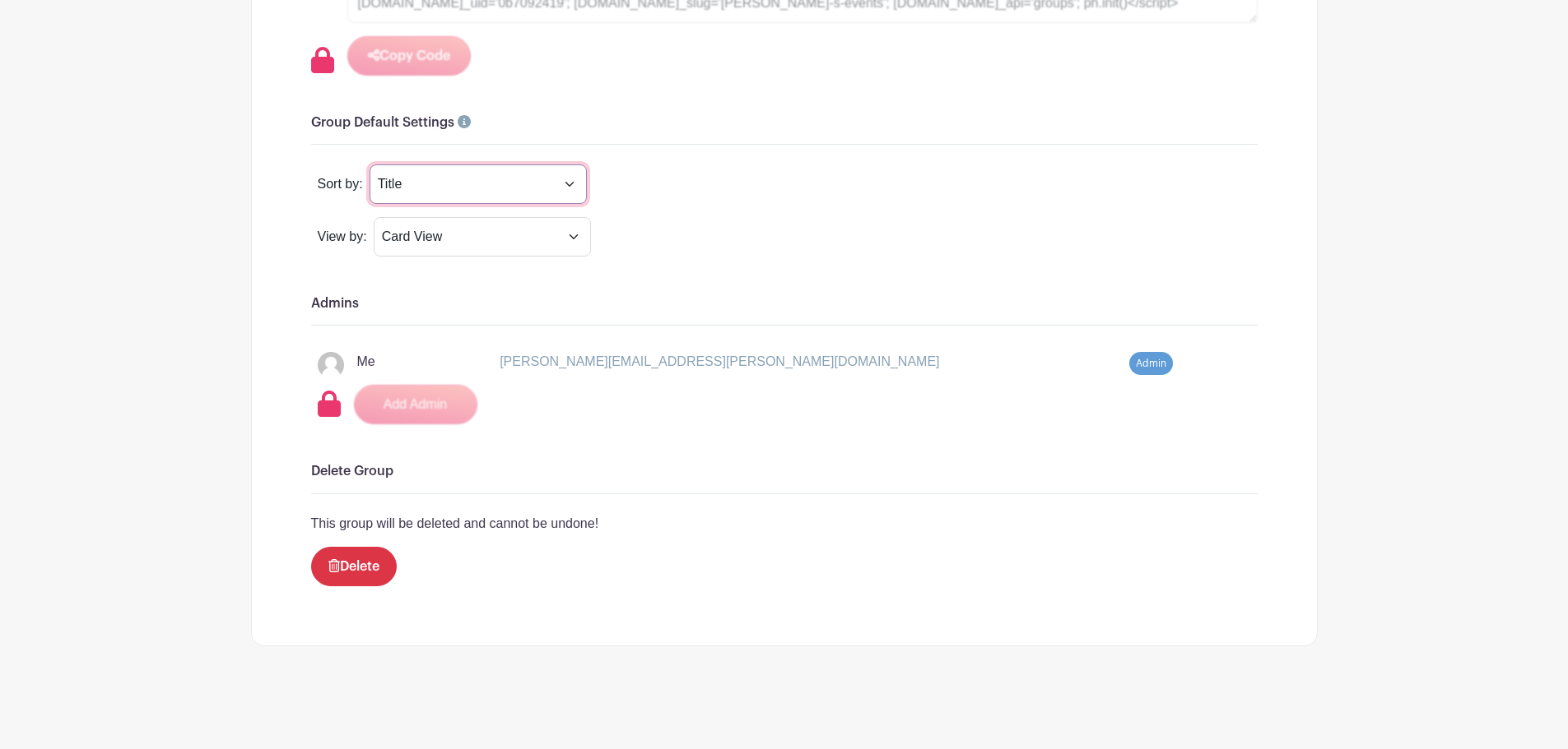
click at [463, 185] on select "Title Recently Modified Newest Upcoming Dates" at bounding box center [478, 183] width 217 height 40
click at [424, 228] on select "Card View List View Calender View" at bounding box center [483, 236] width 217 height 40
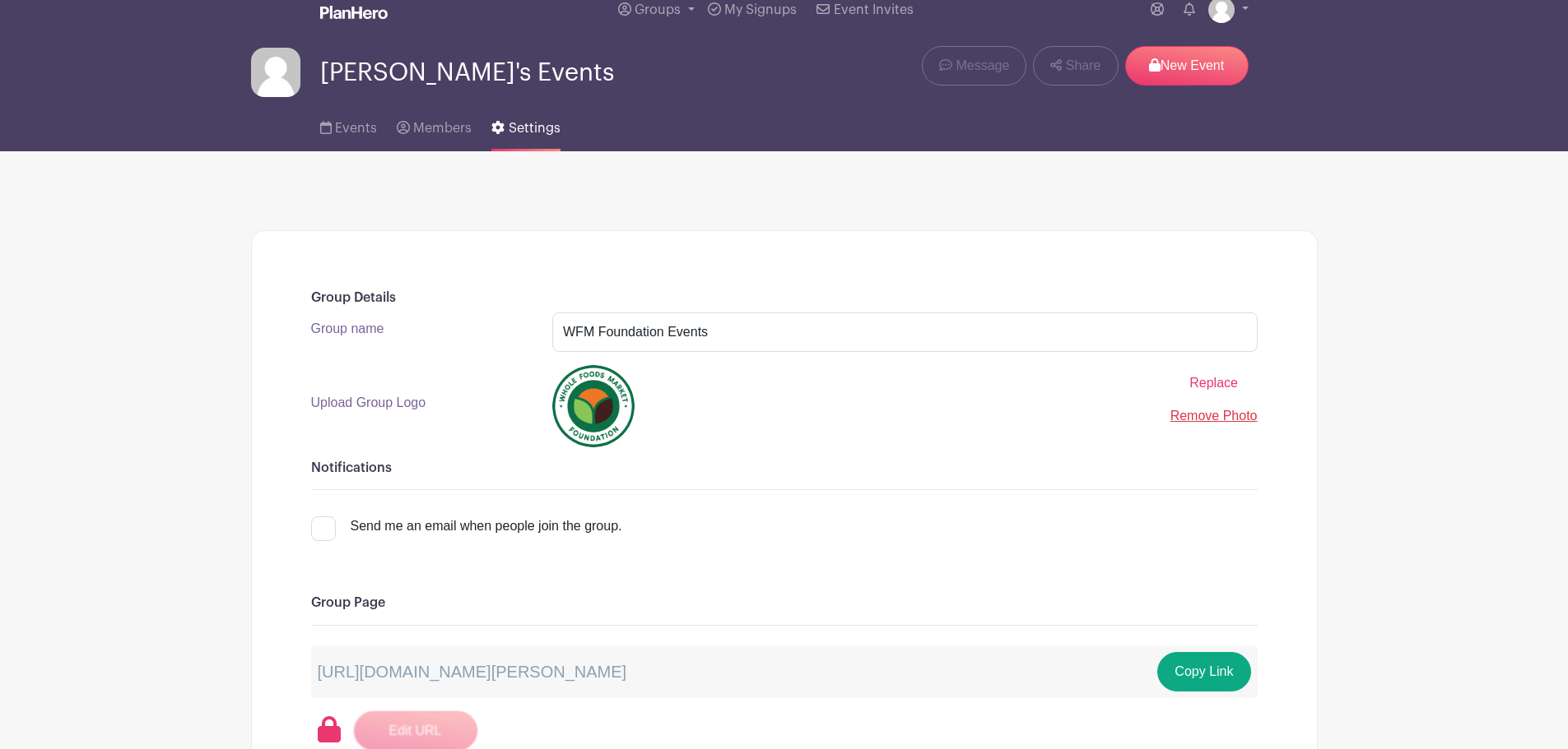
scroll to position [0, 0]
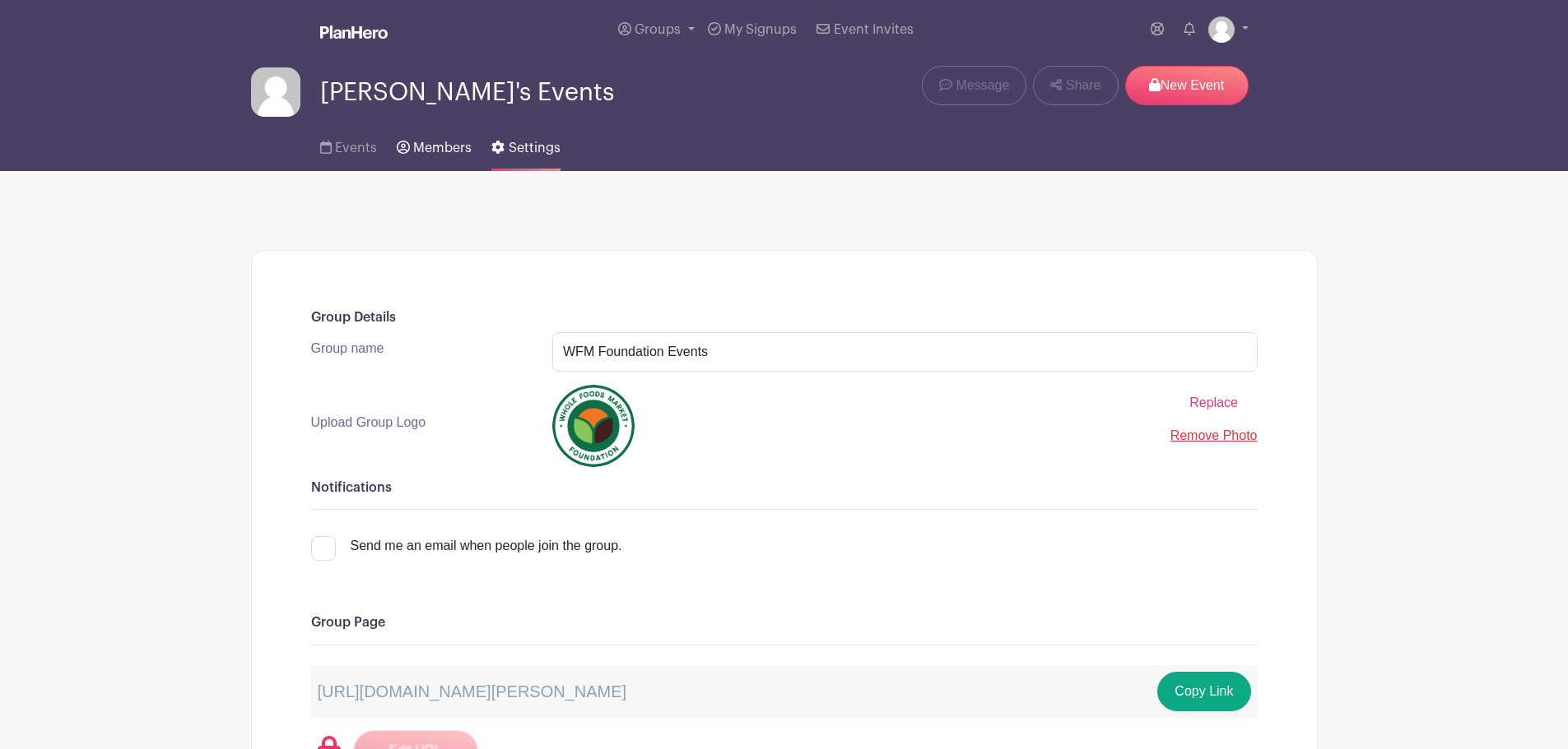
click at [434, 151] on span "Members" at bounding box center [442, 148] width 58 height 13
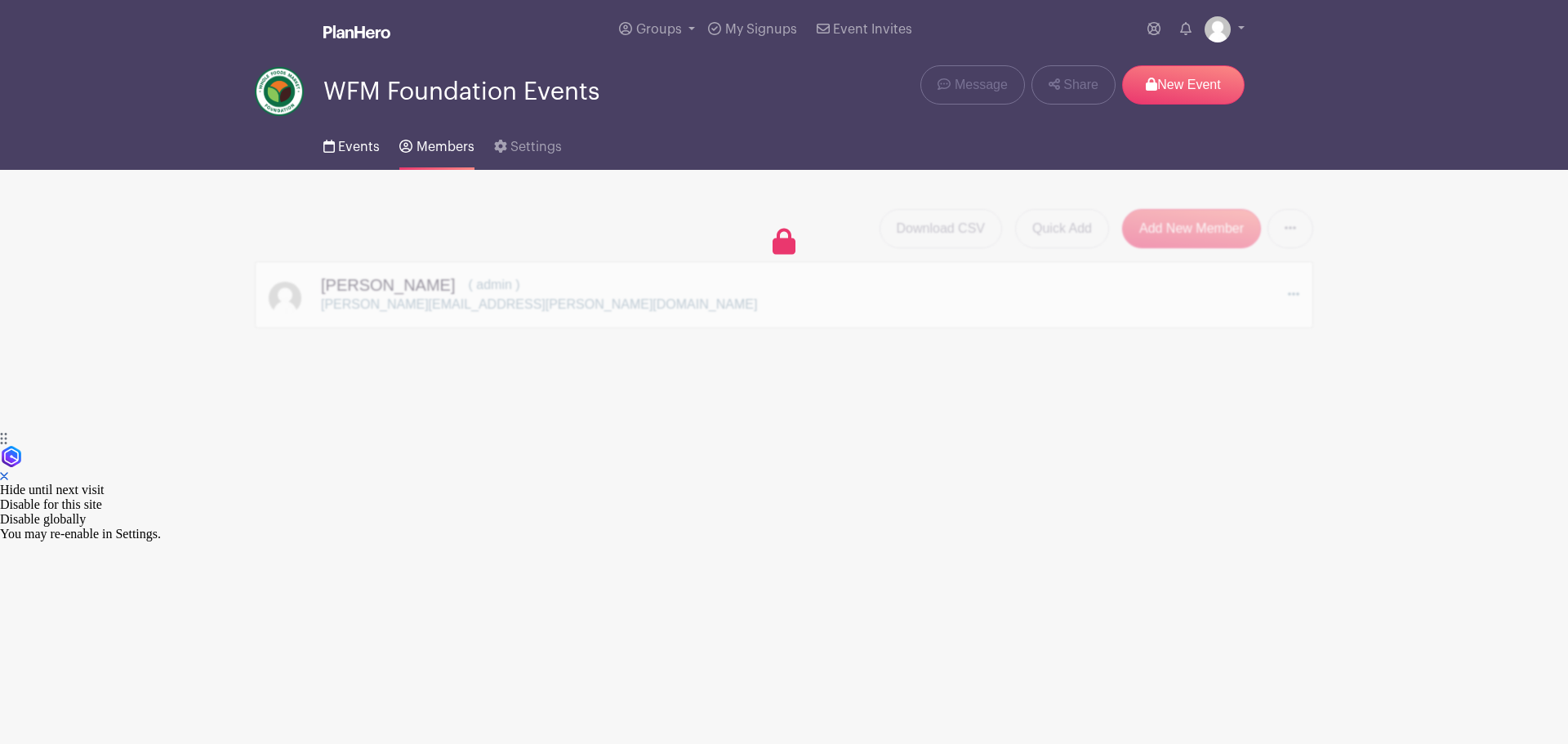
click at [335, 151] on link "Events" at bounding box center [351, 144] width 56 height 53
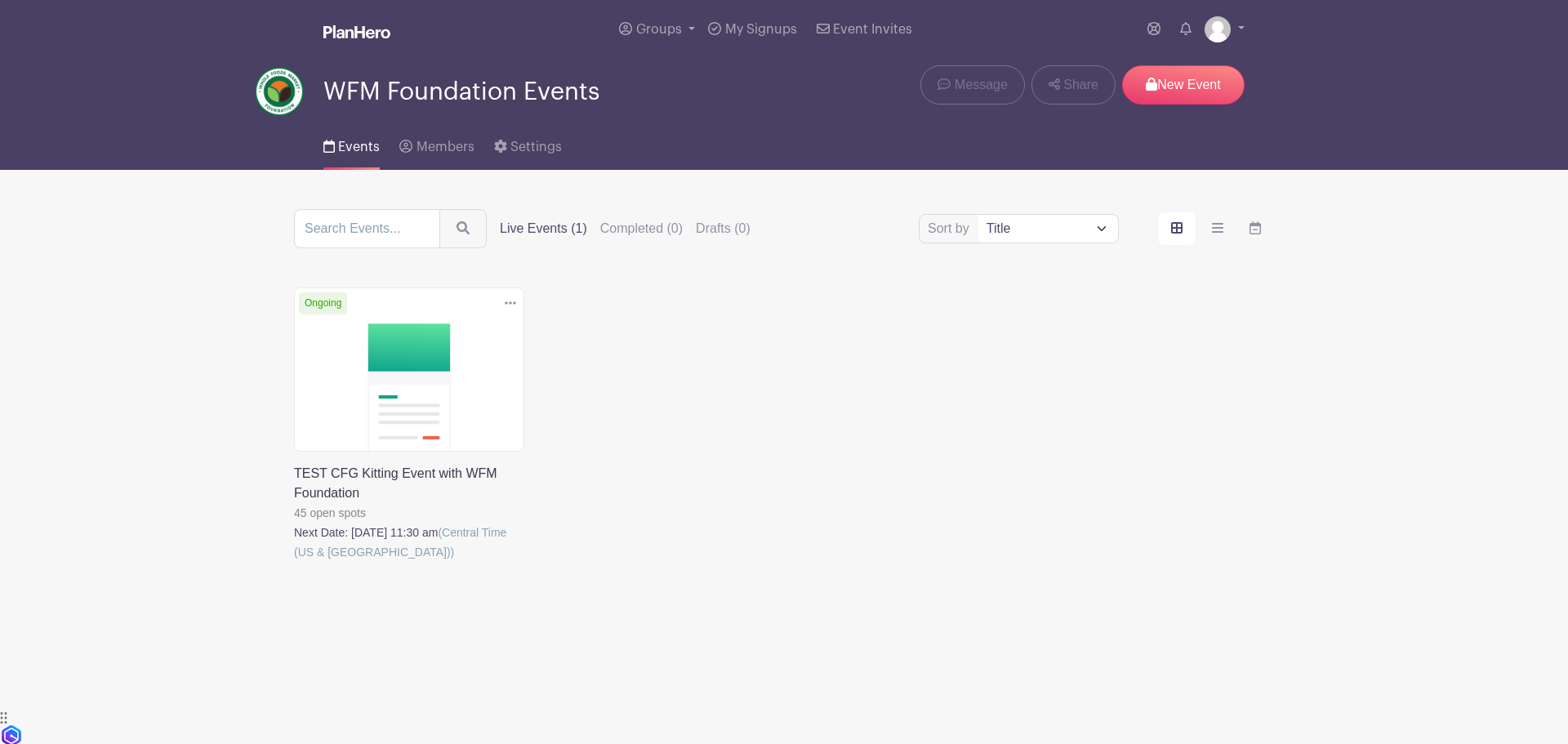
click at [294, 562] on link at bounding box center [294, 562] width 0 height 0
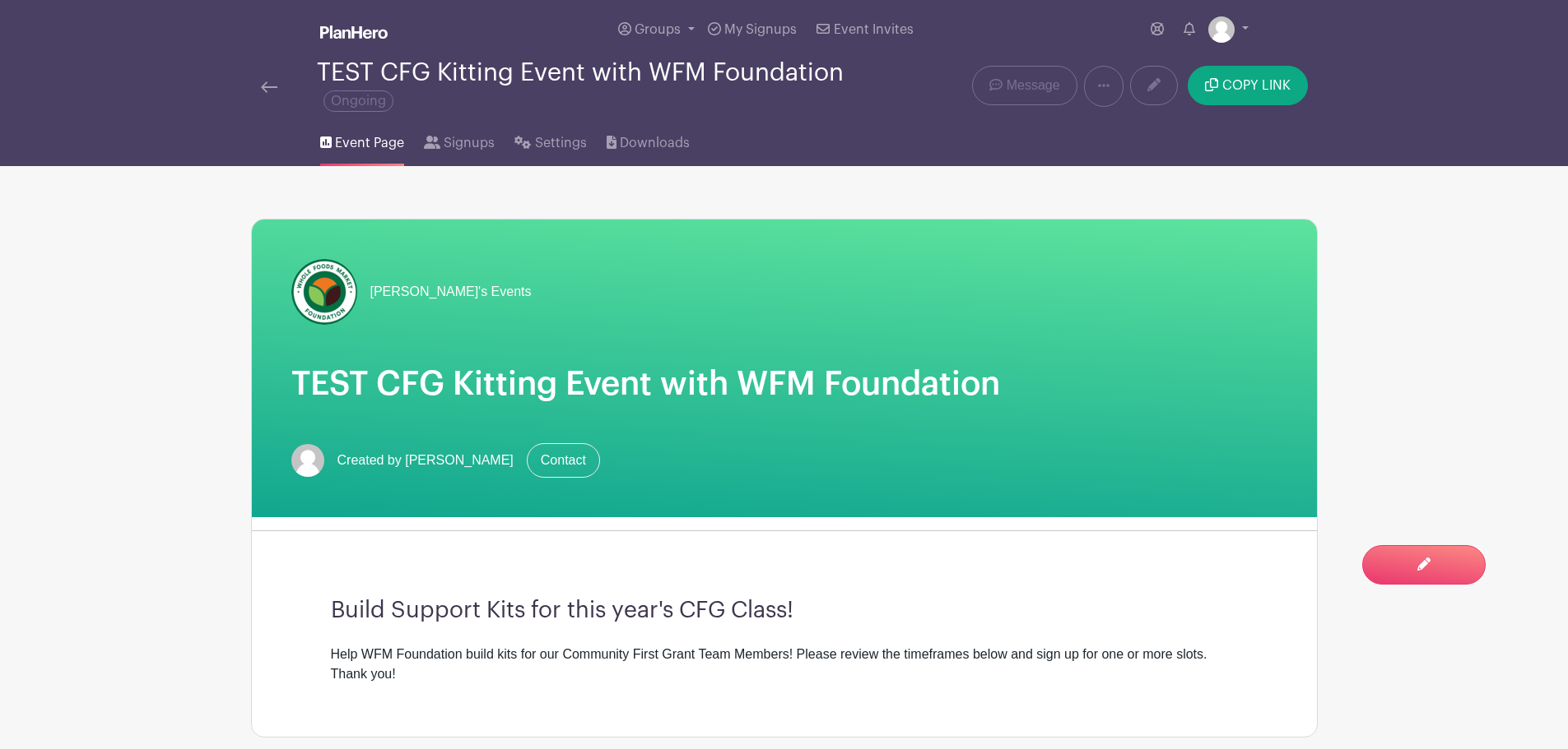
click at [387, 288] on span "[PERSON_NAME]'s Events" at bounding box center [451, 291] width 162 height 19
click at [653, 28] on span "Groups" at bounding box center [657, 29] width 46 height 13
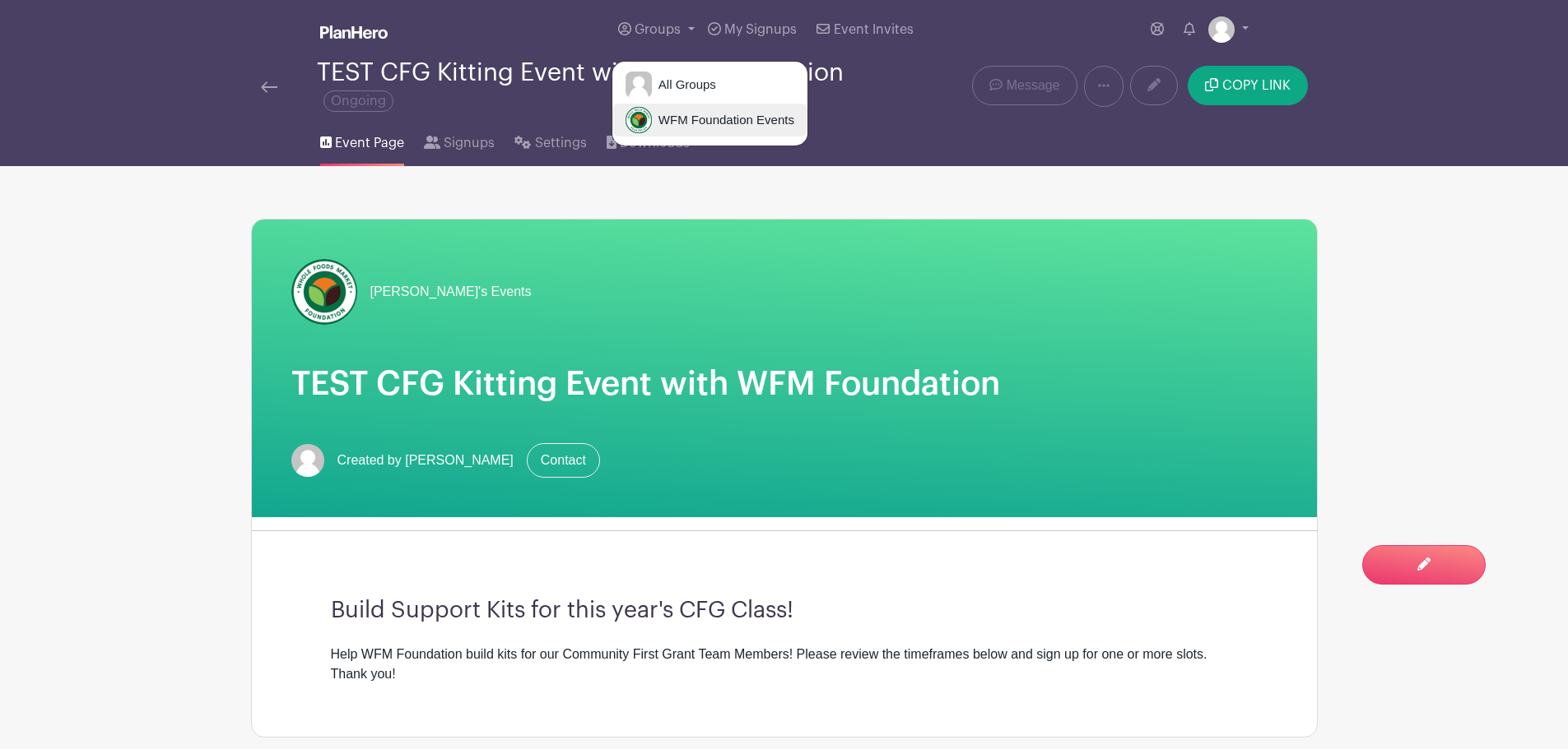
click at [687, 125] on span "WFM Foundation Events" at bounding box center [723, 120] width 142 height 19
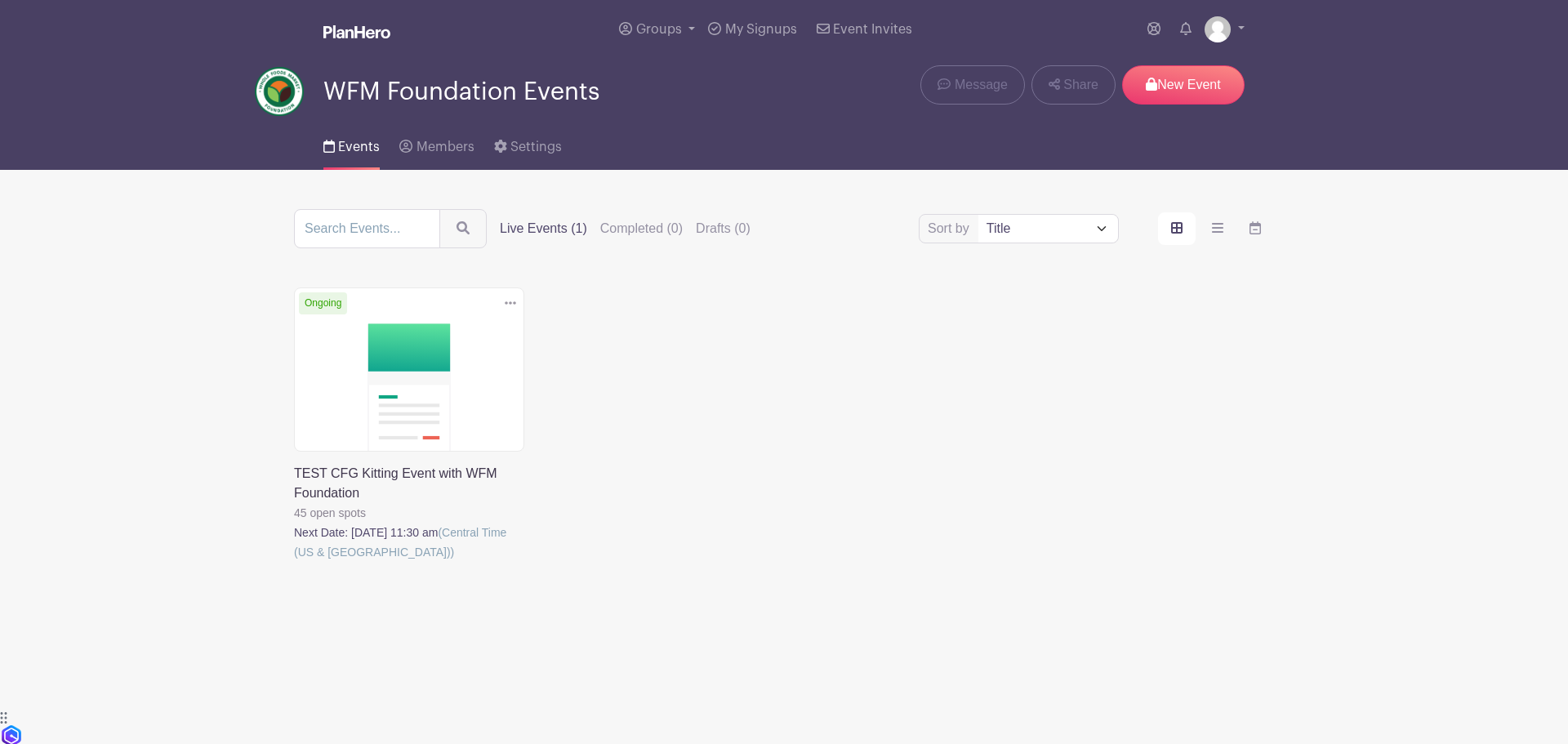
click at [511, 299] on icon at bounding box center [511, 303] width 12 height 13
click at [294, 562] on link at bounding box center [294, 562] width 0 height 0
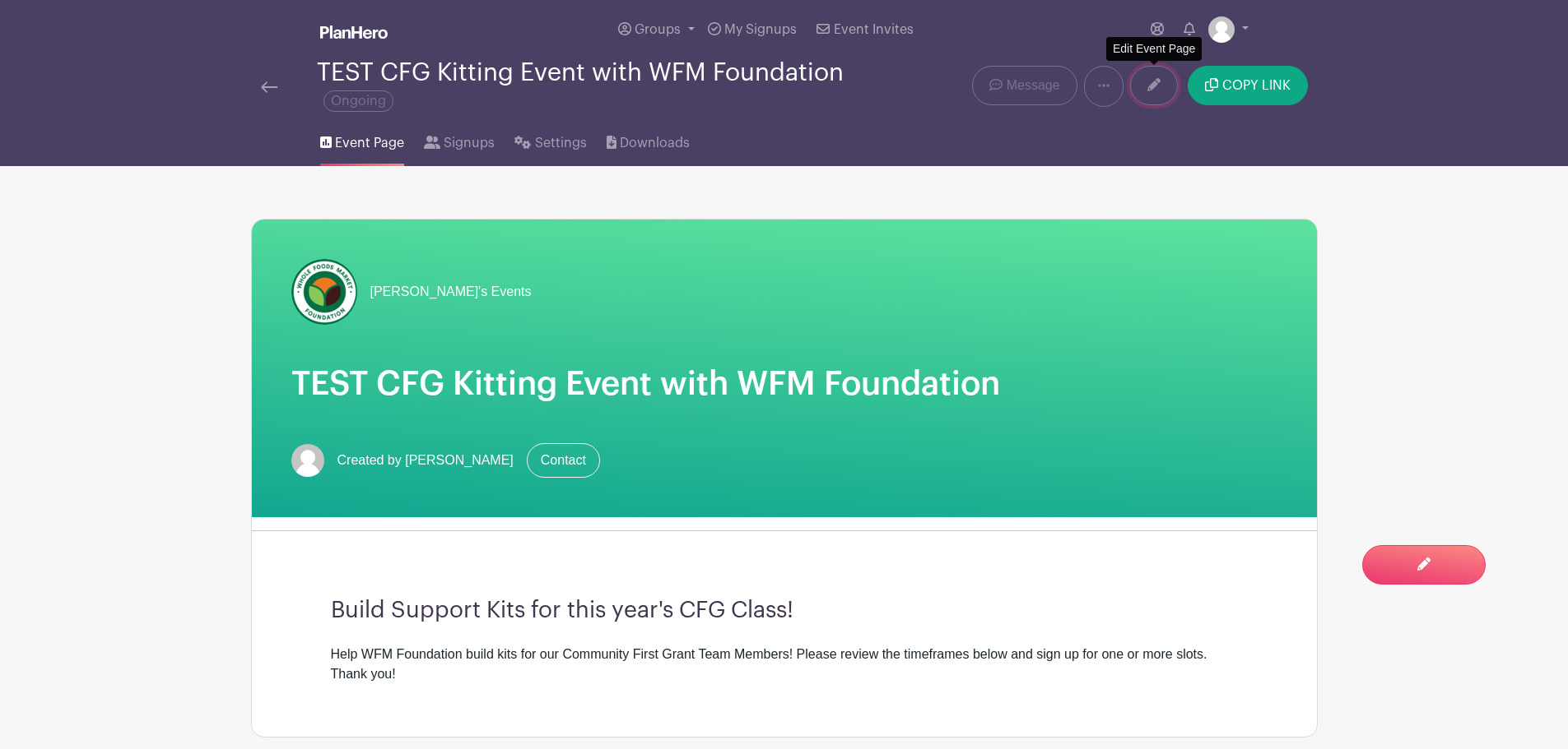
click at [1143, 82] on link at bounding box center [1154, 85] width 48 height 40
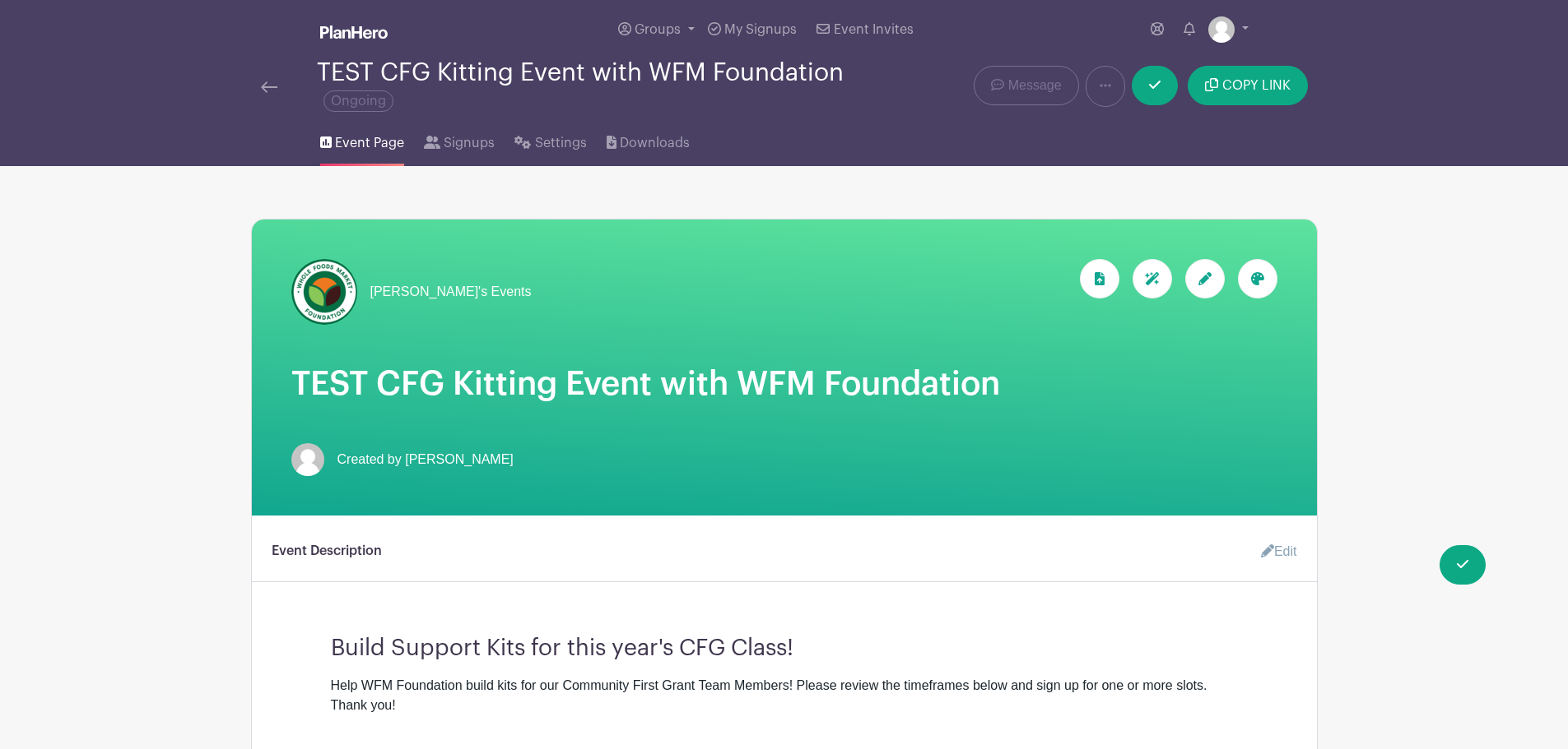
click at [405, 288] on span "[PERSON_NAME]'s Events" at bounding box center [451, 291] width 162 height 19
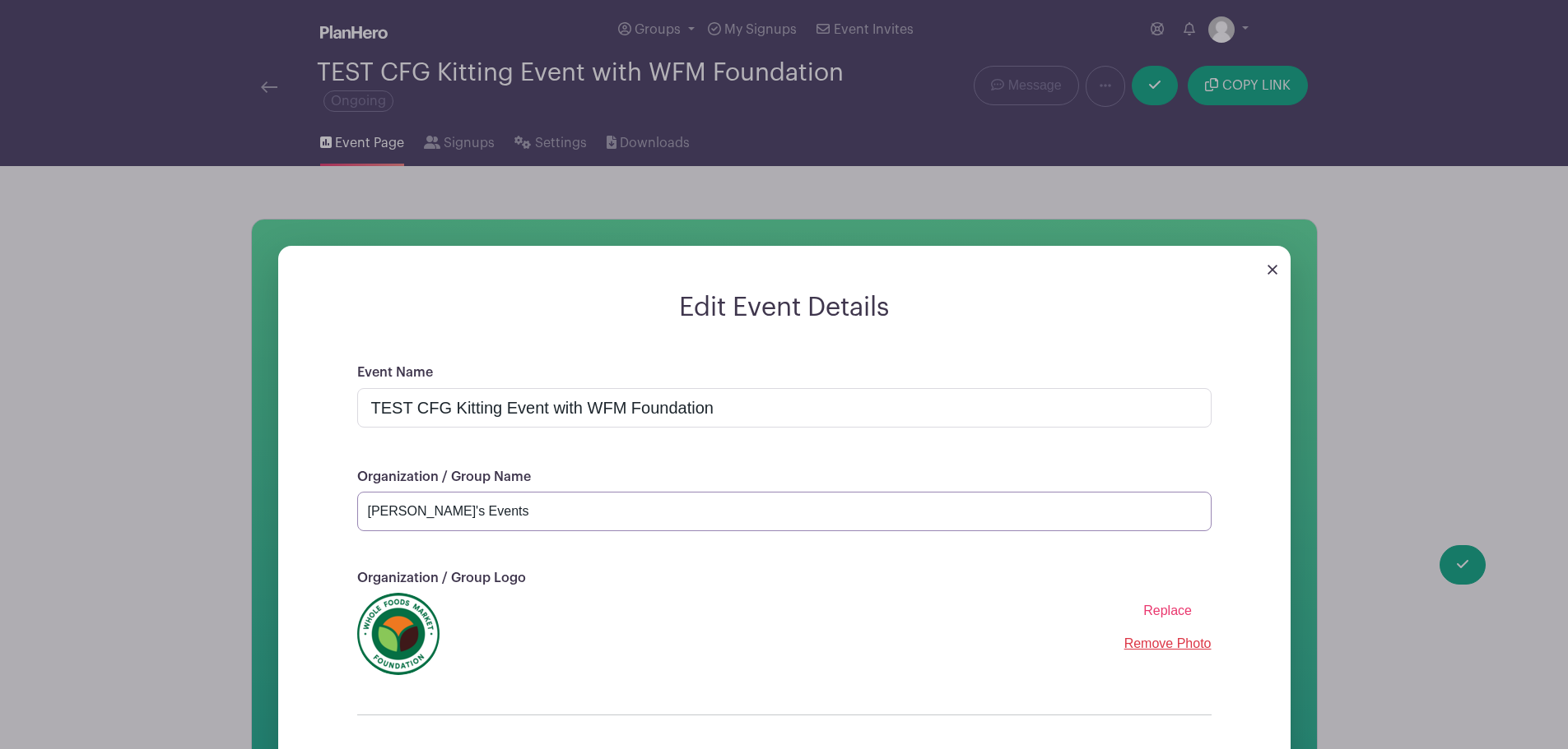
click at [407, 514] on input "[PERSON_NAME]'s Events" at bounding box center [784, 511] width 854 height 40
click at [381, 503] on input "[PERSON_NAME]'s Events" at bounding box center [784, 511] width 854 height 40
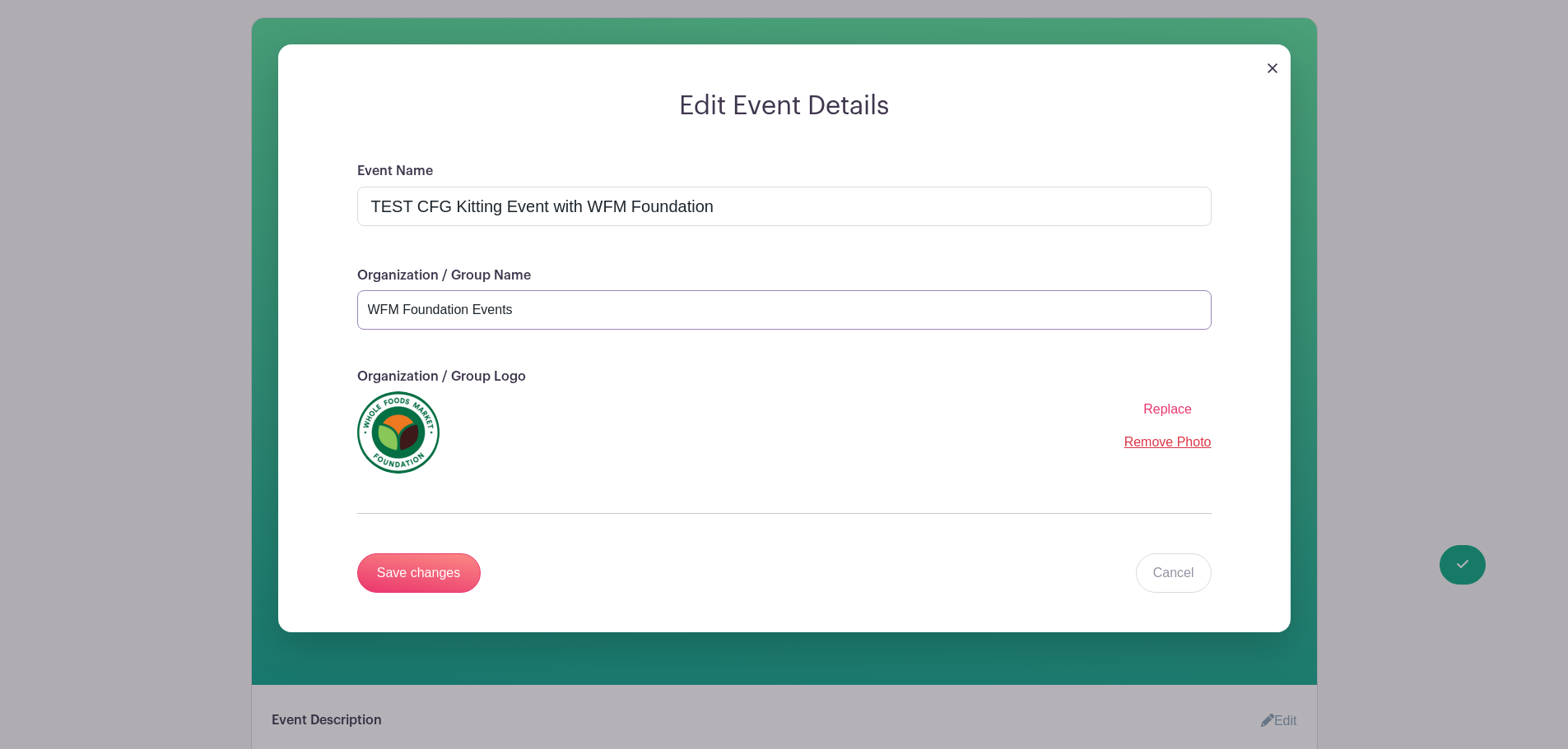
scroll to position [247, 0]
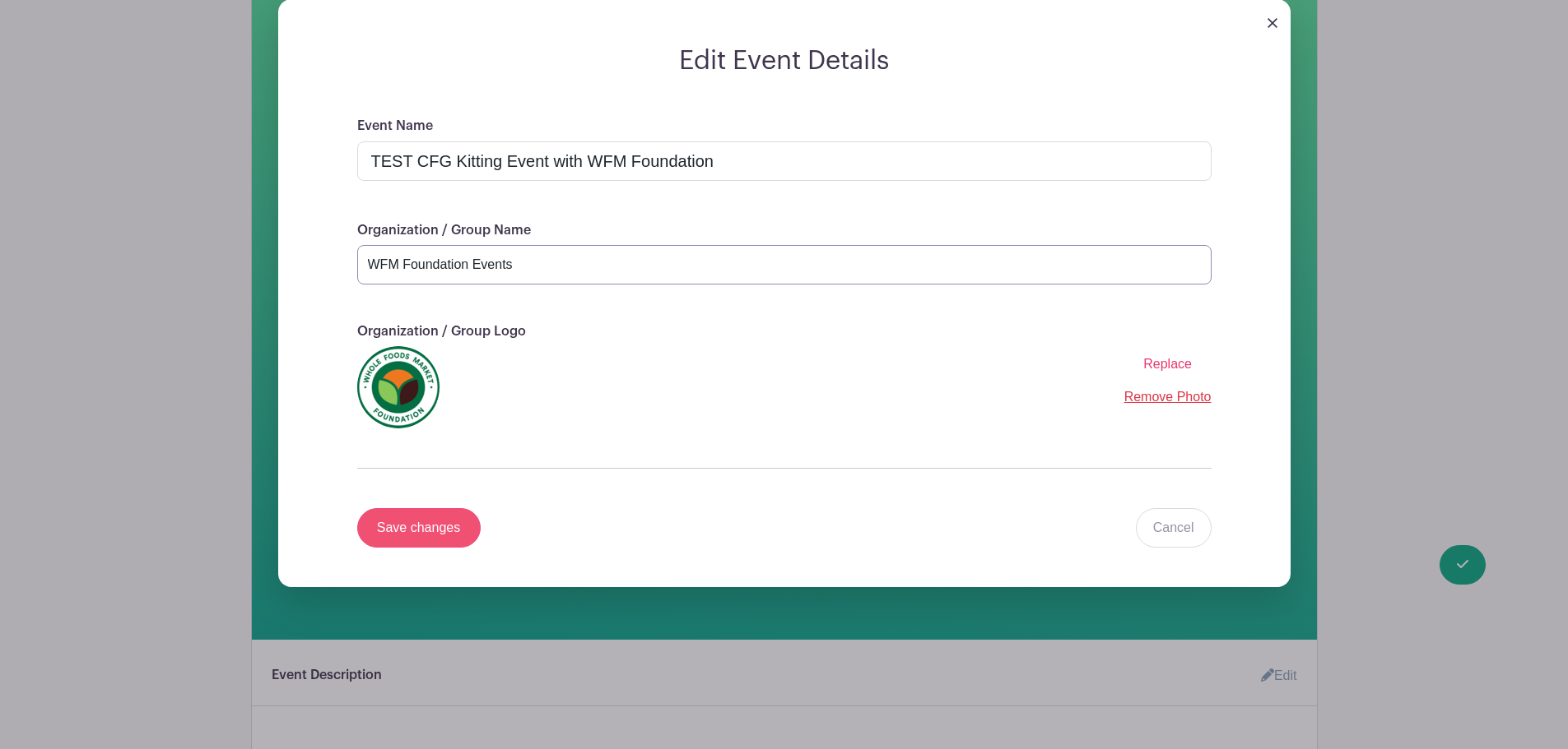
type input "WFM Foundation Events"
click at [412, 537] on input "Save changes" at bounding box center [419, 528] width 124 height 40
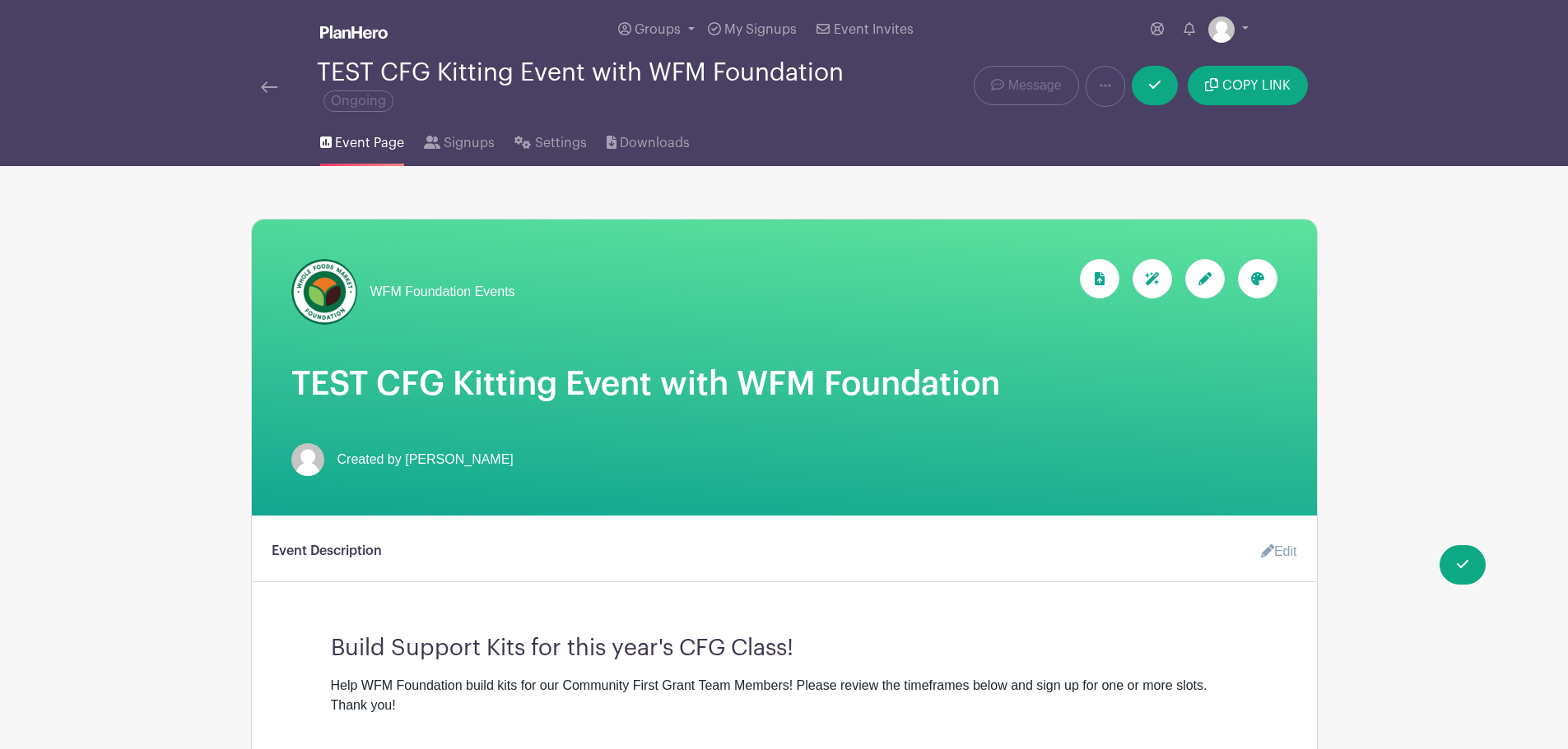
click at [1253, 281] on icon at bounding box center [1257, 279] width 13 height 13
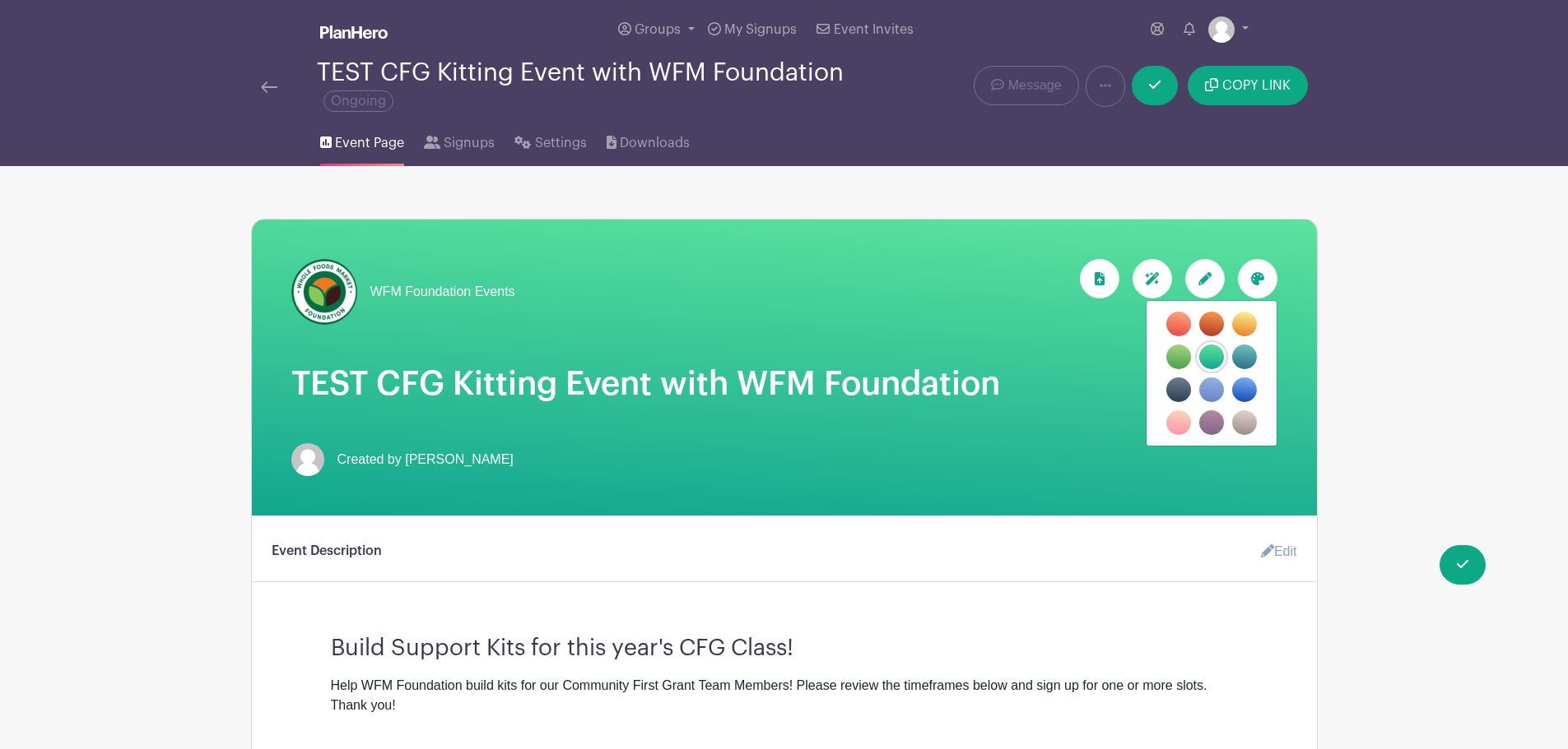
click at [1181, 353] on label "filters" at bounding box center [1178, 356] width 24 height 24
click at [0, 0] on input "filters" at bounding box center [0, 0] width 0 height 0
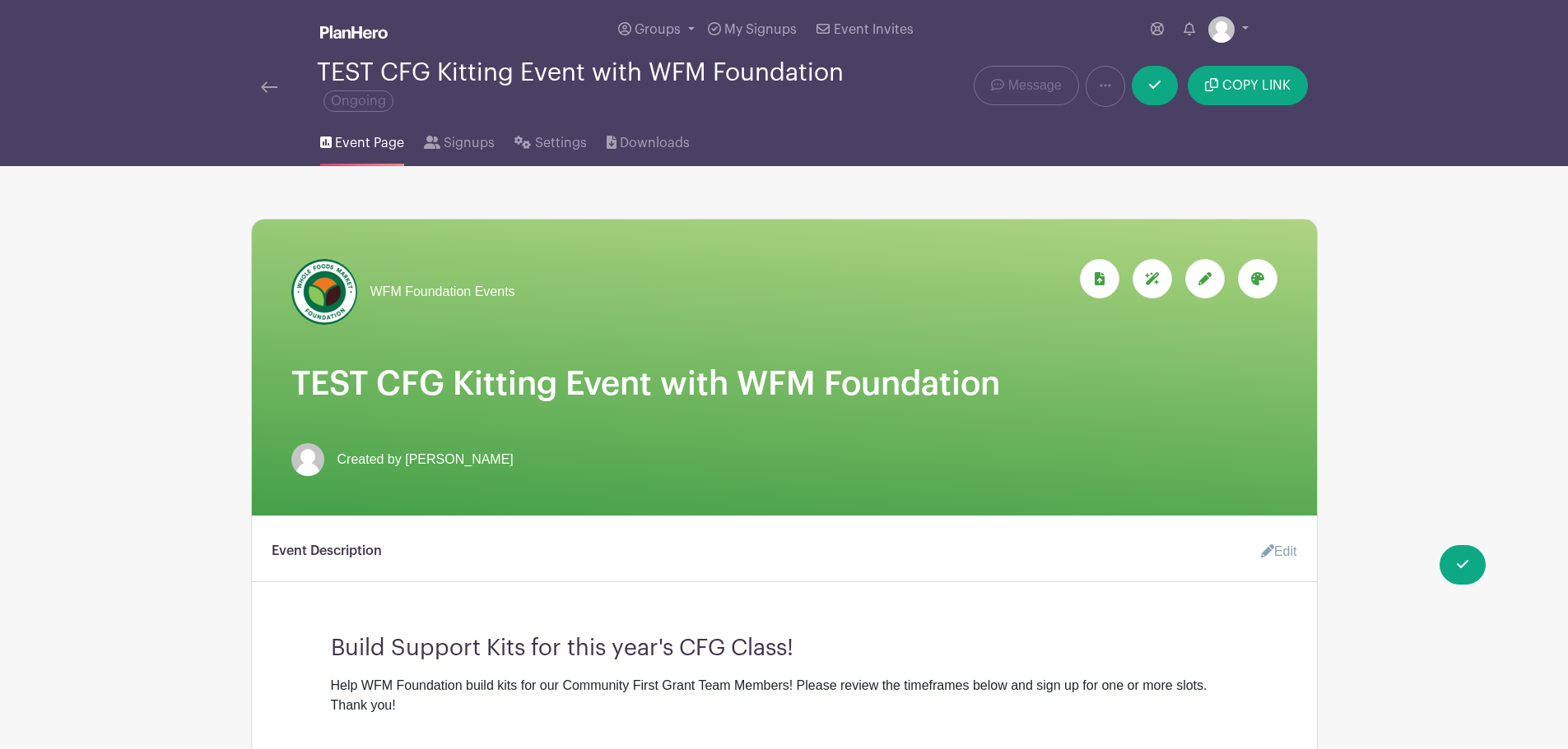
click at [1263, 279] on icon at bounding box center [1257, 279] width 13 height 13
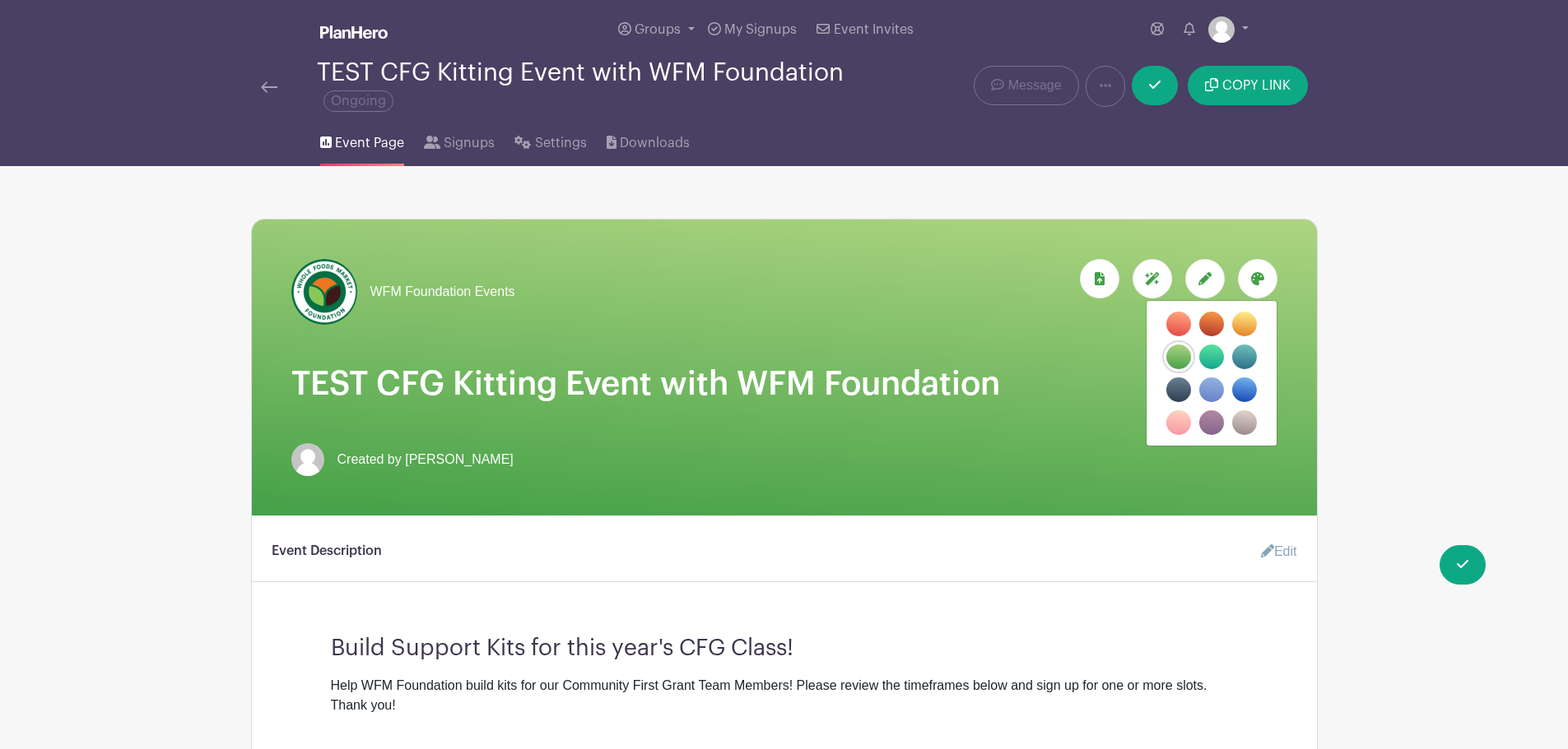
click at [1207, 359] on label "filters" at bounding box center [1211, 356] width 24 height 24
click at [0, 0] on input "filters" at bounding box center [0, 0] width 0 height 0
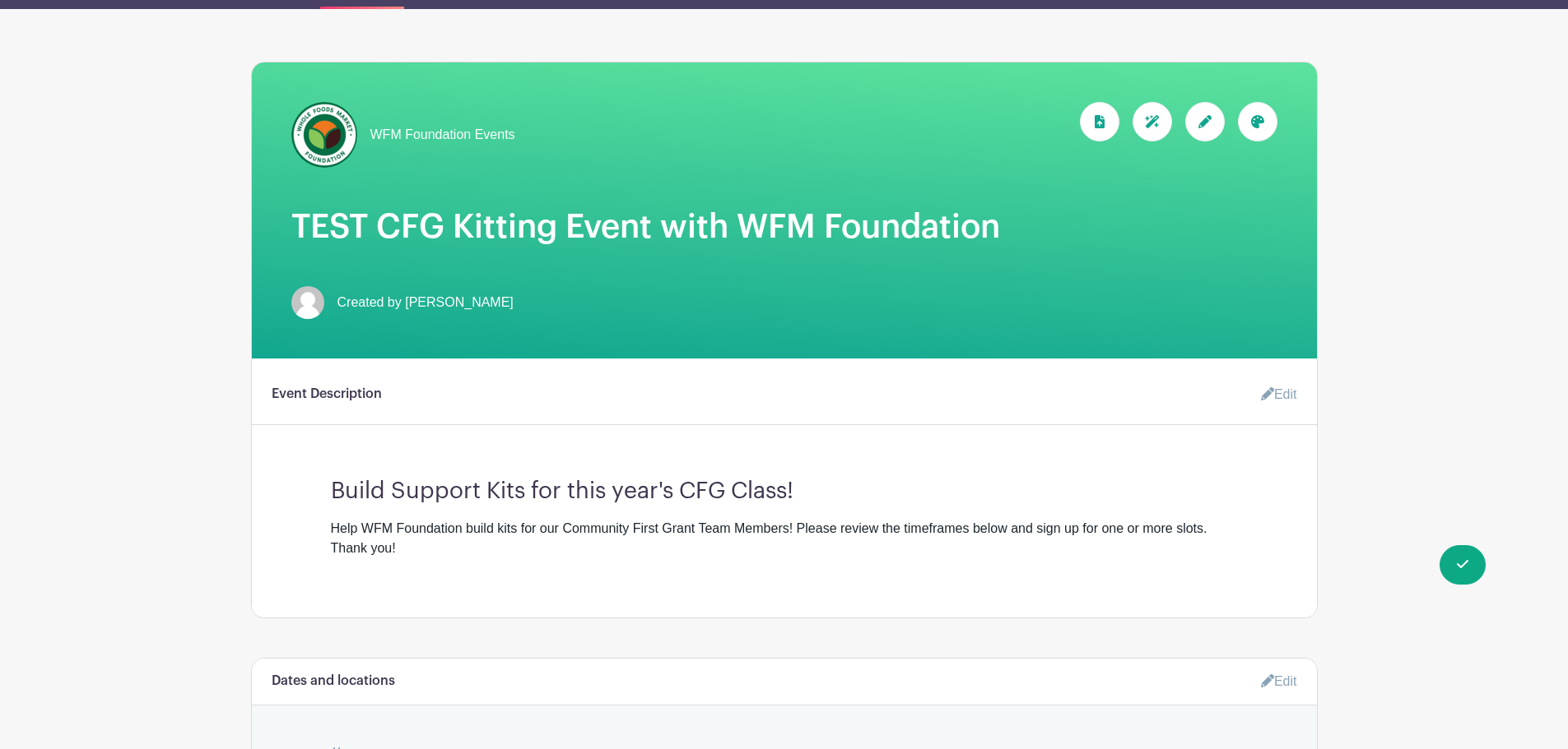
scroll to position [329, 0]
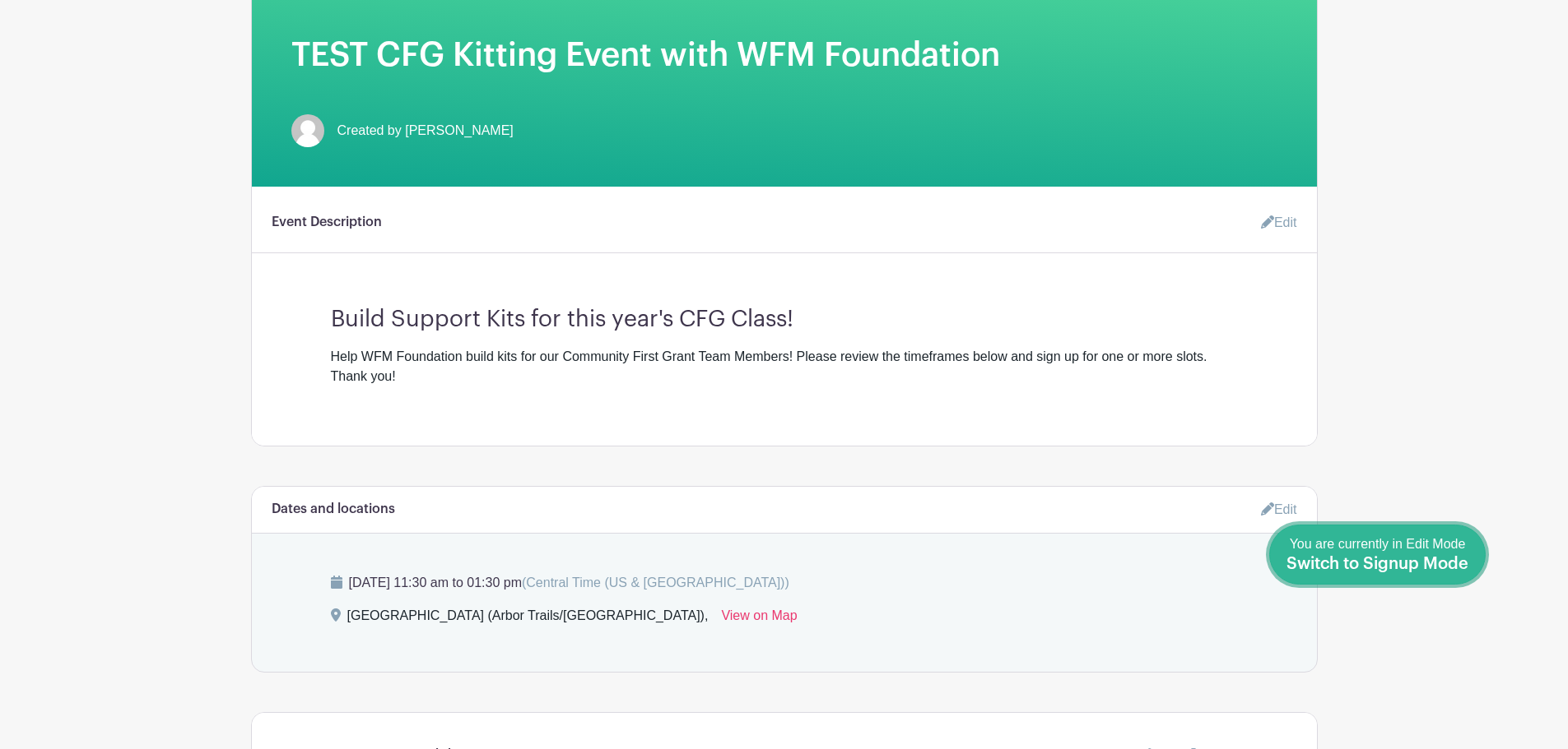
click at [1452, 573] on div "You are currently in Edit Mode Switch to Signup Mode" at bounding box center [1378, 555] width 182 height 40
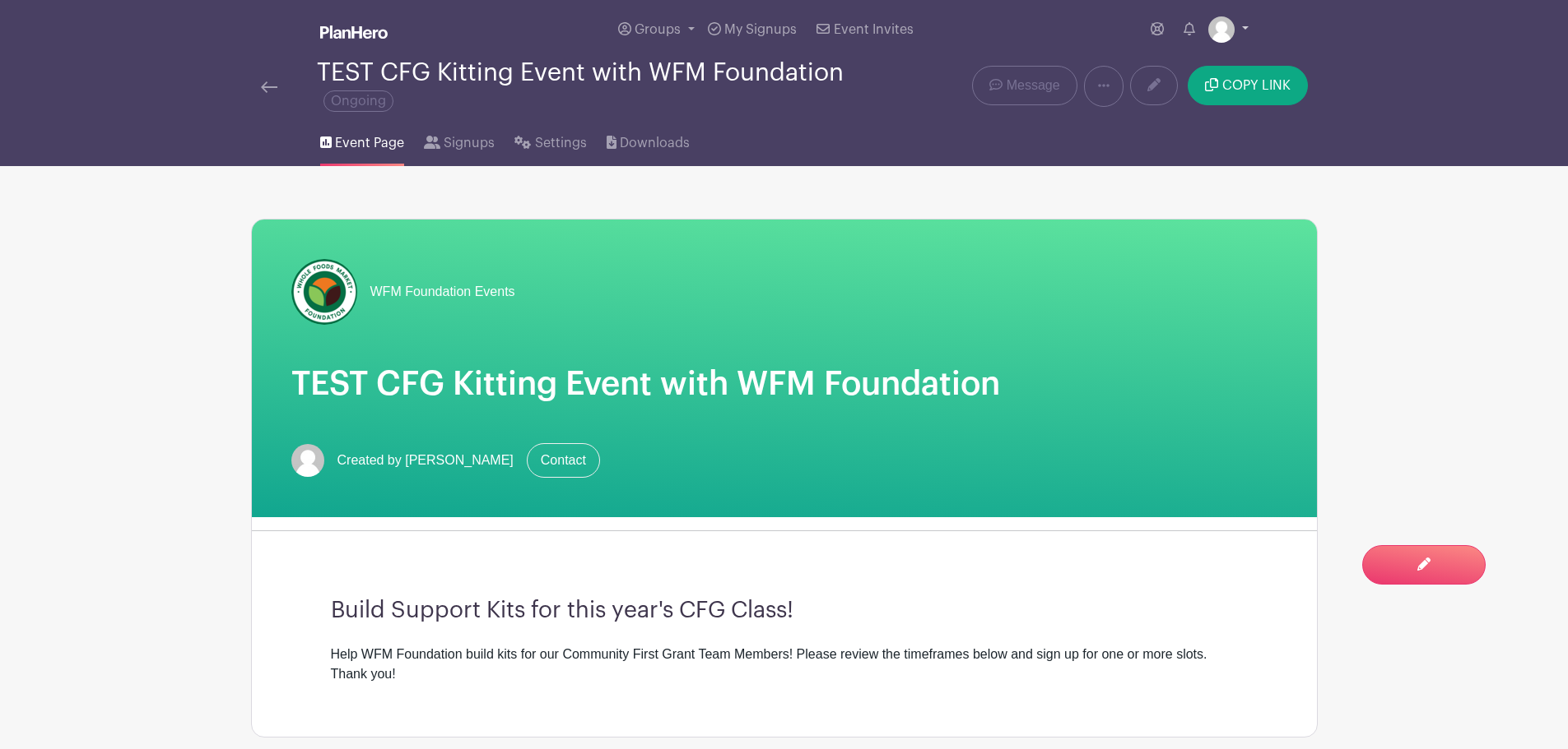
click at [1242, 31] on link at bounding box center [1229, 29] width 40 height 26
click at [1186, 63] on link "My account" at bounding box center [1182, 67] width 130 height 26
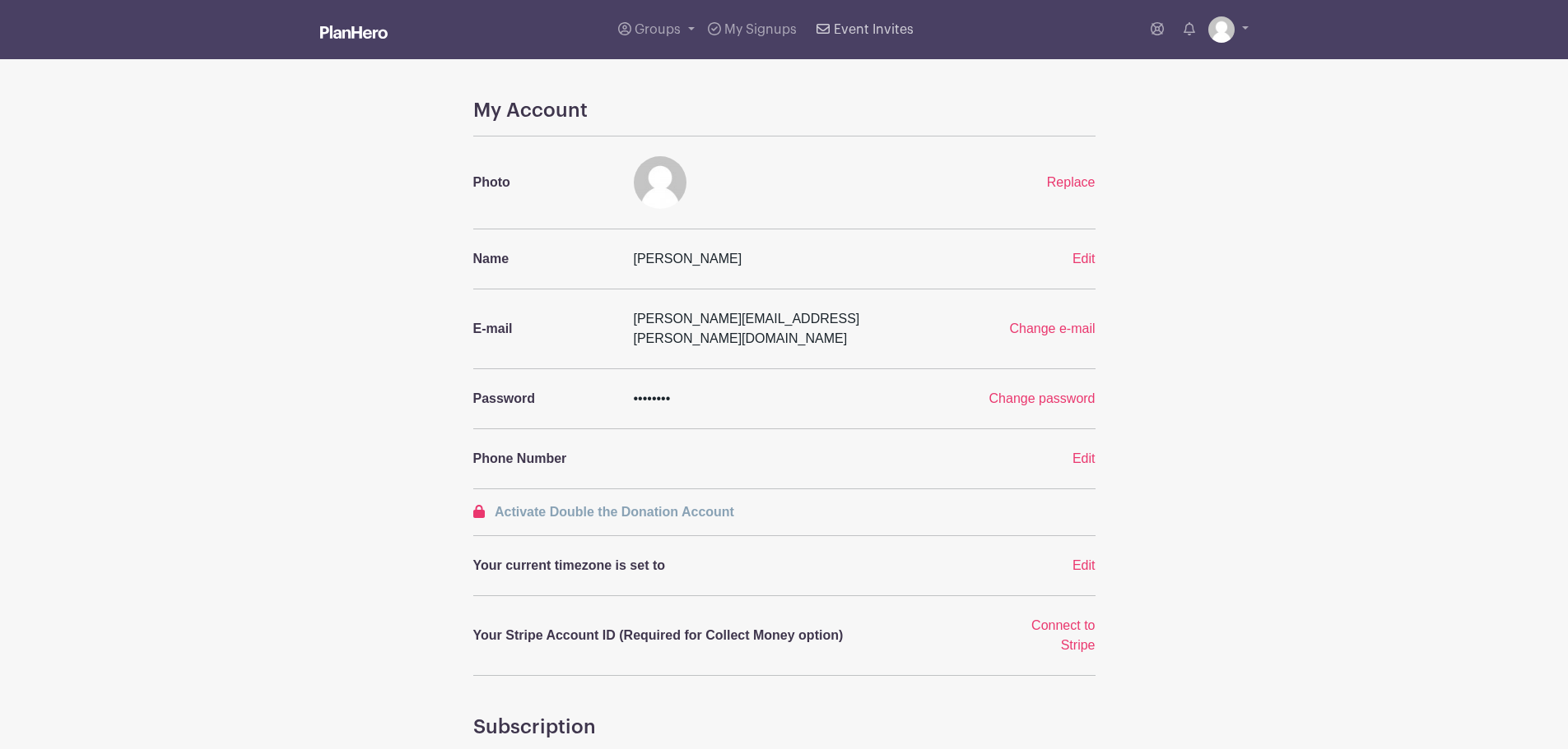
click at [850, 30] on span "Event Invites" at bounding box center [873, 29] width 80 height 13
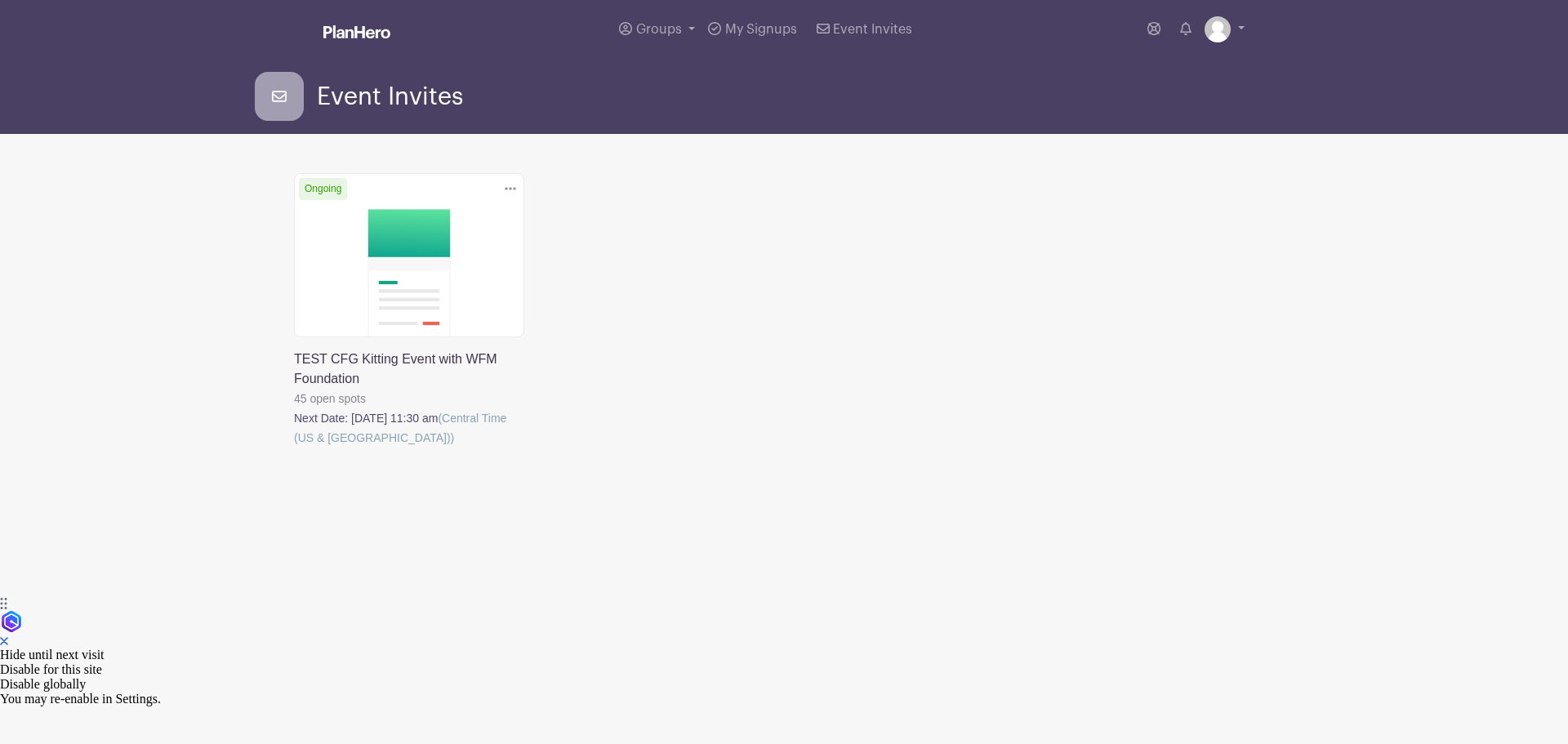
click at [514, 191] on icon at bounding box center [511, 189] width 12 height 13
click at [629, 290] on div "Delete Event Are you sure you want to delete this Event? Yes, Delete No, Cancel…" at bounding box center [784, 333] width 1000 height 320
click at [294, 448] on link at bounding box center [294, 448] width 0 height 0
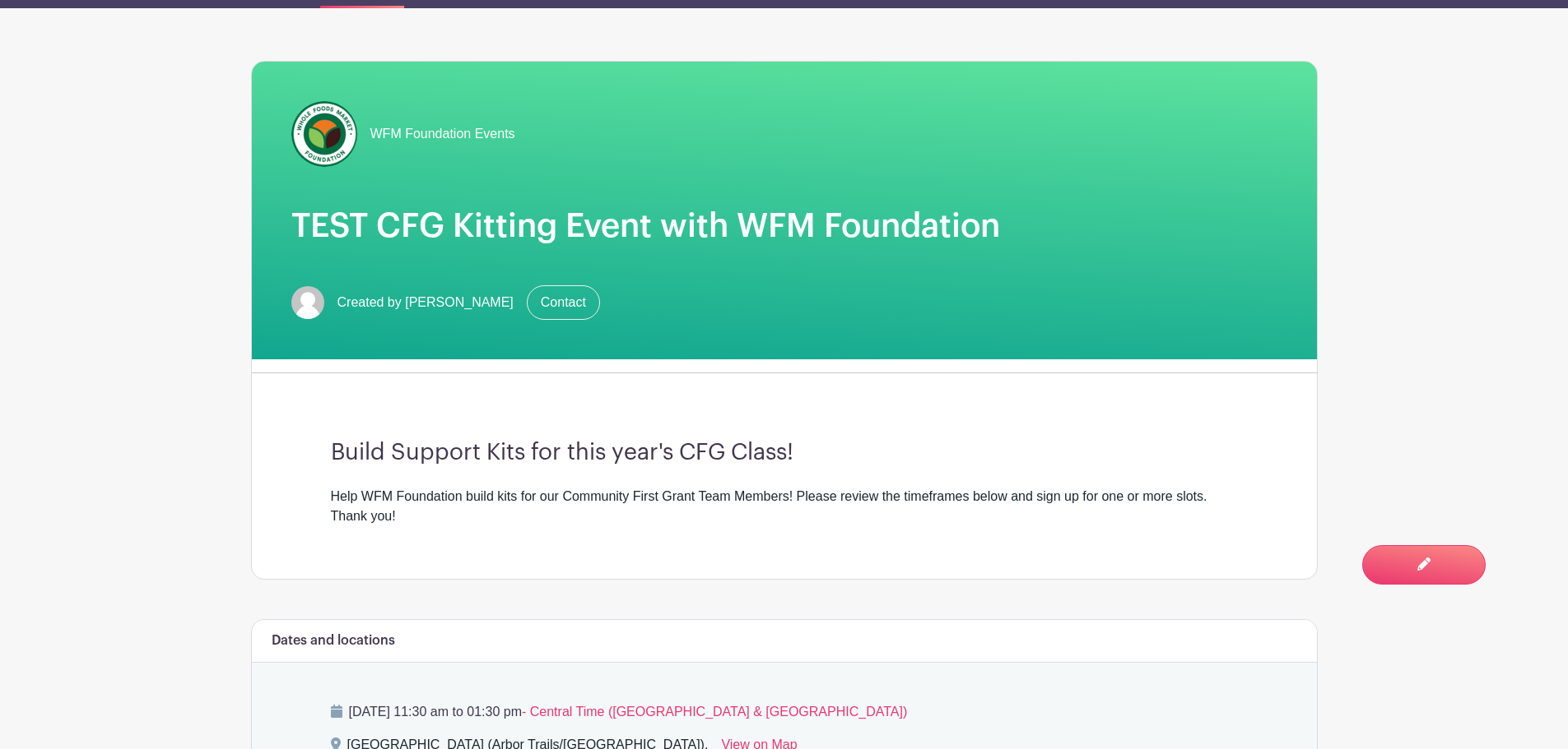
scroll to position [164, 0]
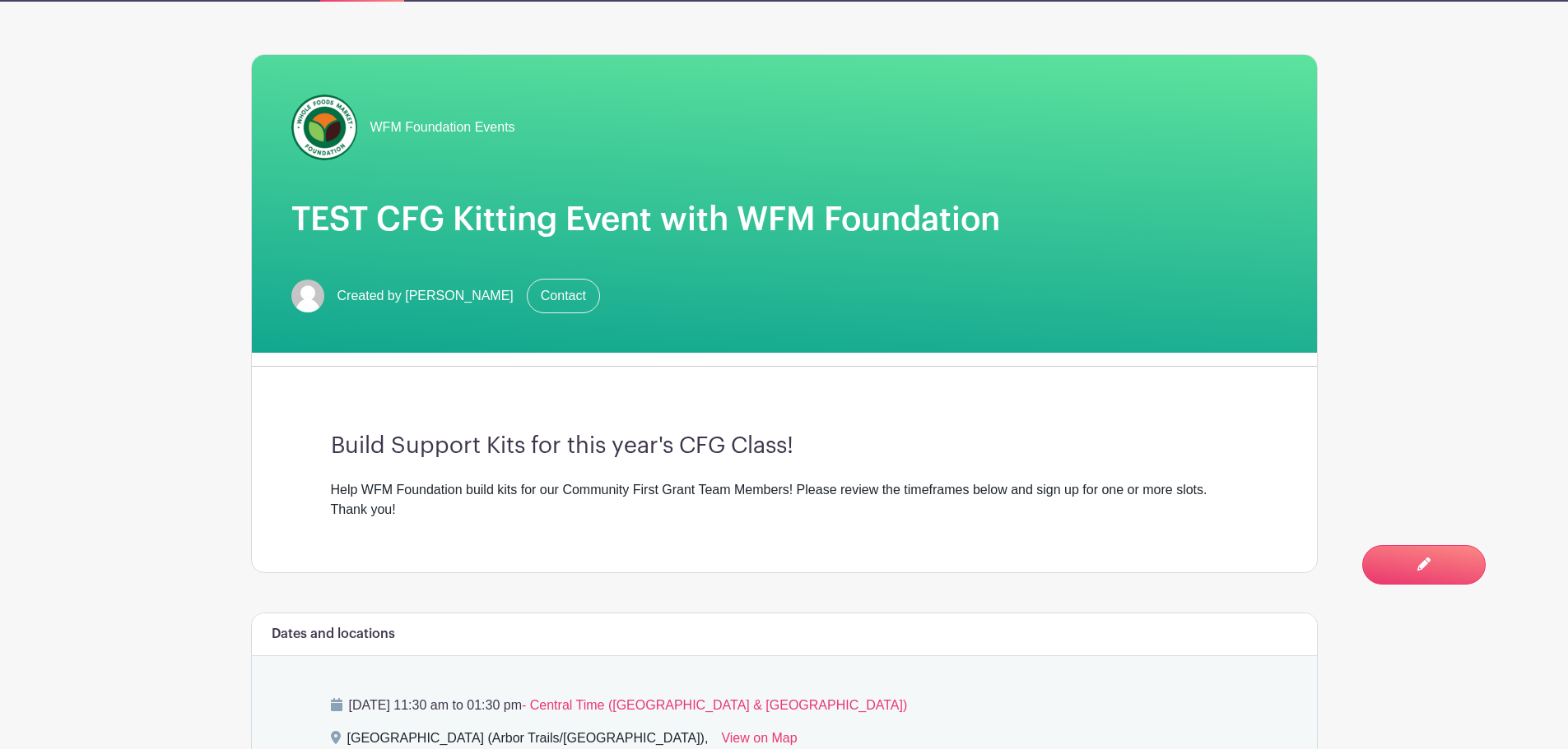
click at [506, 121] on span "WFM Foundation Events" at bounding box center [443, 127] width 145 height 19
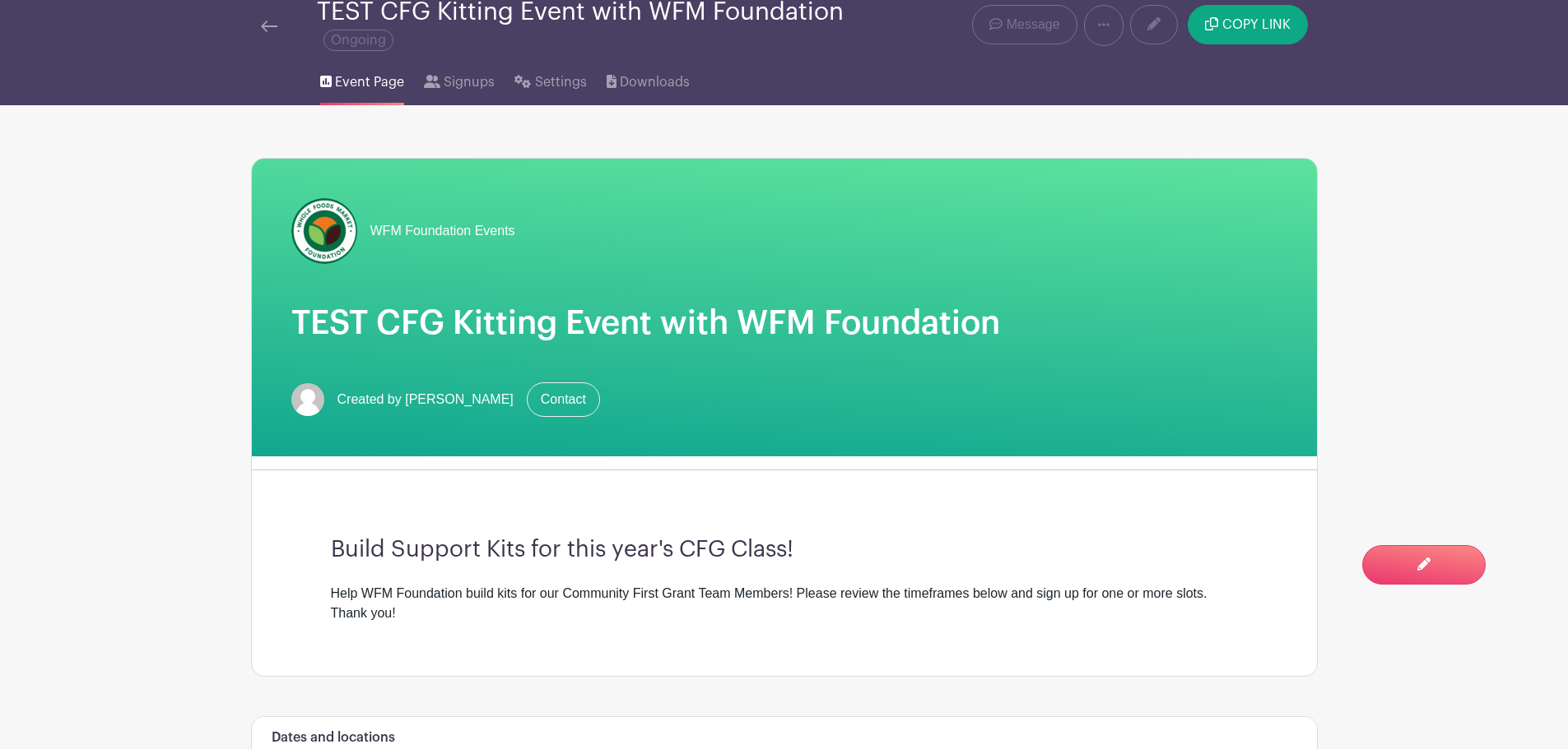
scroll to position [0, 0]
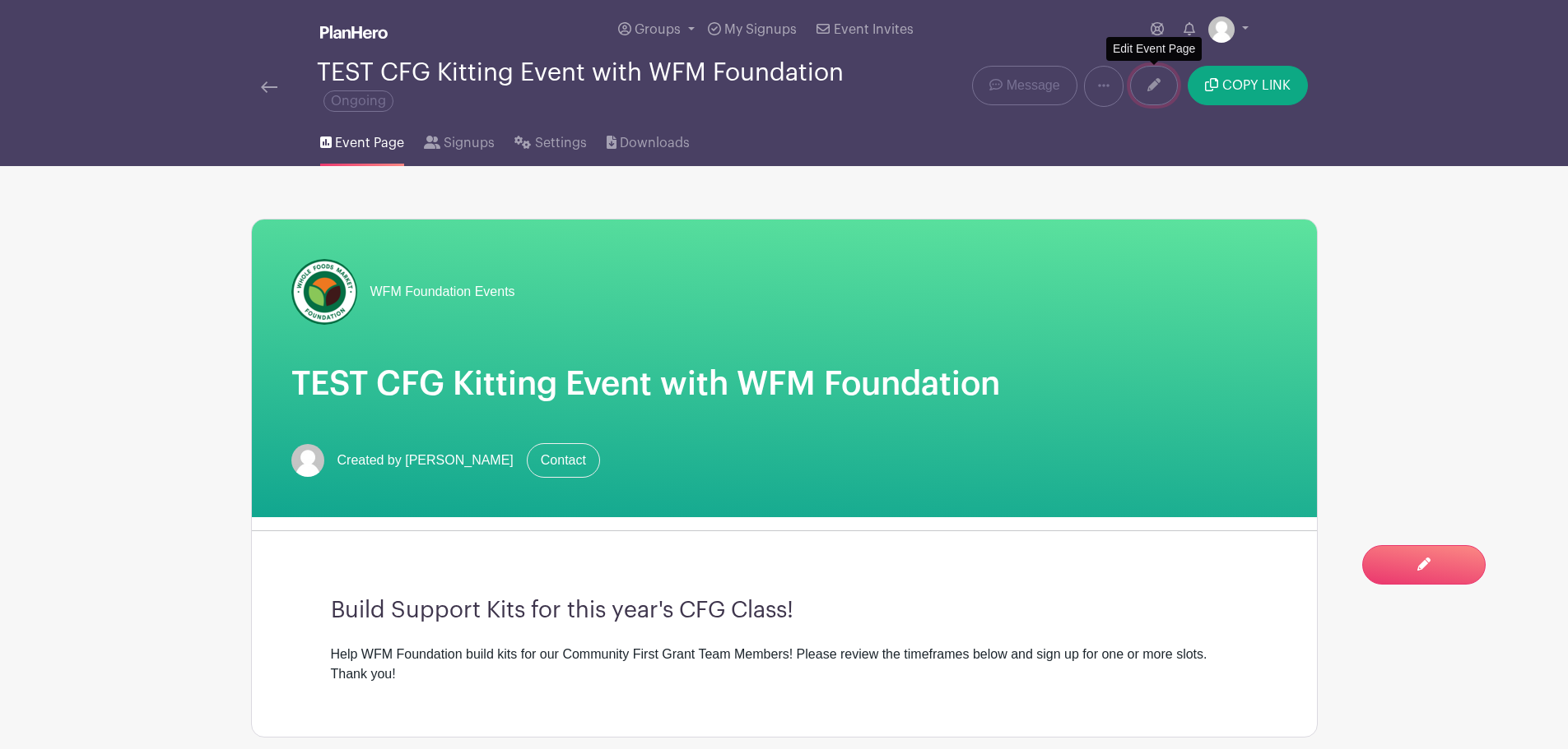
click at [1143, 93] on link at bounding box center [1154, 85] width 48 height 40
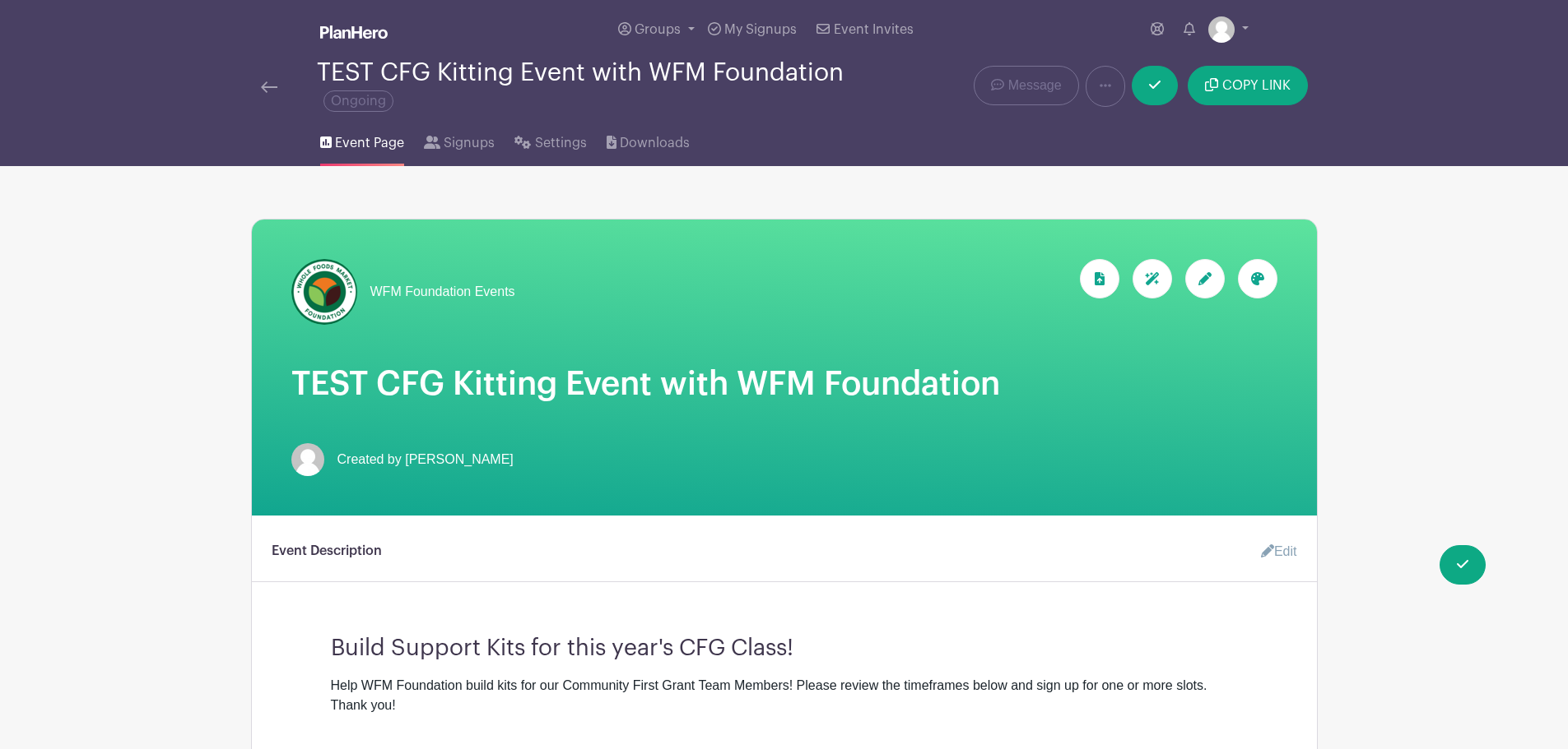
click at [502, 290] on span "WFM Foundation Events" at bounding box center [443, 291] width 145 height 19
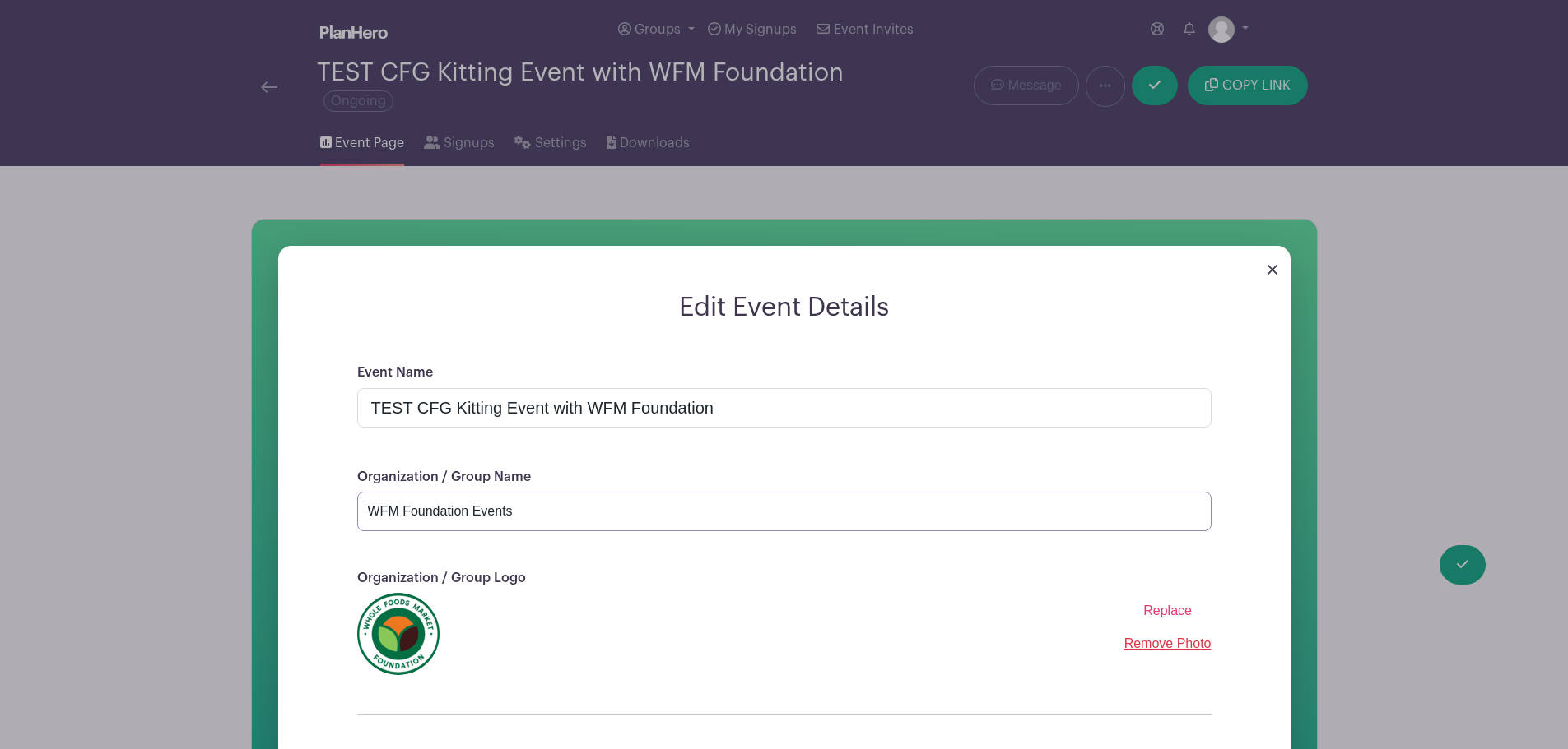
click at [482, 503] on input "WFM Foundation Events" at bounding box center [784, 511] width 854 height 40
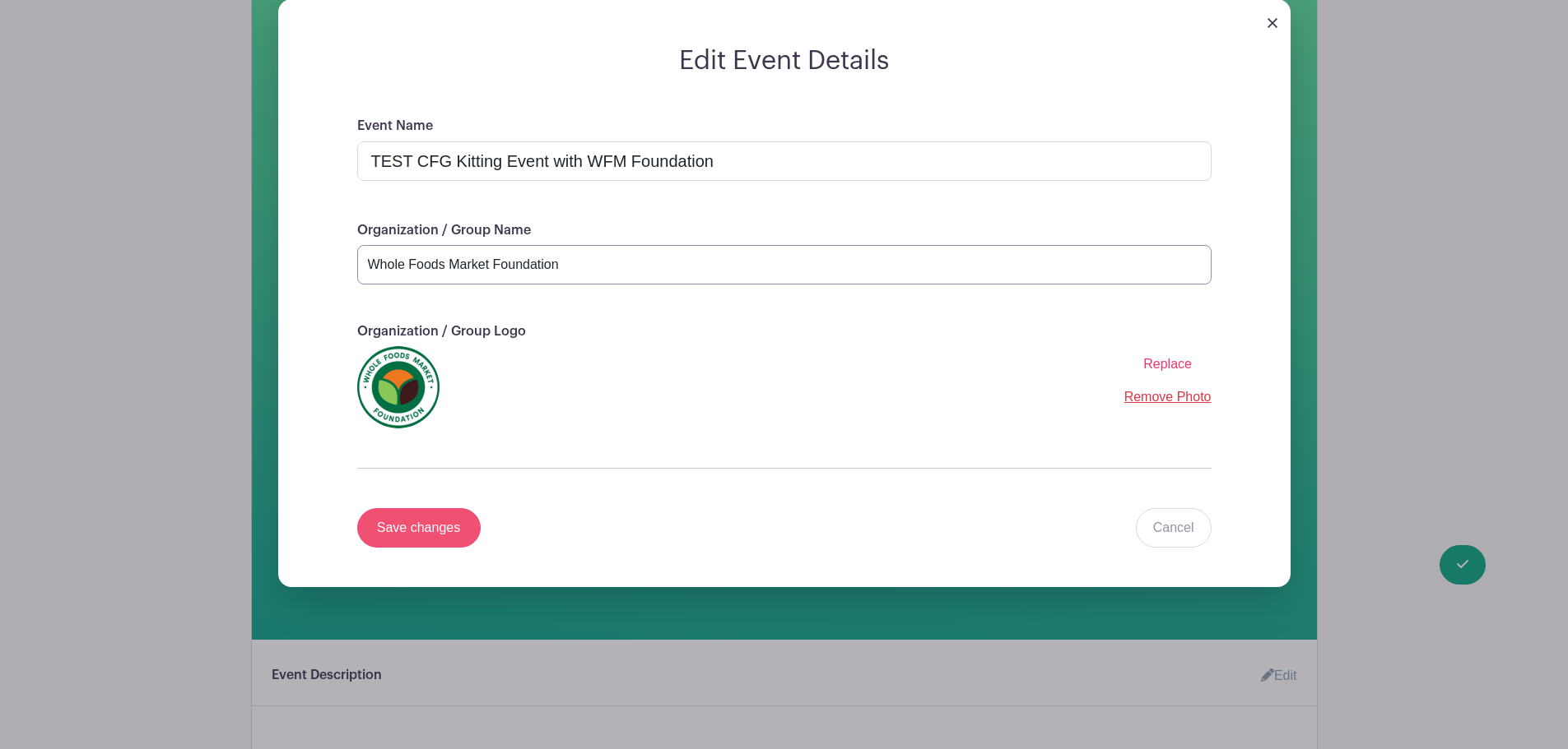
type input "Whole Foods Market Foundation"
click at [417, 525] on input "Save changes" at bounding box center [419, 528] width 124 height 40
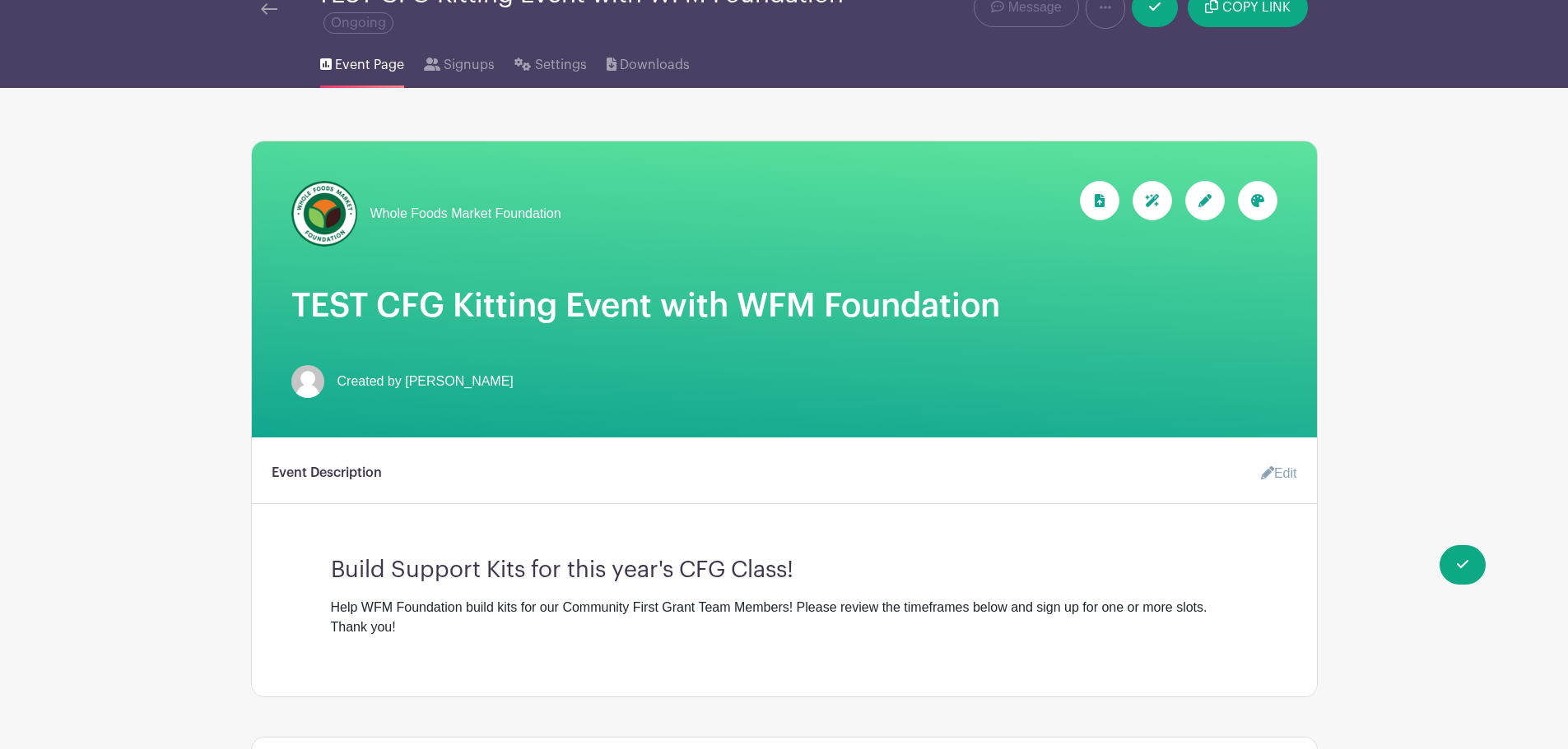
scroll to position [0, 0]
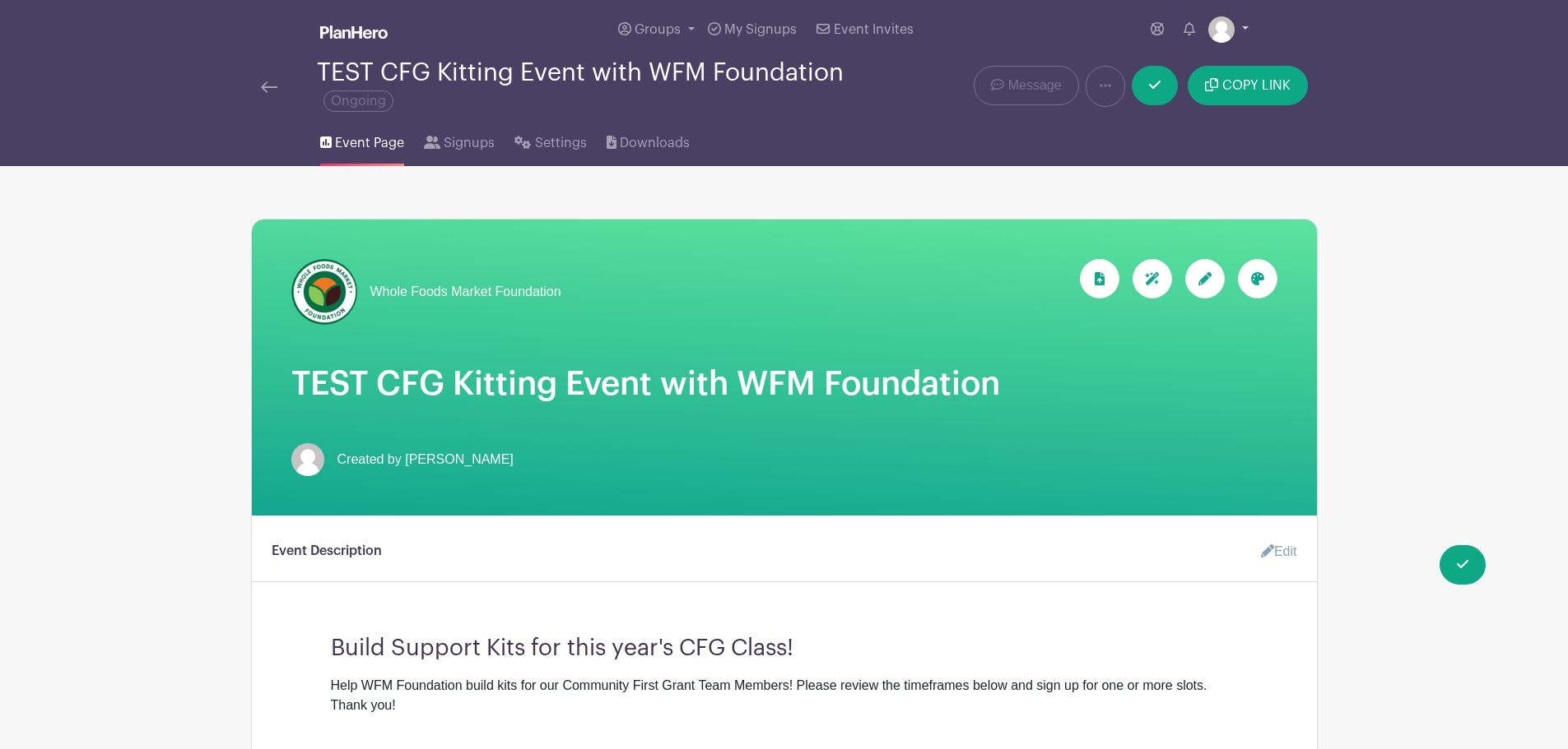
click at [1239, 23] on link at bounding box center [1229, 29] width 40 height 26
click at [1173, 58] on link "My account" at bounding box center [1182, 67] width 130 height 26
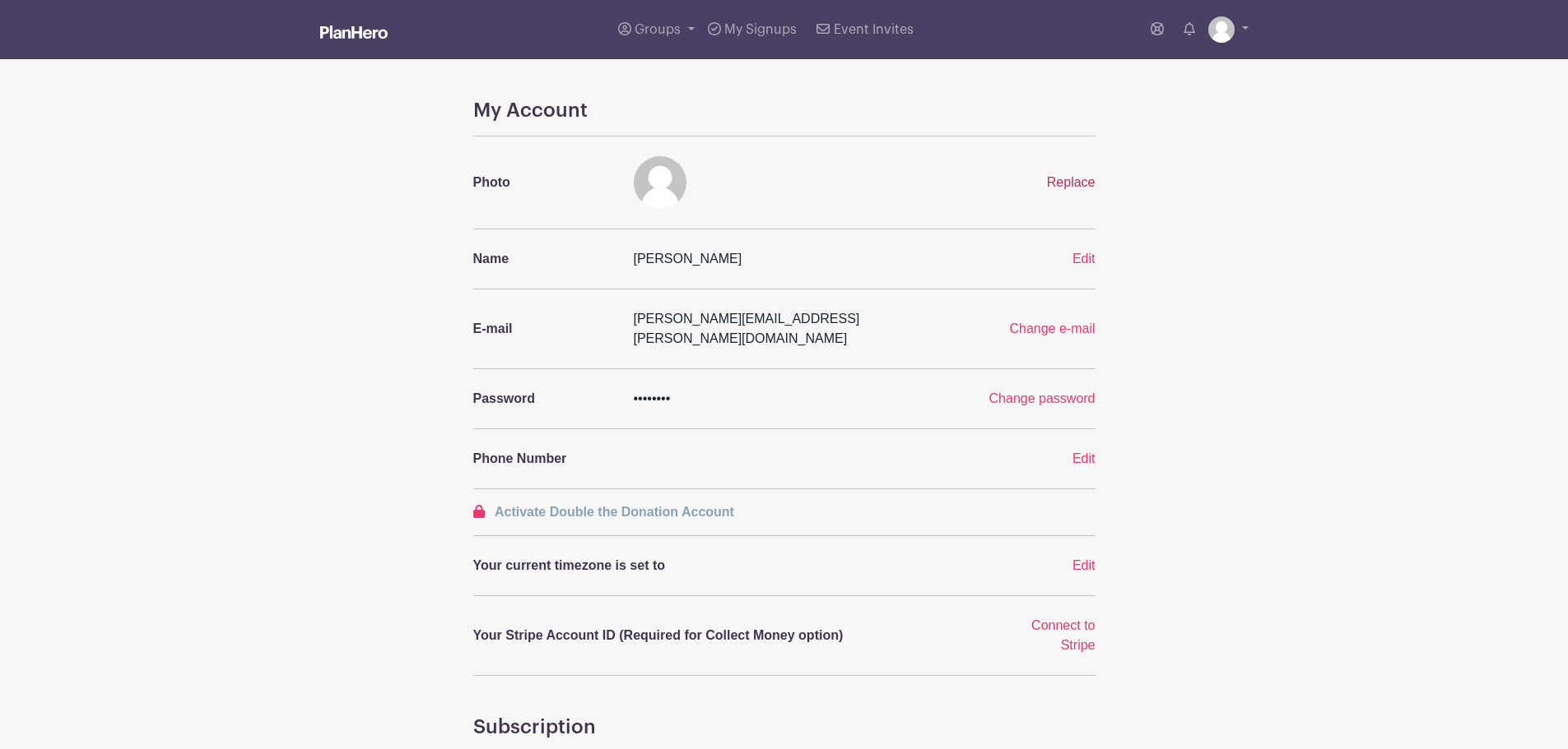
click at [1082, 177] on span "Replace" at bounding box center [1071, 182] width 49 height 14
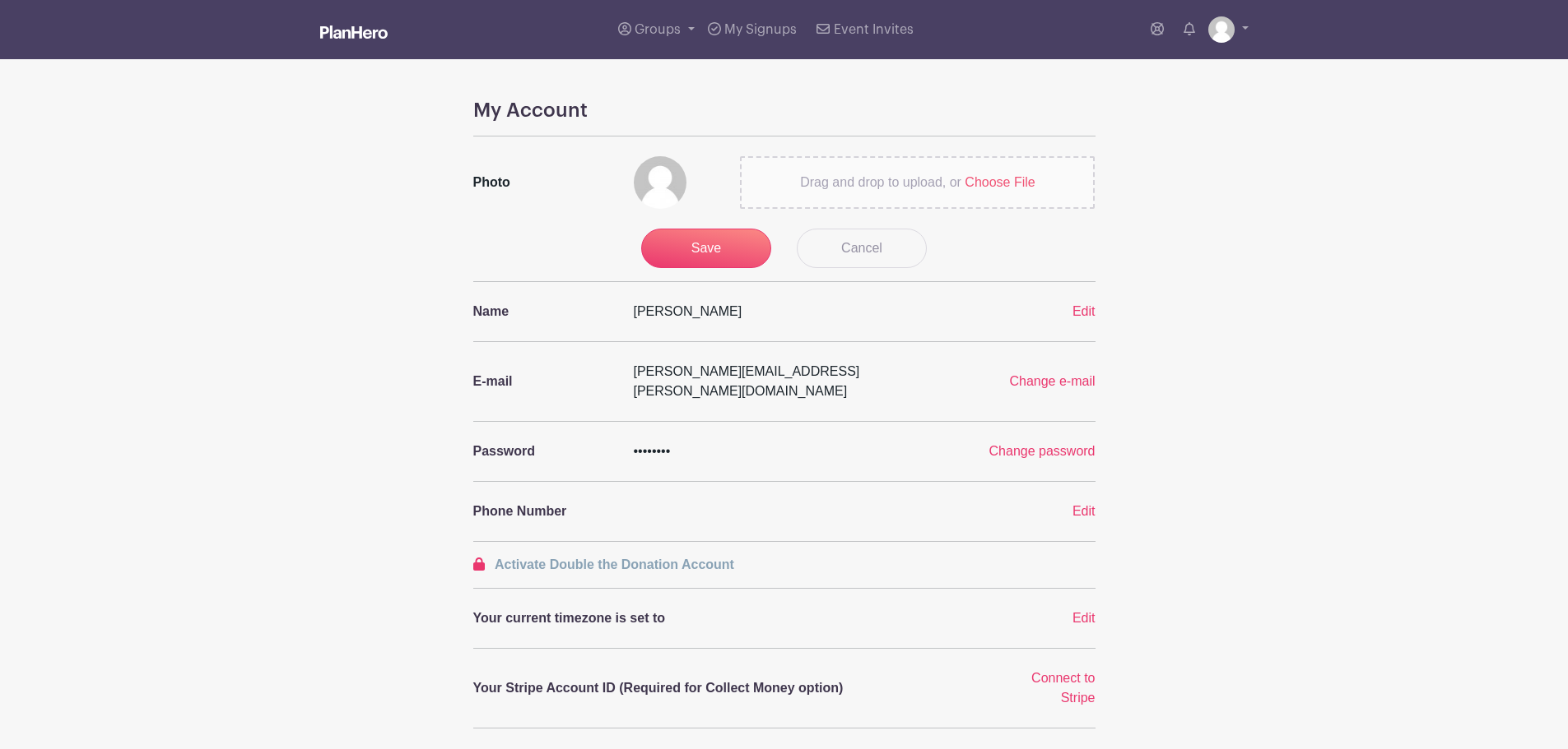
click at [980, 183] on span "Choose File" at bounding box center [999, 182] width 70 height 14
click at [0, 0] on input "Drag and drop to upload, or Choose File" at bounding box center [0, 0] width 0 height 0
click at [680, 260] on input "Save" at bounding box center [706, 248] width 130 height 40
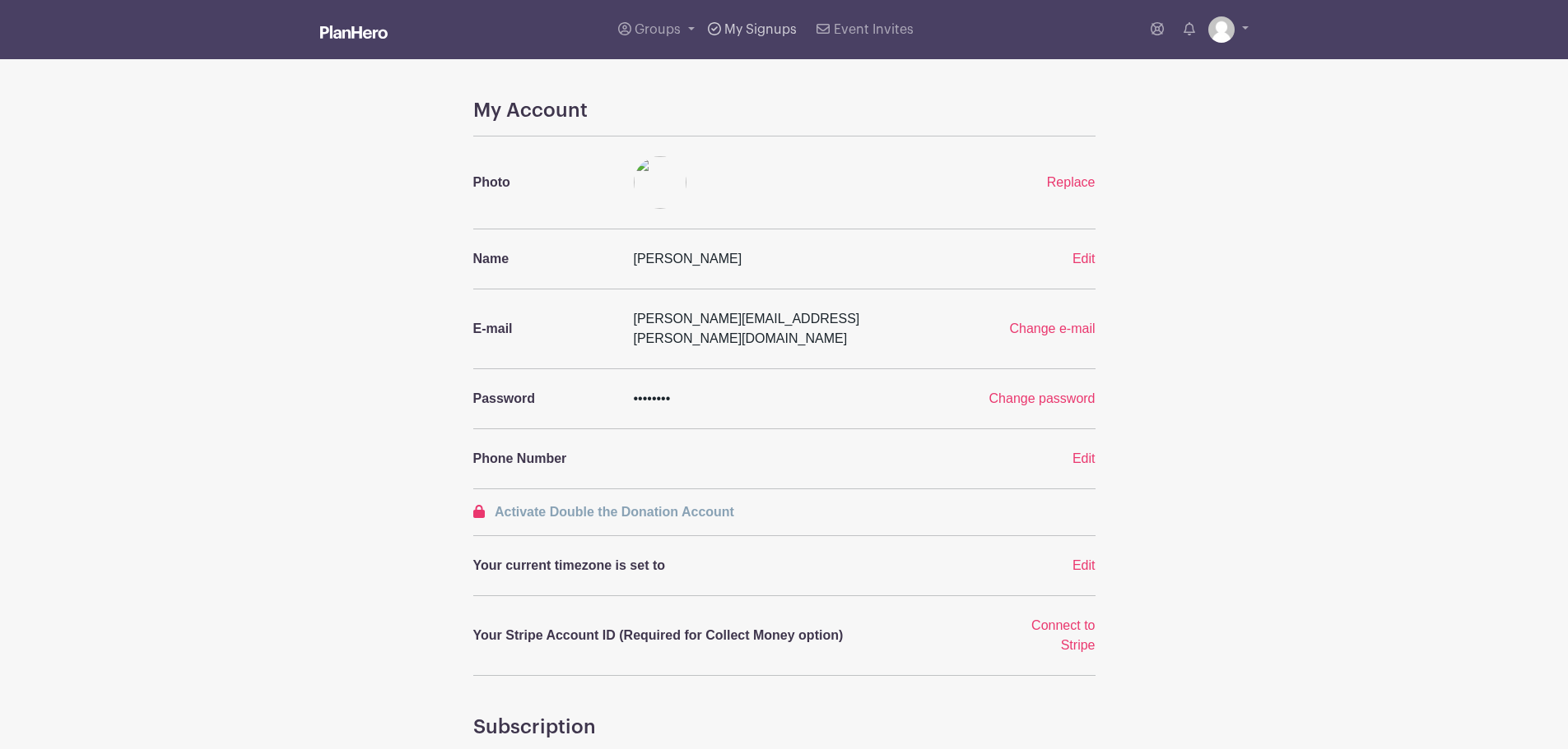
click at [760, 26] on span "My Signups" at bounding box center [760, 29] width 72 height 13
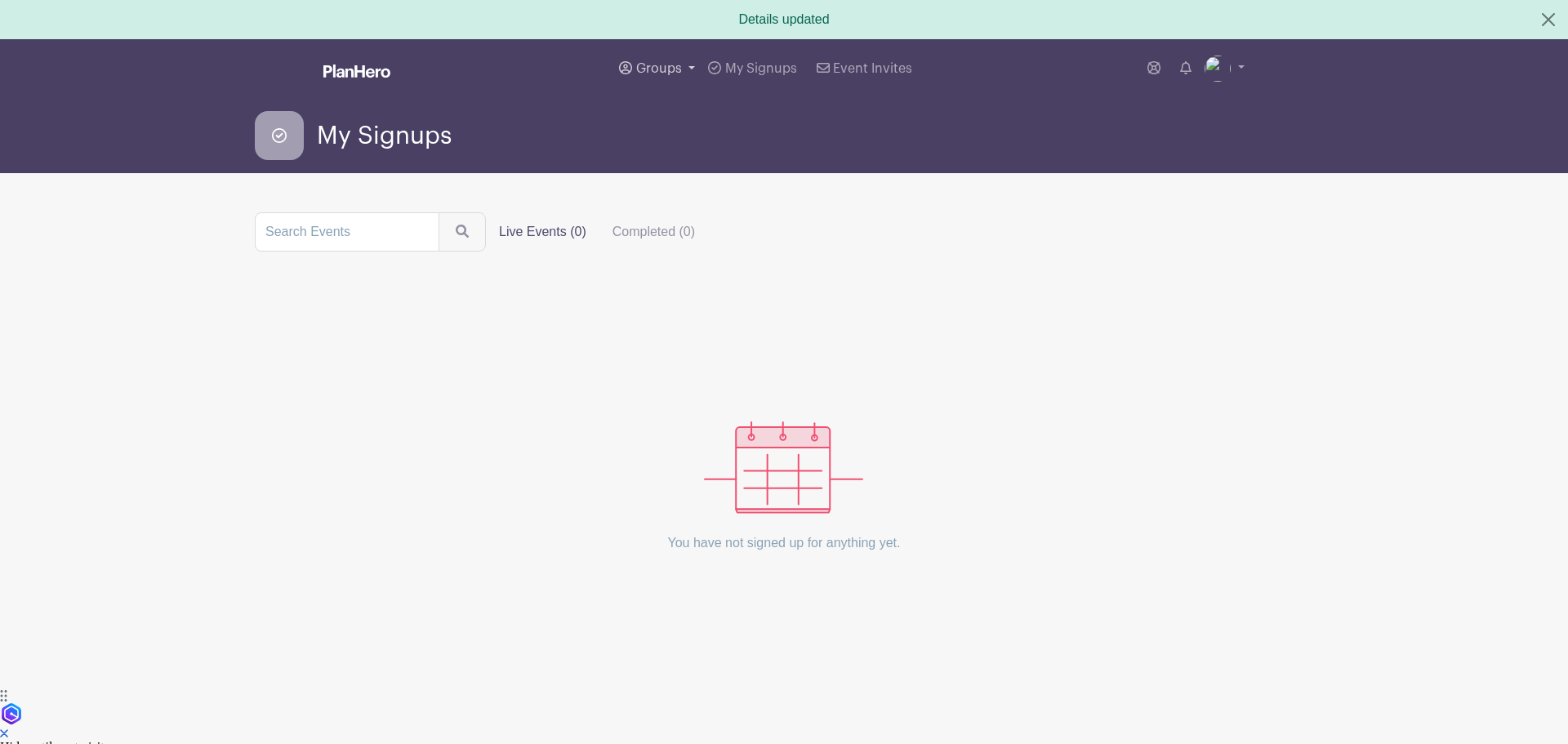
click at [659, 62] on span "Groups" at bounding box center [659, 69] width 46 height 13
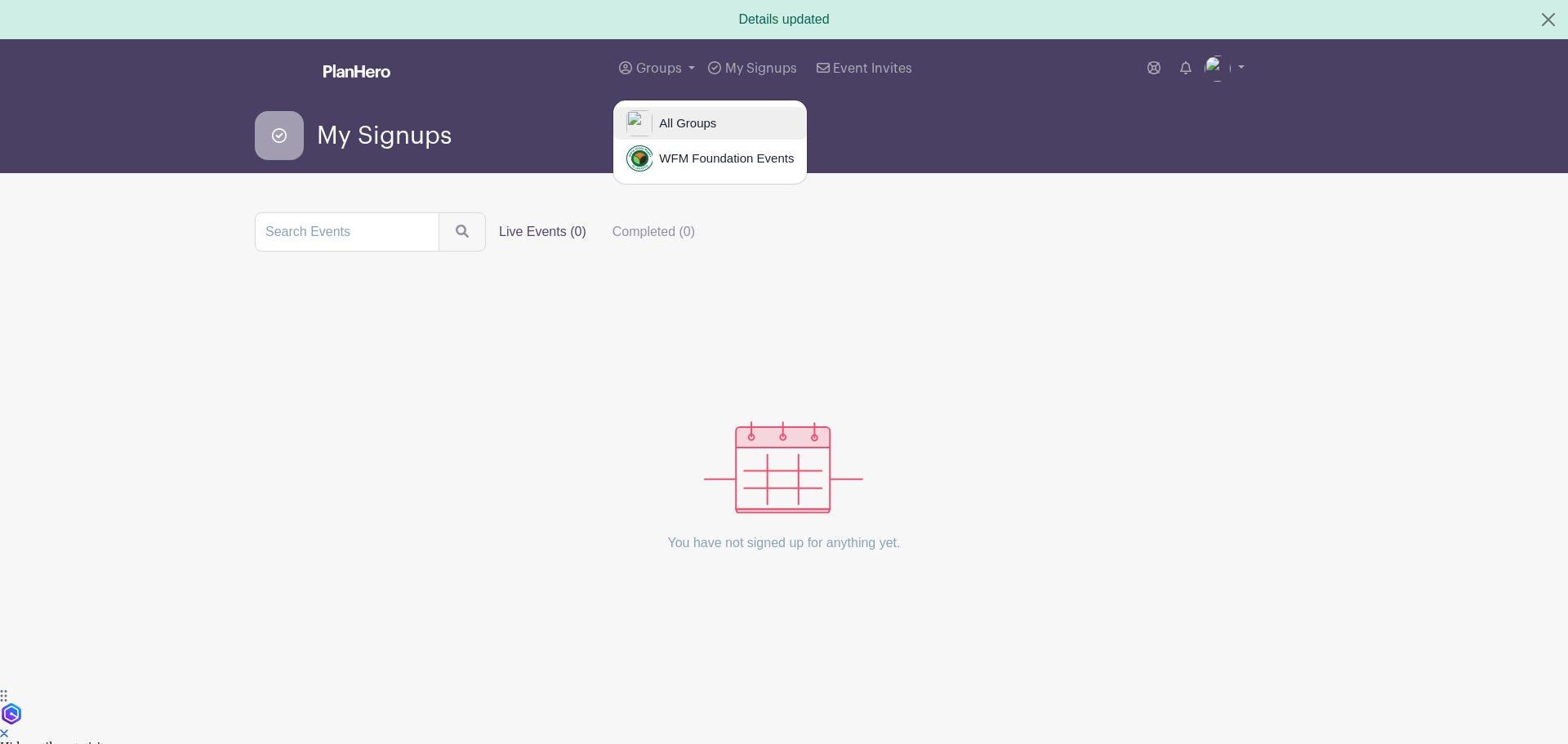
click at [702, 121] on span "All Groups" at bounding box center [685, 124] width 64 height 18
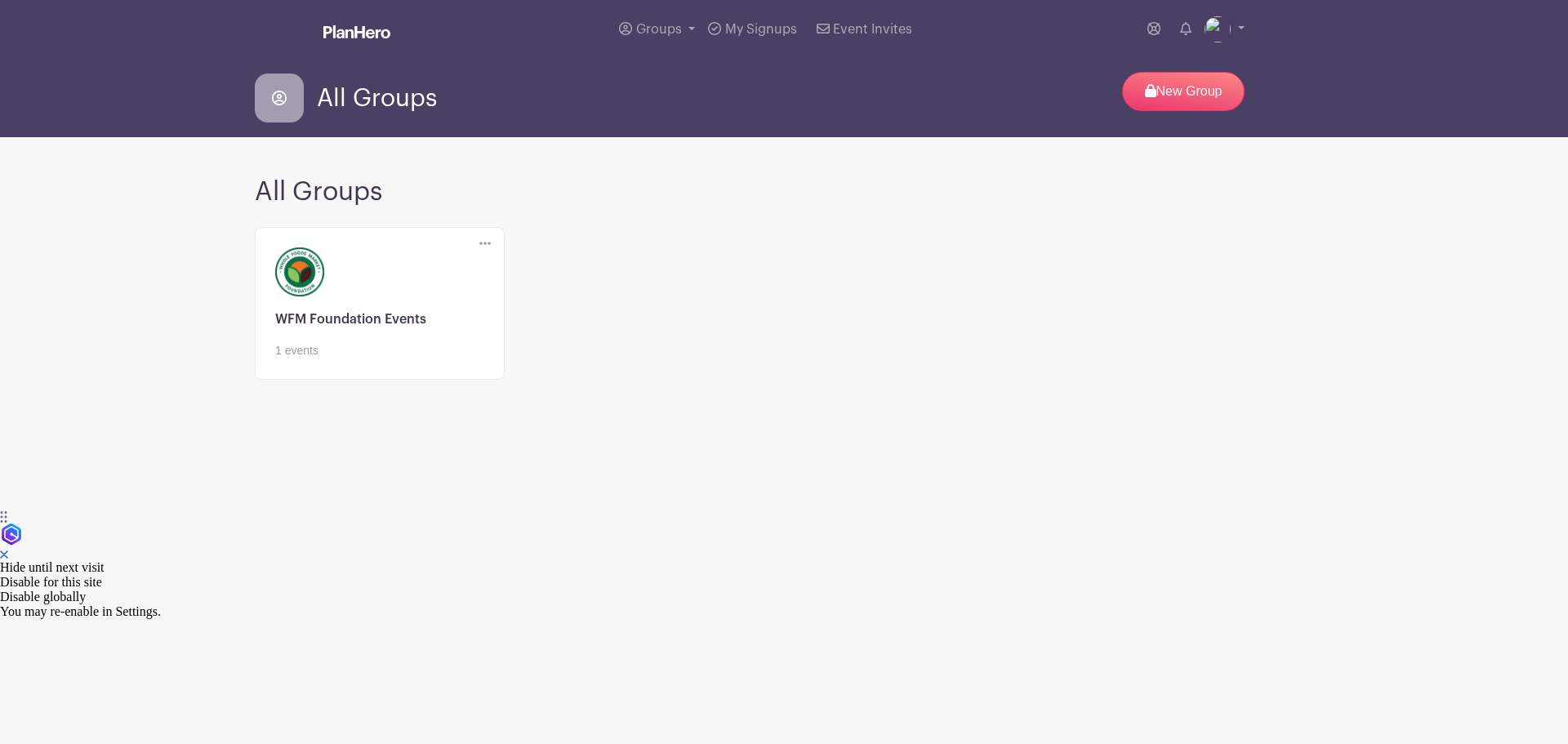
click at [325, 359] on link at bounding box center [379, 359] width 209 height 0
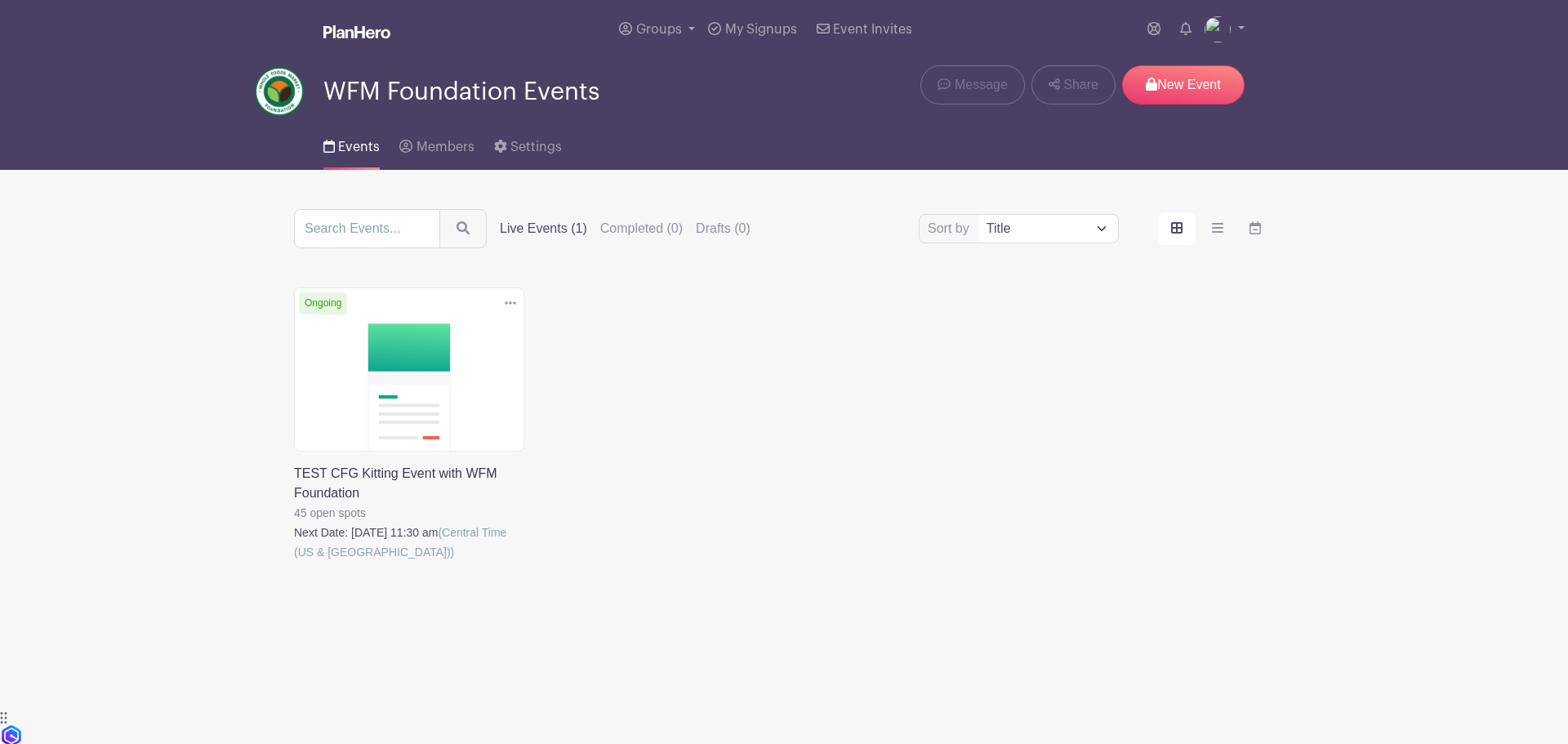
click at [294, 562] on link at bounding box center [294, 562] width 0 height 0
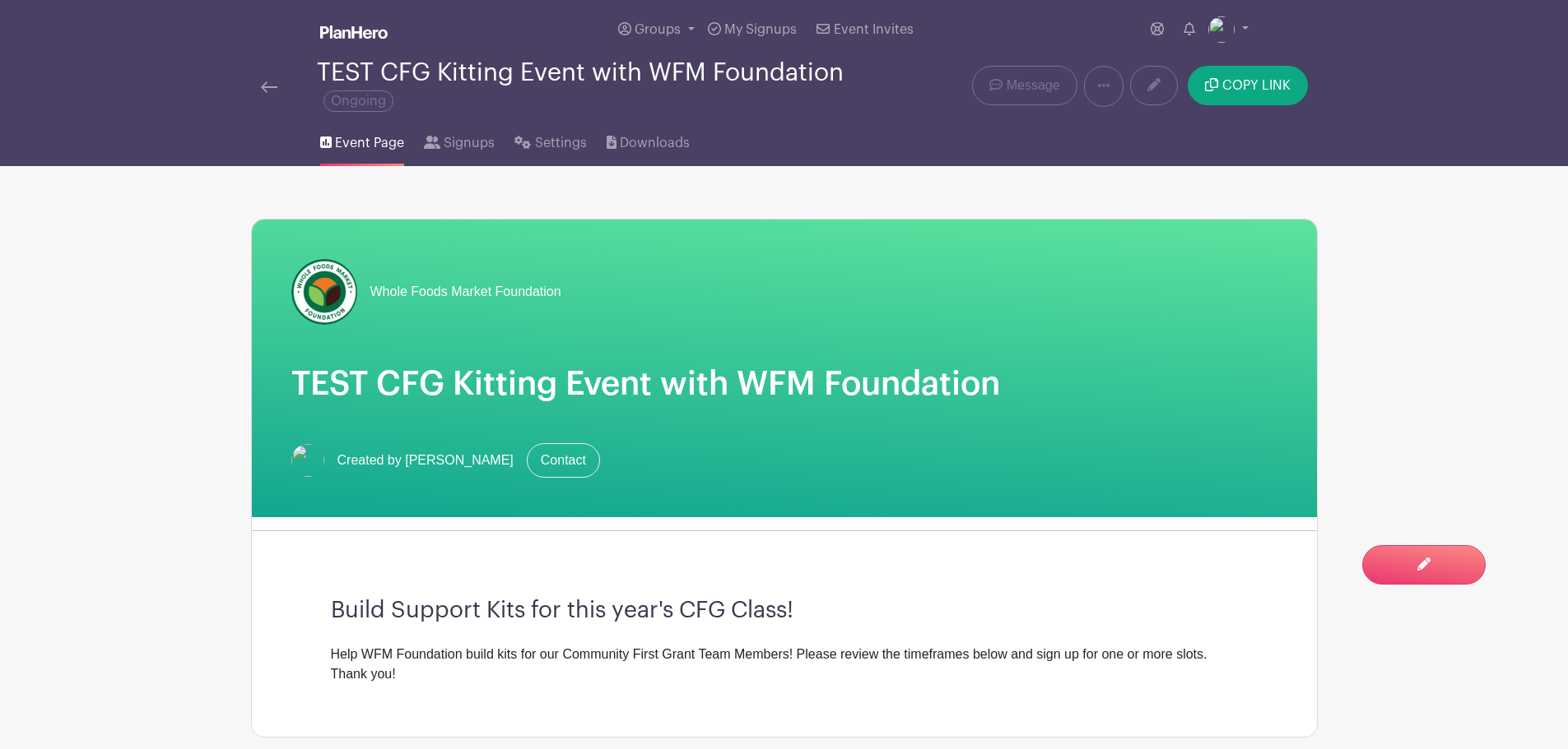
scroll to position [82, 0]
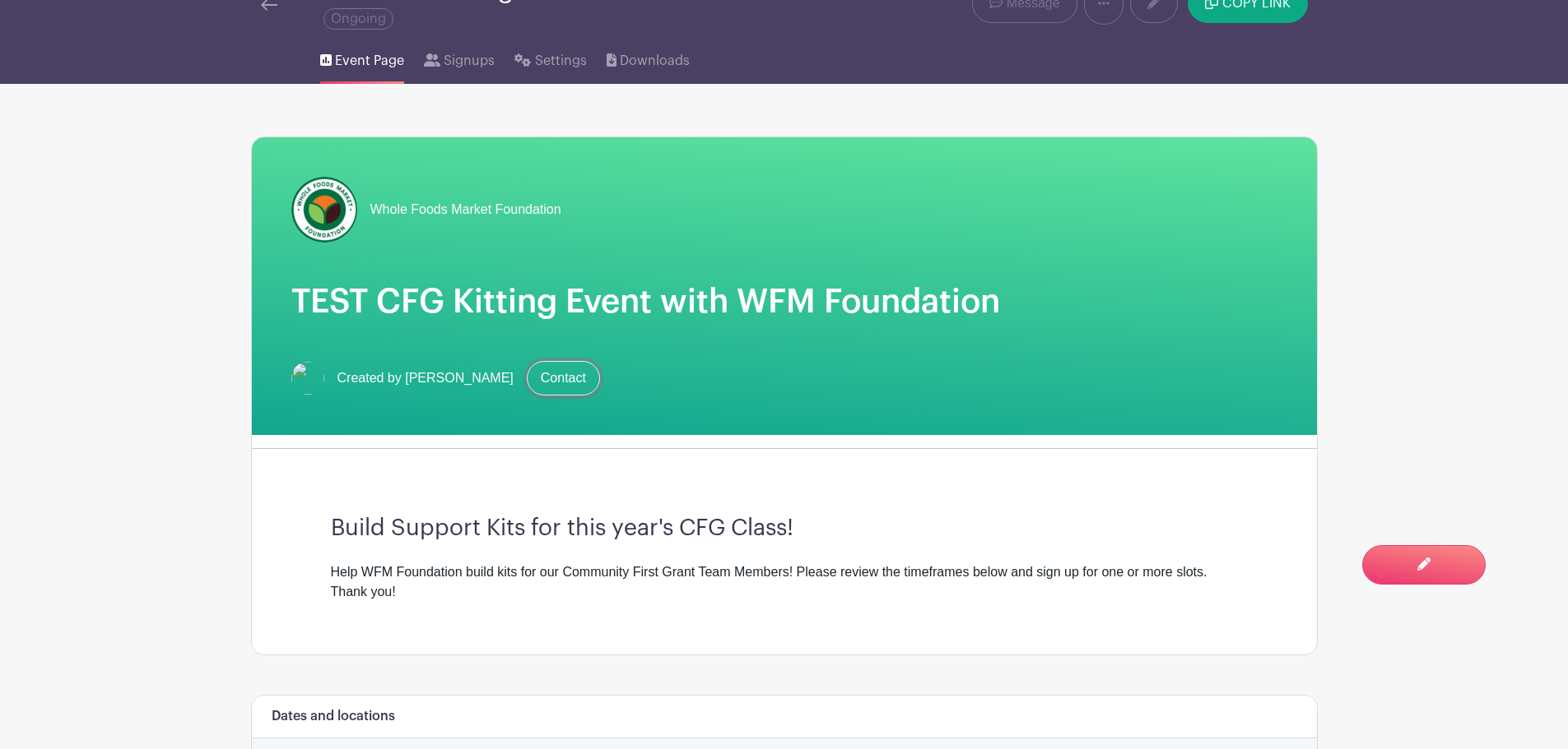
click at [531, 390] on link "Contact" at bounding box center [563, 378] width 73 height 35
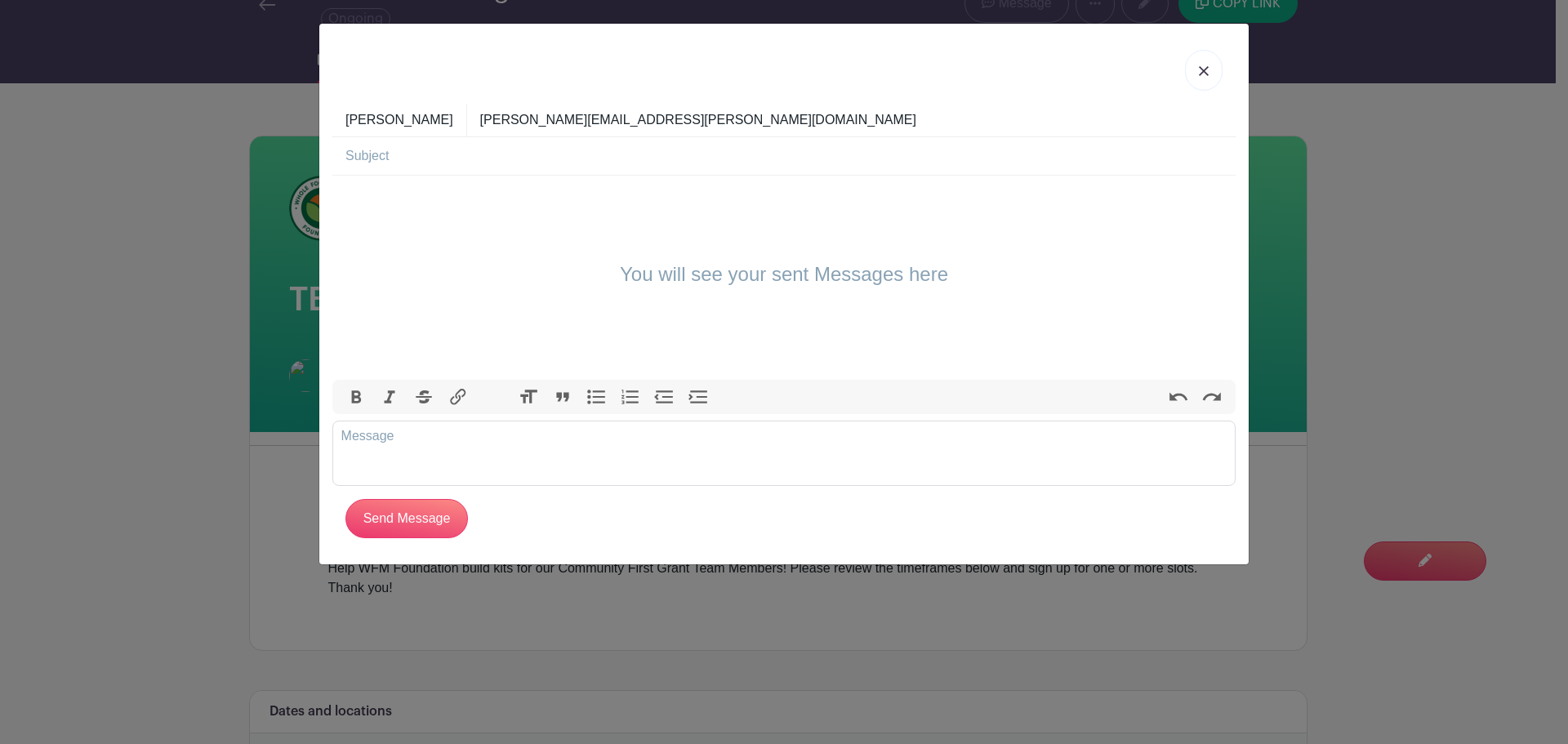
click at [1203, 66] on img at bounding box center [1204, 71] width 10 height 10
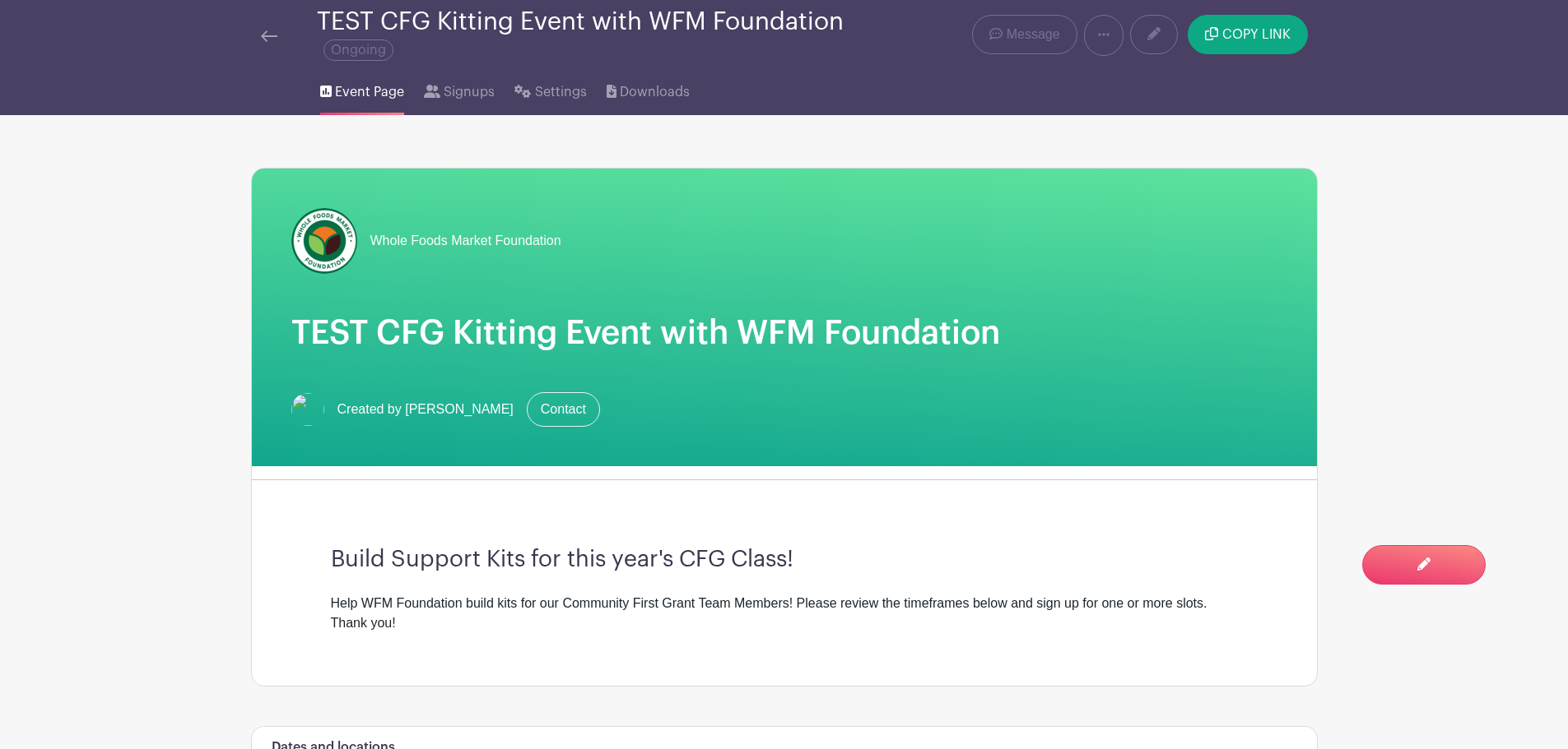
scroll to position [0, 0]
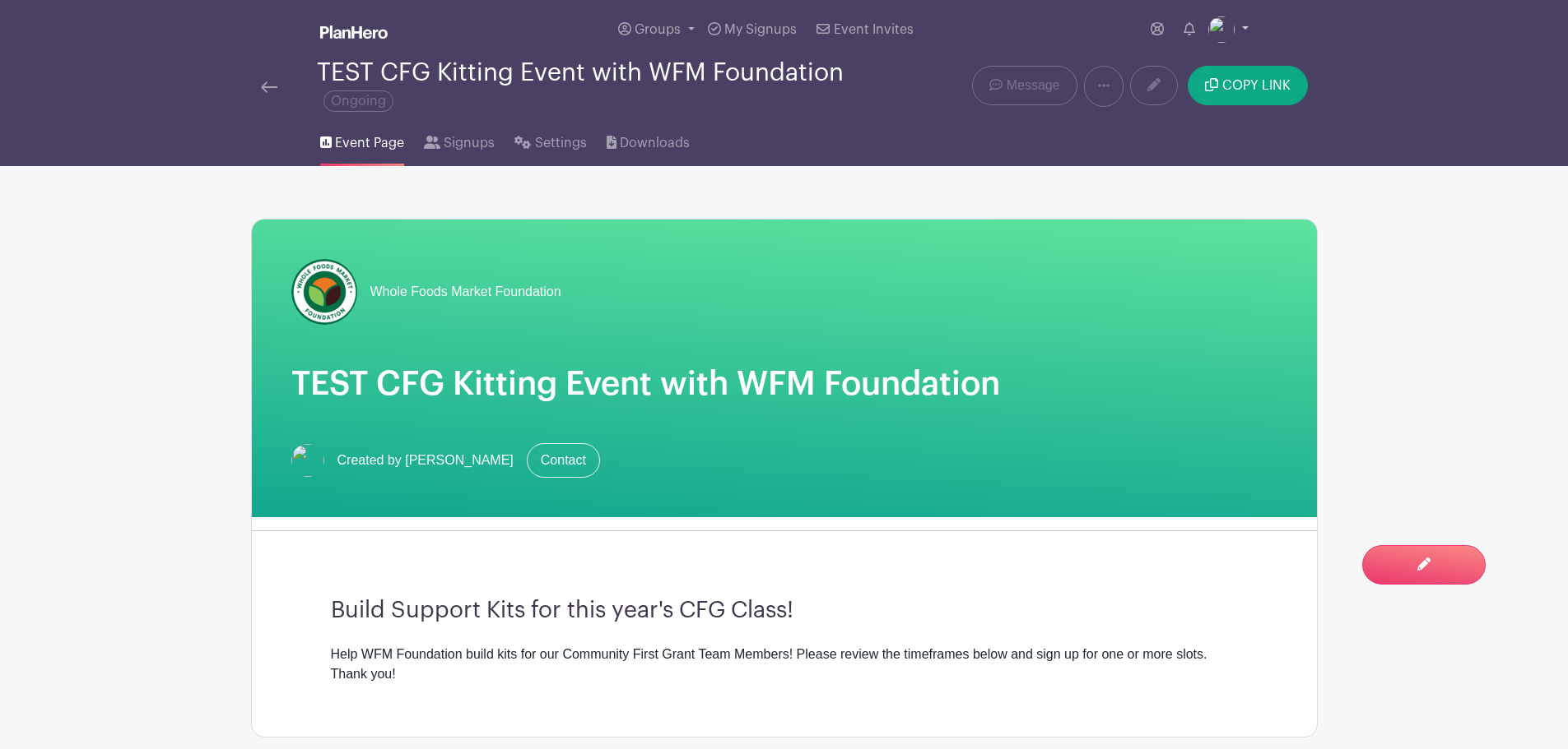
click at [1223, 24] on img at bounding box center [1221, 29] width 26 height 26
click at [1200, 72] on link "My account" at bounding box center [1182, 67] width 130 height 26
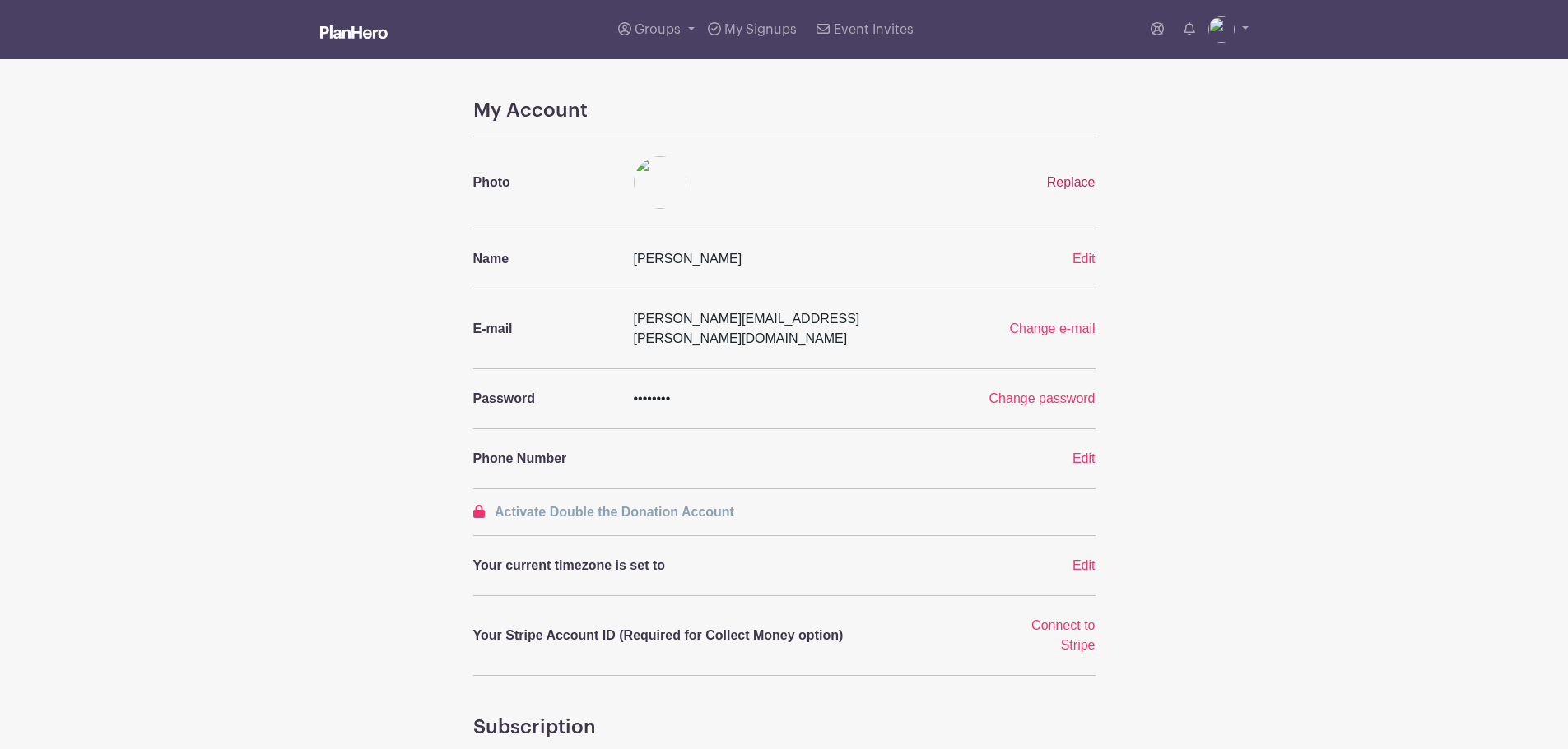
click at [1059, 183] on span "Replace" at bounding box center [1071, 182] width 49 height 14
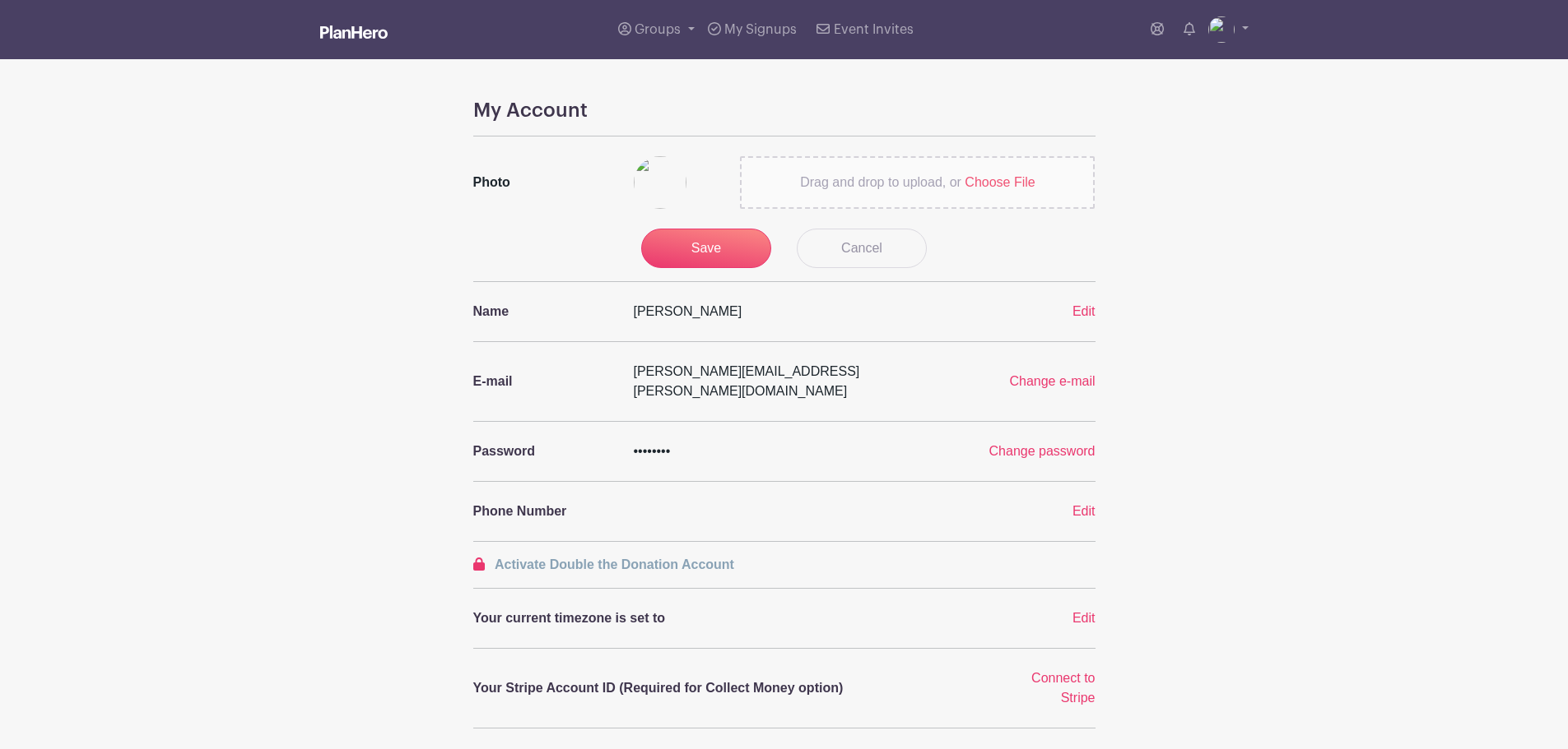
click at [996, 179] on span "Choose File" at bounding box center [999, 182] width 70 height 14
click at [0, 0] on input "Drag and drop to upload, or Choose File" at bounding box center [0, 0] width 0 height 0
click at [1002, 179] on span "Choose File" at bounding box center [999, 182] width 70 height 14
click at [0, 0] on input "Drag and drop to upload, or Choose File" at bounding box center [0, 0] width 0 height 0
click at [719, 250] on input "Save" at bounding box center [706, 248] width 130 height 40
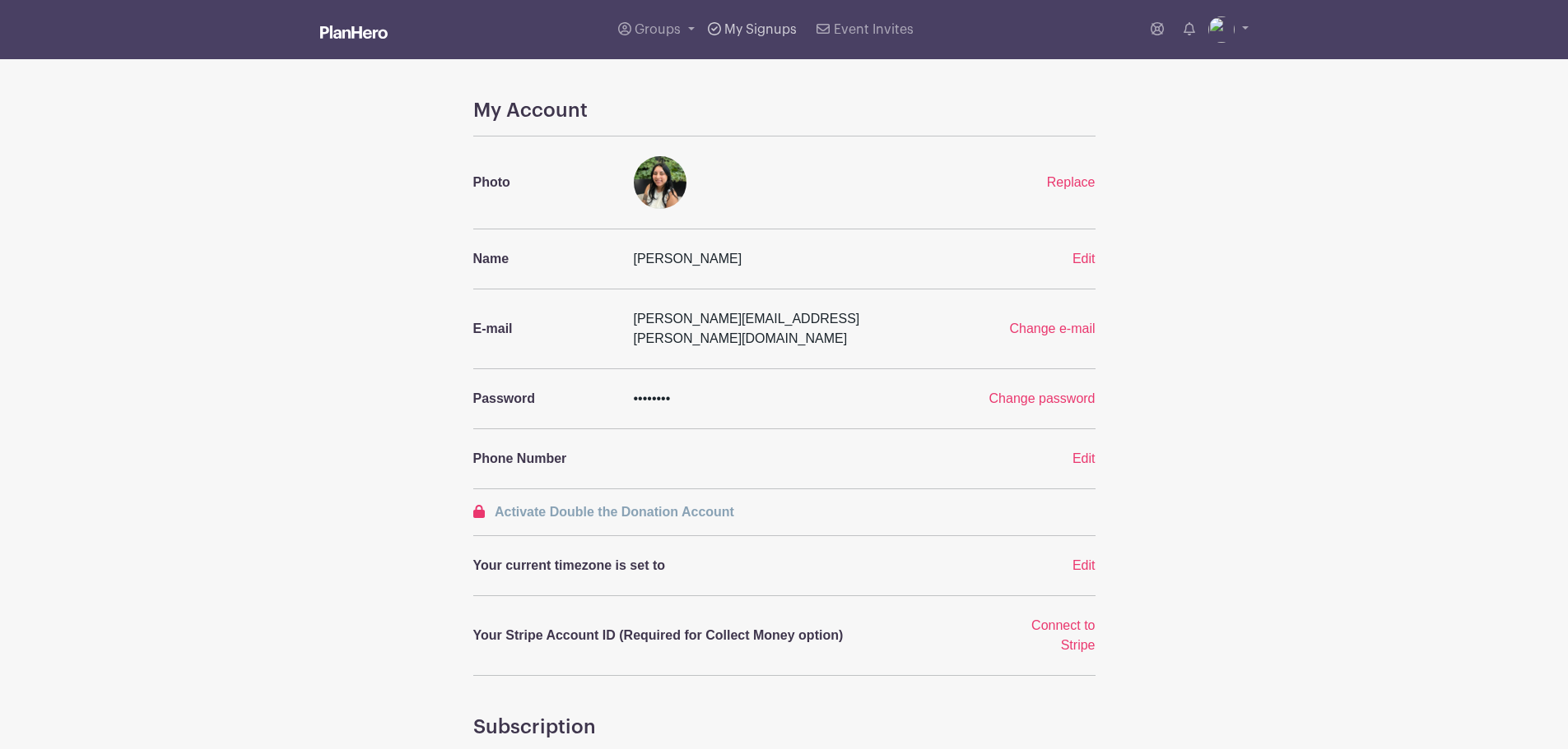
click at [751, 41] on link "My Signups" at bounding box center [752, 29] width 102 height 59
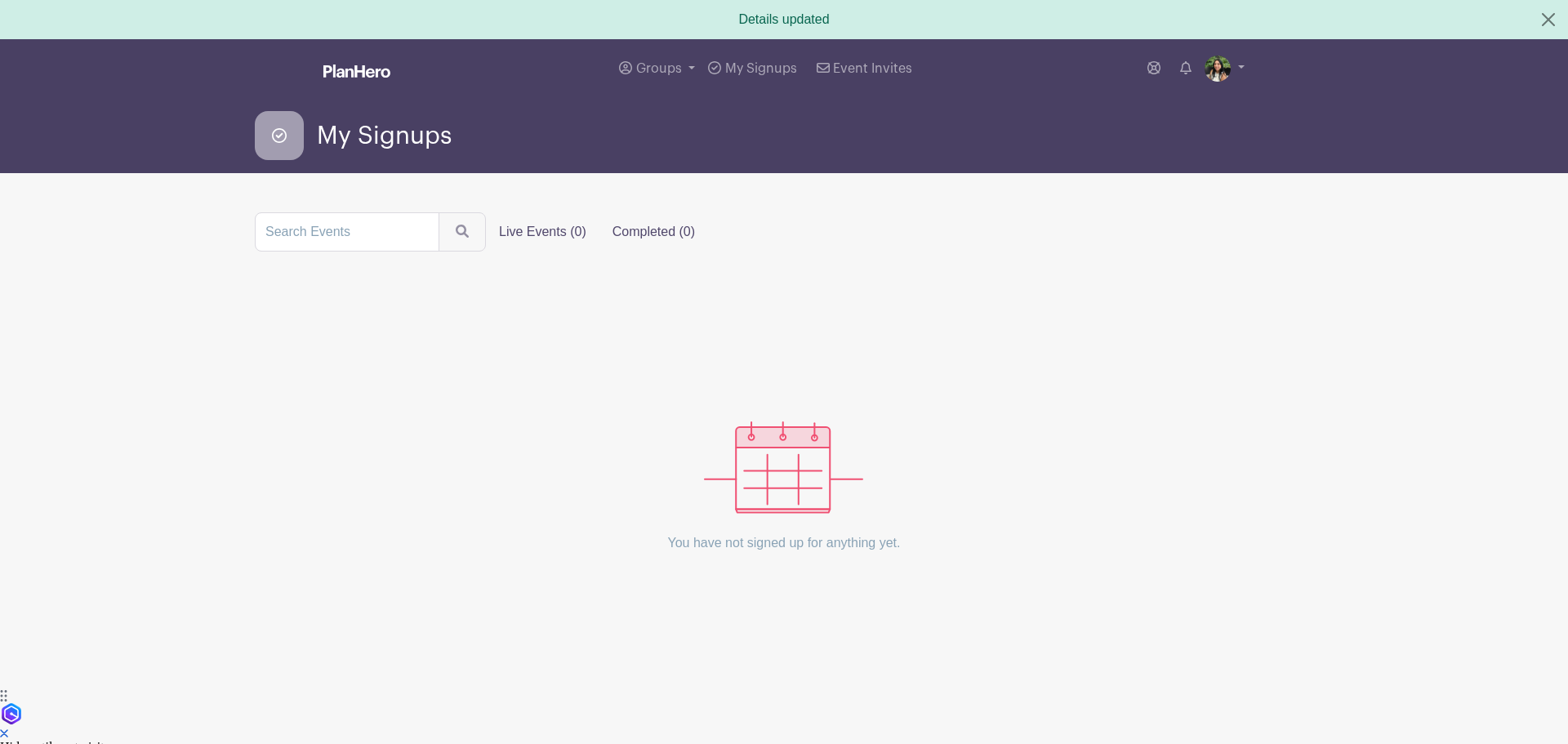
click at [629, 231] on label "Completed (0)" at bounding box center [654, 232] width 109 height 33
click at [0, 0] on input "Completed (0)" at bounding box center [0, 0] width 0 height 0
click at [547, 234] on label "Live Events (0)" at bounding box center [542, 232] width 114 height 33
click at [0, 0] on input "Live Events (0)" at bounding box center [0, 0] width 0 height 0
click at [674, 73] on span "Groups" at bounding box center [659, 69] width 46 height 13
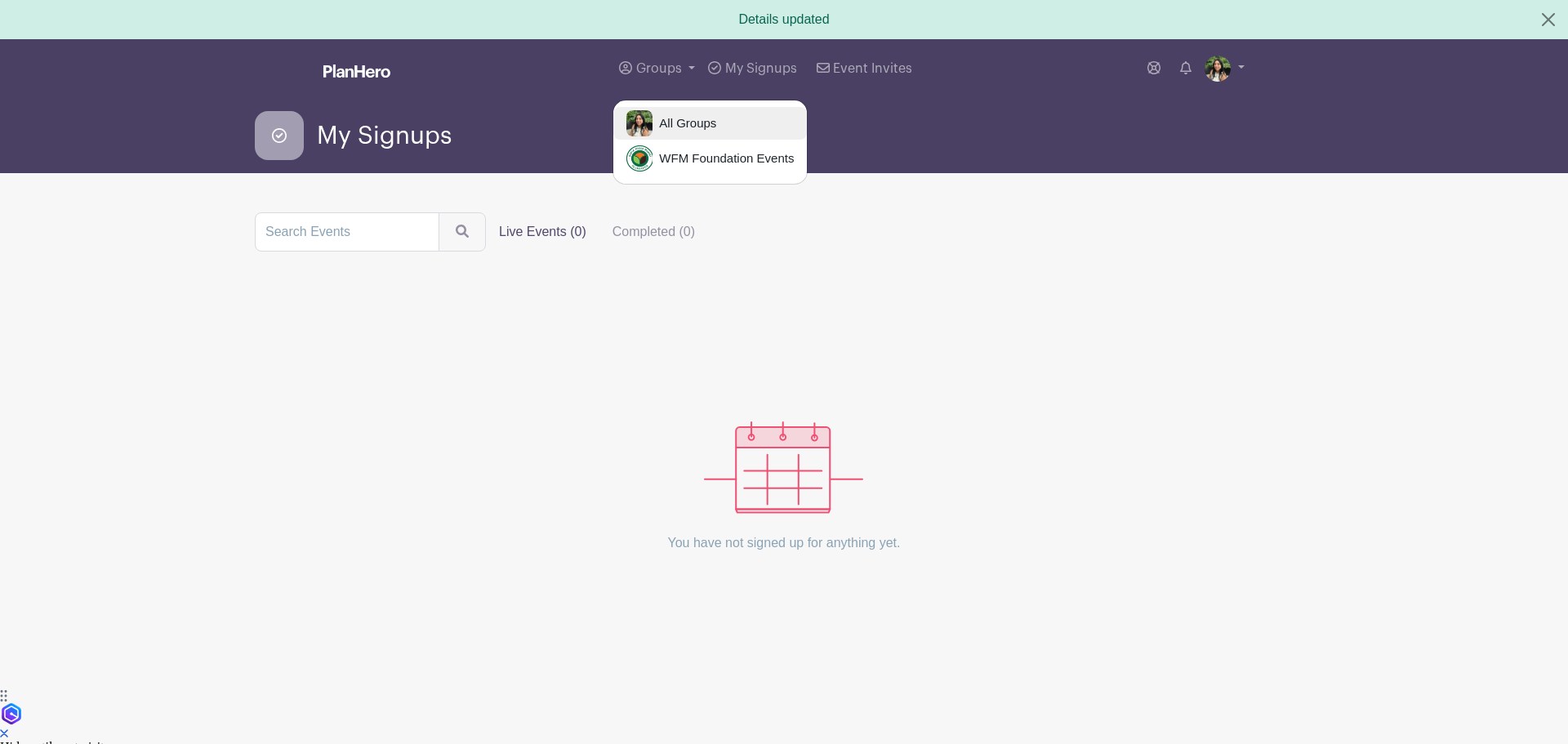
click at [666, 125] on span "All Groups" at bounding box center [685, 124] width 64 height 18
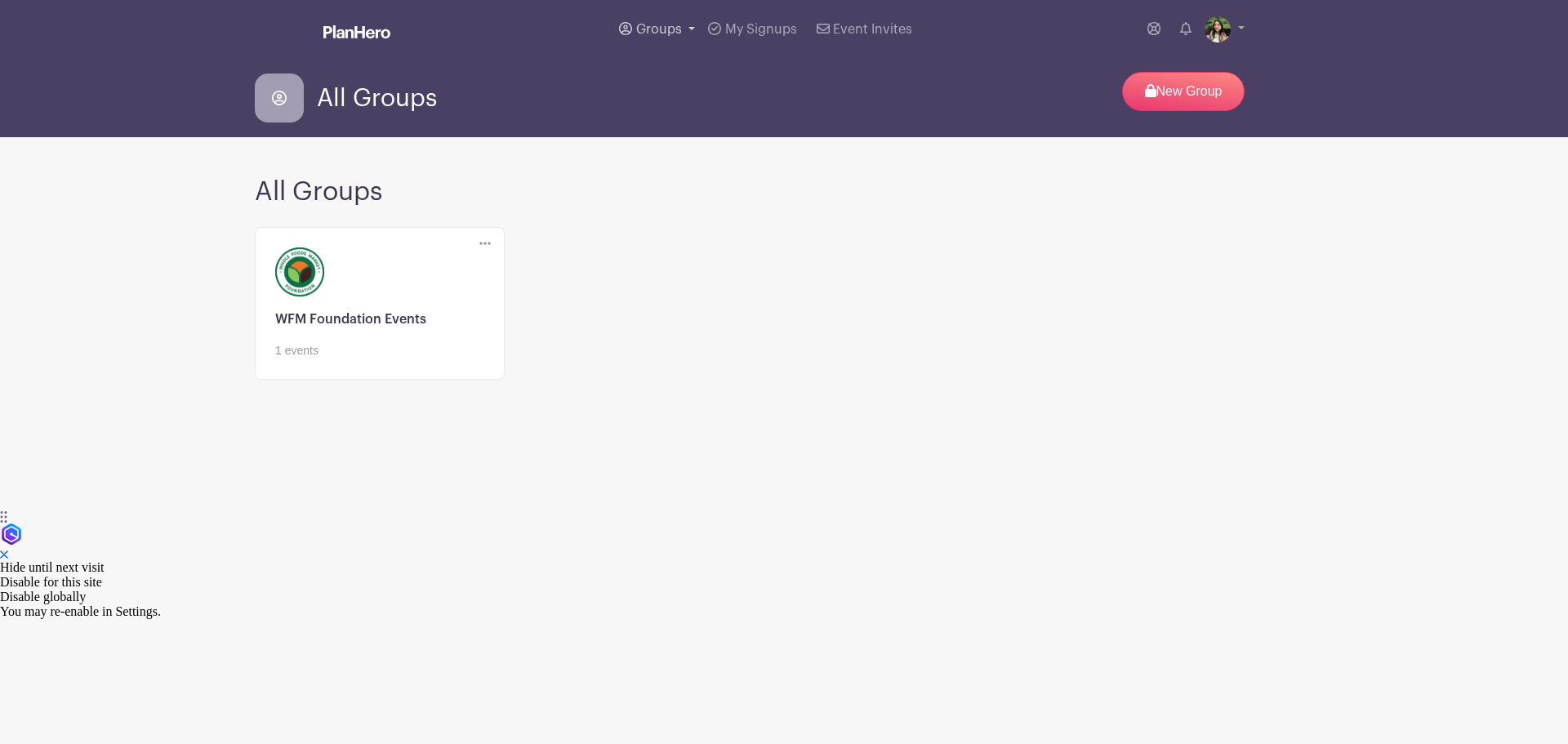
click at [650, 33] on span "Groups" at bounding box center [659, 29] width 46 height 13
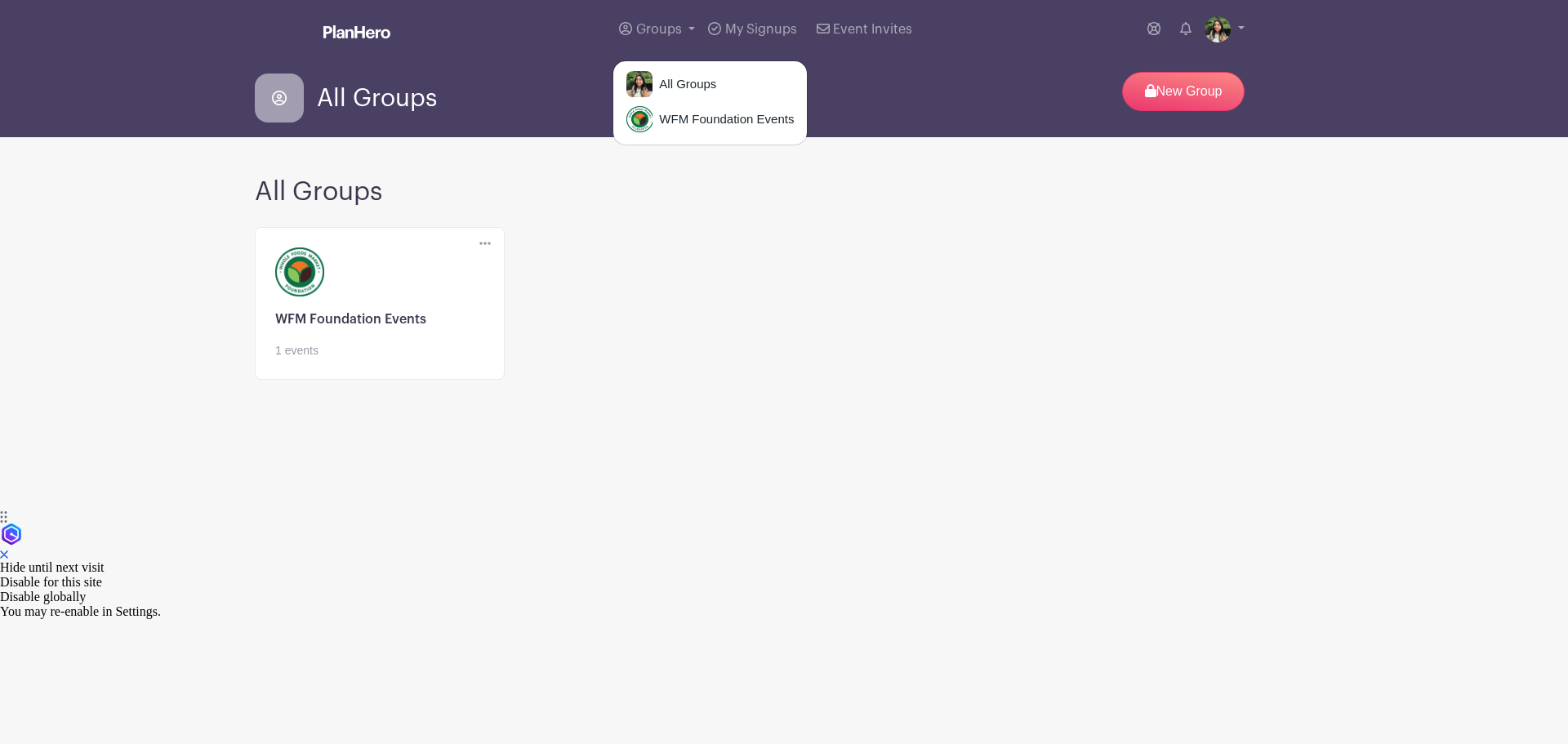
click at [294, 359] on link at bounding box center [379, 359] width 209 height 0
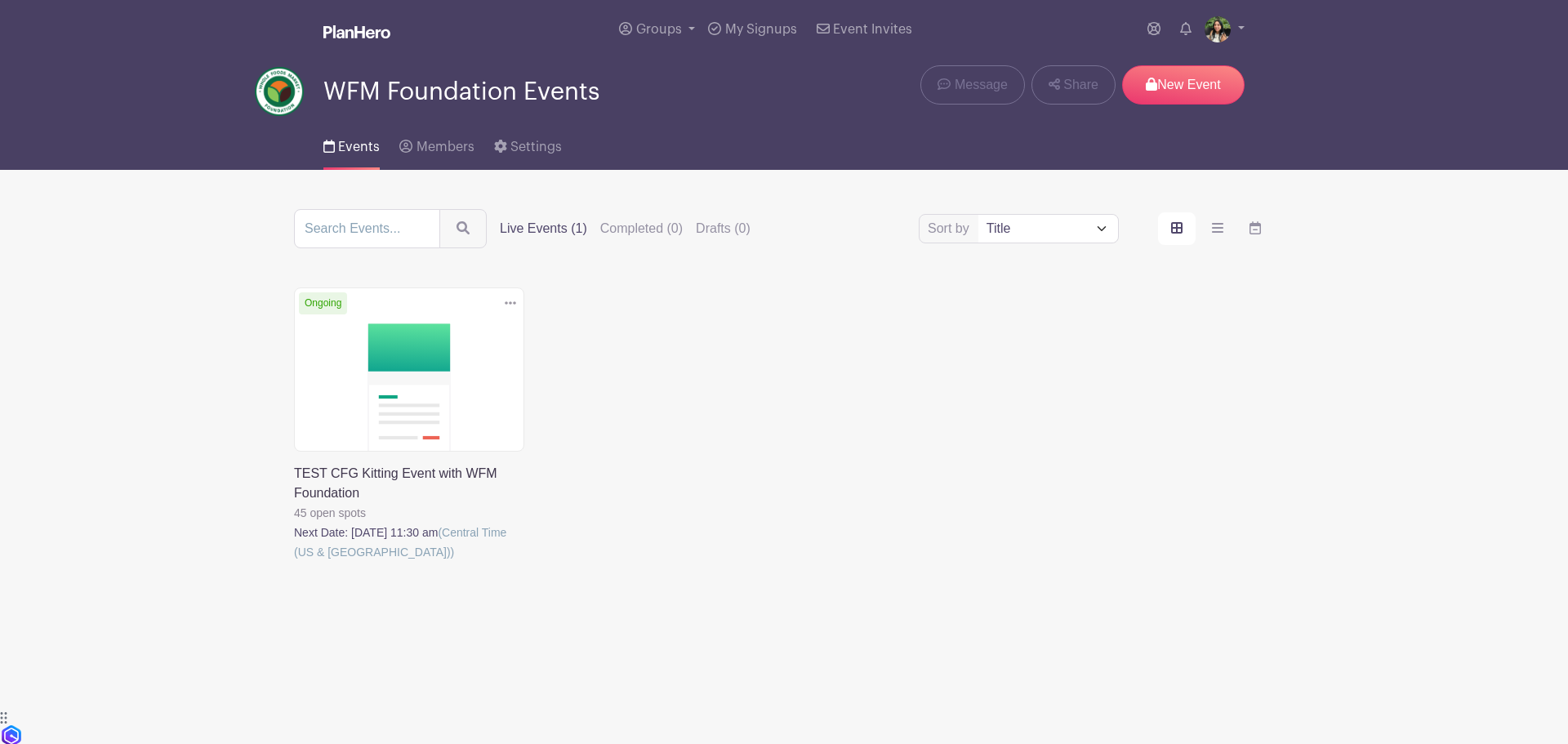
click at [294, 562] on link at bounding box center [294, 562] width 0 height 0
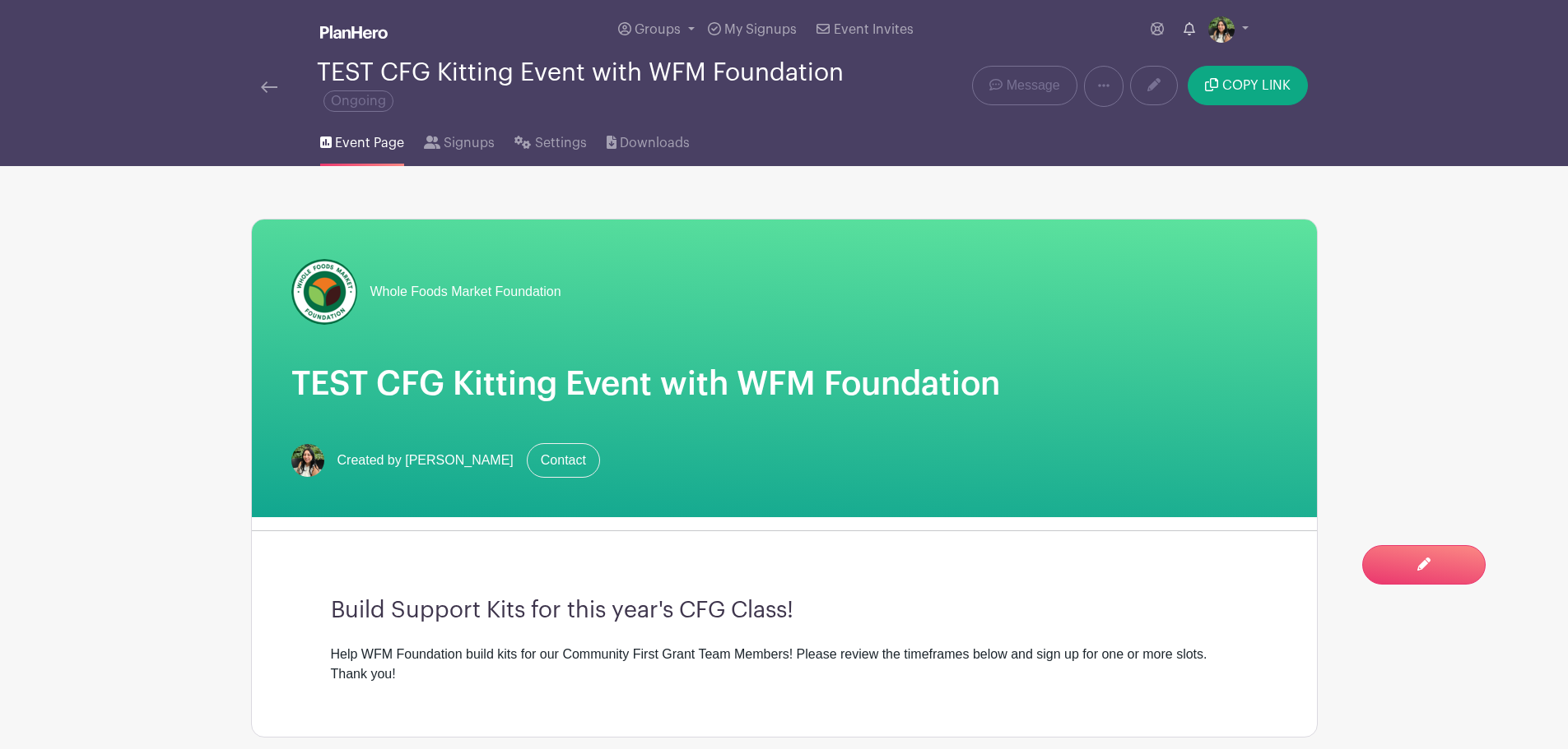
click at [1187, 29] on icon at bounding box center [1189, 29] width 12 height 13
click at [1158, 25] on icon at bounding box center [1157, 29] width 13 height 13
click at [1421, 161] on nav "Groups All Groups WFM Foundation Events My Signups Event Invites My account Log…" at bounding box center [784, 82] width 1568 height 166
